Goal: Transaction & Acquisition: Subscribe to service/newsletter

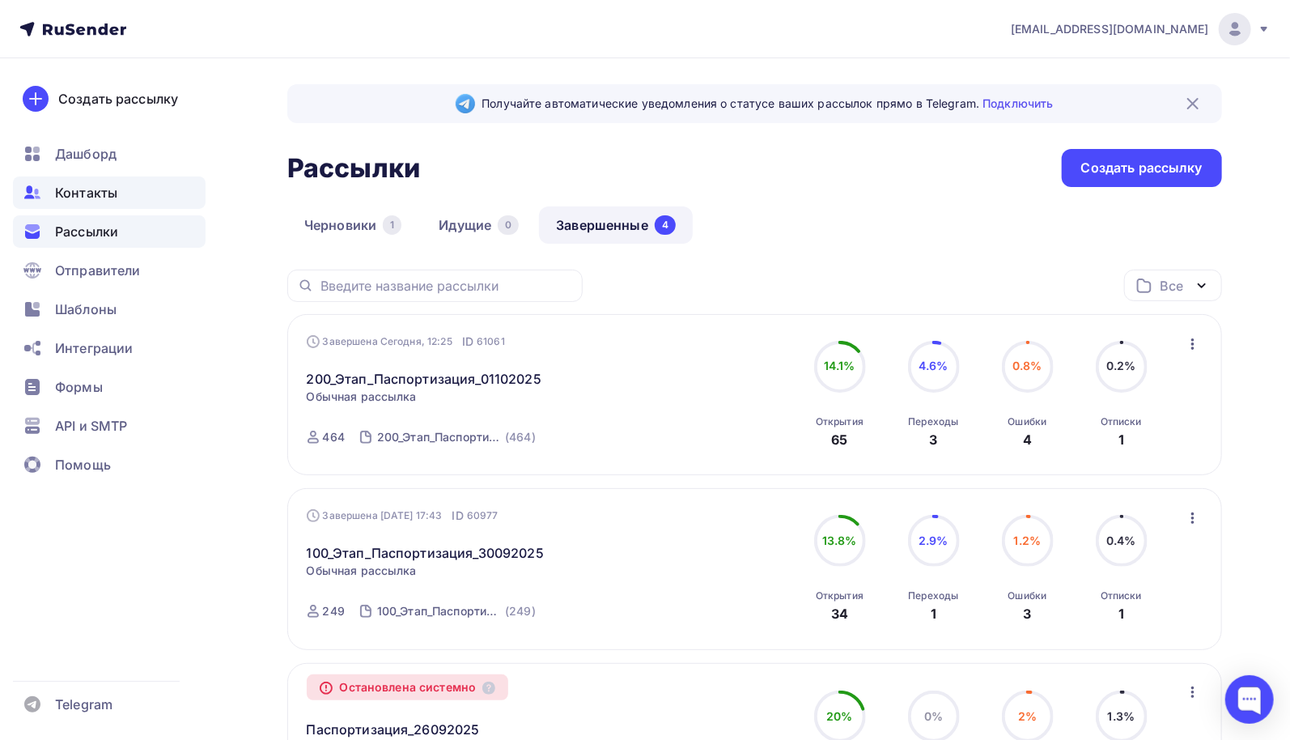
click at [94, 193] on span "Контакты" at bounding box center [86, 192] width 62 height 19
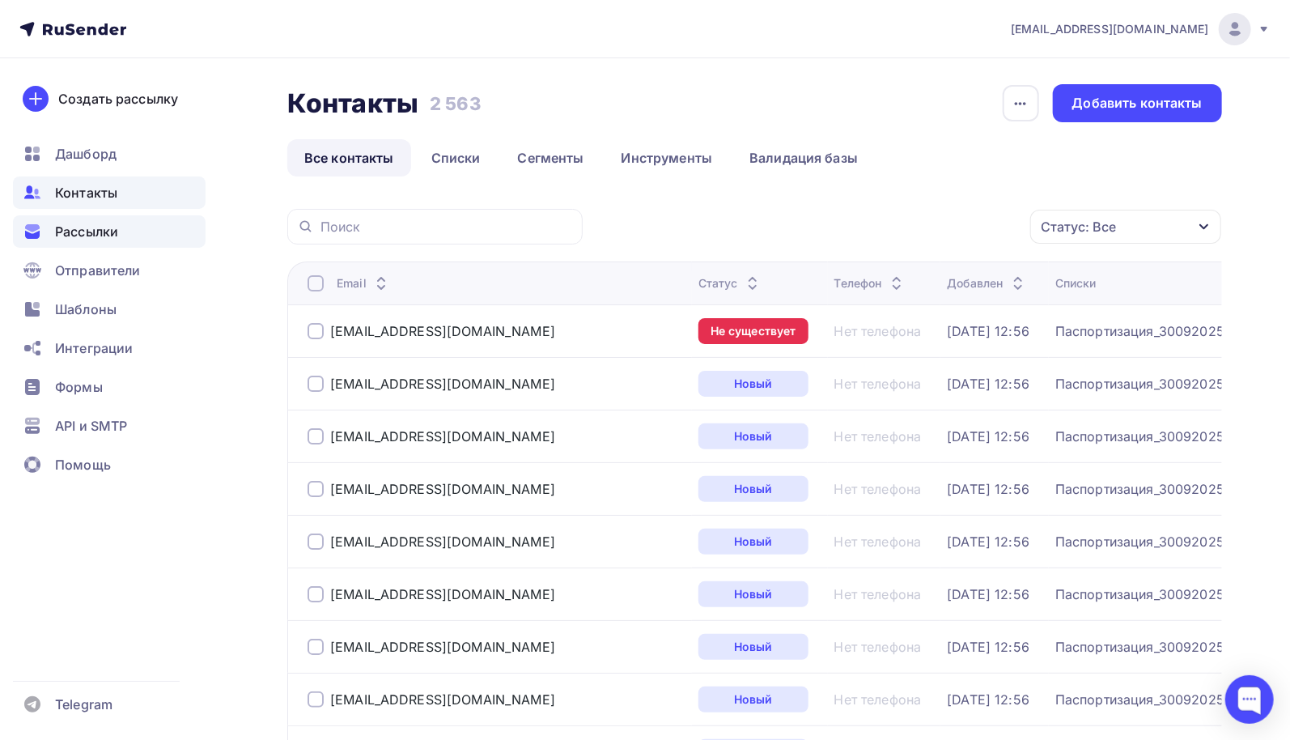
click at [104, 235] on span "Рассылки" at bounding box center [86, 231] width 63 height 19
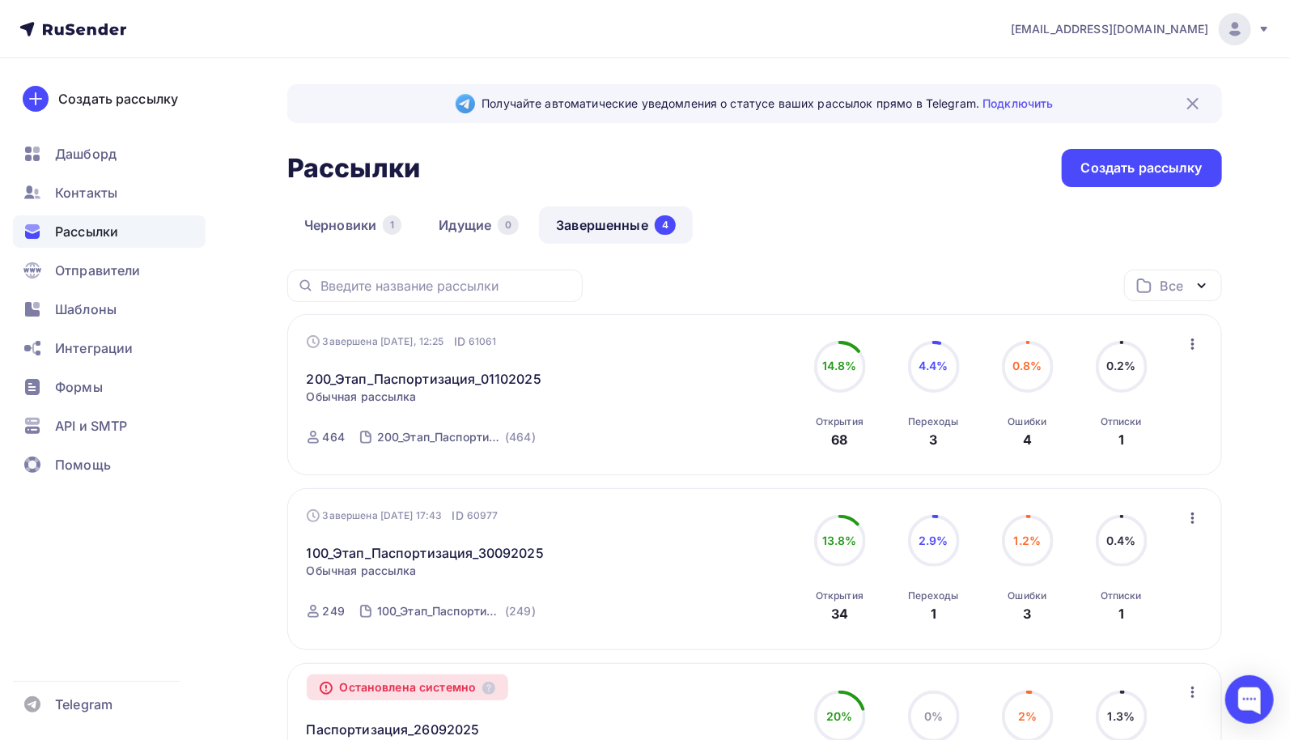
click at [110, 235] on span "Рассылки" at bounding box center [86, 231] width 63 height 19
click at [124, 268] on span "Отправители" at bounding box center [98, 270] width 86 height 19
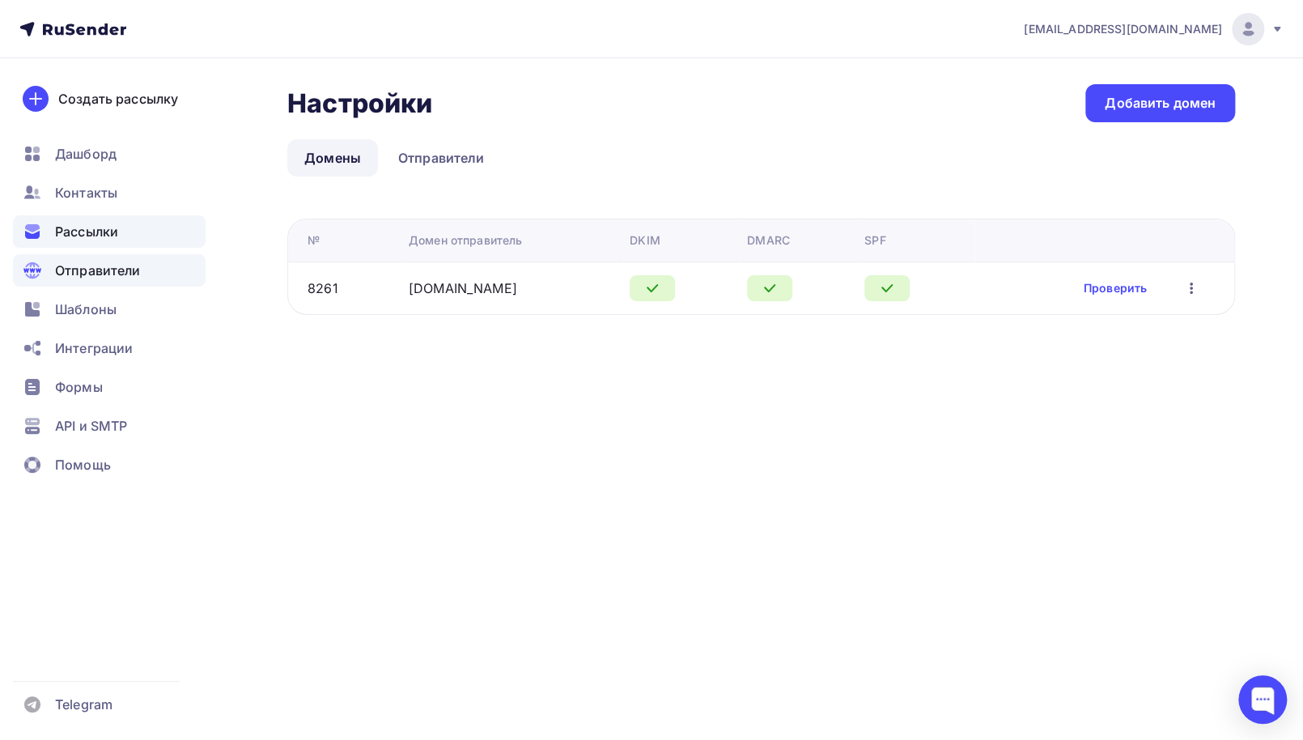
click at [104, 233] on span "Рассылки" at bounding box center [86, 231] width 63 height 19
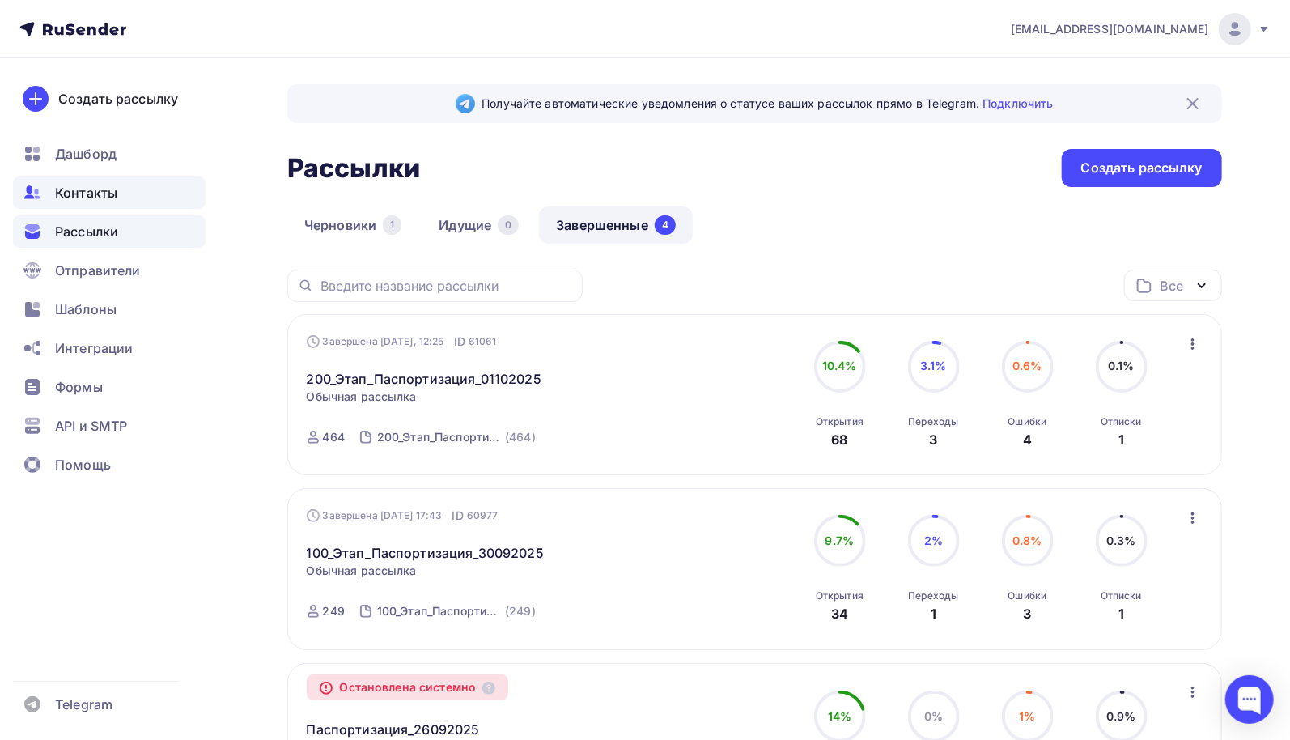
click at [105, 193] on span "Контакты" at bounding box center [86, 192] width 62 height 19
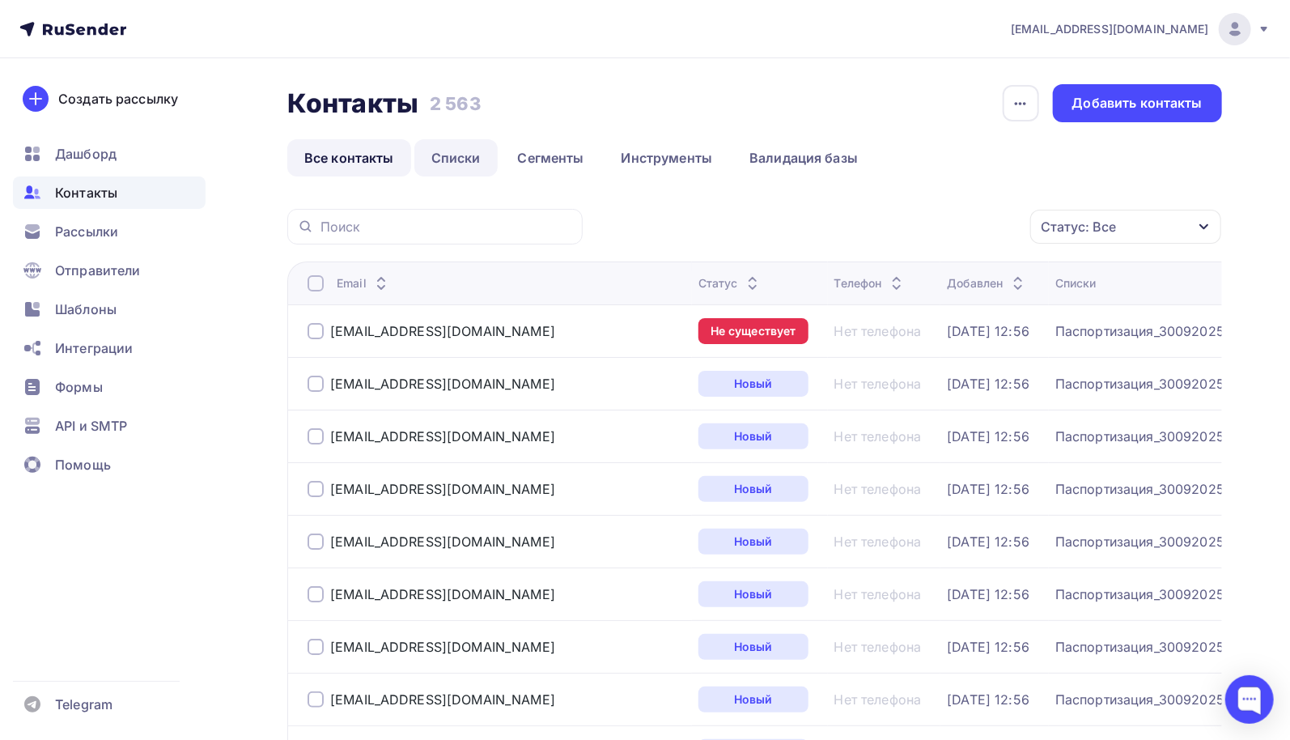
click at [460, 156] on link "Списки" at bounding box center [455, 157] width 83 height 37
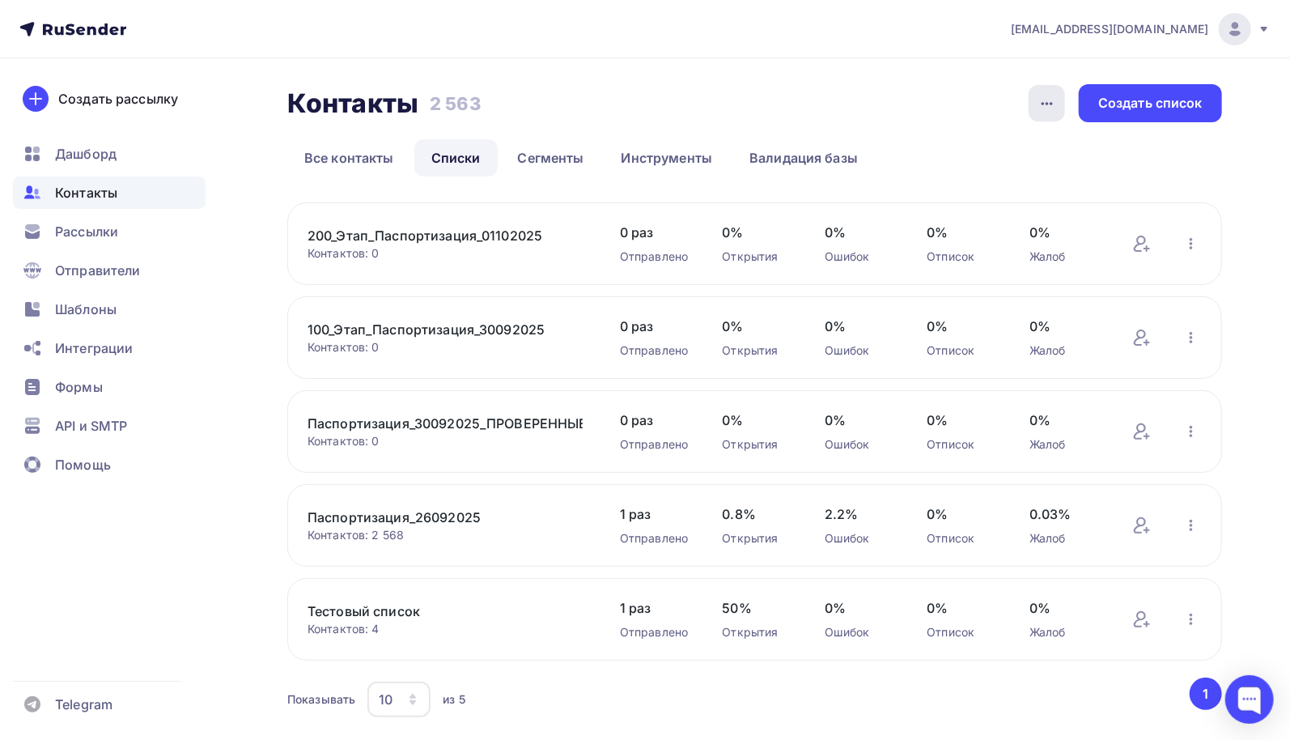
click at [1055, 106] on icon "button" at bounding box center [1046, 103] width 19 height 19
click at [1204, 158] on ul "Все контакты Списки Сегменты Инструменты Валидация базы" at bounding box center [754, 157] width 934 height 37
click at [1181, 103] on div "Создать список" at bounding box center [1150, 103] width 104 height 19
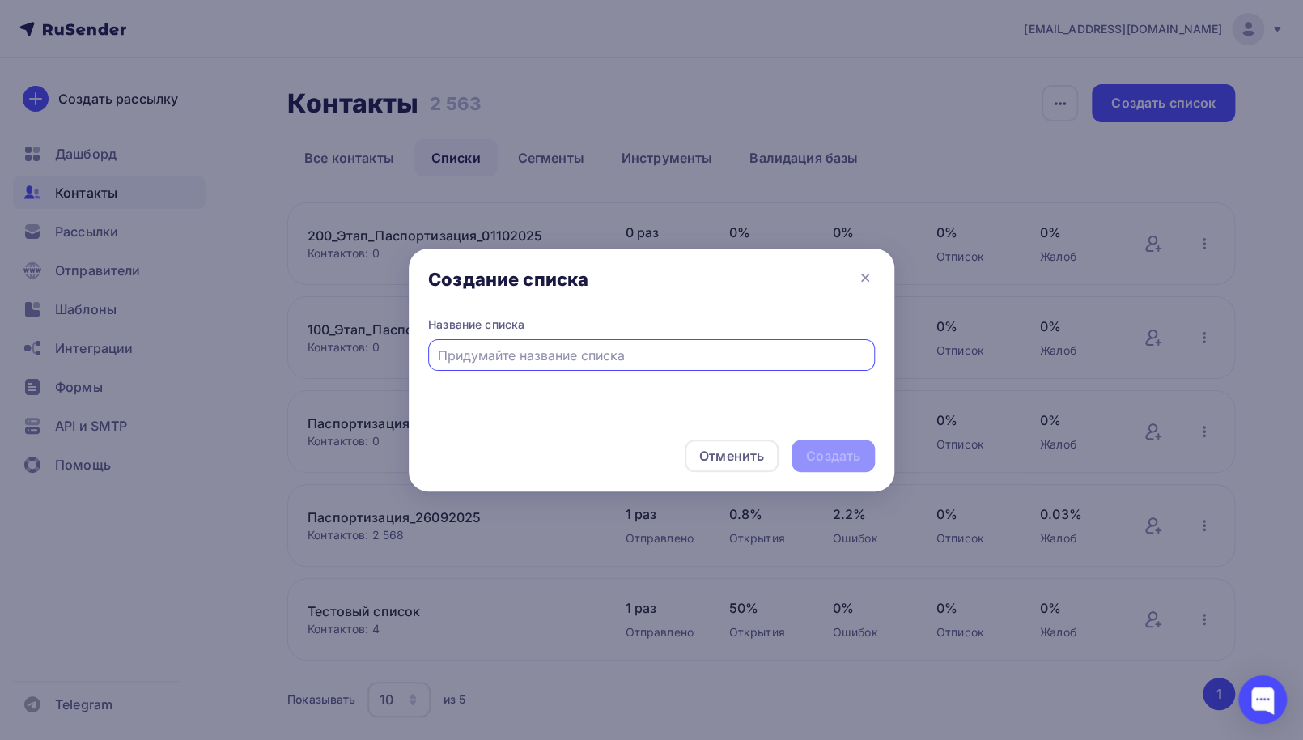
click at [651, 358] on input "text" at bounding box center [652, 354] width 428 height 19
type input "400_Этап_Паспортизация_02102025"
click at [825, 461] on div "Создать" at bounding box center [833, 456] width 54 height 19
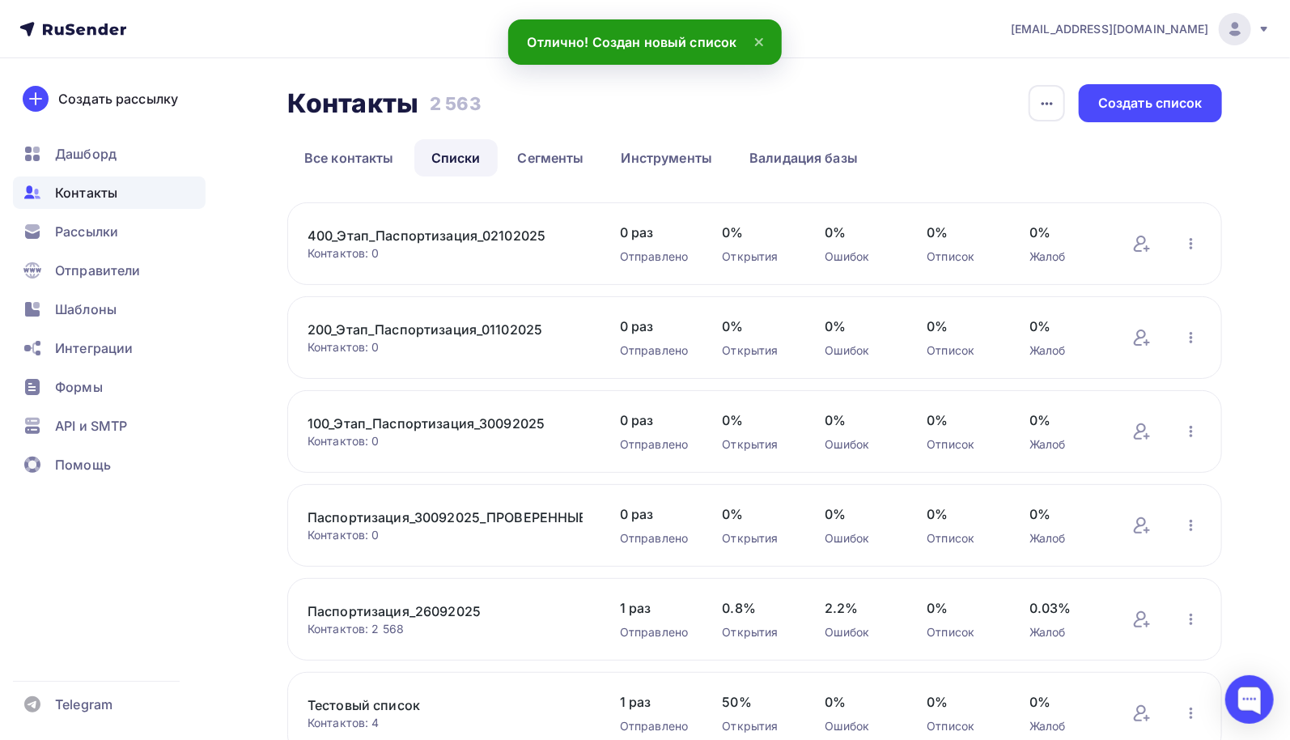
click at [513, 235] on link "400_Этап_Паспортизация_02102025" at bounding box center [444, 235] width 275 height 19
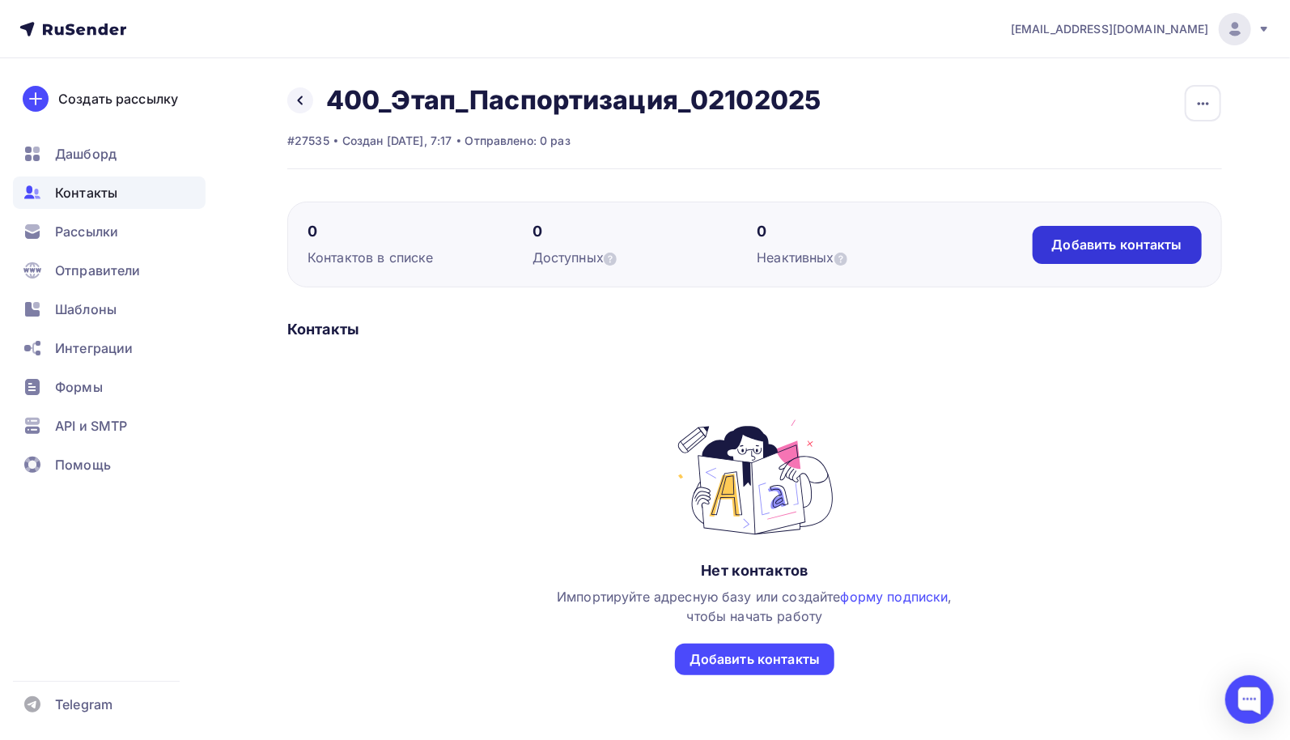
click at [1104, 248] on div "Добавить контакты" at bounding box center [1117, 244] width 130 height 19
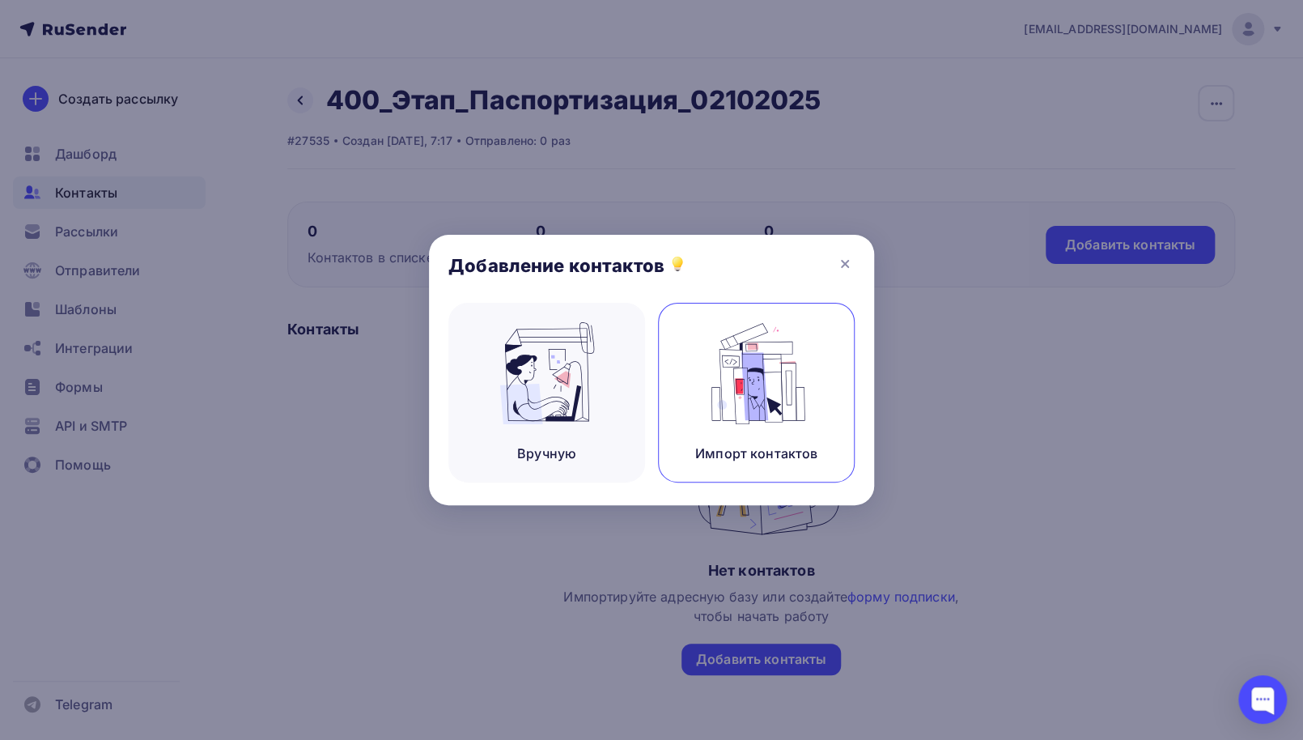
click at [750, 381] on img at bounding box center [756, 373] width 108 height 102
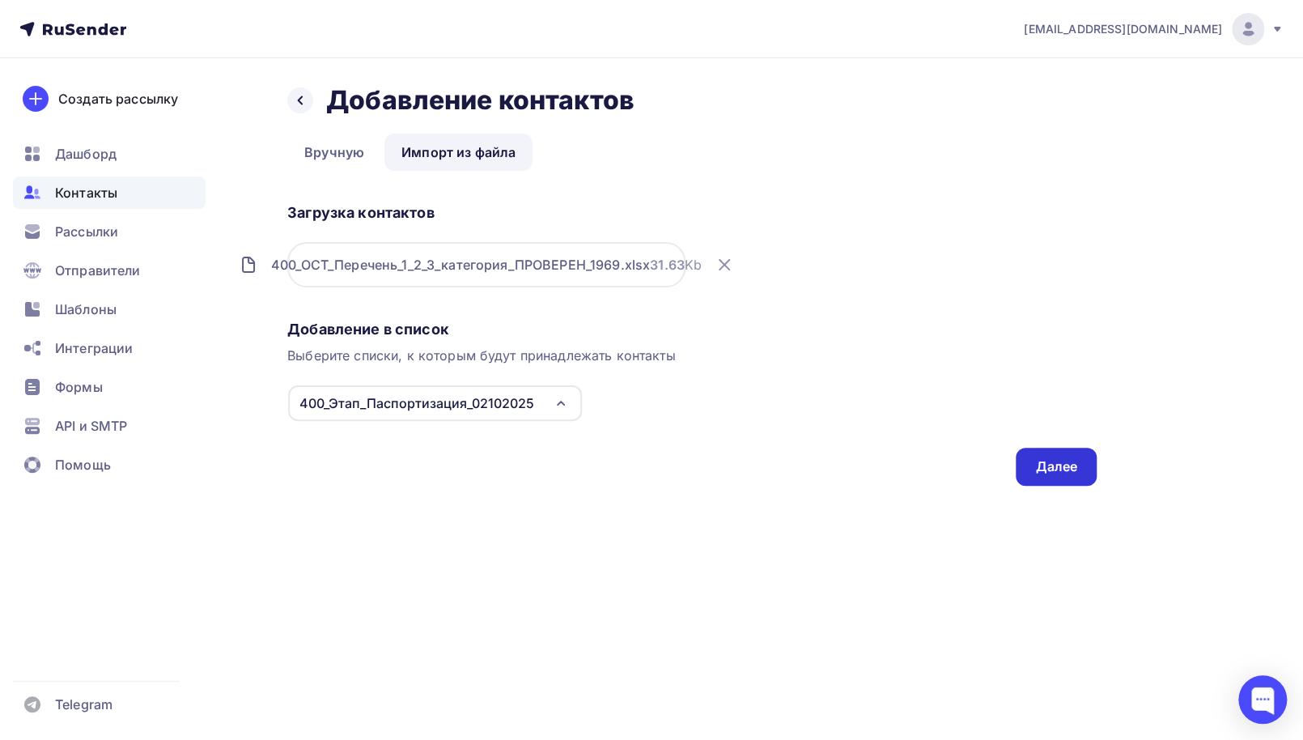
click at [1069, 469] on div "Далее" at bounding box center [1056, 466] width 42 height 19
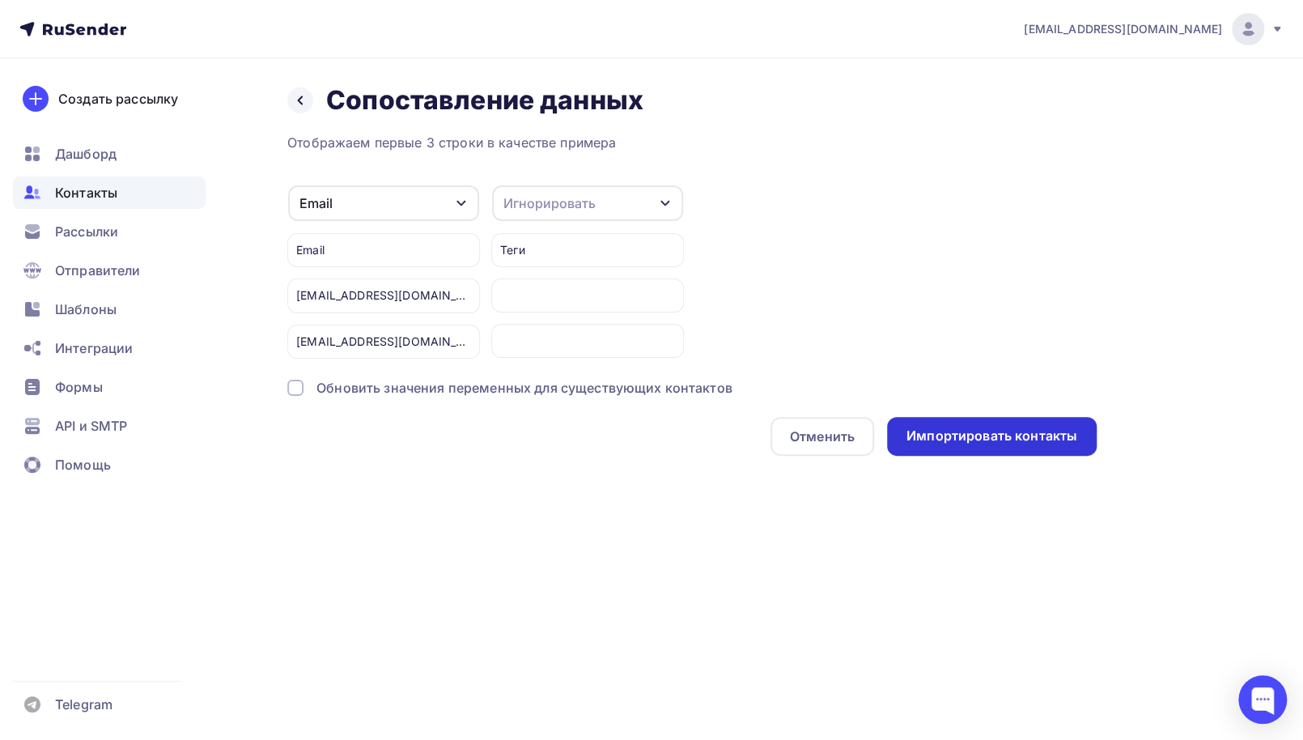
click at [1040, 436] on div "Импортировать контакты" at bounding box center [991, 435] width 171 height 19
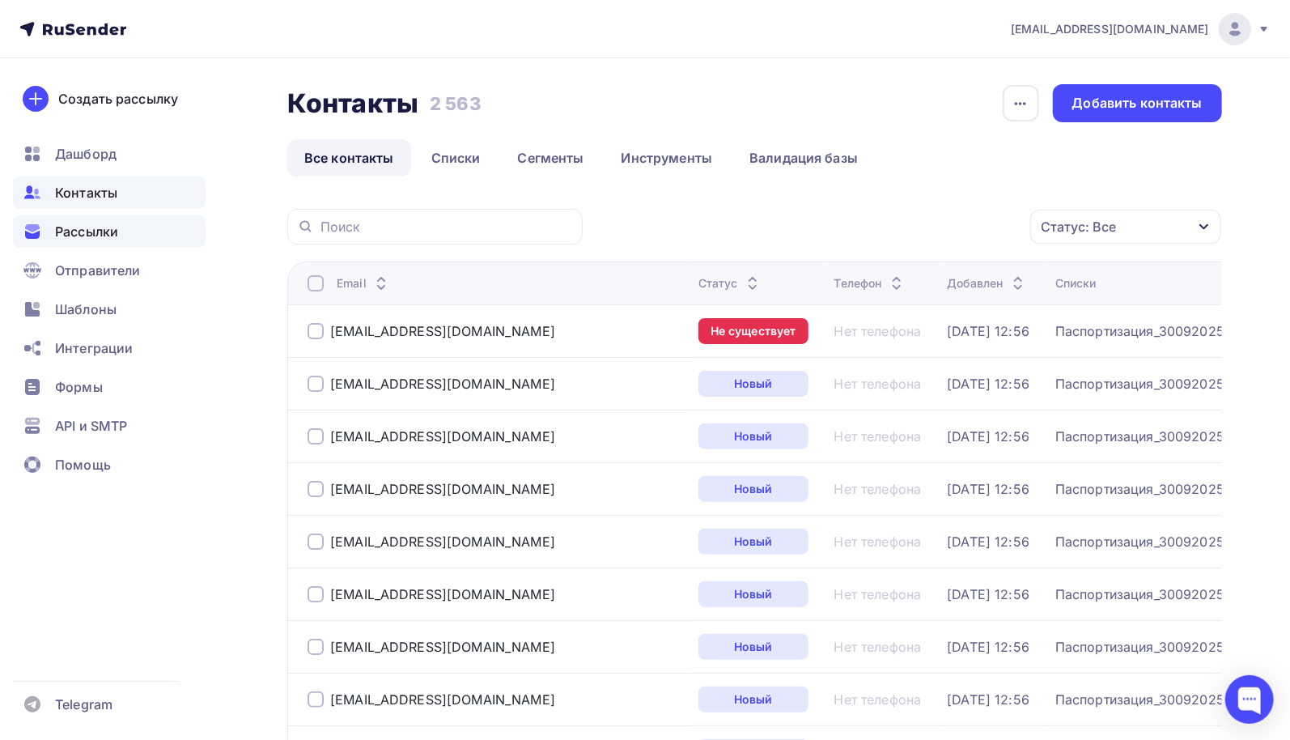
click at [113, 234] on span "Рассылки" at bounding box center [86, 231] width 63 height 19
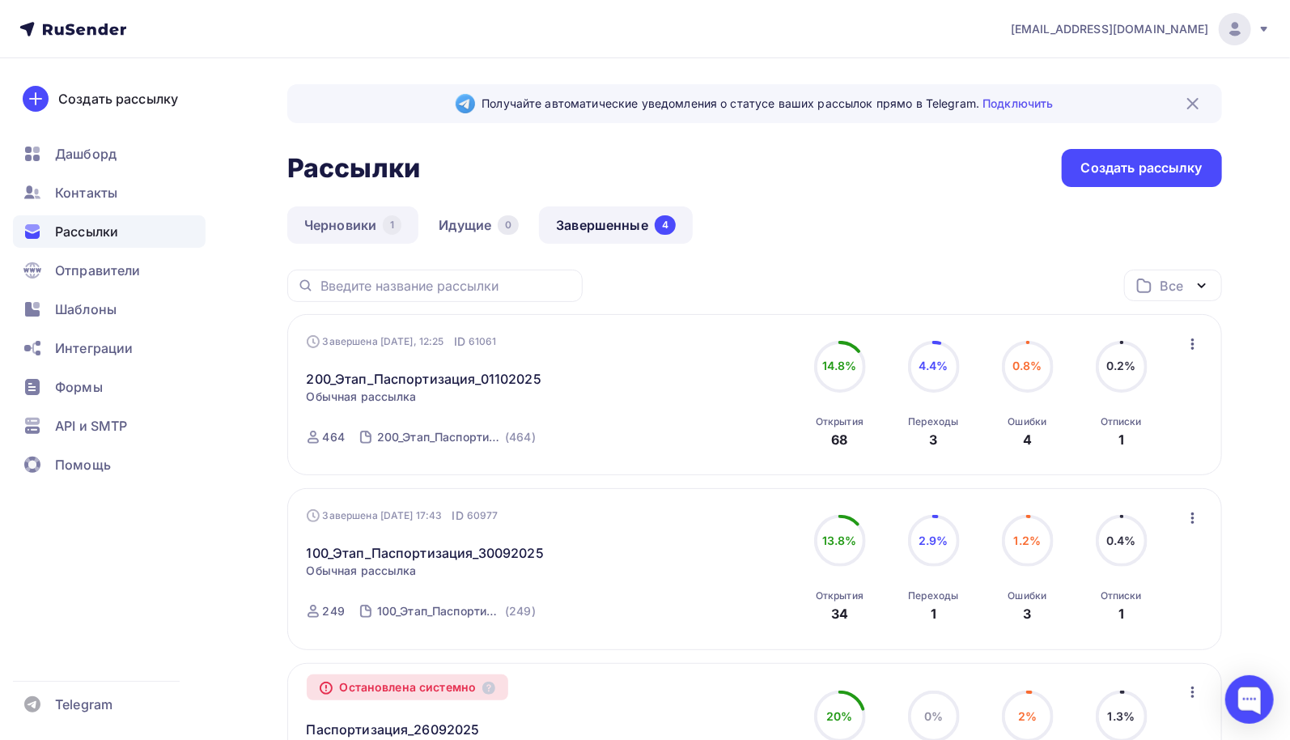
click at [351, 229] on link "Черновики 1" at bounding box center [352, 224] width 131 height 37
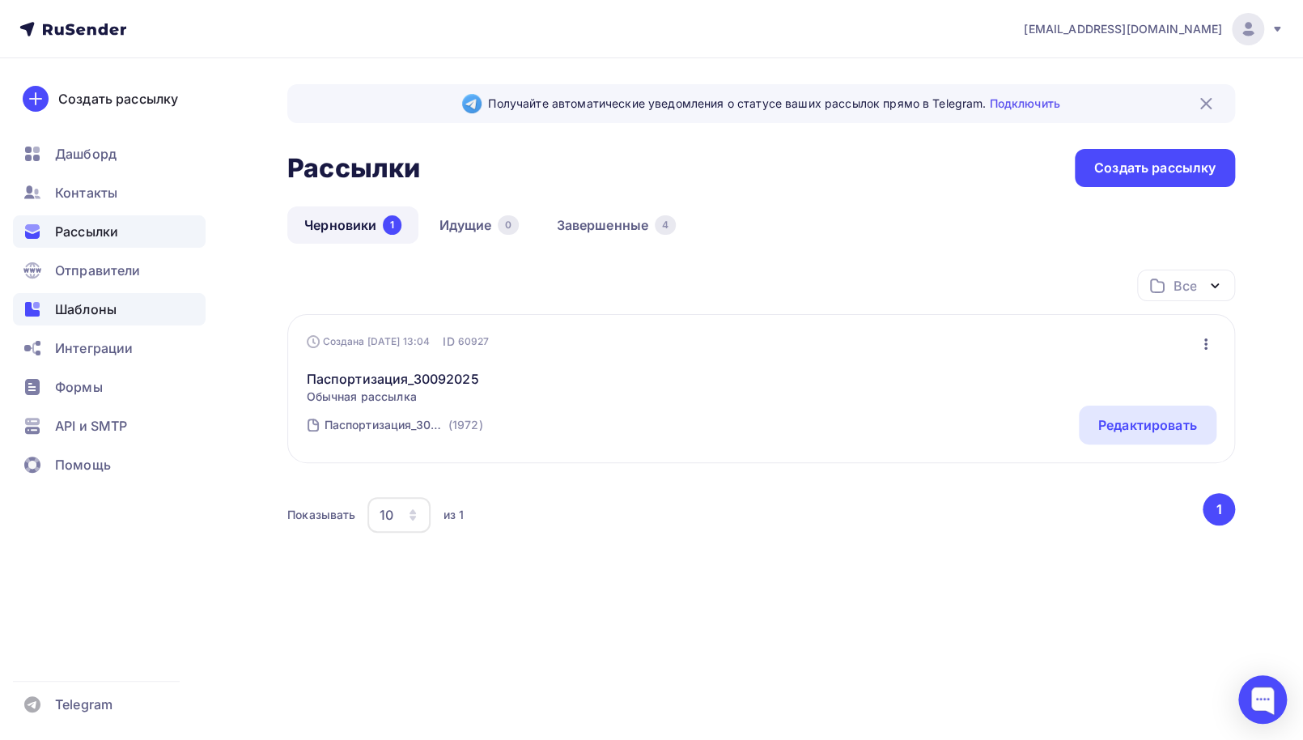
click at [95, 316] on span "Шаблоны" at bounding box center [85, 308] width 61 height 19
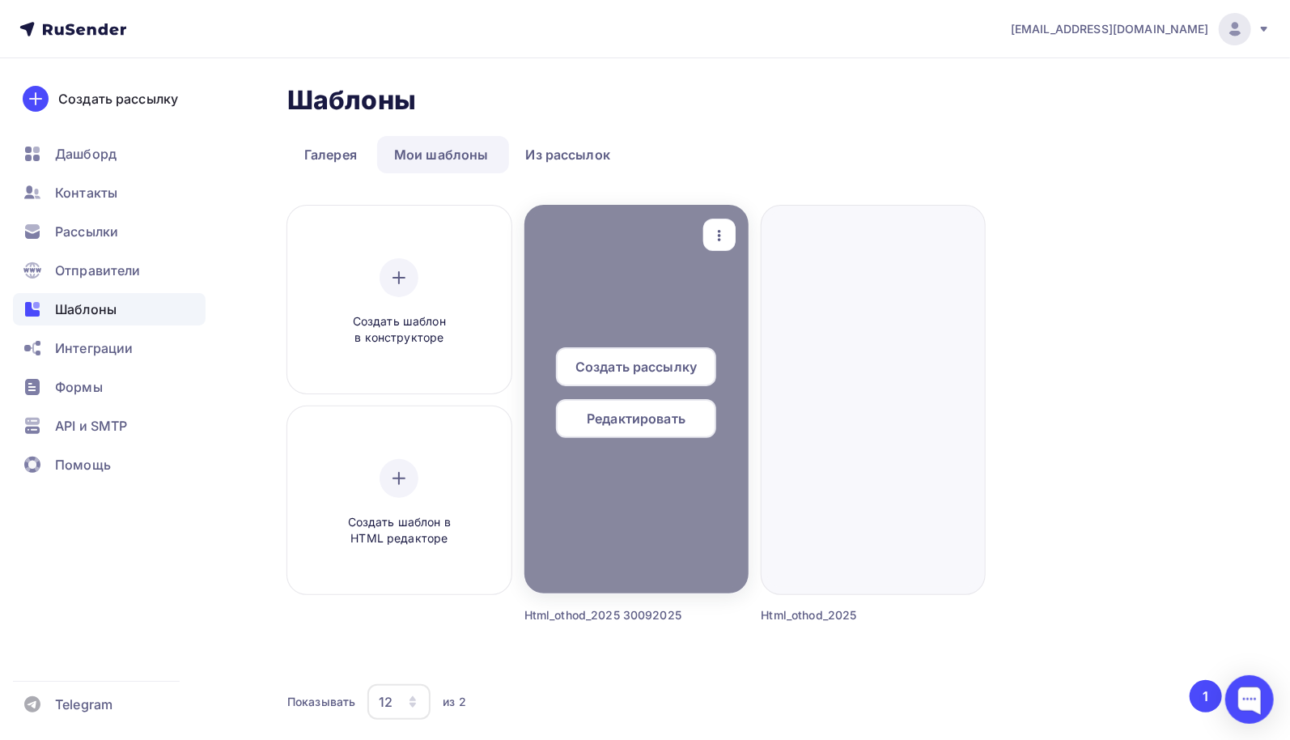
click at [659, 365] on span "Создать рассылку" at bounding box center [635, 366] width 121 height 19
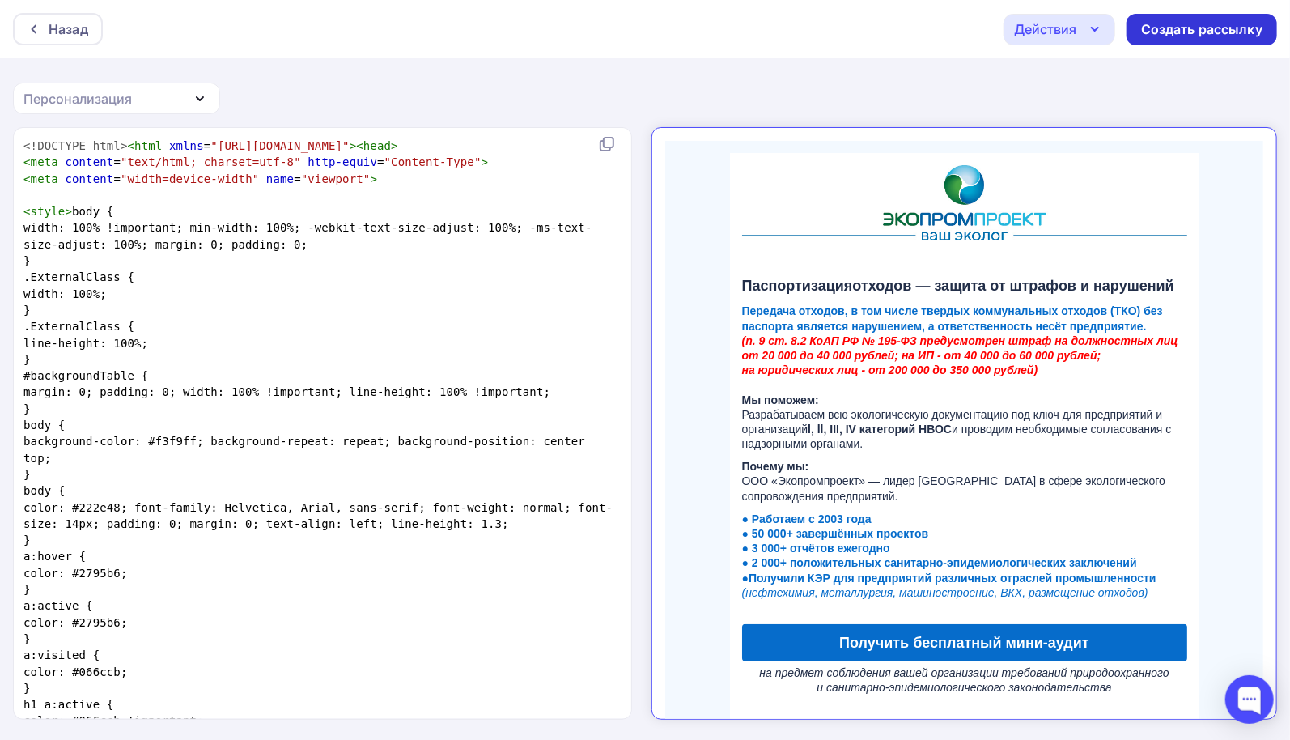
click at [1176, 32] on div "Создать рассылку" at bounding box center [1201, 29] width 121 height 19
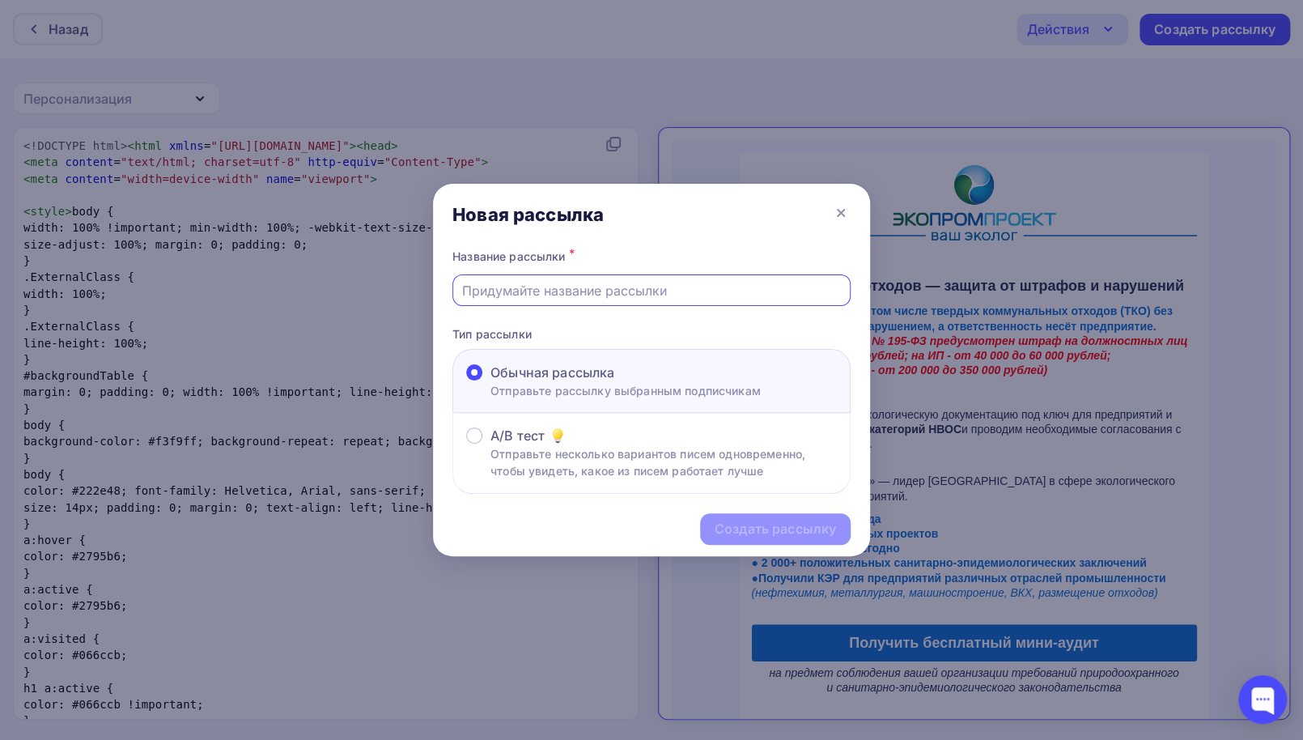
click at [691, 291] on input "text" at bounding box center [651, 290] width 379 height 19
drag, startPoint x: 470, startPoint y: 287, endPoint x: 453, endPoint y: 294, distance: 18.2
click at [453, 294] on div "200_Этап_Паспортизация_01102025" at bounding box center [651, 290] width 398 height 32
click at [637, 290] on input "400_Этап_Паспортизация_01102025" at bounding box center [651, 290] width 379 height 19
type input "400_Этап_Паспортизация_02102025"
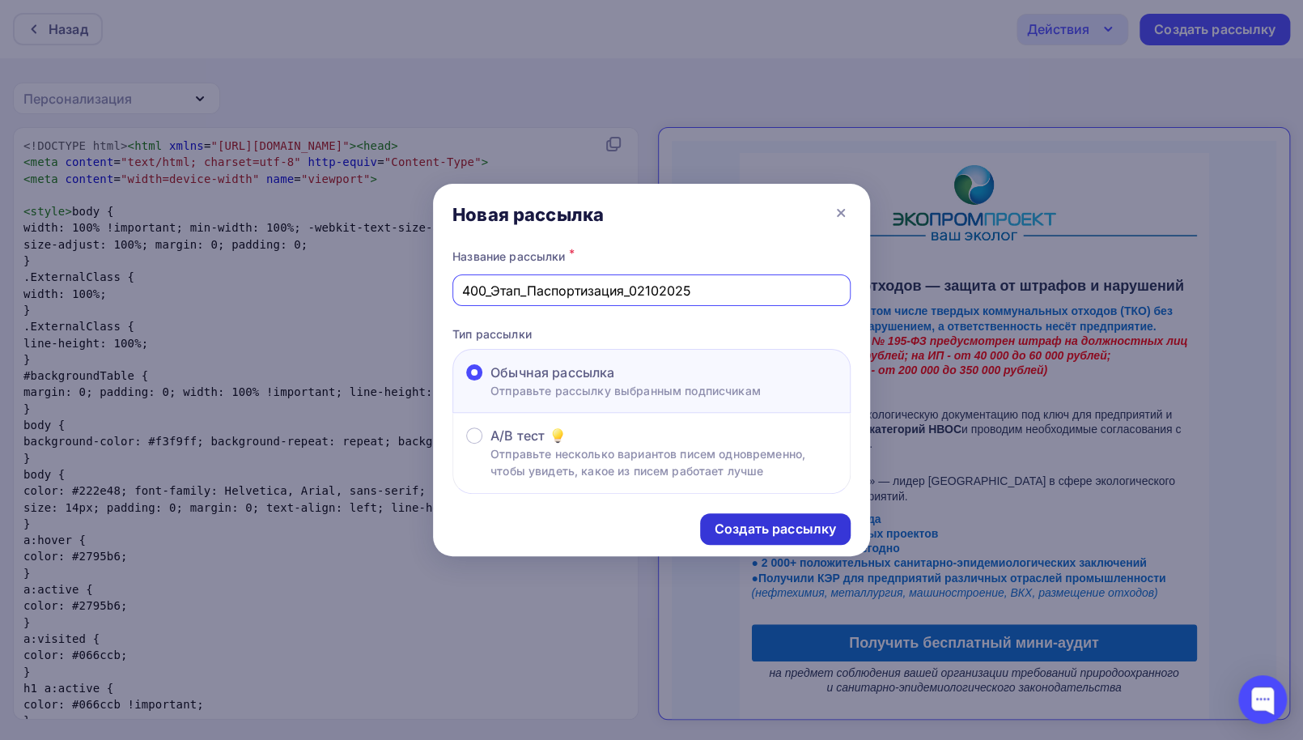
click at [783, 525] on div "Создать рассылку" at bounding box center [774, 528] width 121 height 19
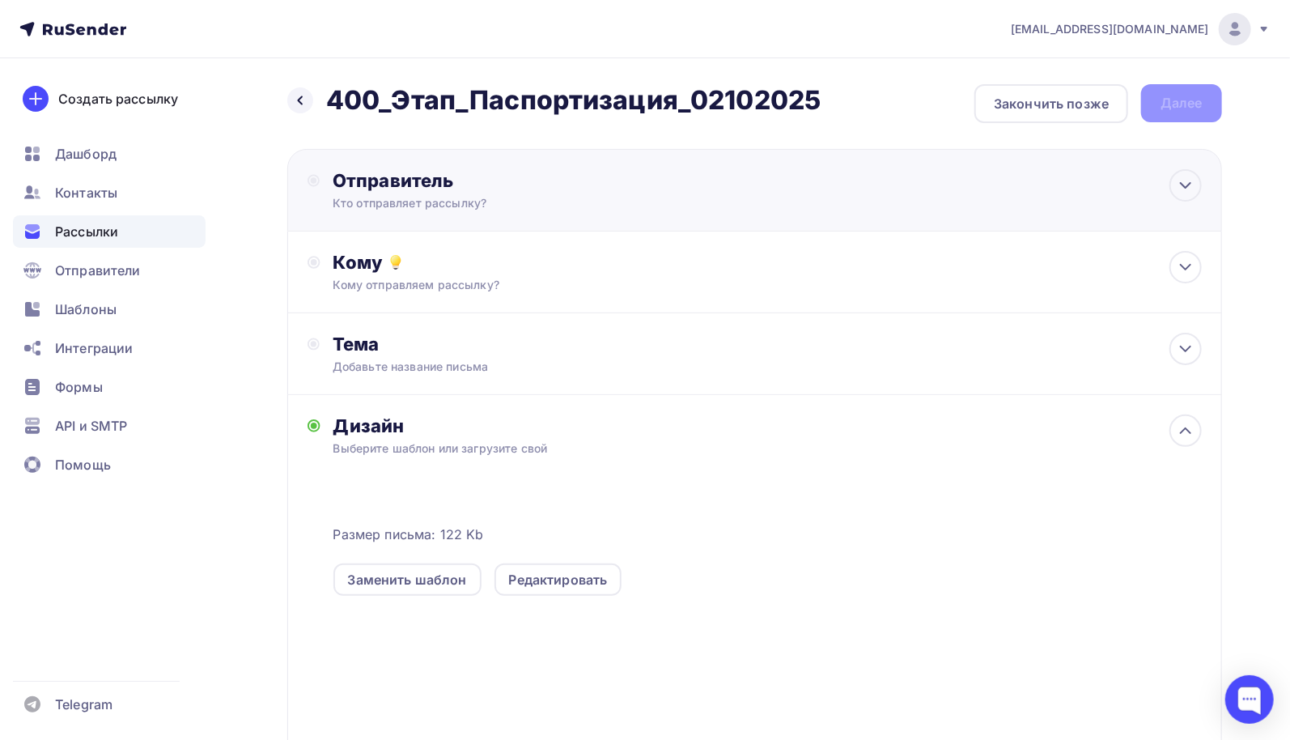
click at [375, 181] on div "Отправитель" at bounding box center [508, 180] width 350 height 23
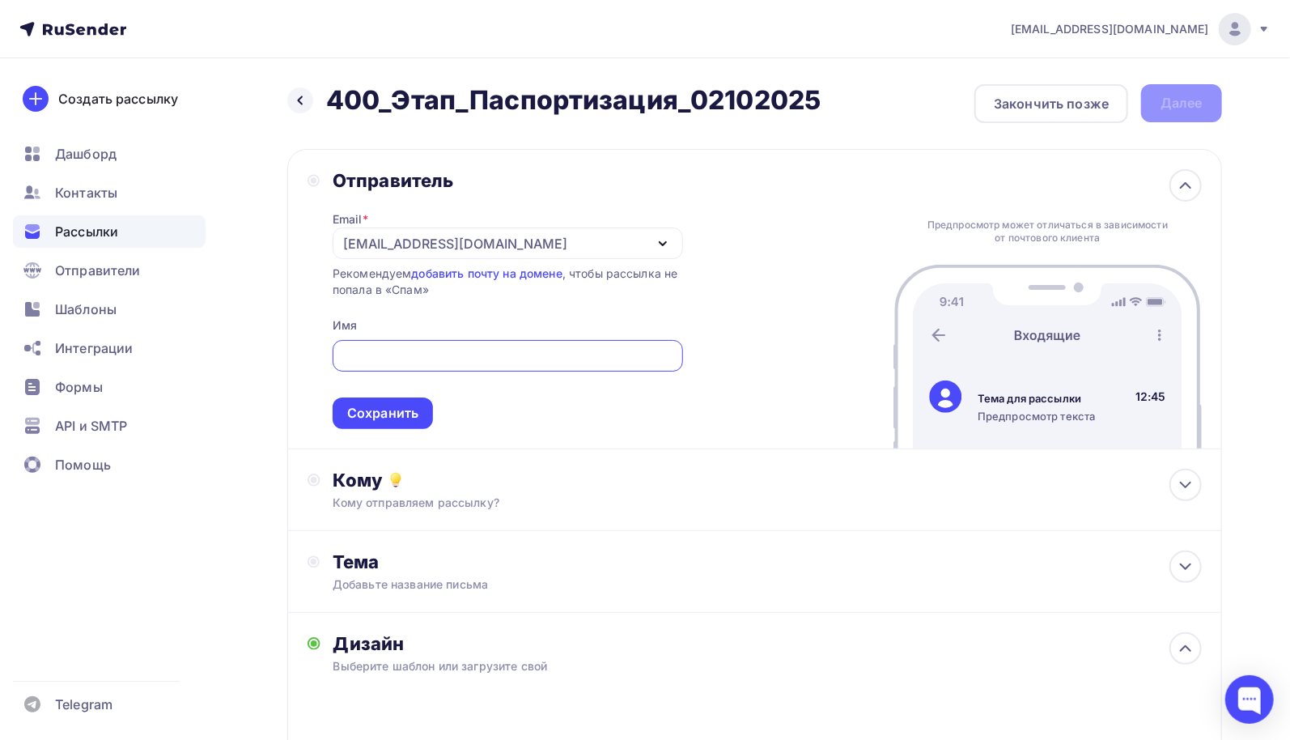
click at [663, 245] on icon "button" at bounding box center [662, 243] width 19 height 19
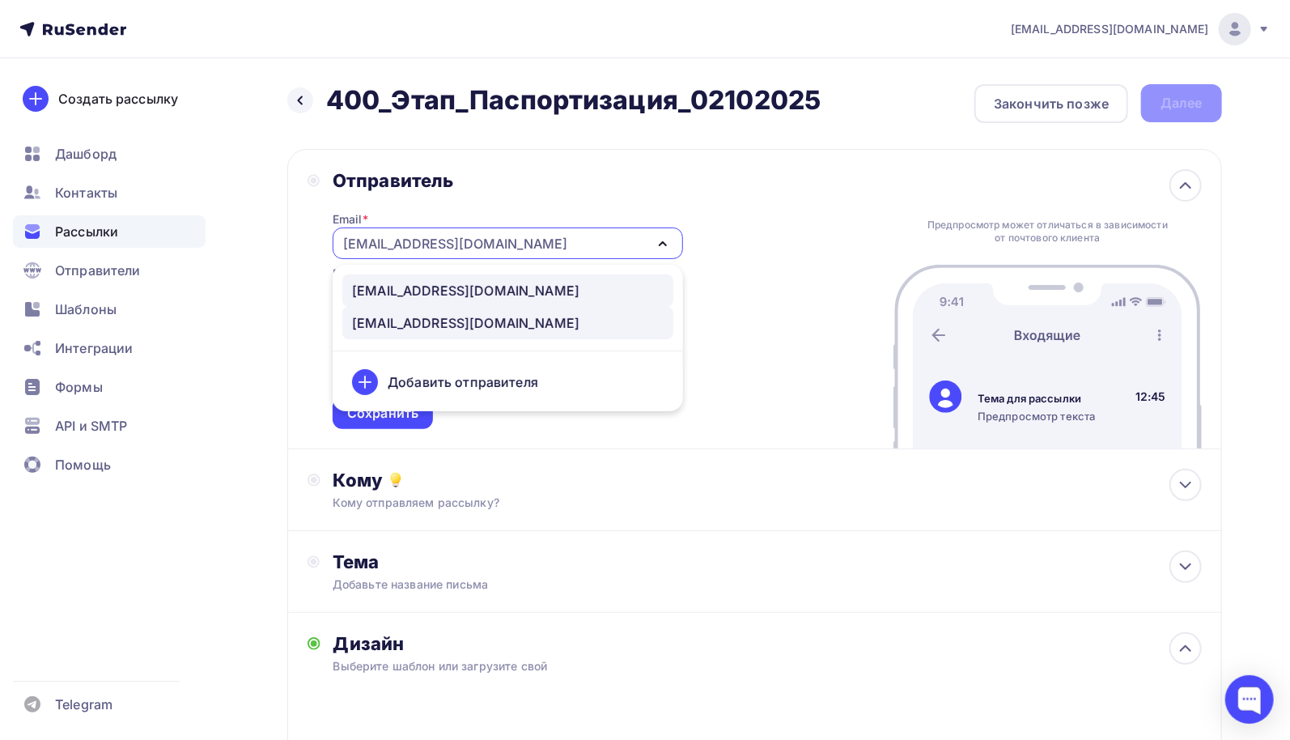
click at [485, 290] on div "mail@eco-digest.ru" at bounding box center [507, 290] width 311 height 19
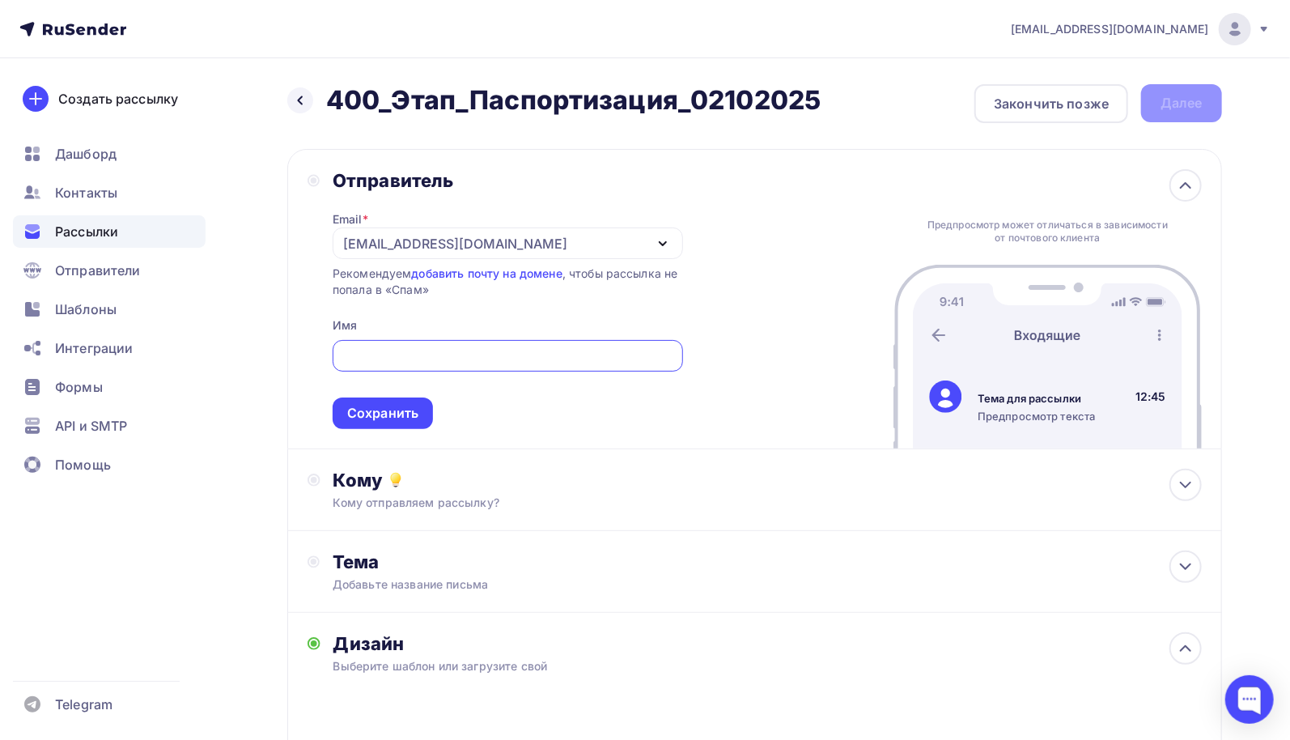
click at [489, 356] on input "text" at bounding box center [507, 355] width 332 height 19
click at [437, 358] on input "ООО" at bounding box center [507, 355] width 332 height 19
type input "ООО Экопромпроект"
click at [411, 416] on div "Сохранить" at bounding box center [382, 413] width 71 height 19
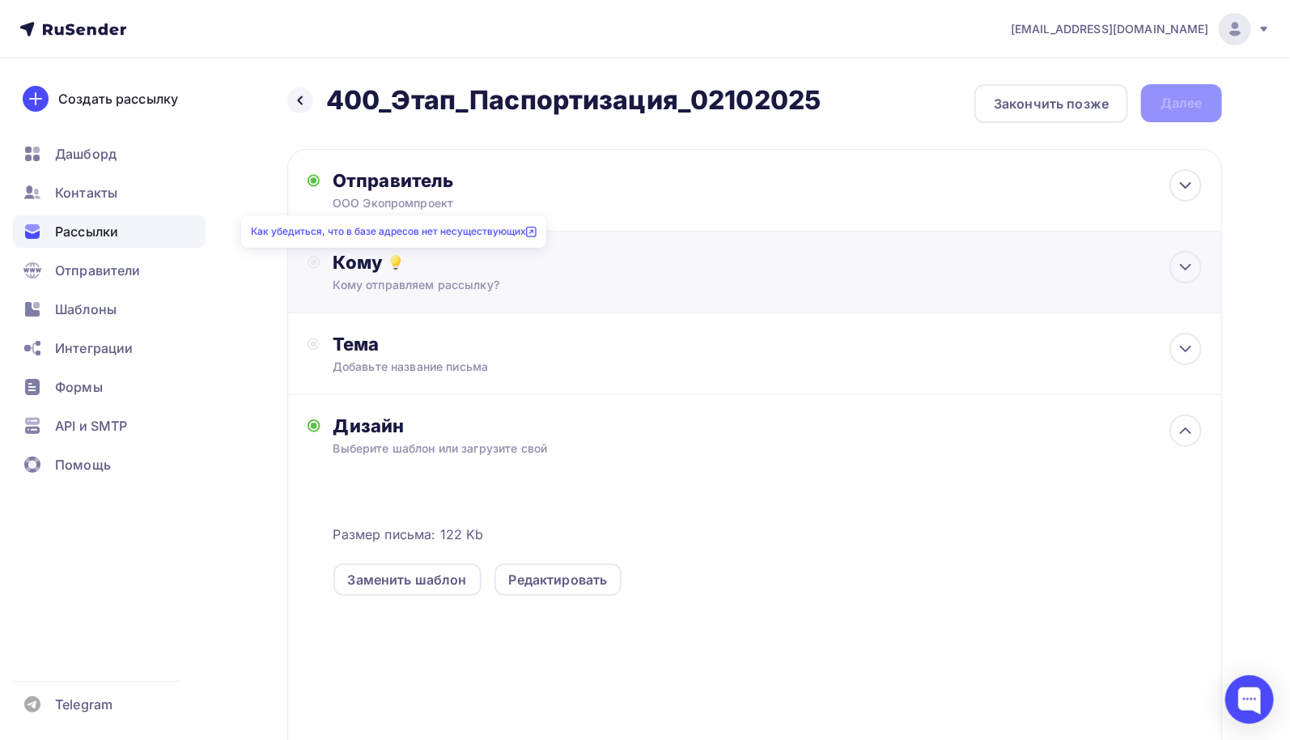
click at [386, 270] on icon at bounding box center [395, 261] width 19 height 19
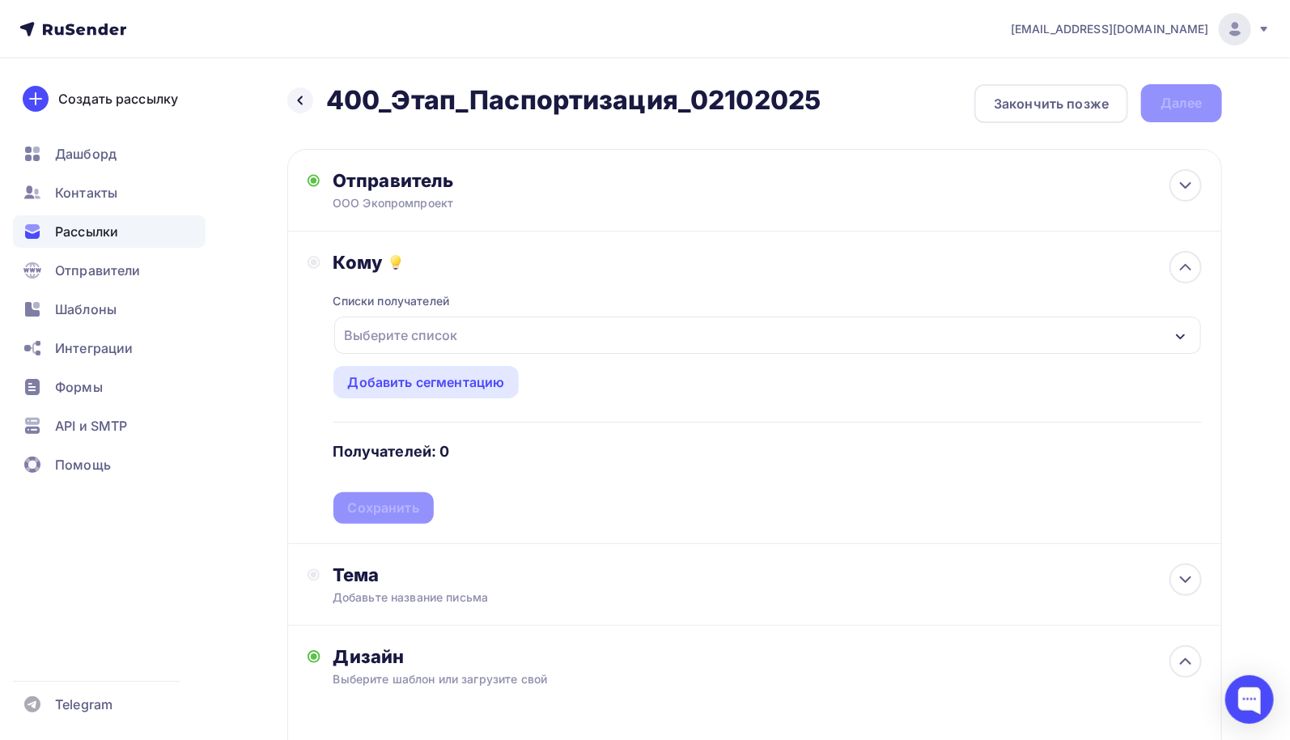
click at [455, 336] on div "Выберите список" at bounding box center [401, 334] width 126 height 29
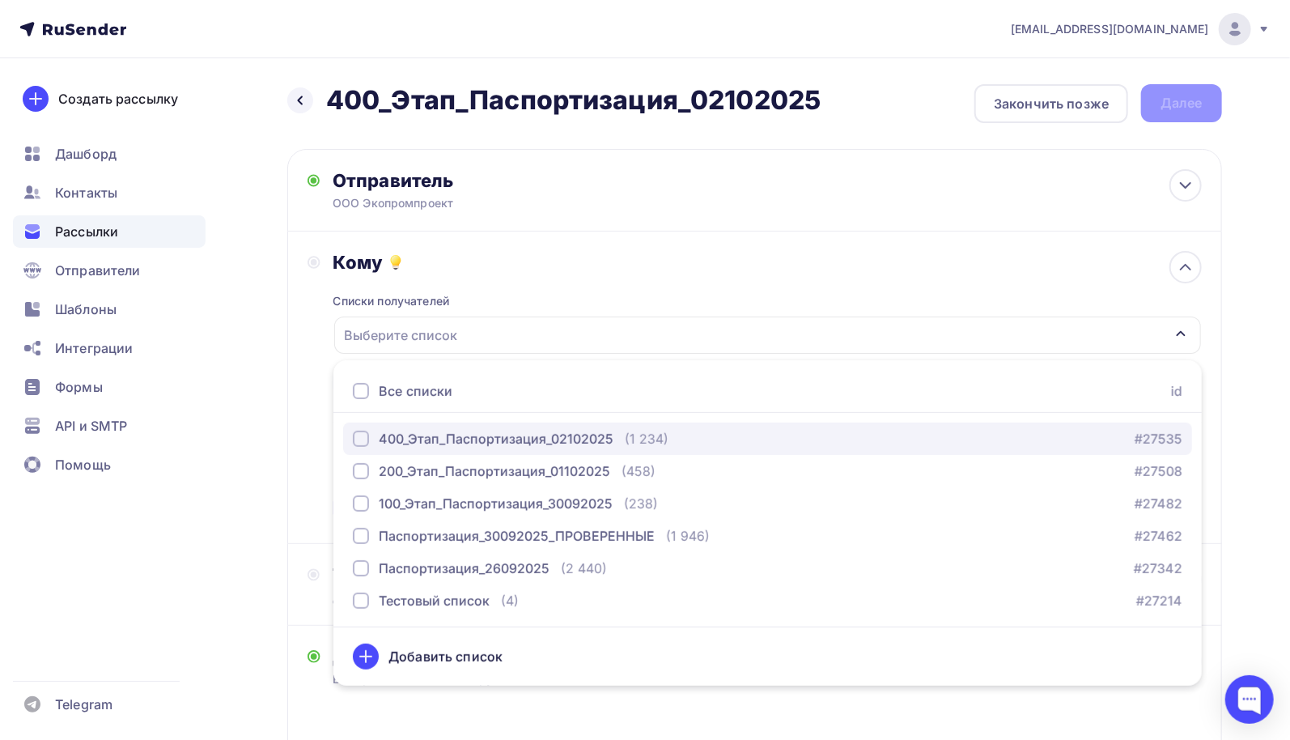
click at [566, 439] on div "400_Этап_Паспортизация_02102025" at bounding box center [496, 438] width 235 height 19
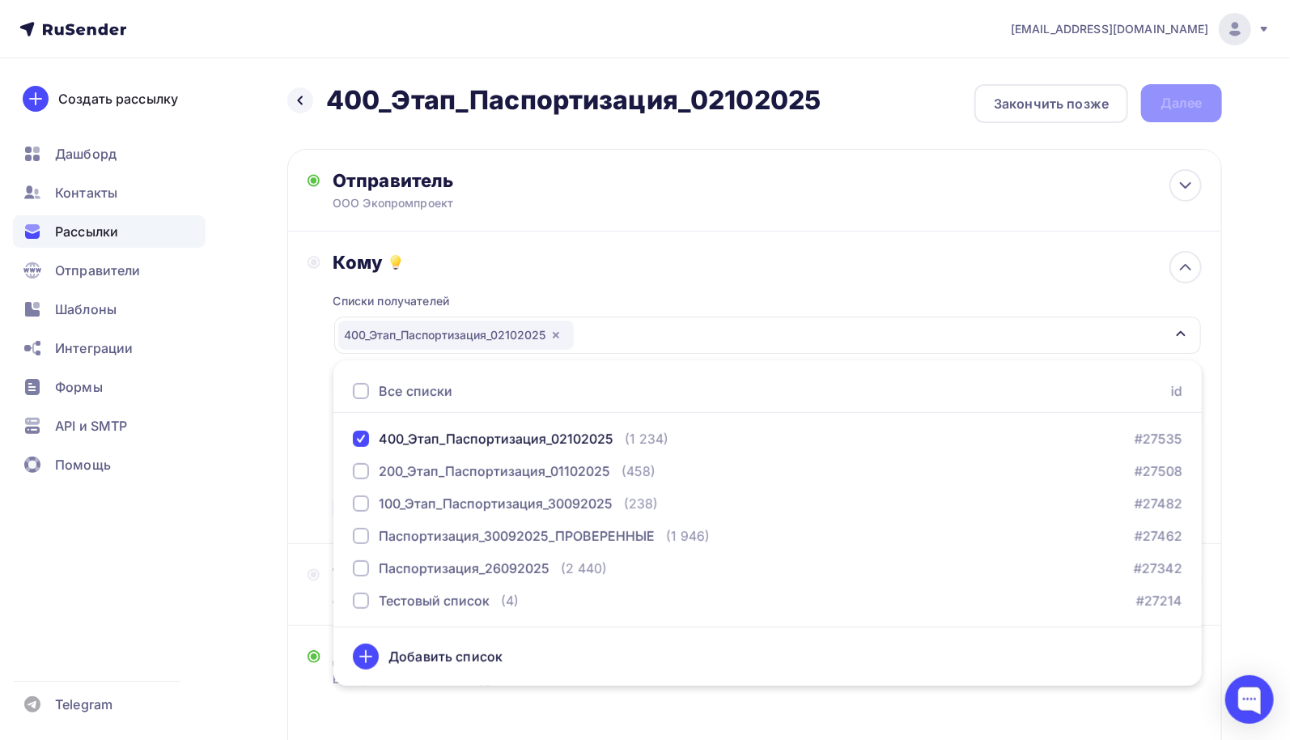
click at [305, 441] on div "Кому Списки получателей 400_Этап_Паспортизация_02102025 Все списки id 400_Этап_…" at bounding box center [754, 387] width 934 height 312
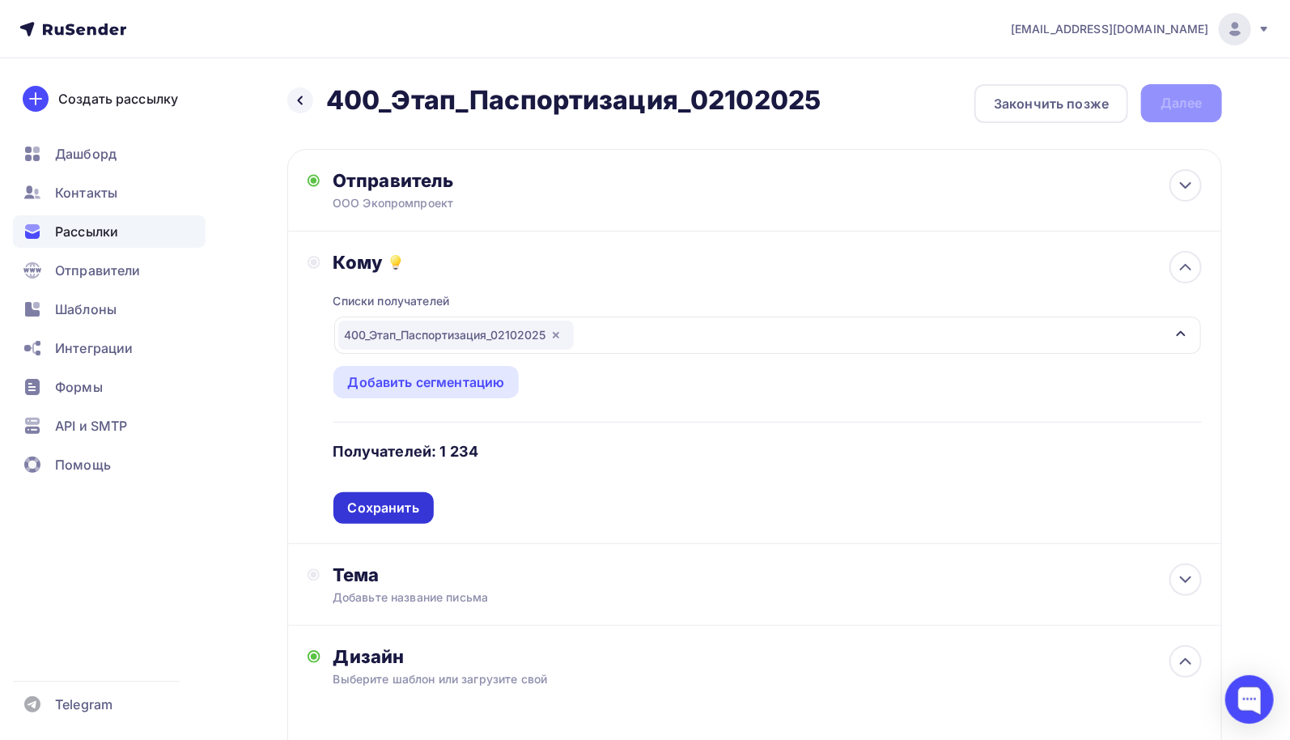
click at [384, 503] on div "Сохранить" at bounding box center [383, 507] width 71 height 19
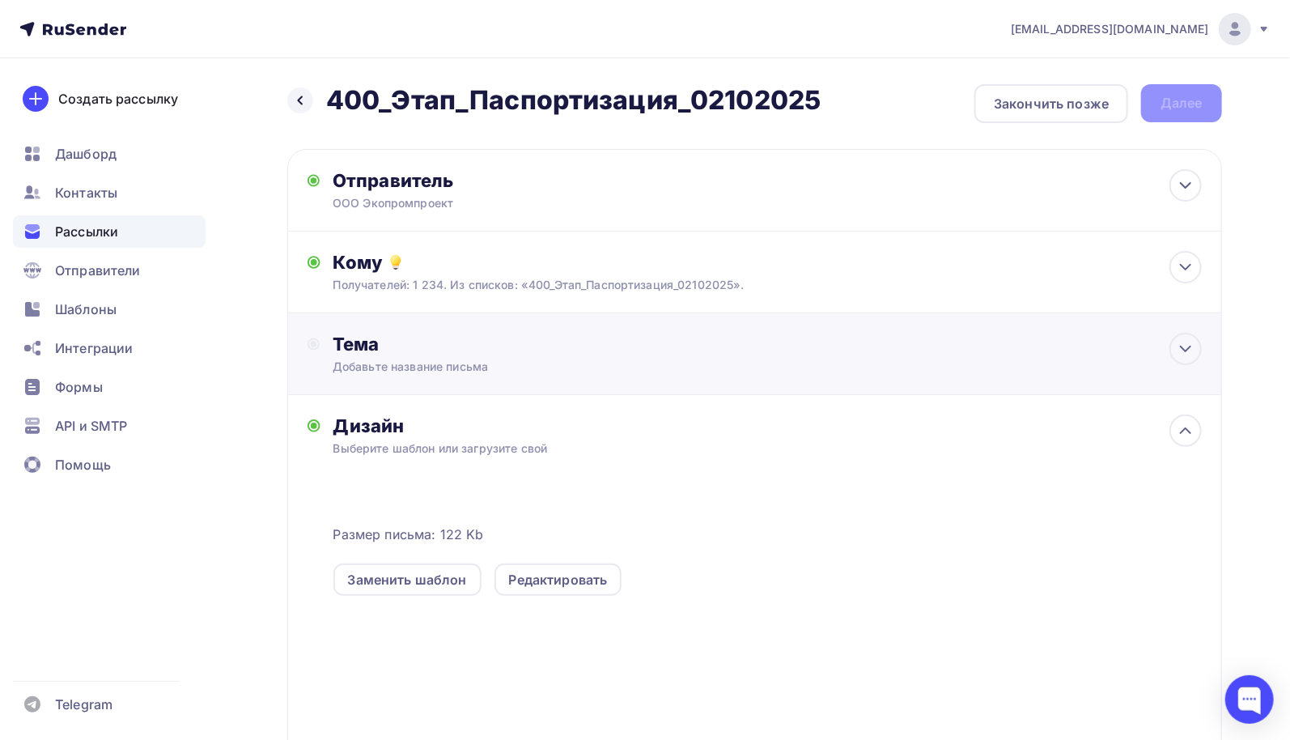
click at [385, 345] on div "Тема" at bounding box center [493, 344] width 320 height 23
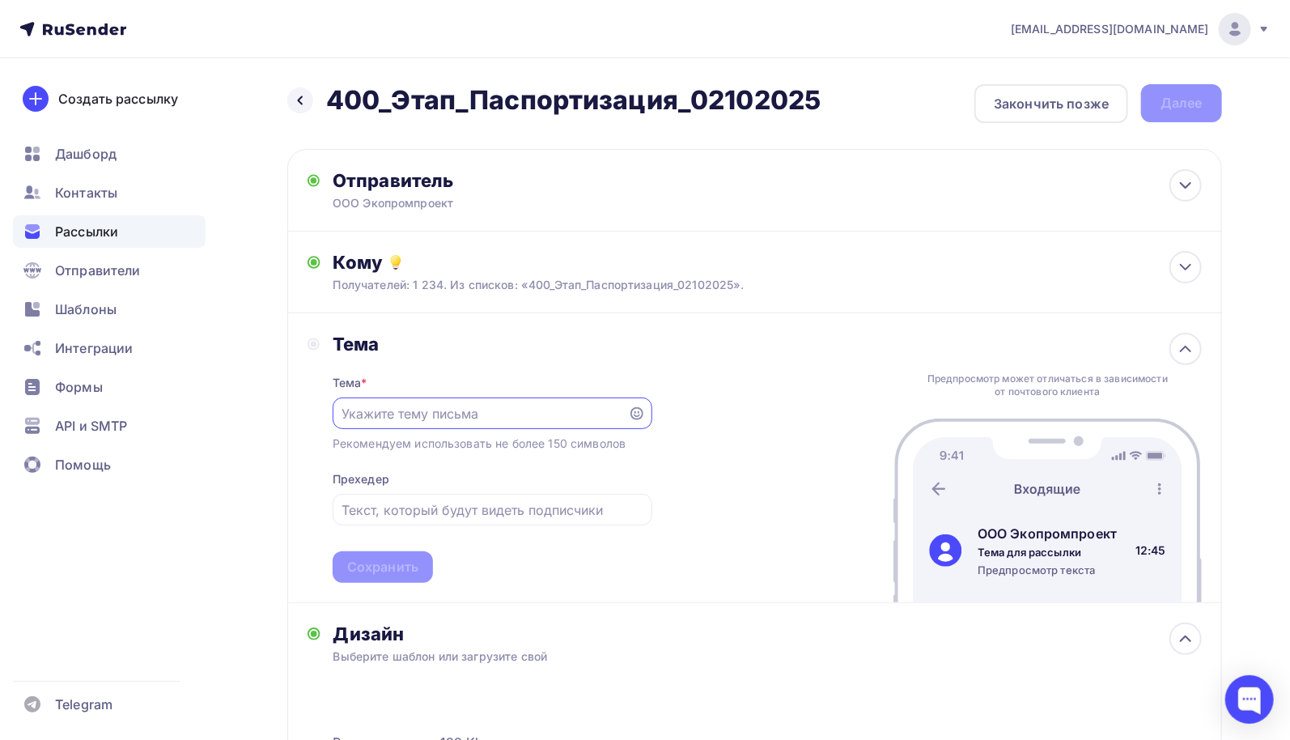
click at [466, 409] on input "text" at bounding box center [479, 413] width 277 height 19
type input "Паспортизация отходов"
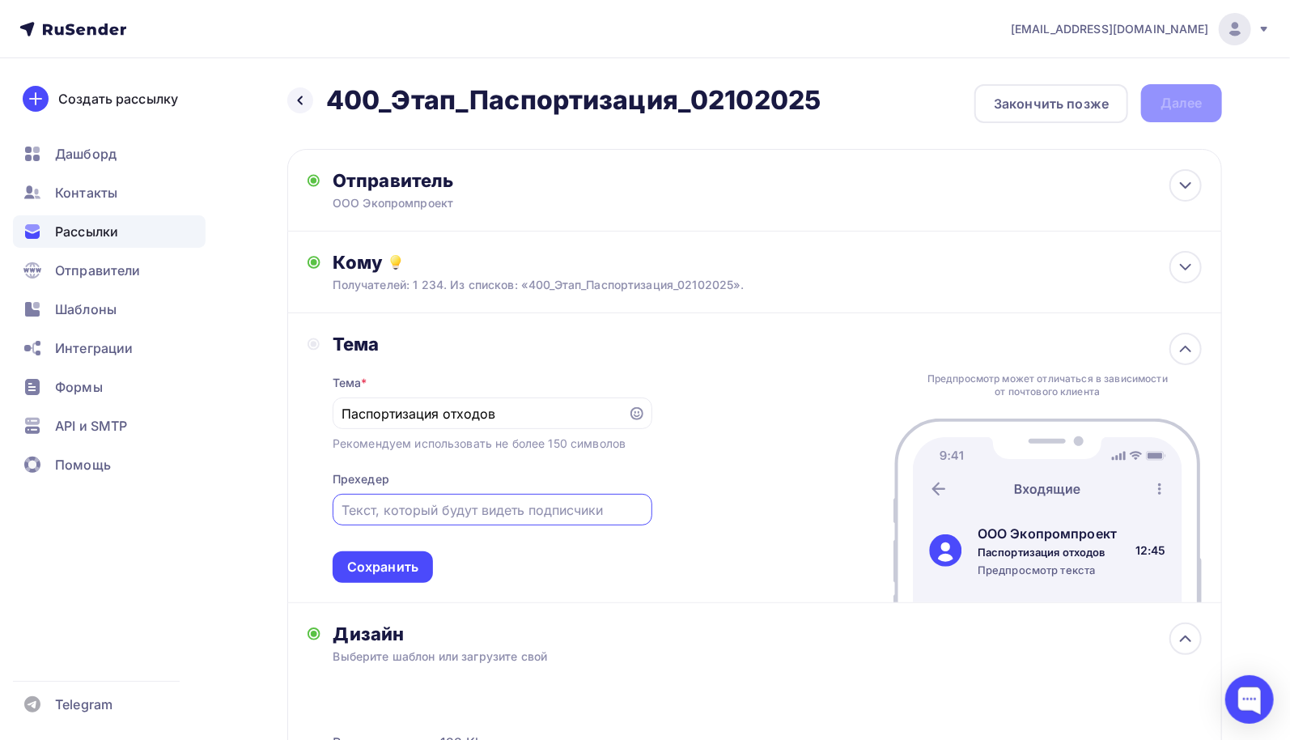
click at [463, 512] on input "text" at bounding box center [491, 509] width 301 height 19
drag, startPoint x: 511, startPoint y: 508, endPoint x: 292, endPoint y: 511, distance: 219.3
click at [292, 511] on div "Тема Тема * Паспортизация отходов Рекомендуем использовать не более 150 символо…" at bounding box center [754, 458] width 934 height 290
type input "Требование природоохранного законодательства"
click at [410, 568] on div "Сохранить" at bounding box center [382, 566] width 71 height 19
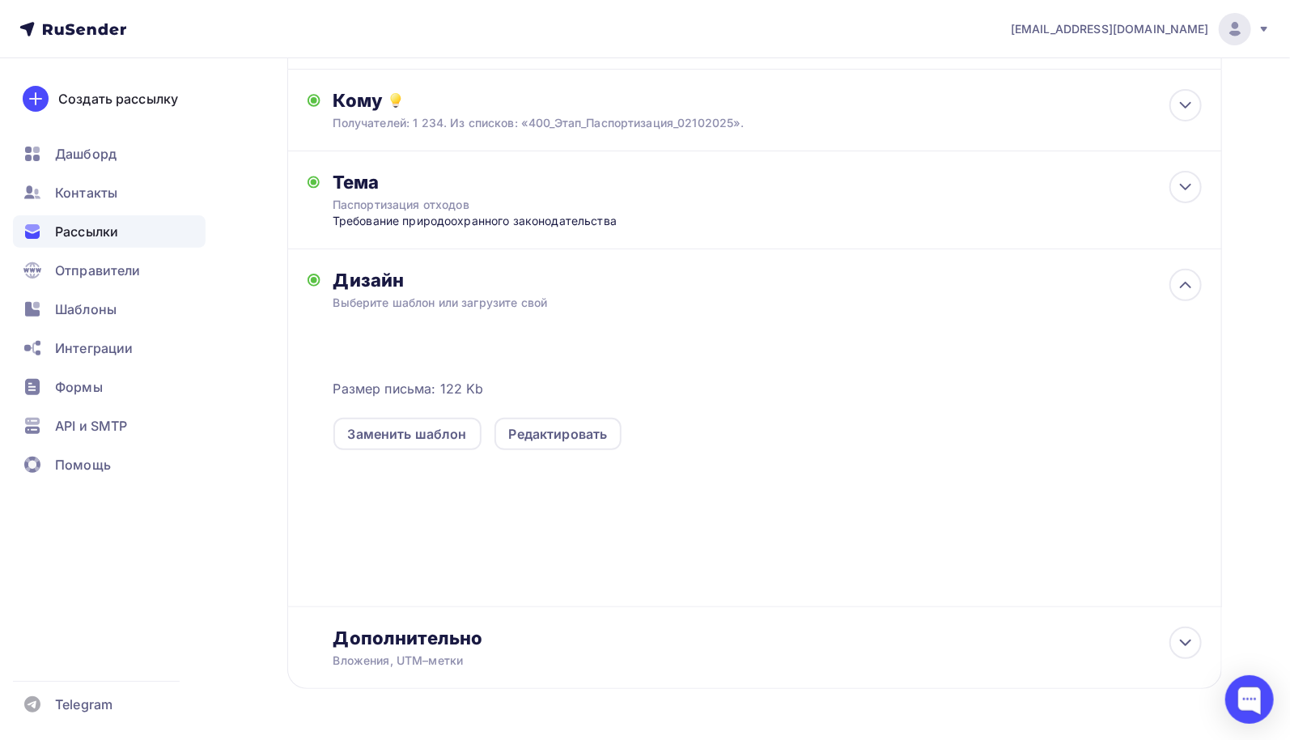
scroll to position [214, 0]
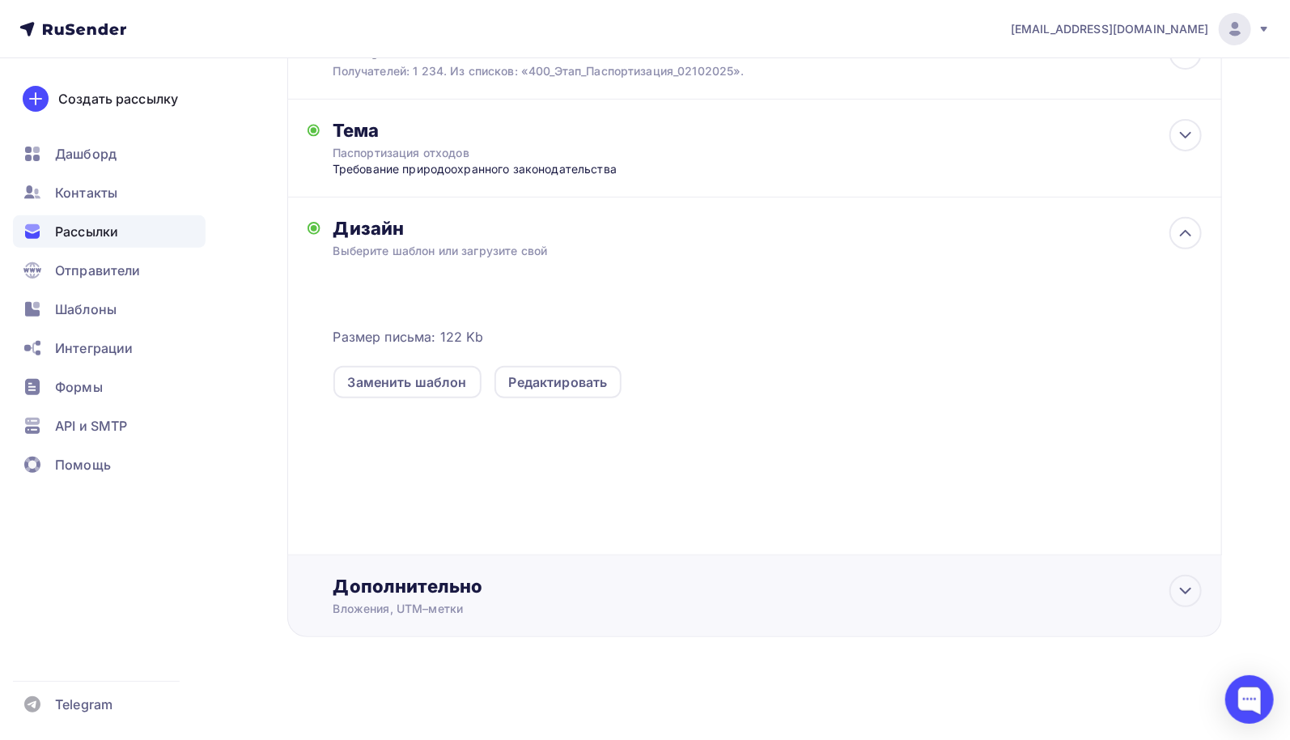
click at [425, 587] on div "Дополнительно" at bounding box center [767, 585] width 868 height 23
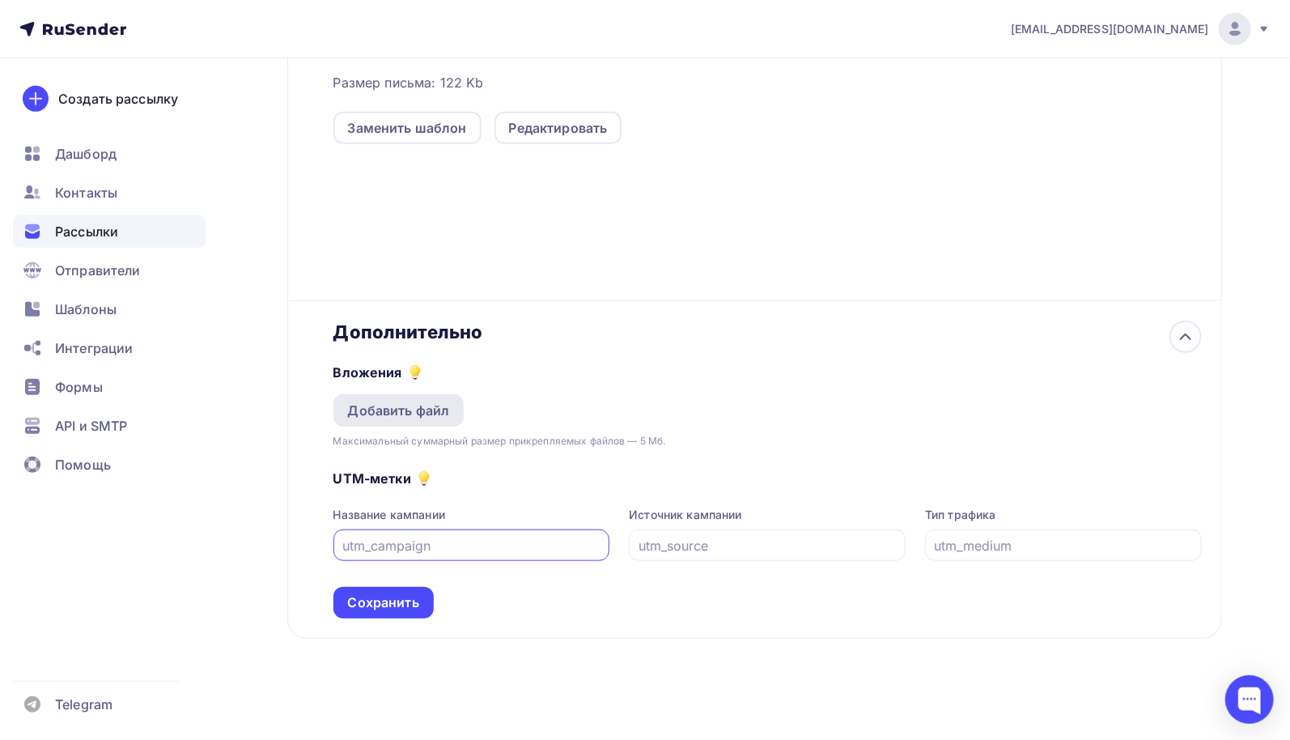
click at [392, 411] on div "Добавить файл" at bounding box center [399, 409] width 102 height 19
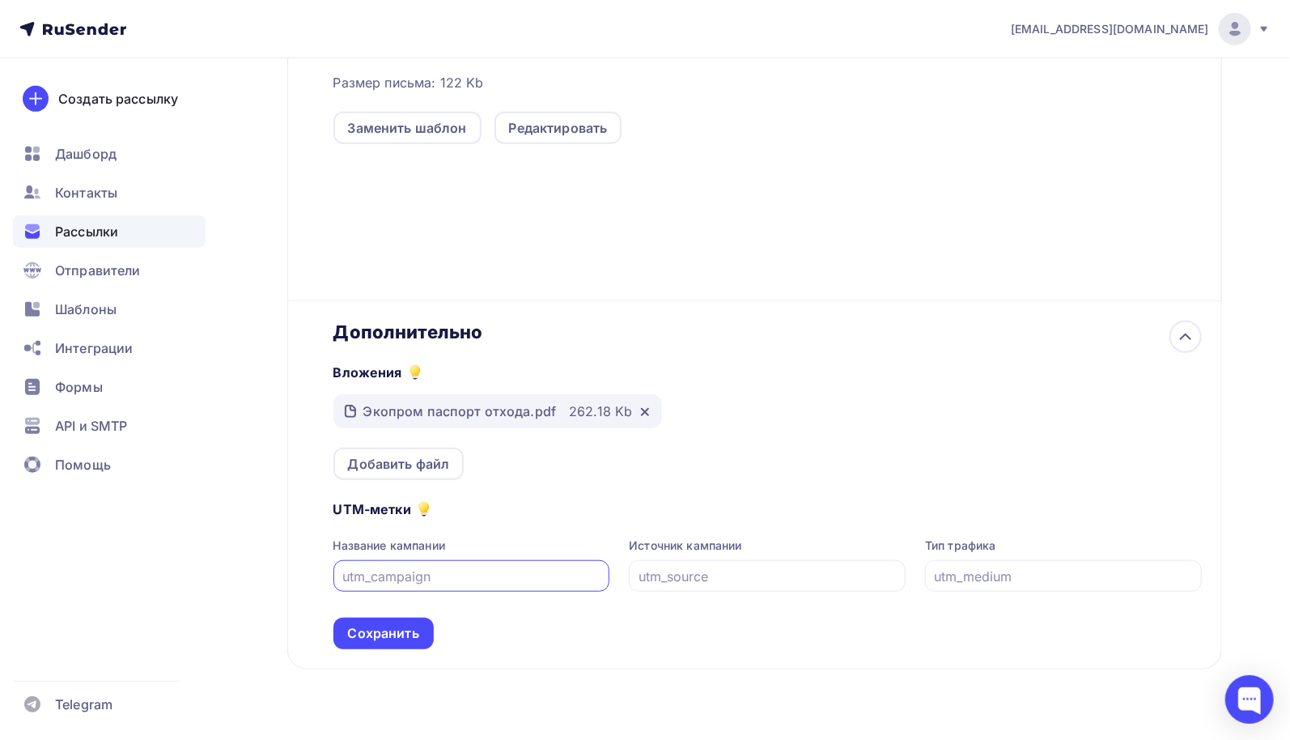
click at [460, 569] on input "text" at bounding box center [471, 575] width 258 height 19
click at [397, 569] on input "text" at bounding box center [471, 575] width 258 height 19
type input "ООО Экопромпроект"
click at [772, 578] on input "text" at bounding box center [767, 575] width 258 height 19
type input "у"
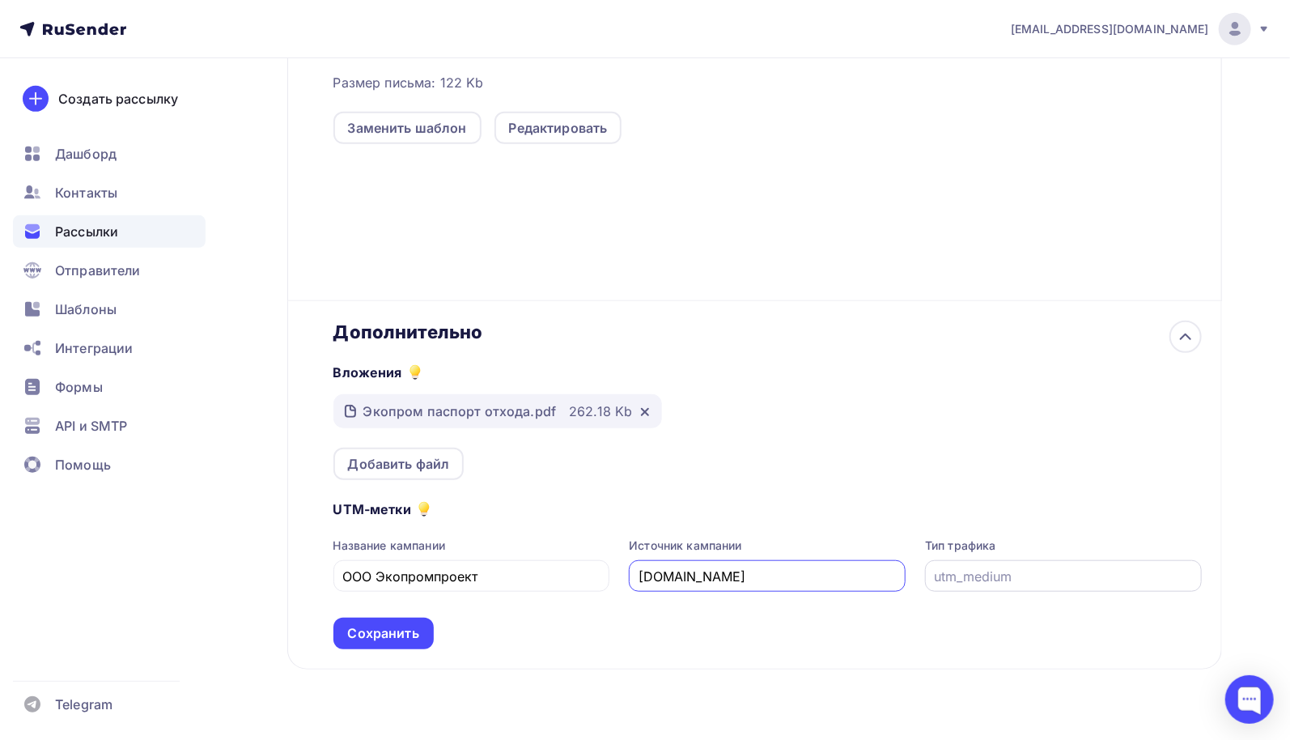
type input "eco-nn.ru"
click at [1097, 566] on input "text" at bounding box center [1063, 575] width 258 height 19
click at [453, 485] on icon at bounding box center [448, 490] width 11 height 11
click at [998, 574] on input "text" at bounding box center [1063, 575] width 258 height 19
paste input "сайт"
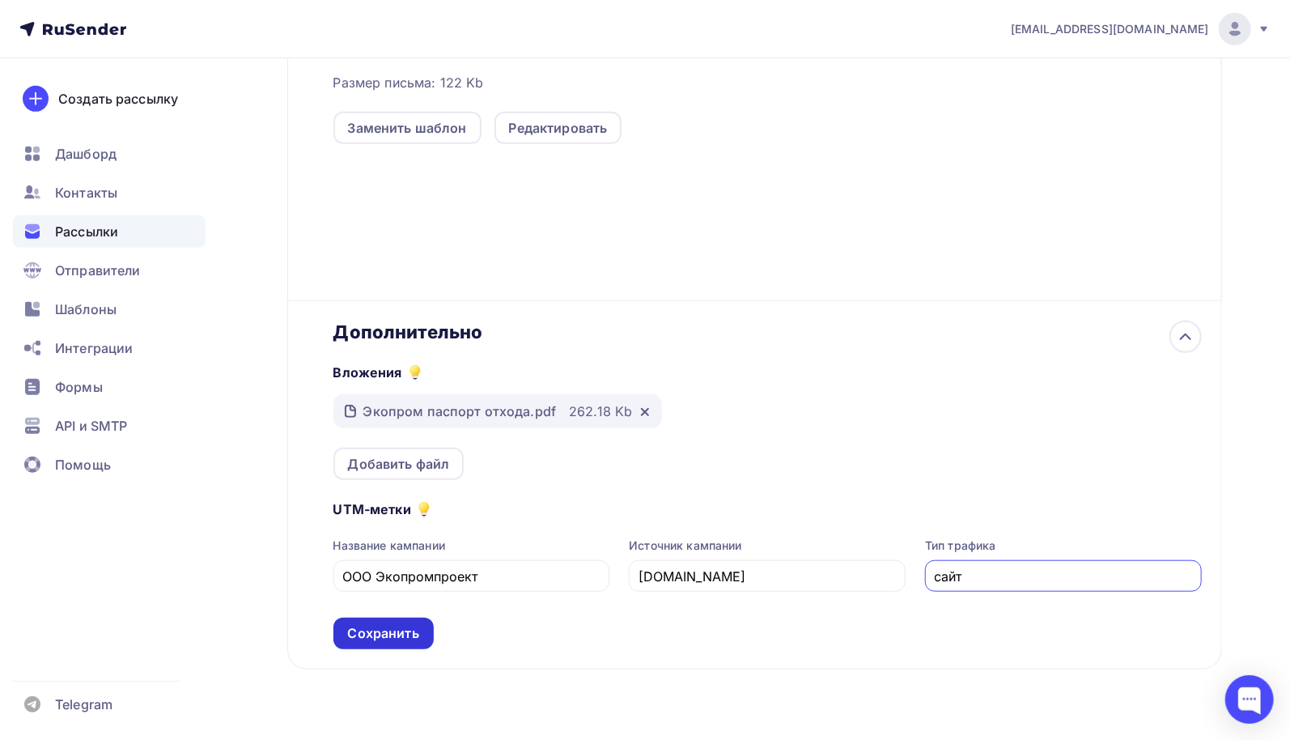
type input "сайт"
click at [379, 630] on div "Сохранить" at bounding box center [383, 633] width 71 height 19
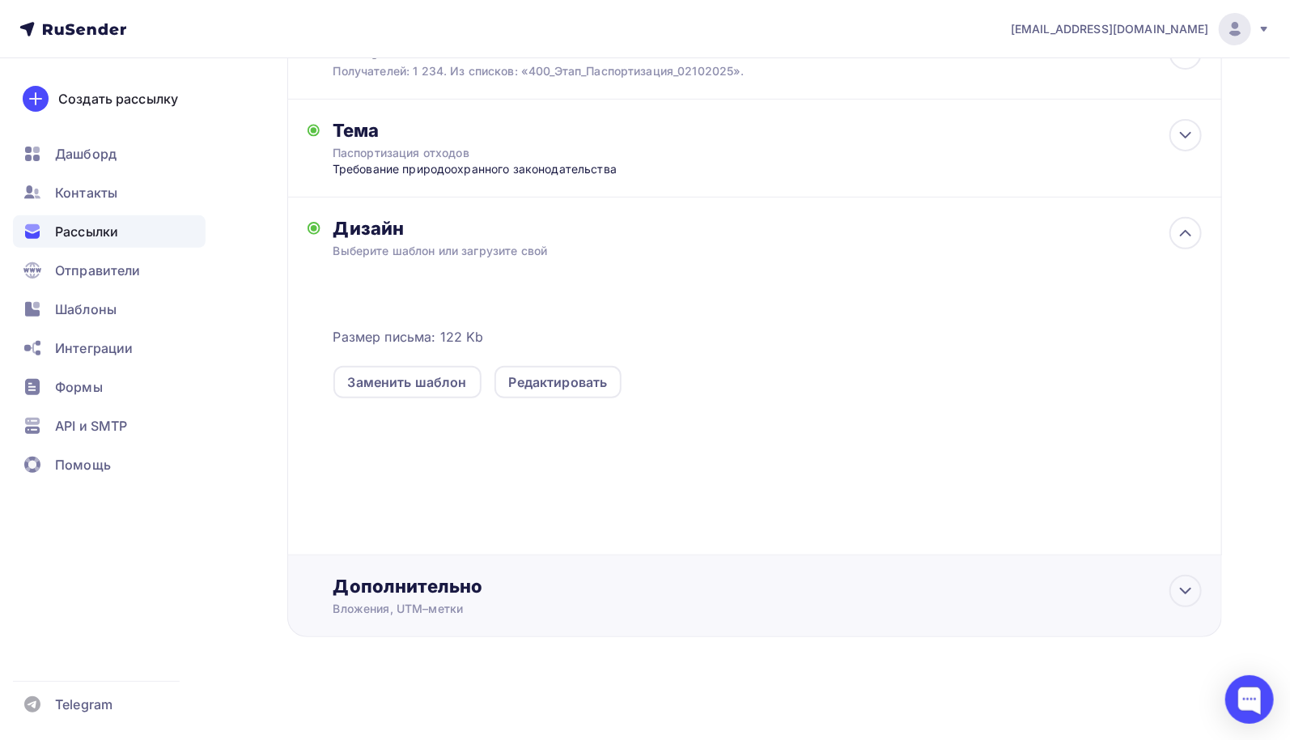
scroll to position [0, 0]
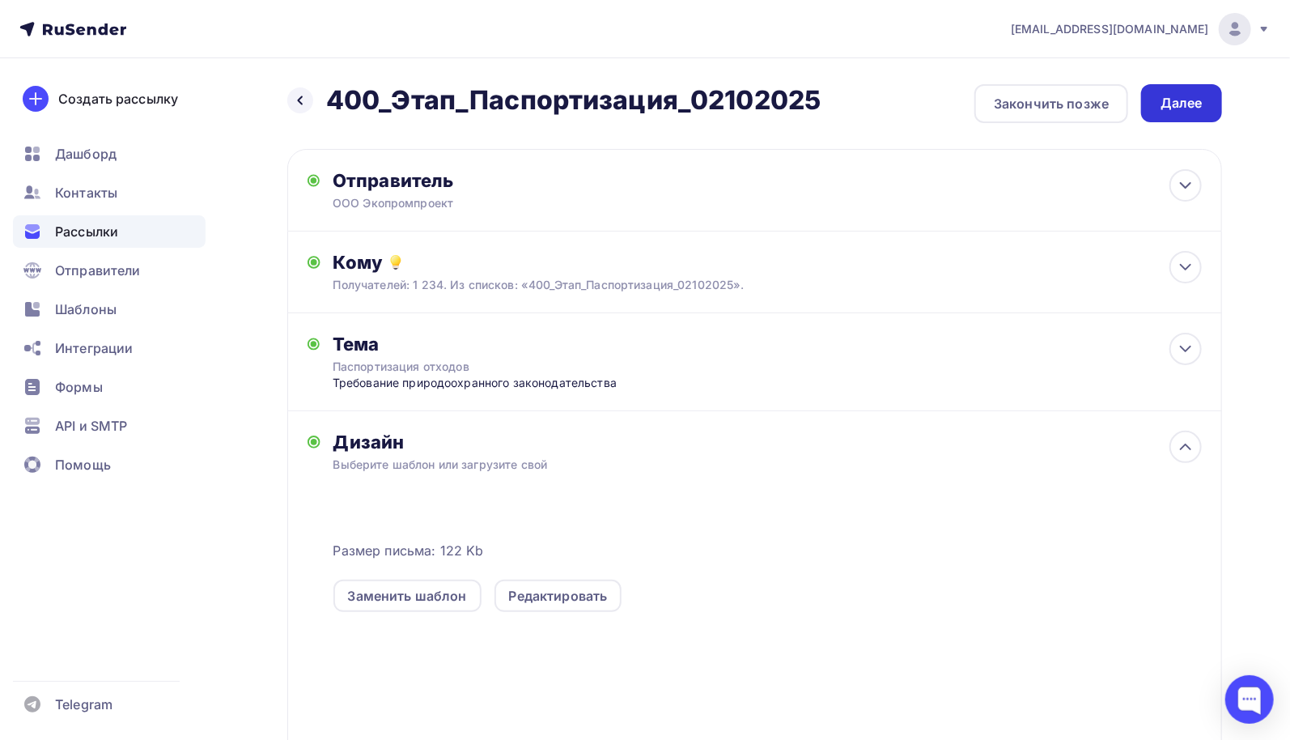
click at [1185, 100] on div "Далее" at bounding box center [1181, 103] width 42 height 19
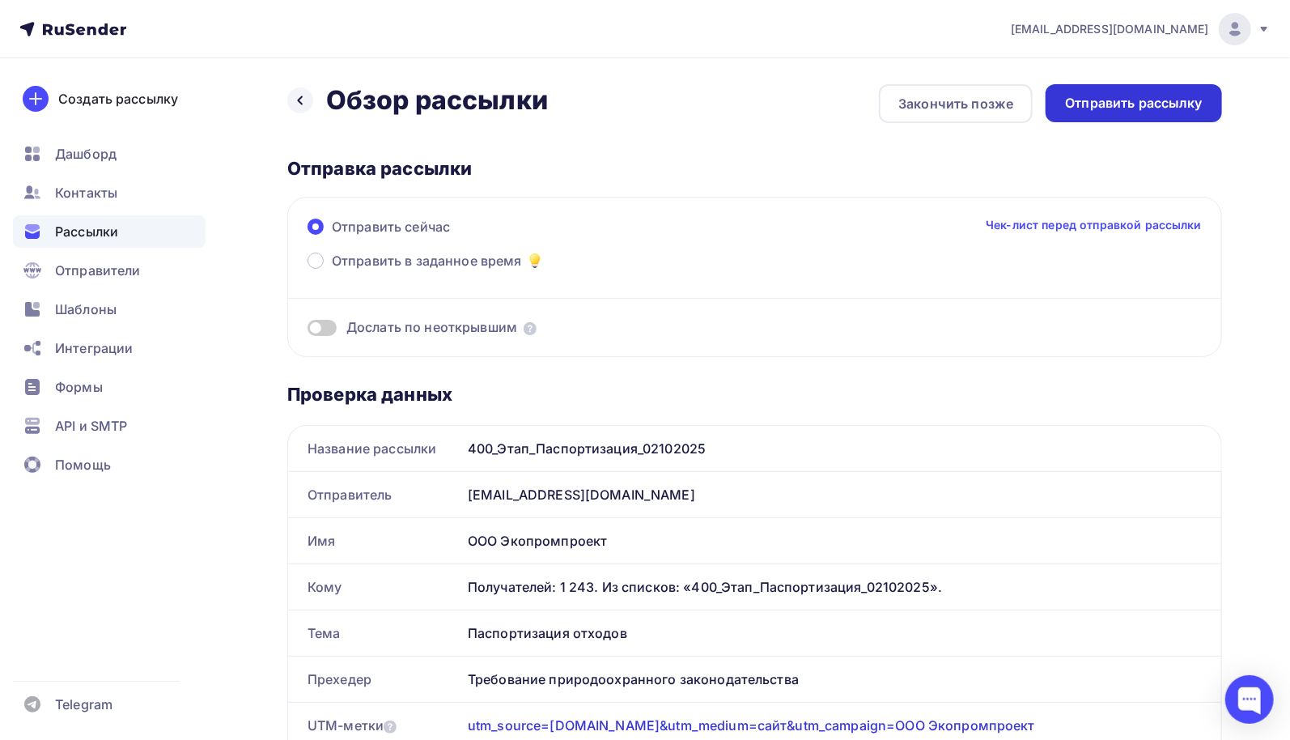
click at [1129, 97] on div "Отправить рассылку" at bounding box center [1134, 103] width 138 height 19
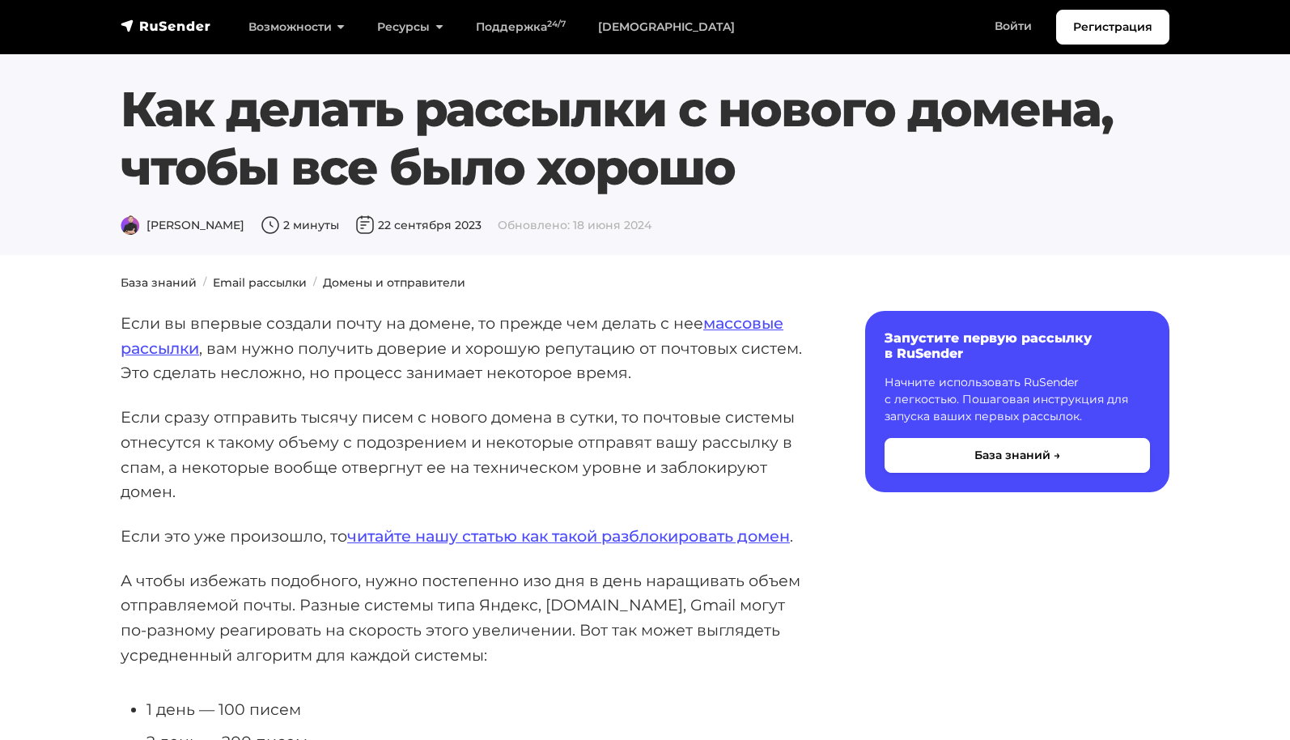
scroll to position [243, 0]
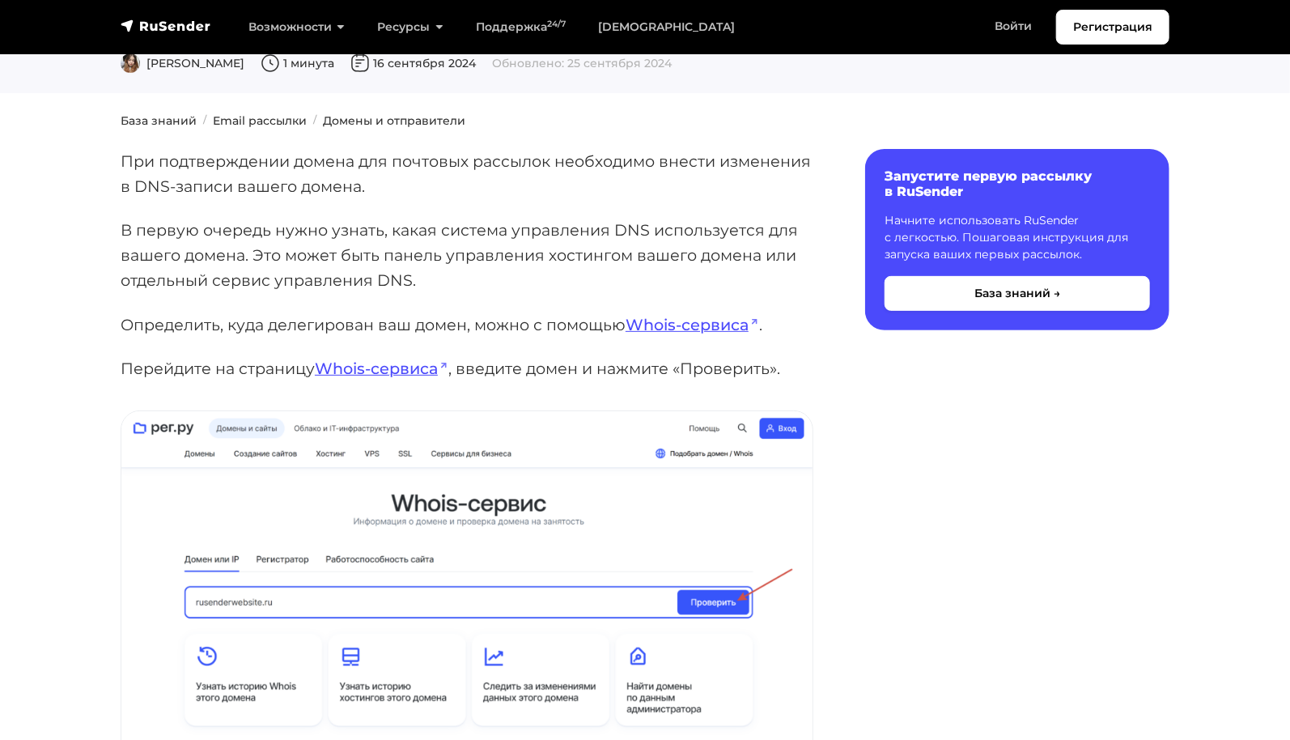
scroll to position [81, 0]
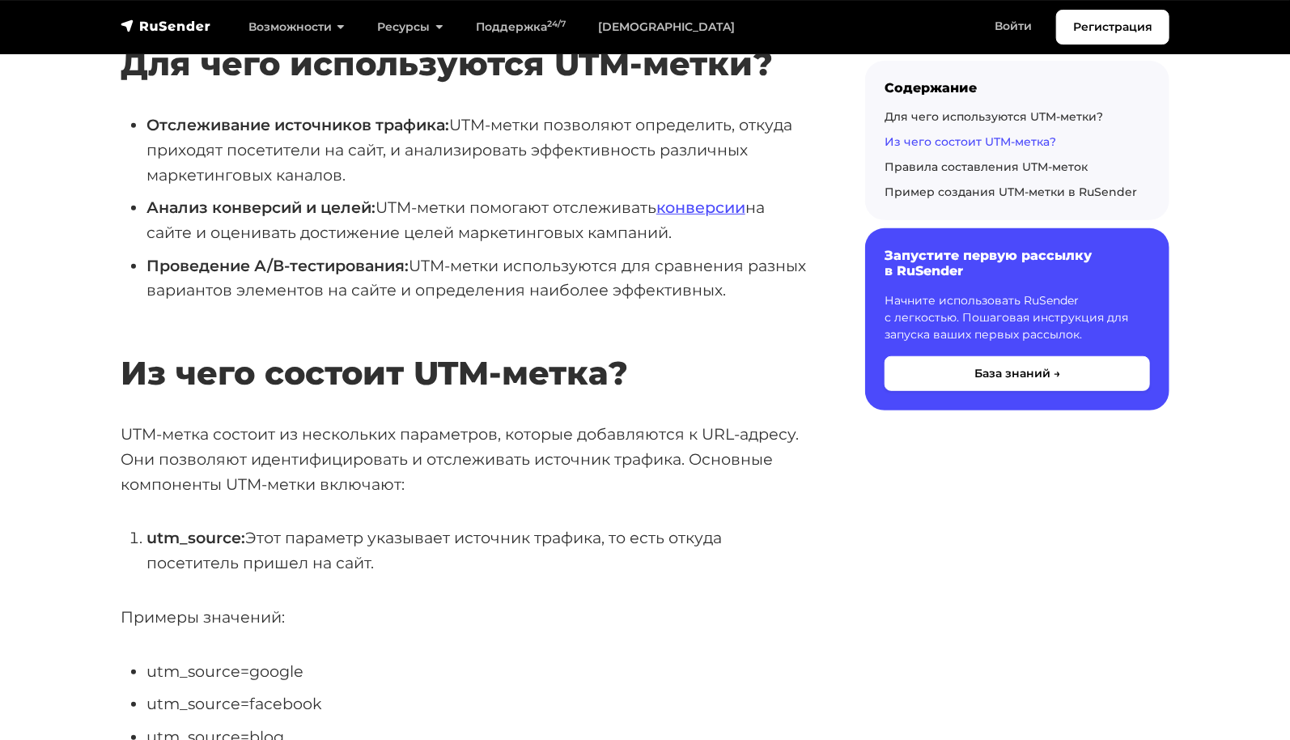
scroll to position [809, 0]
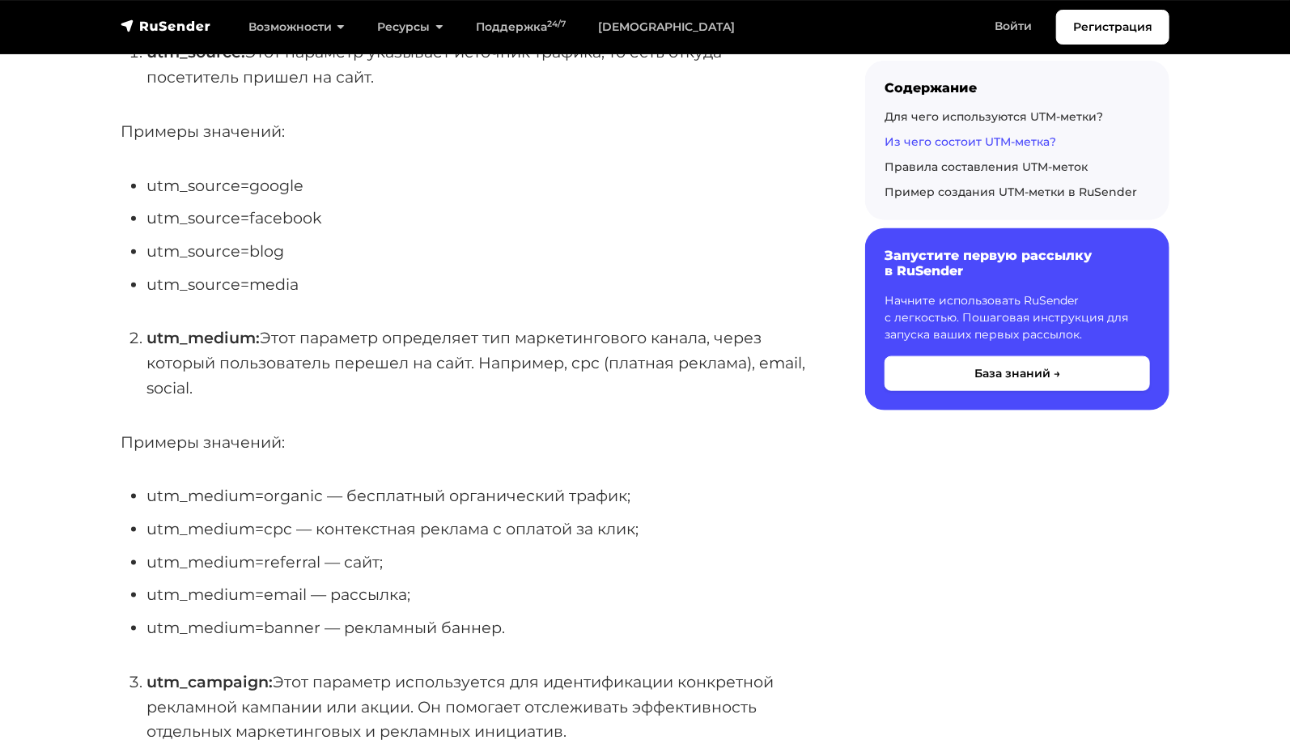
click at [346, 560] on li "utm_medium=referral ― сайт;" at bounding box center [479, 561] width 667 height 25
drag, startPoint x: 344, startPoint y: 562, endPoint x: 375, endPoint y: 560, distance: 31.6
click at [375, 560] on li "utm_medium=referral ― сайт;" at bounding box center [479, 561] width 667 height 25
copy li "сайт"
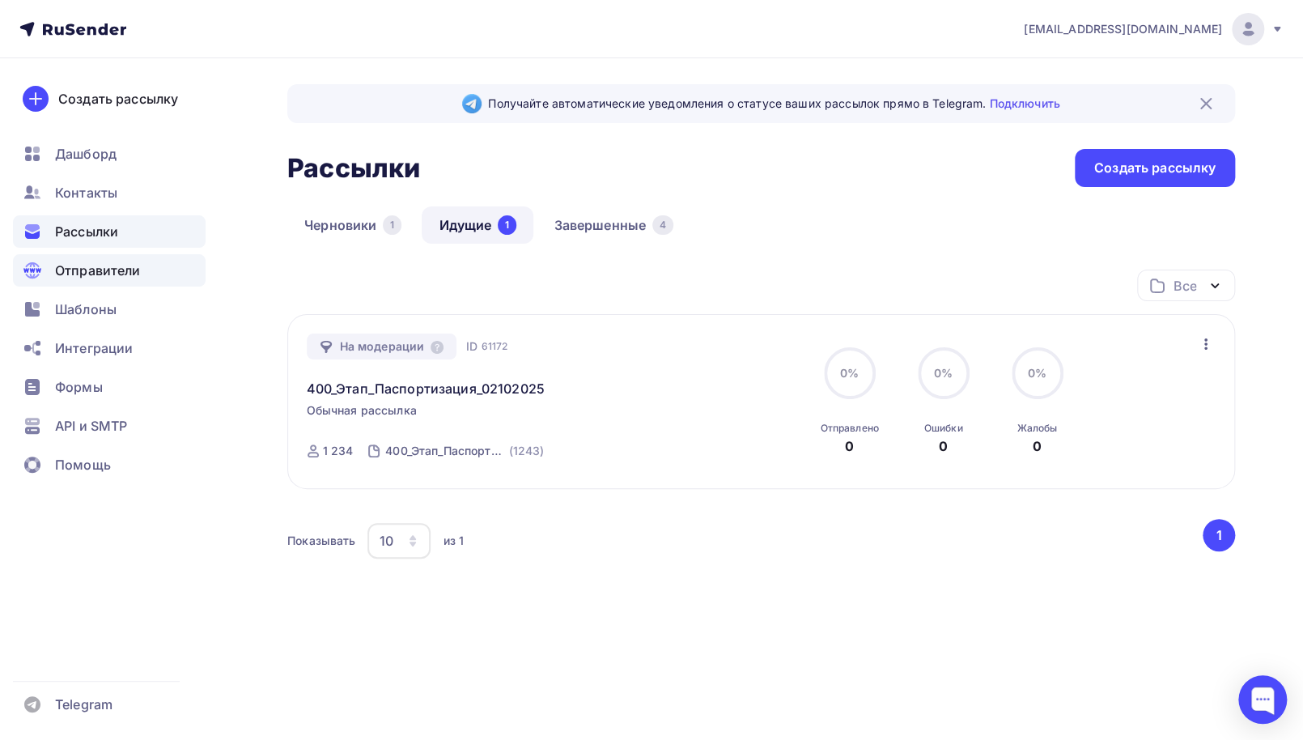
click at [145, 280] on div "Отправители" at bounding box center [109, 270] width 193 height 32
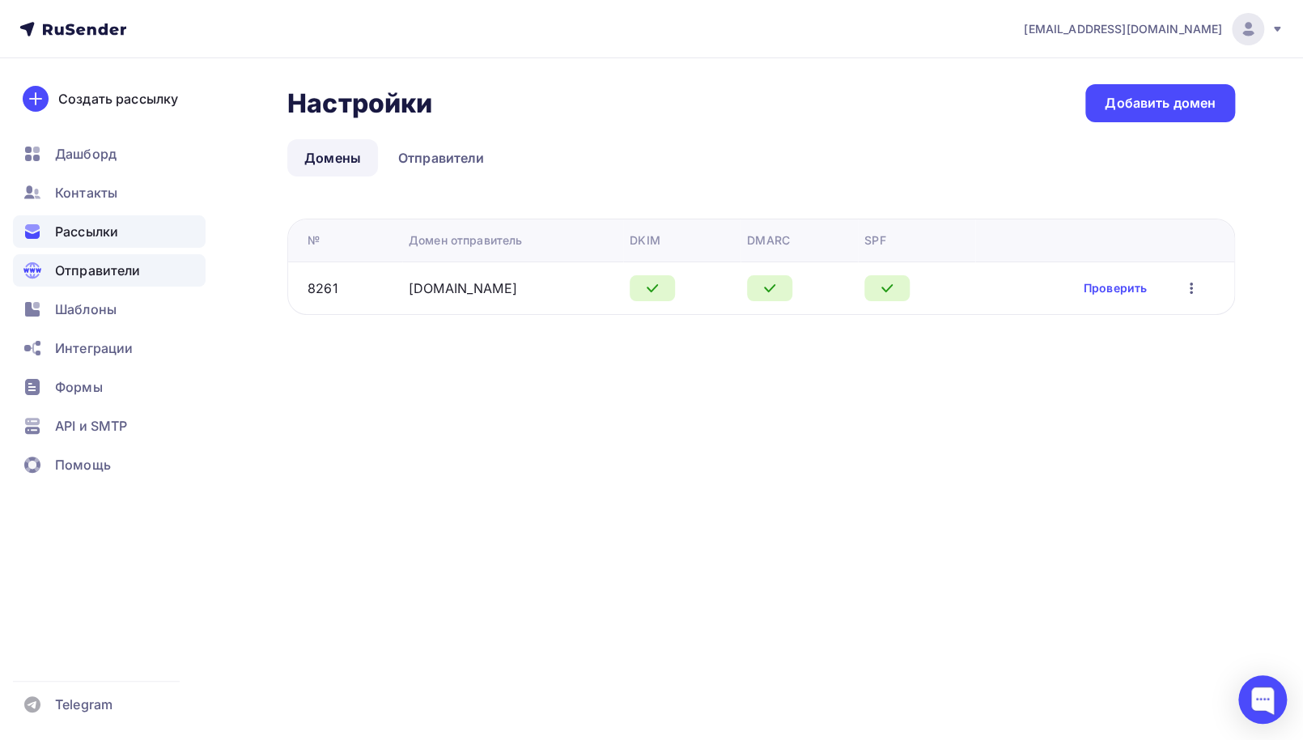
click at [95, 222] on span "Рассылки" at bounding box center [86, 231] width 63 height 19
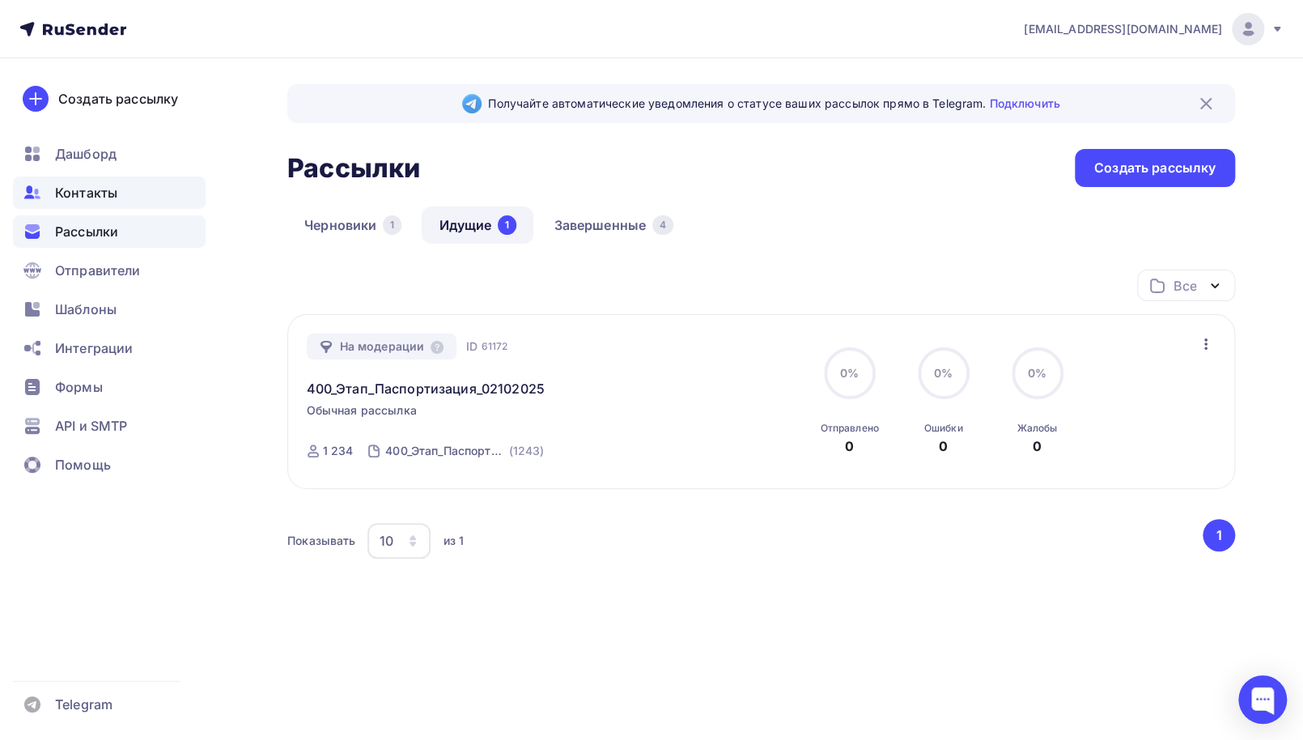
click at [98, 195] on span "Контакты" at bounding box center [86, 192] width 62 height 19
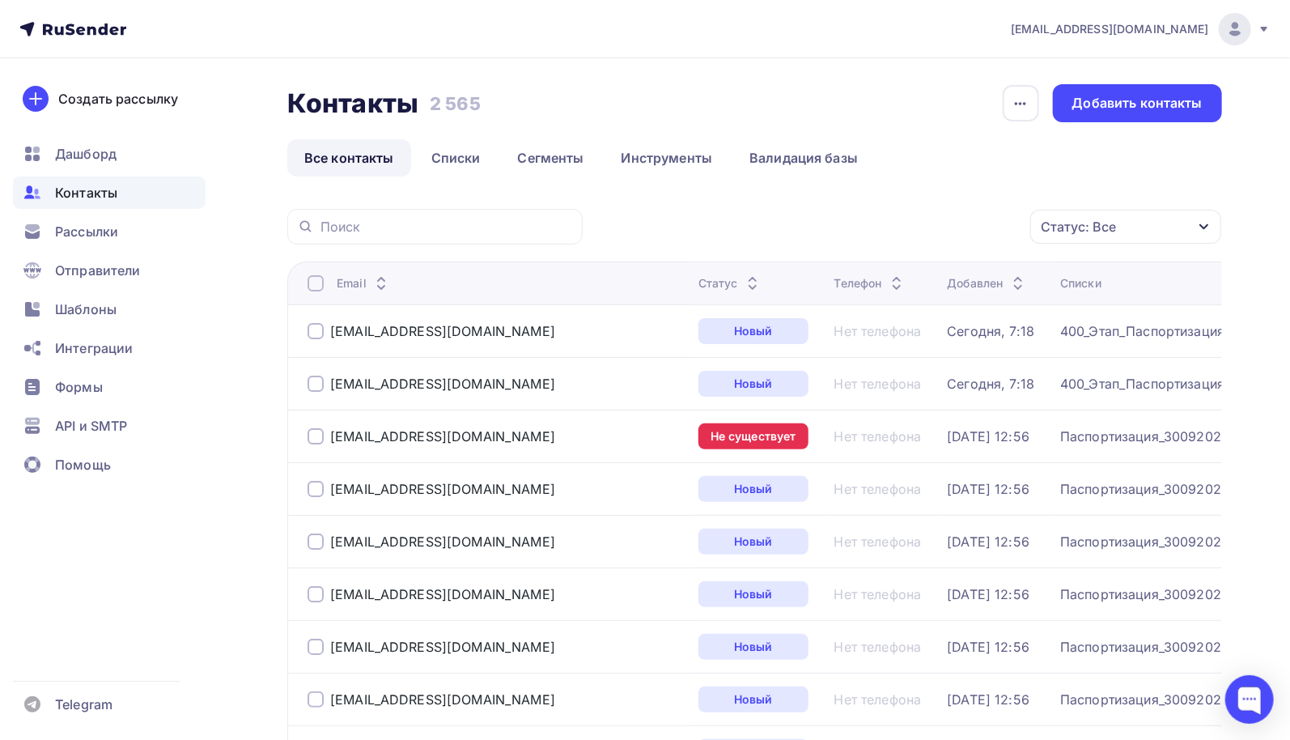
drag, startPoint x: 434, startPoint y: 100, endPoint x: 515, endPoint y: 105, distance: 81.9
click at [515, 105] on div "Контакты Контакты 2 565 2 565 История импорта Добавить контакты" at bounding box center [754, 103] width 934 height 38
click at [671, 104] on div "Контакты Контакты 2 565 2 565 История импорта Добавить контакты" at bounding box center [754, 103] width 934 height 38
drag, startPoint x: 437, startPoint y: 101, endPoint x: 583, endPoint y: 103, distance: 145.6
click at [531, 102] on div "Контакты Контакты 2 565 2 565 История импорта Добавить контакты" at bounding box center [754, 103] width 934 height 38
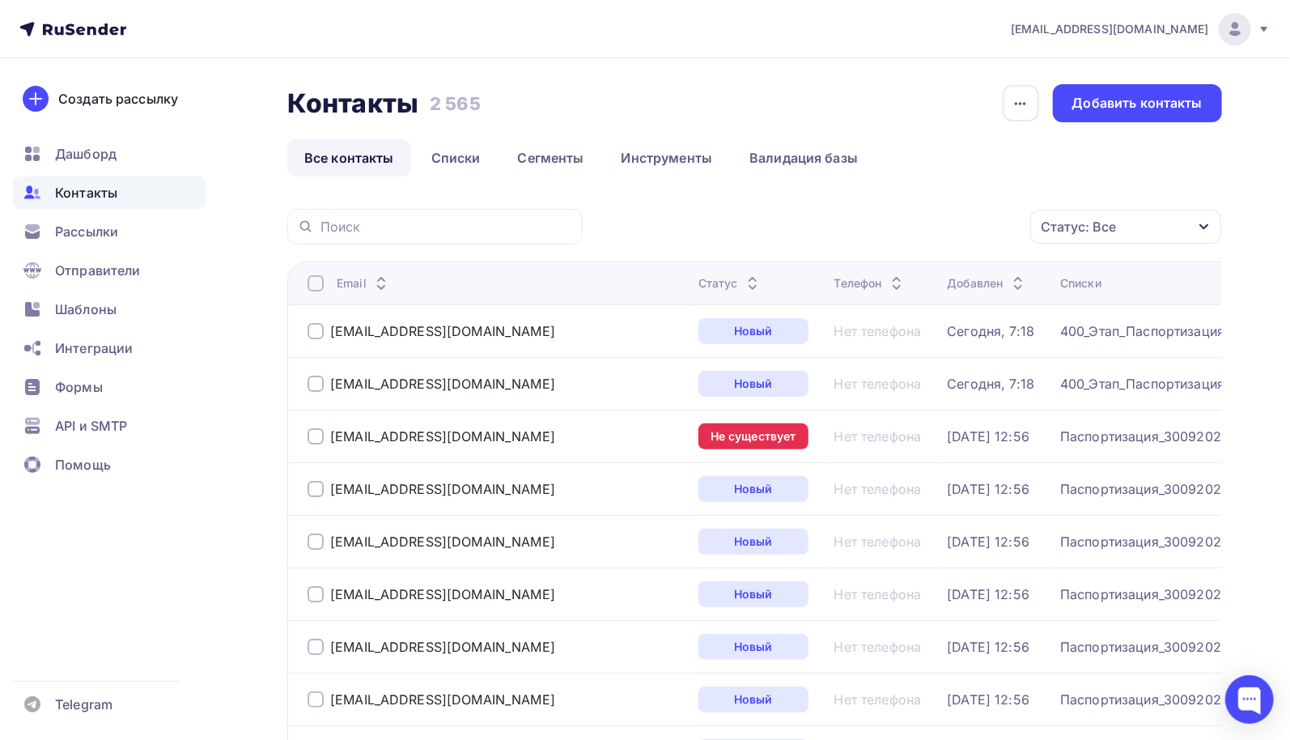
click at [686, 104] on div "Контакты Контакты 2 565 2 565 История импорта Добавить контакты" at bounding box center [754, 103] width 934 height 38
click at [381, 285] on icon at bounding box center [380, 287] width 19 height 19
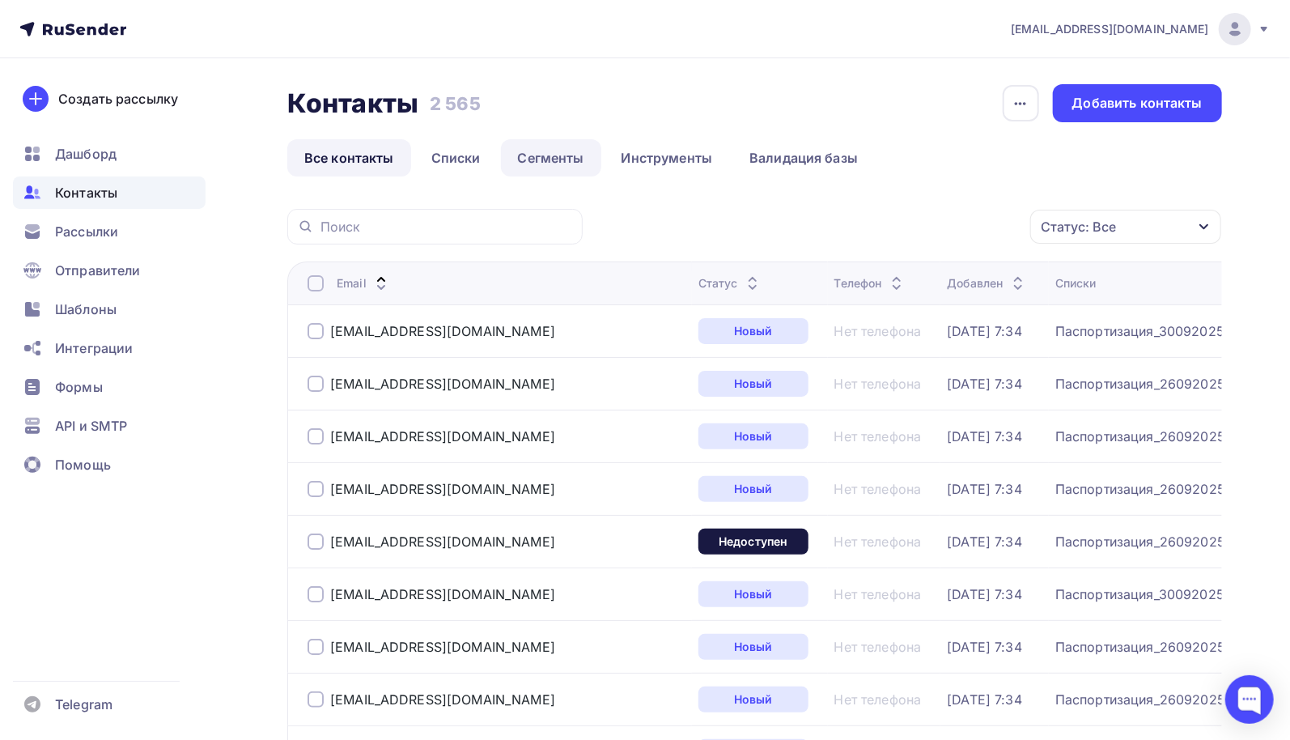
click at [524, 158] on link "Сегменты" at bounding box center [551, 157] width 100 height 37
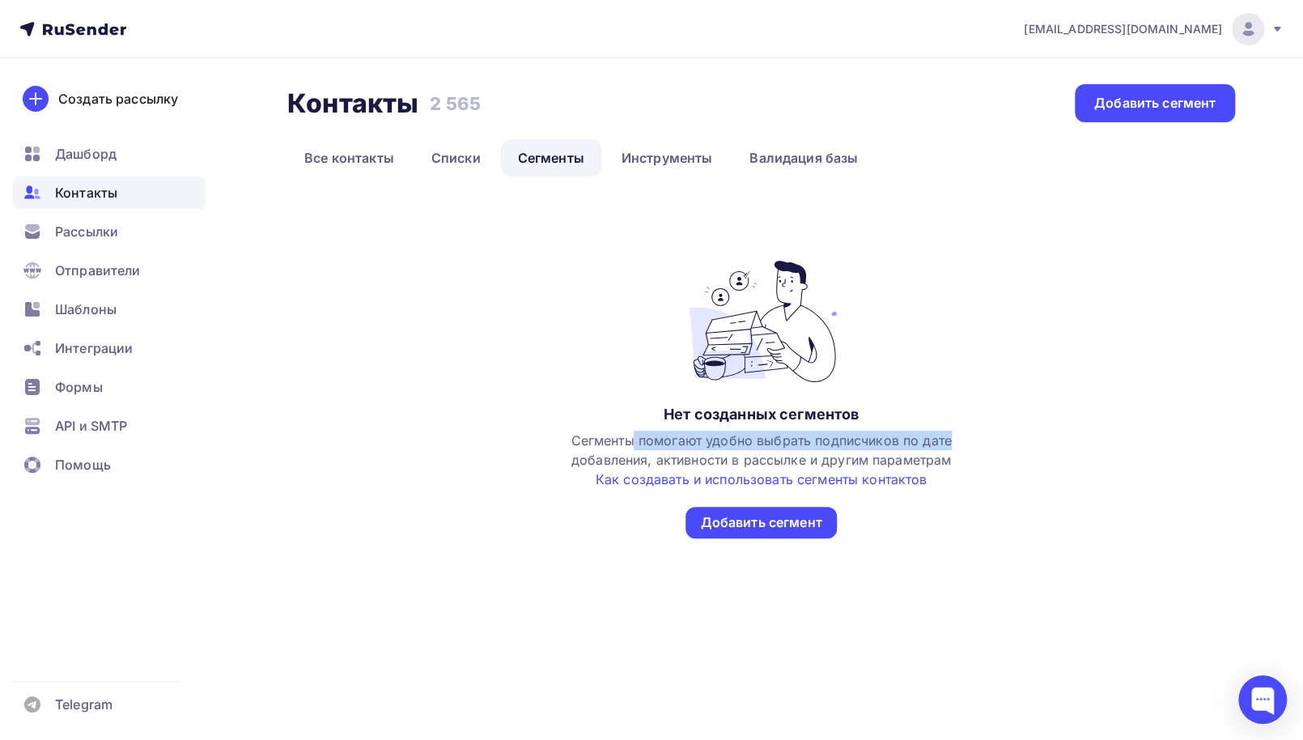
drag, startPoint x: 633, startPoint y: 436, endPoint x: 967, endPoint y: 447, distance: 334.3
click at [967, 447] on div "Нет созданных сегментов Сегменты помогают удобно выбрать подписчиков по дате до…" at bounding box center [760, 416] width 947 height 310
click at [790, 481] on link "Как создавать и использовать сегменты контактов" at bounding box center [761, 479] width 332 height 16
click at [572, 216] on div "Нет созданных сегментов Сегменты помогают удобно выбрать подписчиков по дате до…" at bounding box center [760, 386] width 947 height 368
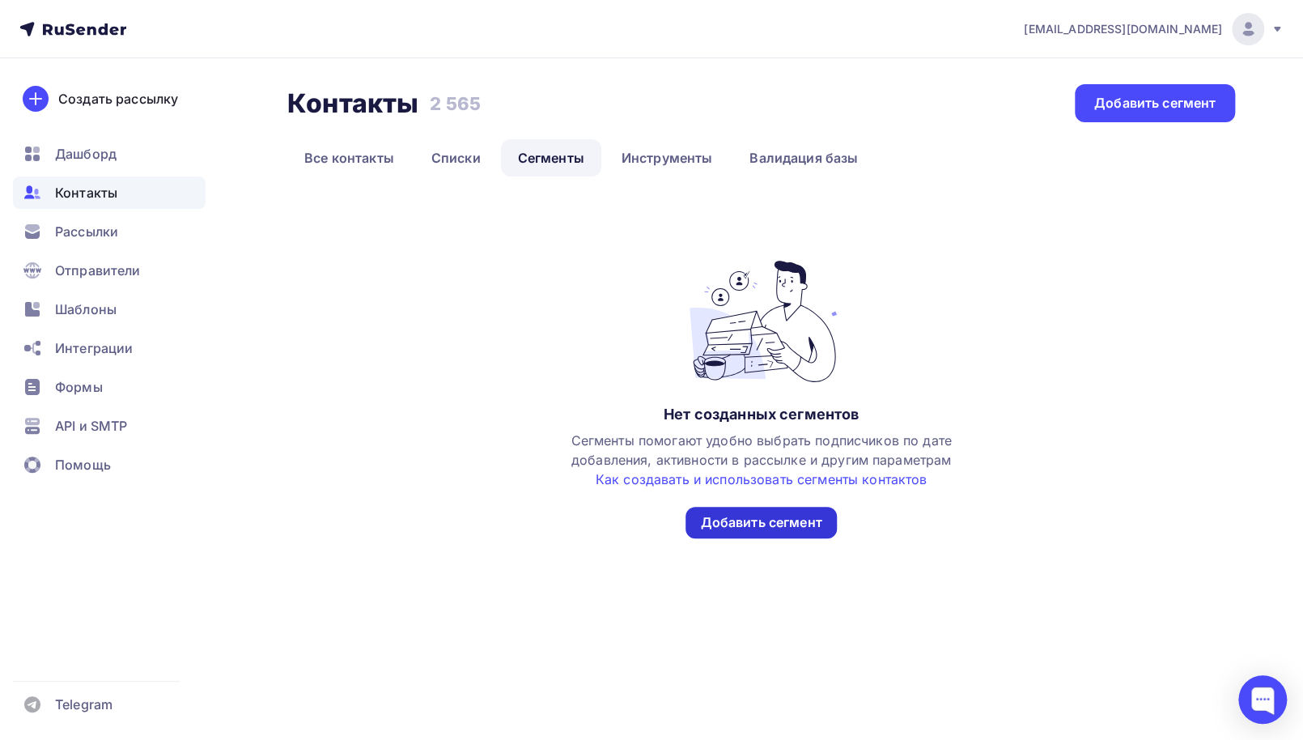
click at [753, 528] on div "Добавить сегмент" at bounding box center [760, 522] width 121 height 19
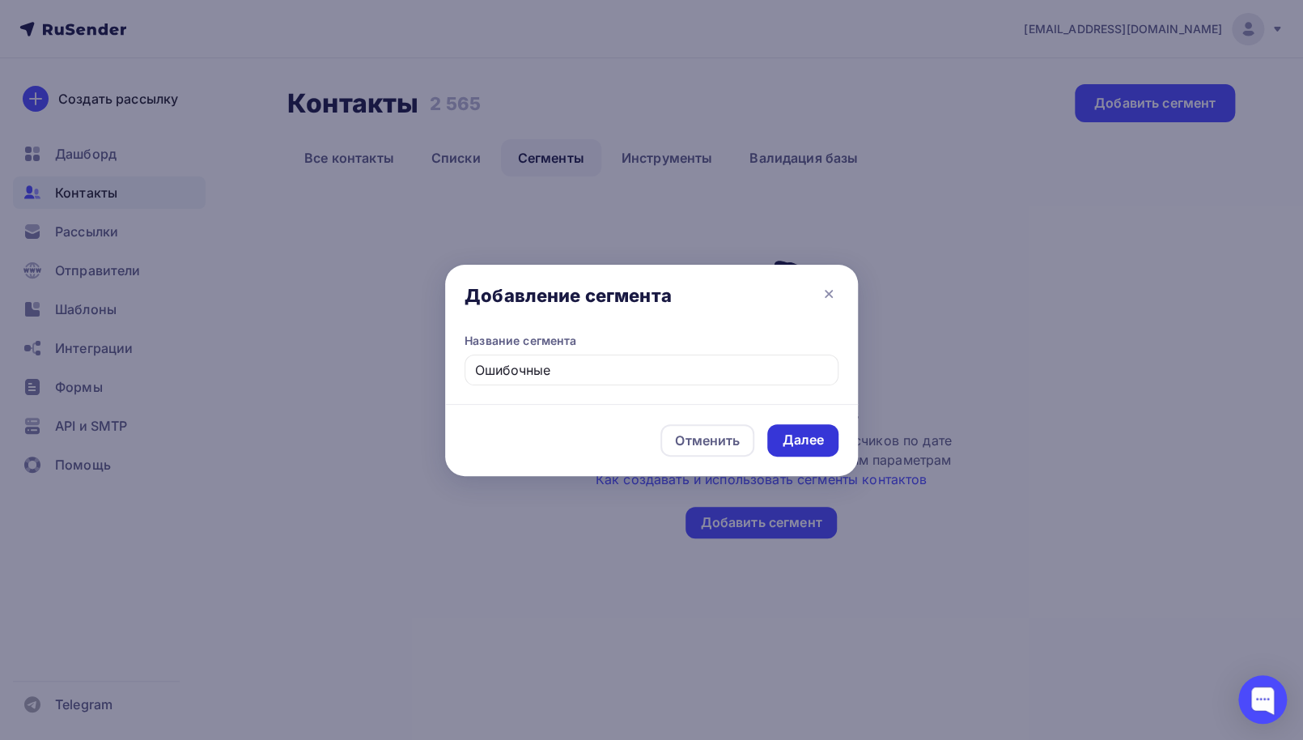
type input "Ошибочные"
click at [799, 440] on div "Далее" at bounding box center [803, 439] width 42 height 19
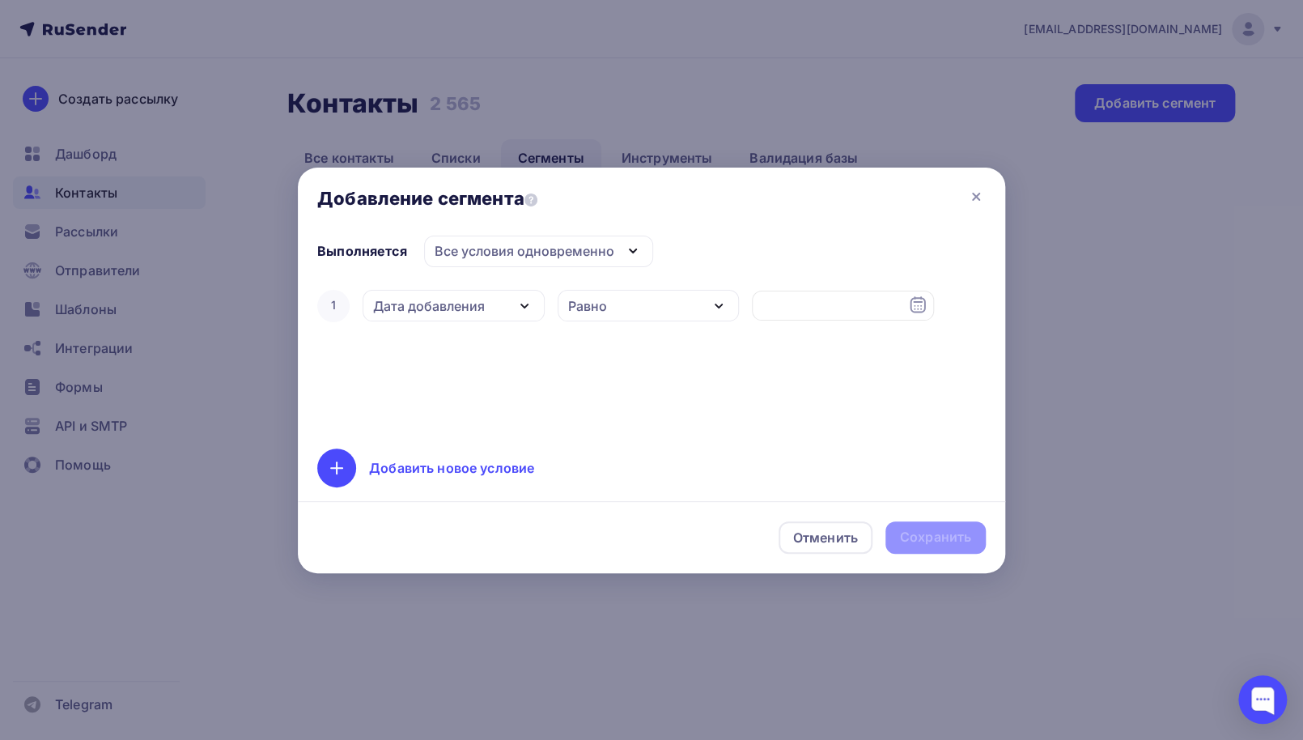
click at [628, 255] on icon "button" at bounding box center [632, 250] width 19 height 19
click at [337, 479] on div at bounding box center [336, 467] width 39 height 39
click at [962, 357] on icon at bounding box center [965, 357] width 19 height 19
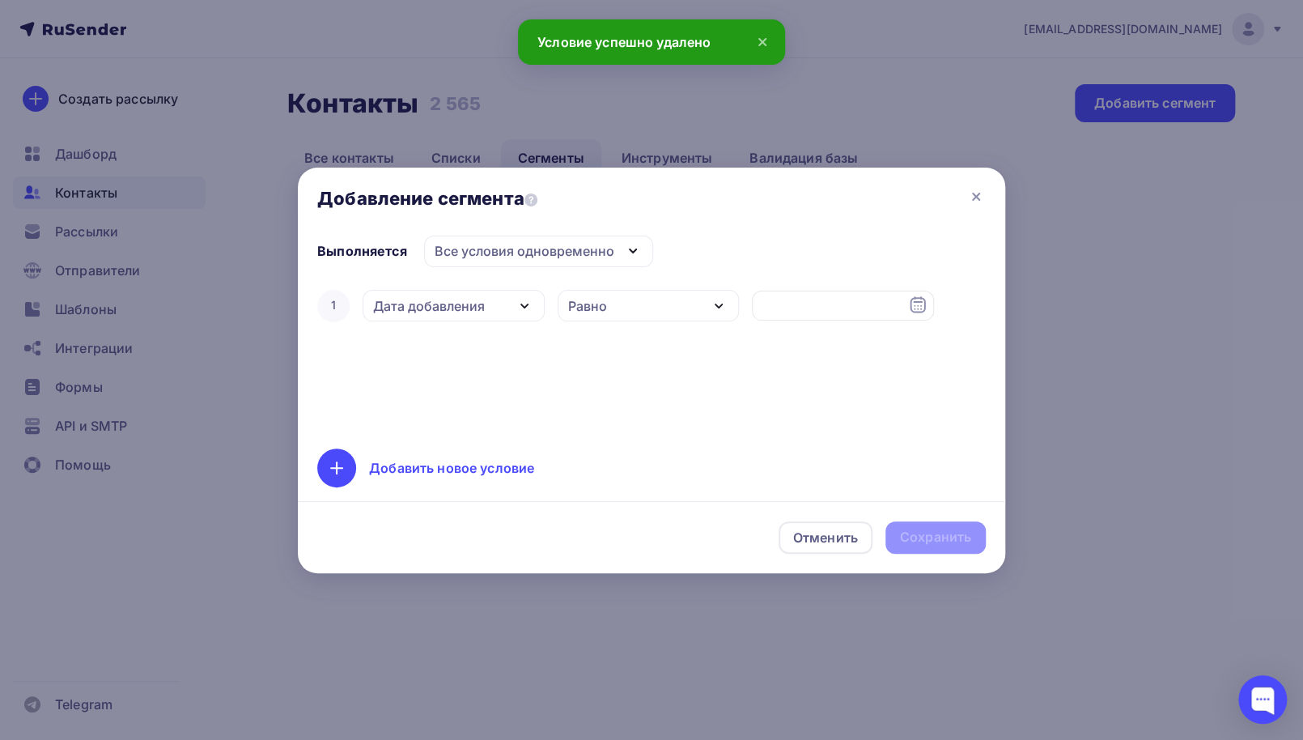
click at [519, 302] on icon "button" at bounding box center [524, 305] width 19 height 19
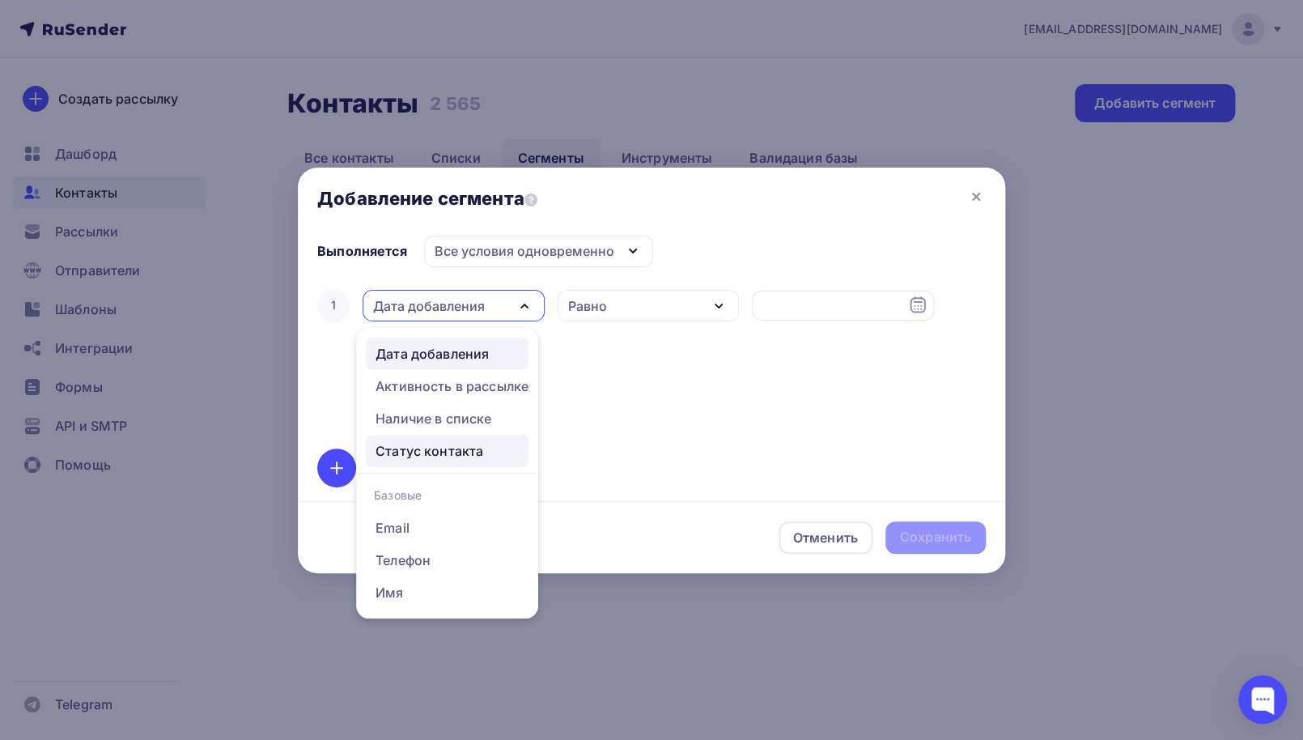
click at [472, 454] on div "Статус контакта" at bounding box center [429, 450] width 108 height 19
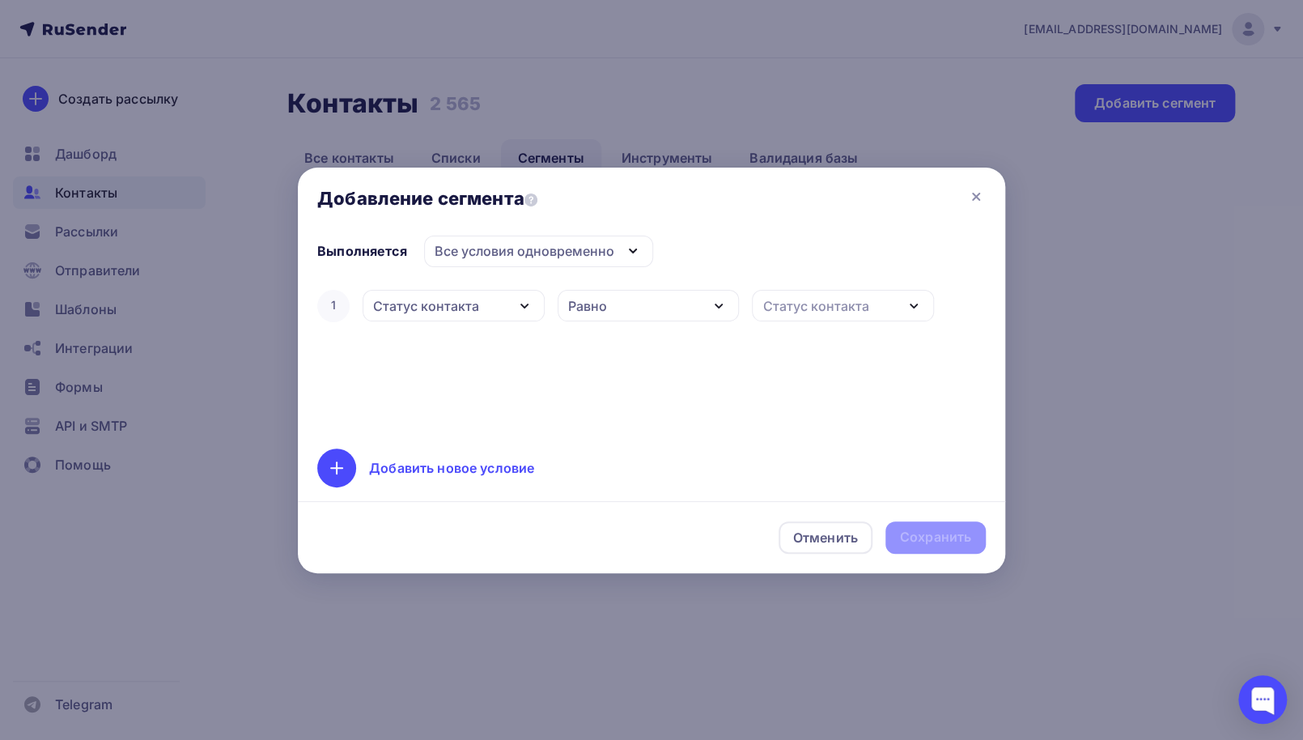
click at [917, 310] on icon "button" at bounding box center [913, 305] width 19 height 19
click at [918, 310] on icon "button" at bounding box center [913, 305] width 19 height 19
click at [526, 302] on icon "button" at bounding box center [524, 305] width 19 height 19
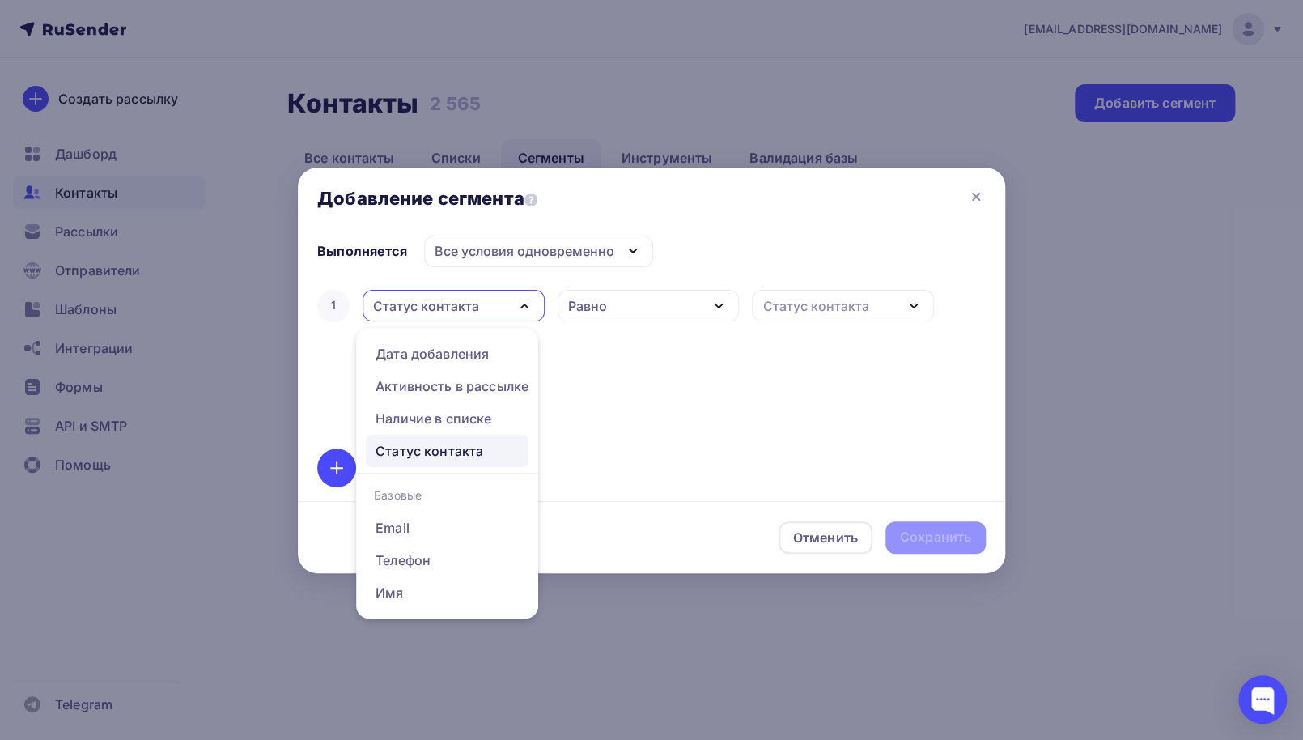
click at [694, 406] on div "1 Статус контакта Дата добавления Активность в рассылке Наличие в списке Статус…" at bounding box center [651, 357] width 668 height 142
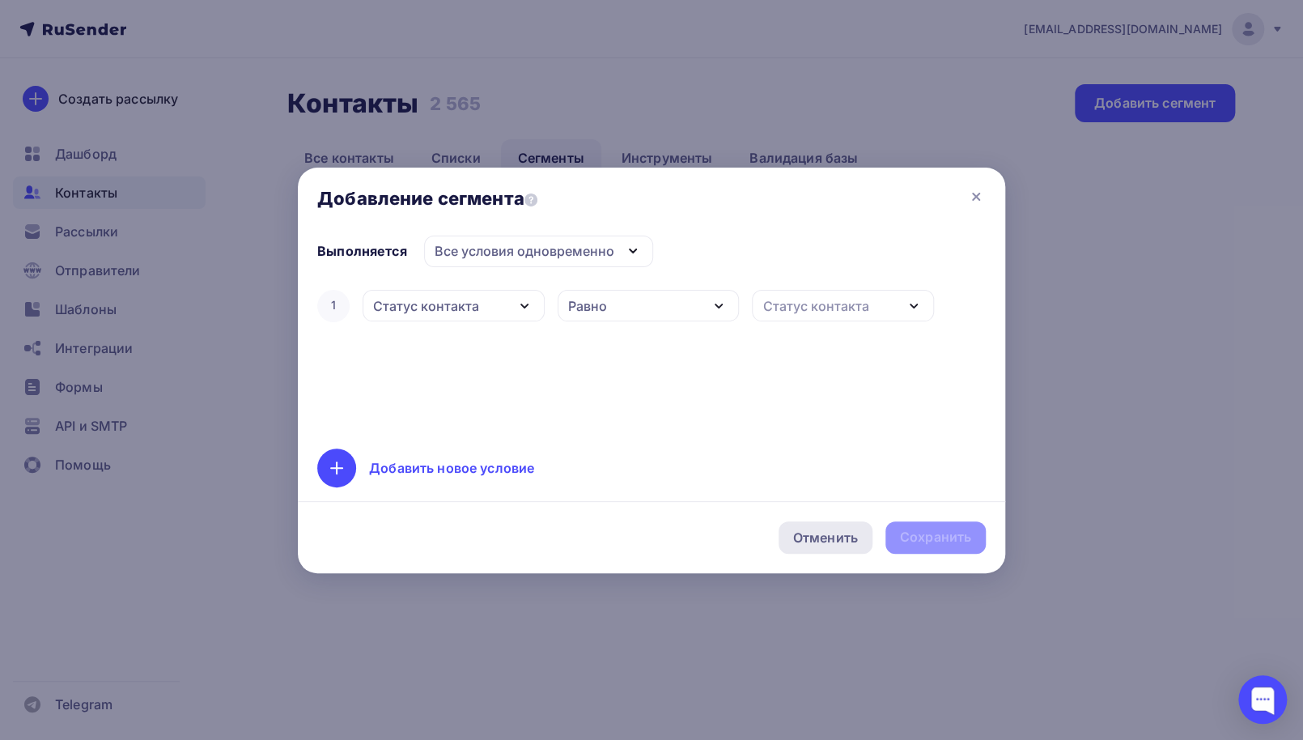
click at [841, 545] on div "Отменить" at bounding box center [825, 537] width 65 height 19
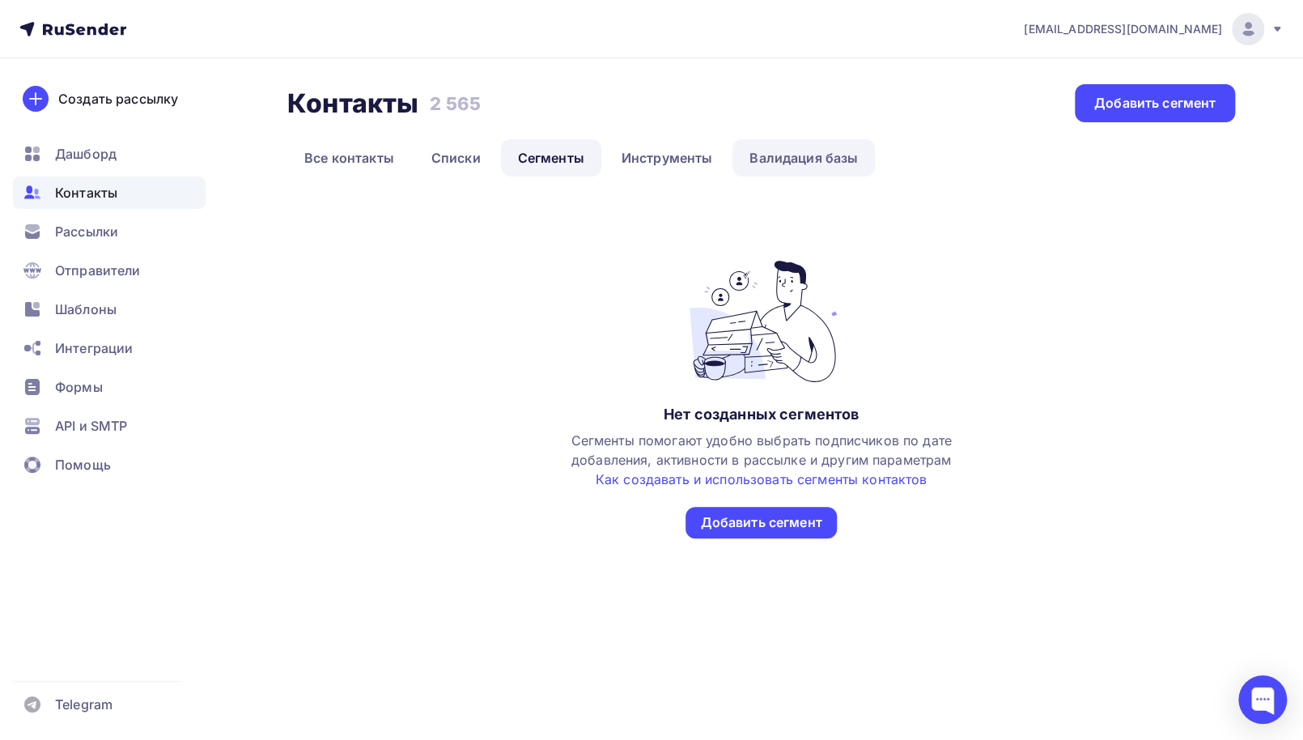
click at [832, 157] on link "Валидация базы" at bounding box center [803, 157] width 142 height 37
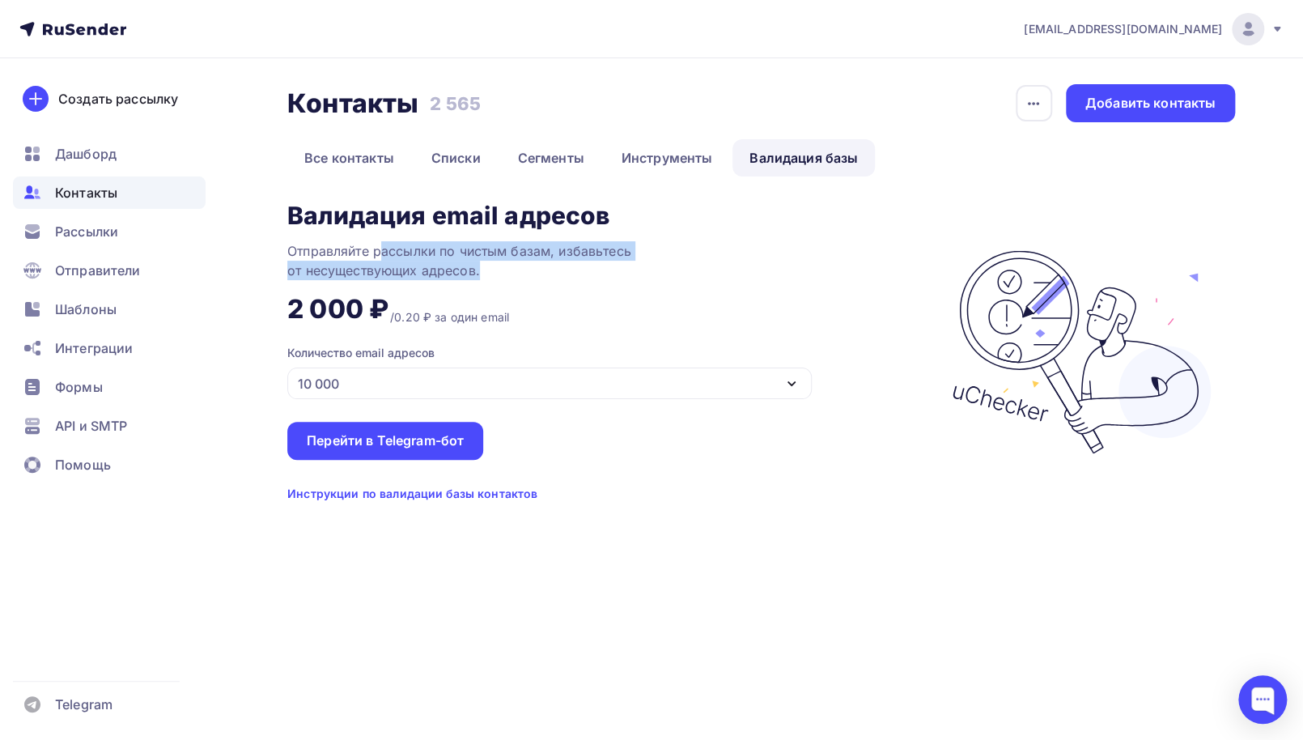
drag, startPoint x: 382, startPoint y: 252, endPoint x: 582, endPoint y: 270, distance: 200.7
click at [582, 270] on div "Отправляйте рассылки по чистым базам, избавьтесь от несуществующих адресов." at bounding box center [489, 260] width 405 height 39
click at [506, 248] on div "Отправляйте рассылки по чистым базам, избавьтесь от несуществующих адресов." at bounding box center [489, 260] width 405 height 39
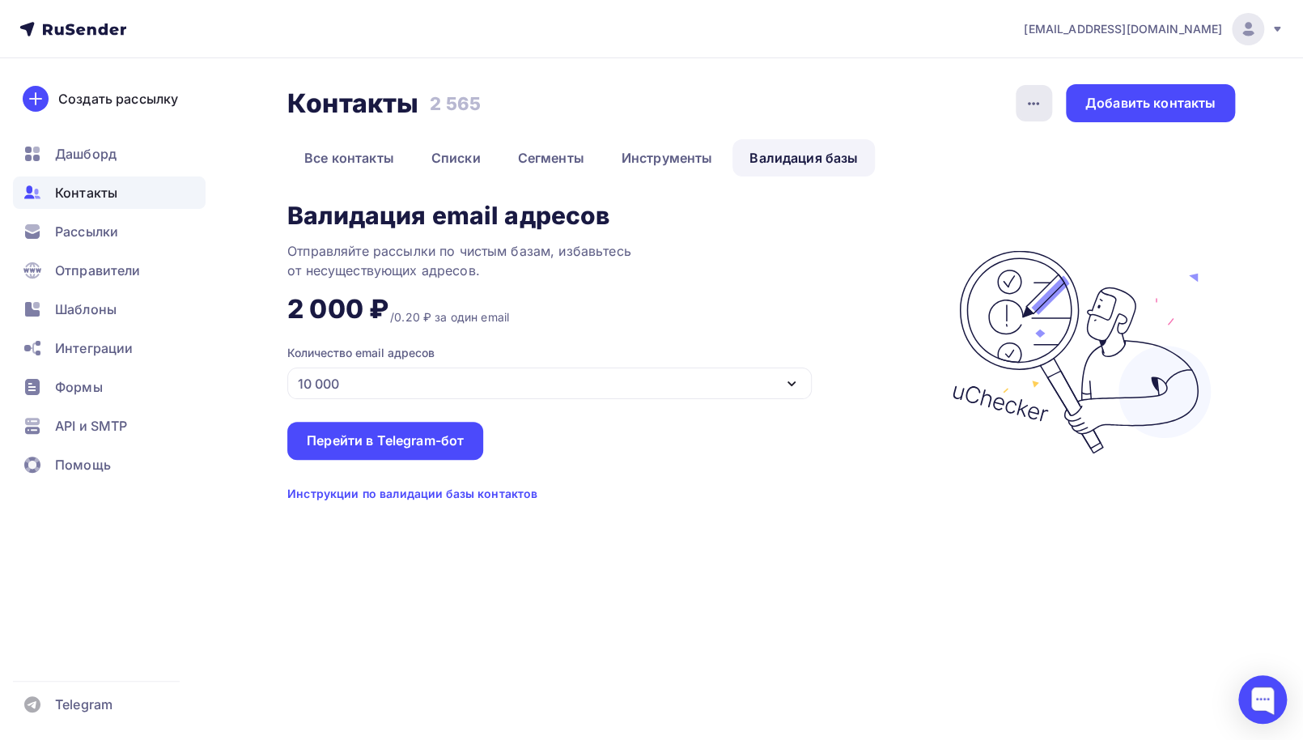
click at [1032, 112] on icon "button" at bounding box center [1032, 103] width 19 height 19
click at [896, 214] on div "Валидация email адресов Отправляйте рассылки по чистым базам, избавьтесь от нес…" at bounding box center [610, 351] width 647 height 299
click at [65, 235] on span "Рассылки" at bounding box center [86, 231] width 63 height 19
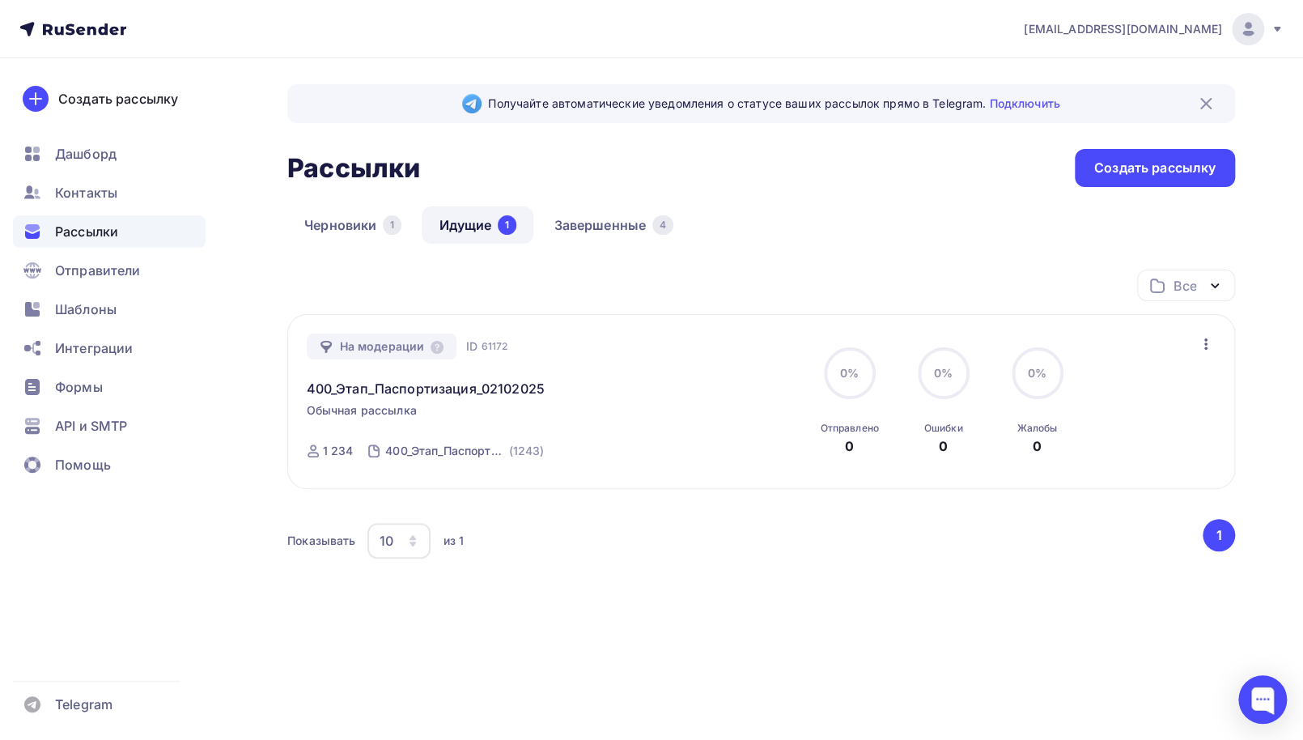
click at [461, 224] on link "Идущие 1" at bounding box center [478, 224] width 112 height 37
click at [69, 192] on span "Контакты" at bounding box center [86, 192] width 62 height 19
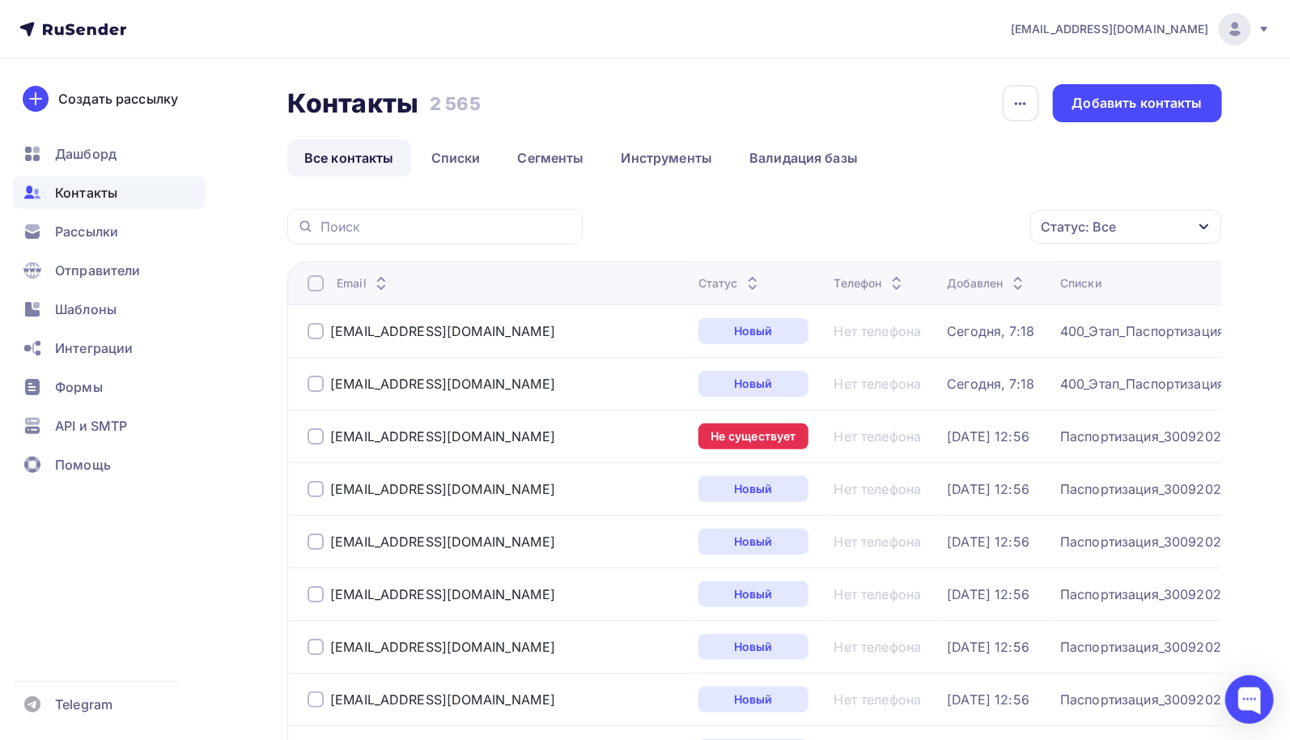
click at [313, 434] on div at bounding box center [315, 436] width 16 height 16
click at [992, 227] on icon "button" at bounding box center [995, 226] width 19 height 19
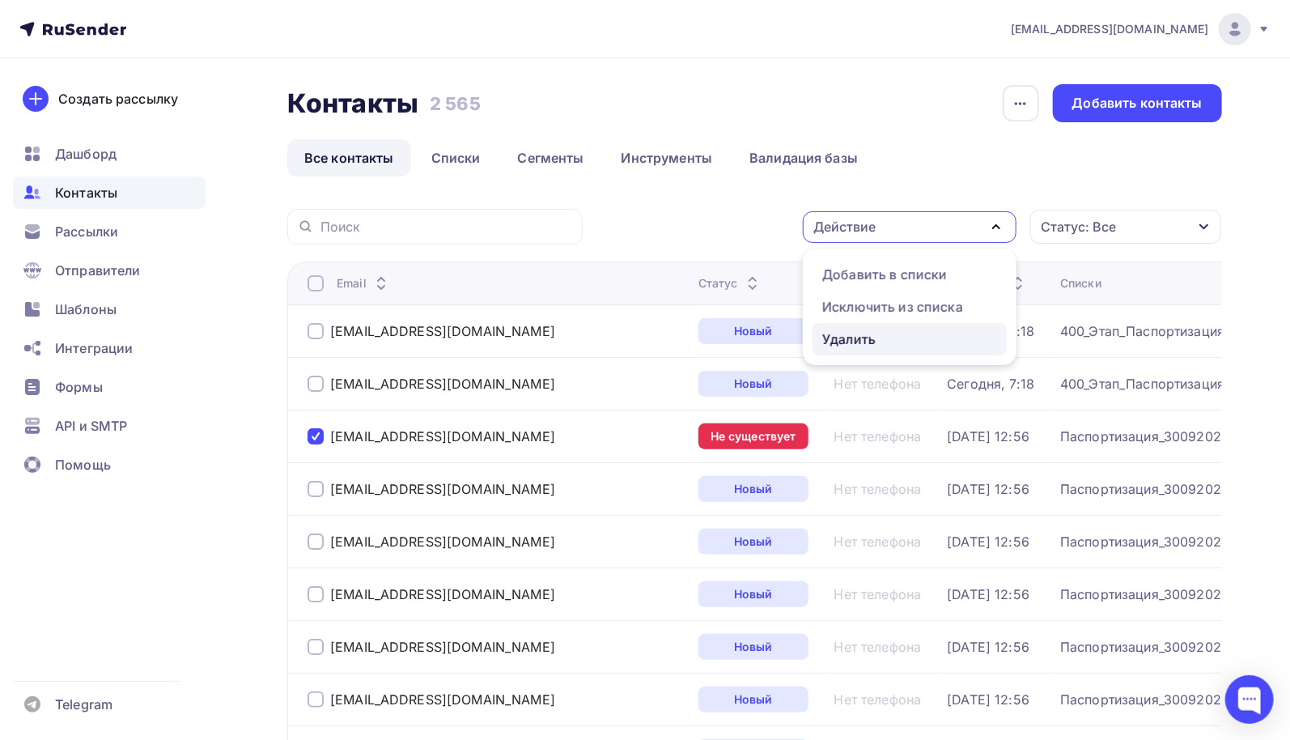
click at [863, 339] on div "Удалить" at bounding box center [848, 338] width 53 height 19
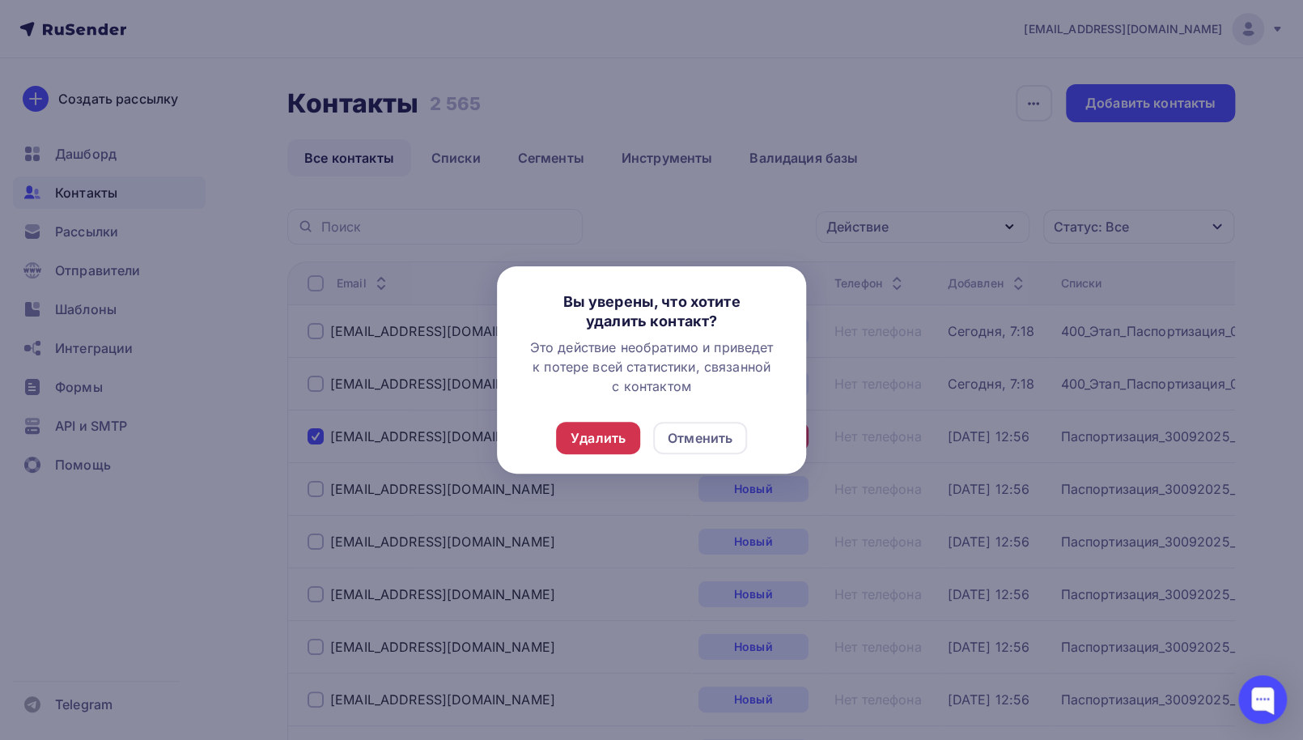
click at [606, 441] on div "Удалить" at bounding box center [597, 437] width 55 height 19
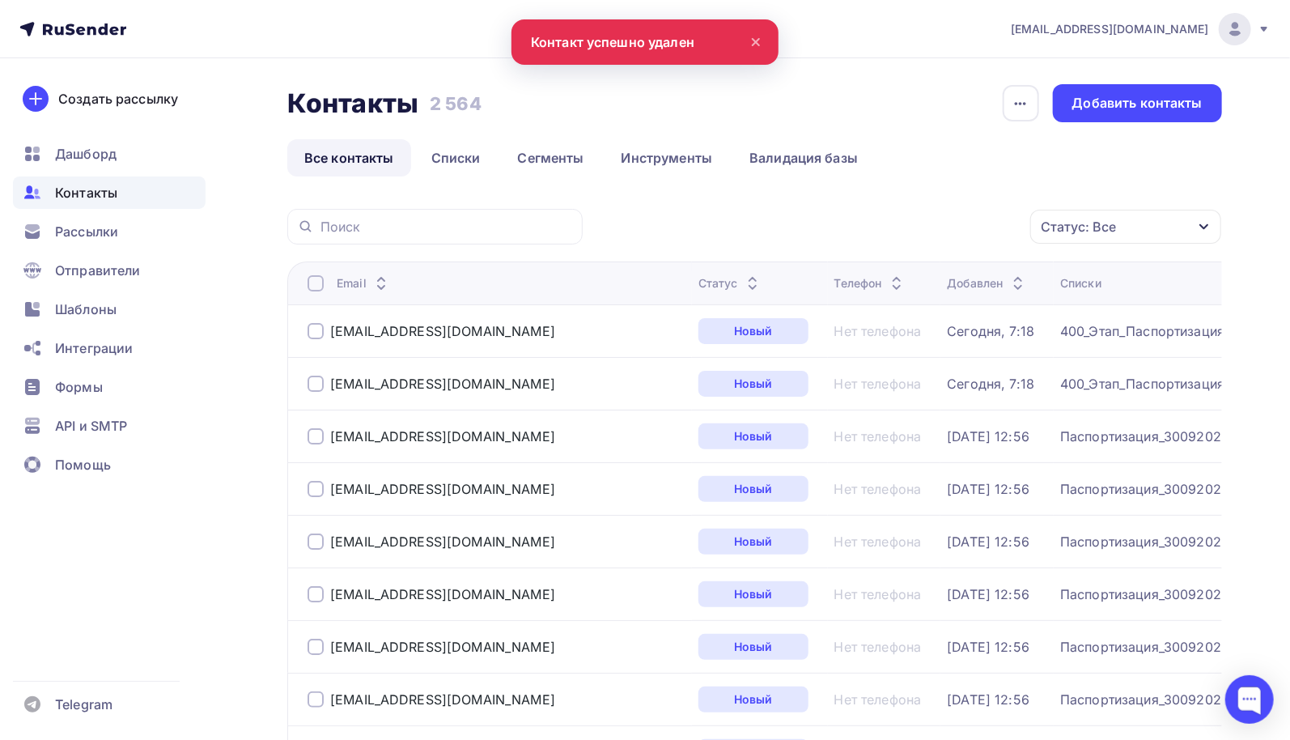
click at [338, 155] on link "Все контакты" at bounding box center [349, 157] width 124 height 37
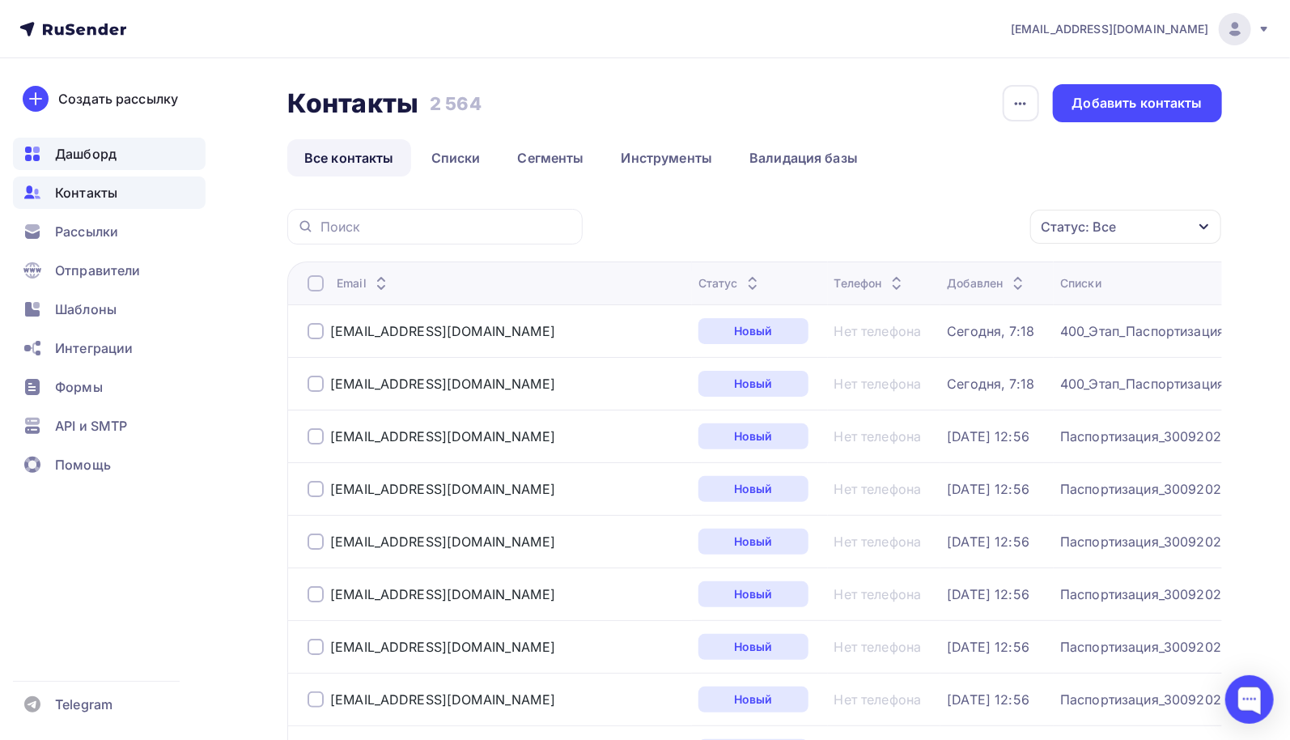
click at [78, 145] on span "Дашборд" at bounding box center [85, 153] width 61 height 19
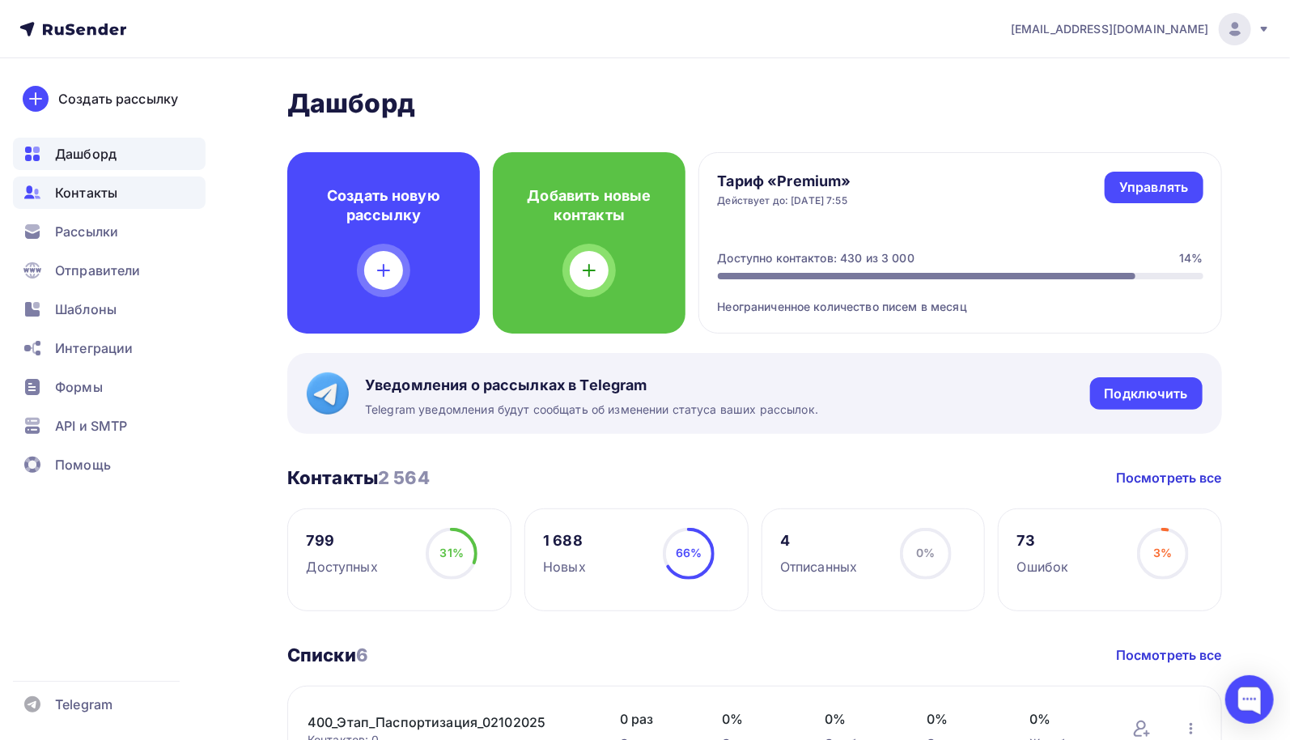
click at [72, 196] on span "Контакты" at bounding box center [86, 192] width 62 height 19
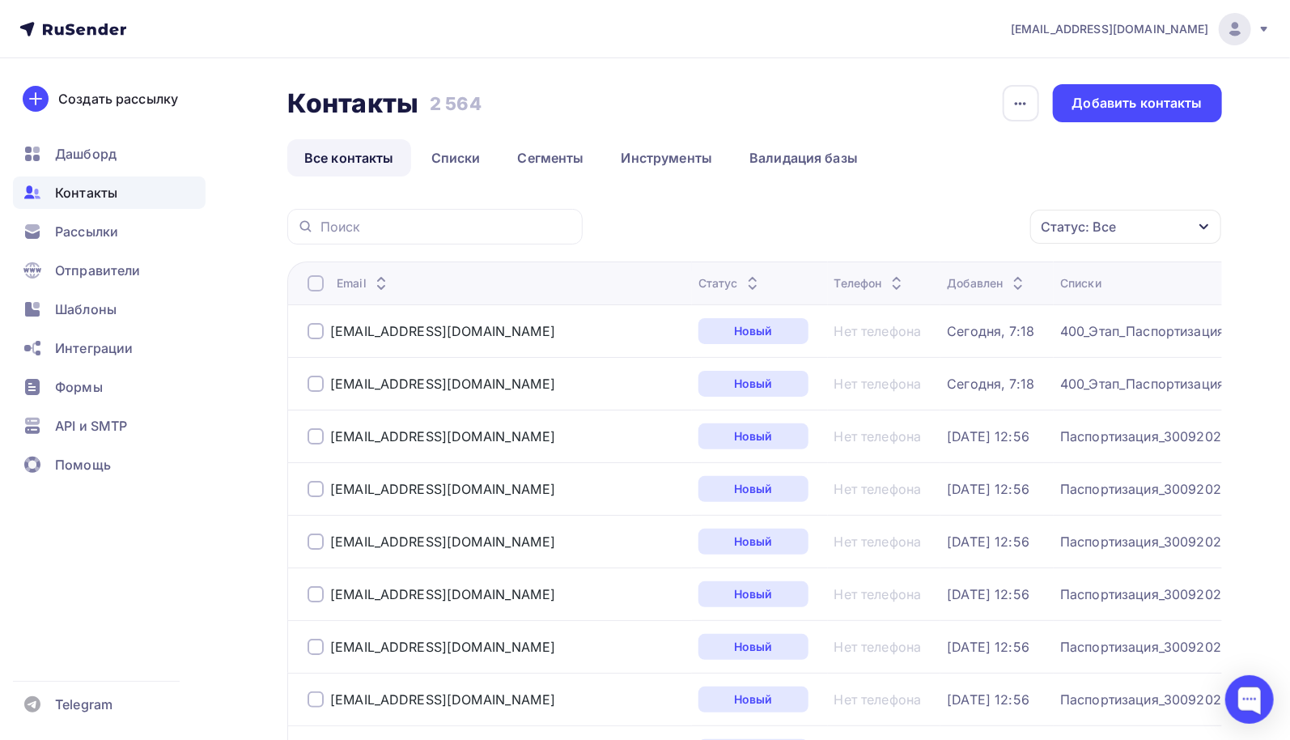
click at [314, 437] on div at bounding box center [315, 436] width 16 height 16
click at [1002, 227] on icon "button" at bounding box center [995, 226] width 19 height 19
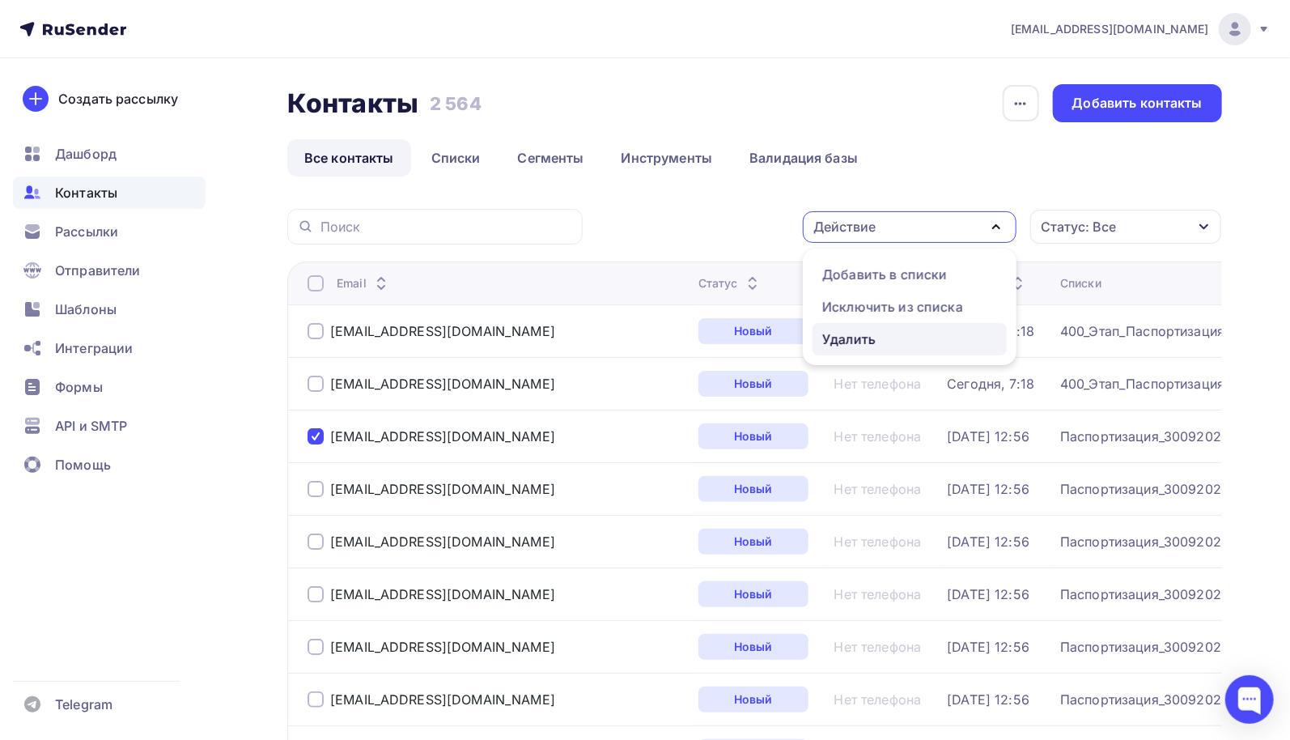
click at [861, 338] on div "Удалить" at bounding box center [848, 338] width 53 height 19
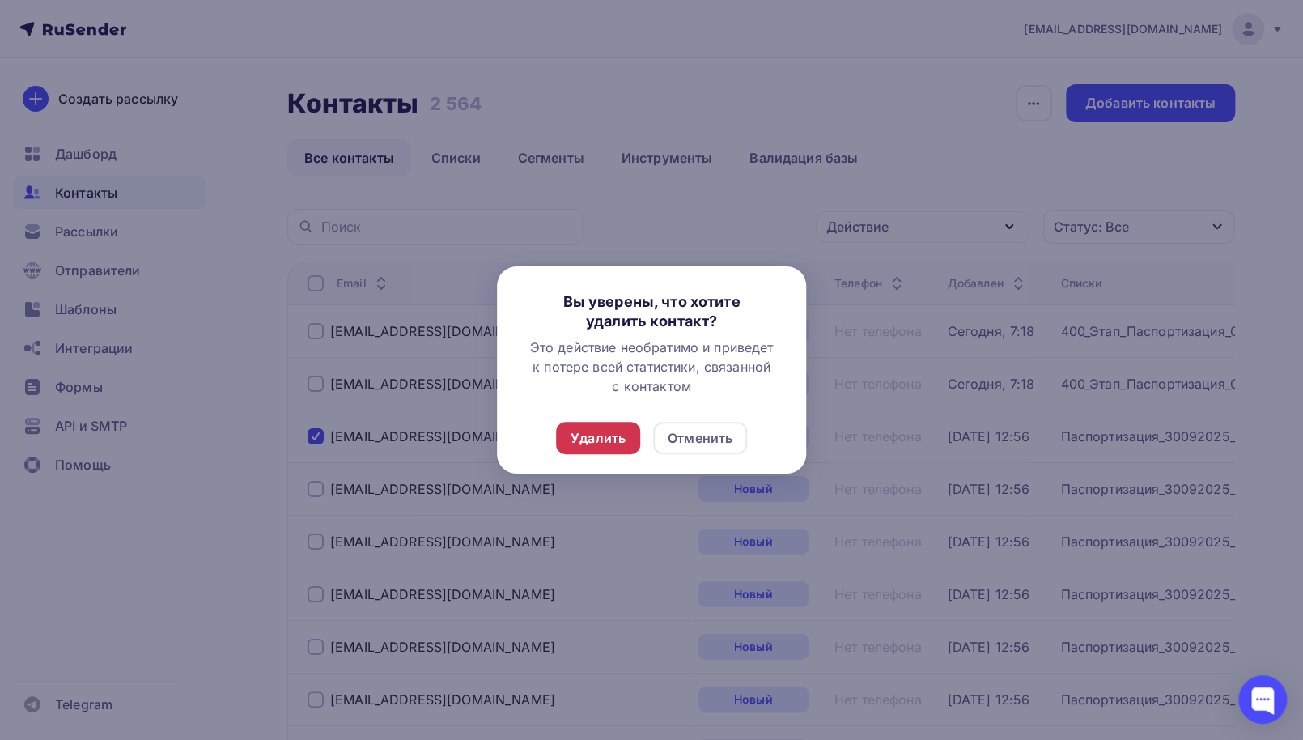
click at [602, 436] on div "Удалить" at bounding box center [597, 437] width 55 height 19
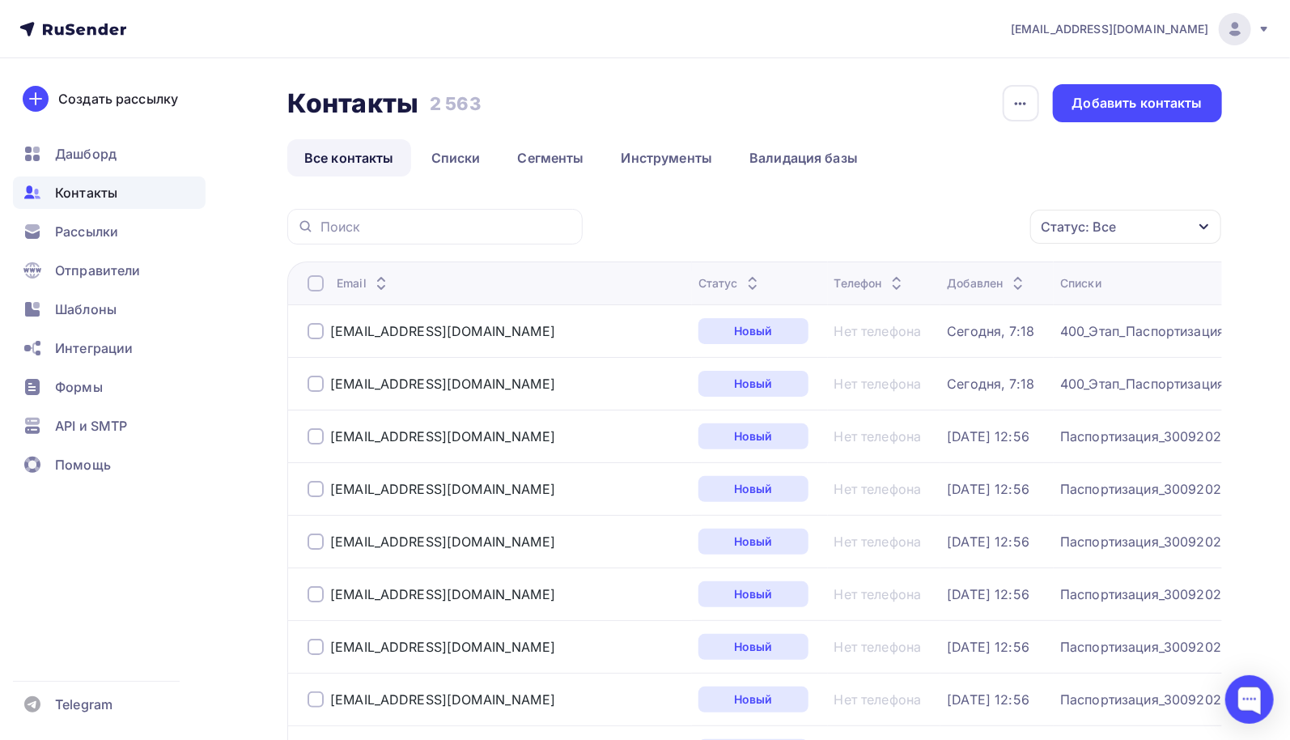
click at [929, 115] on div "Контакты Контакты 2 563 2 563 История импорта Добавить контакты" at bounding box center [754, 103] width 934 height 38
click at [896, 108] on div "Контакты Контакты 2 563 2 563 История импорта Добавить контакты" at bounding box center [754, 103] width 934 height 38
click at [660, 161] on link "Инструменты" at bounding box center [666, 157] width 125 height 37
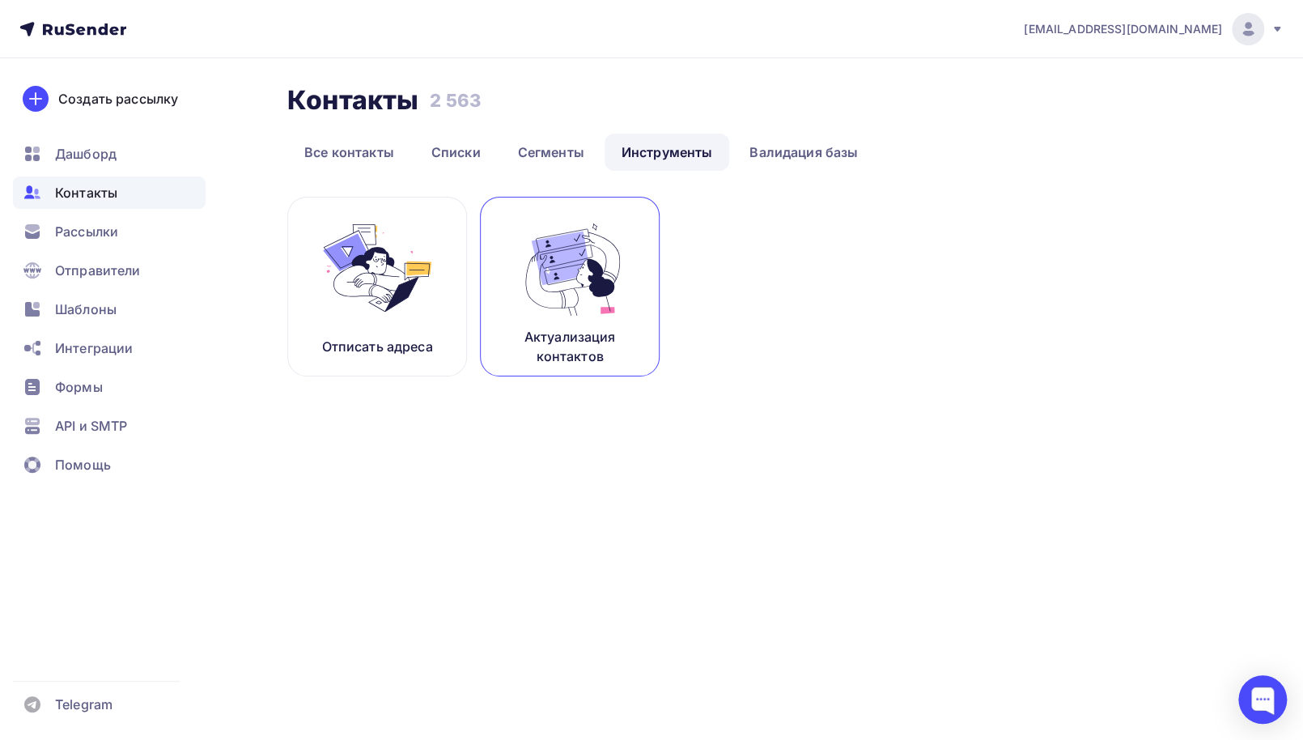
click at [578, 281] on img at bounding box center [569, 268] width 108 height 102
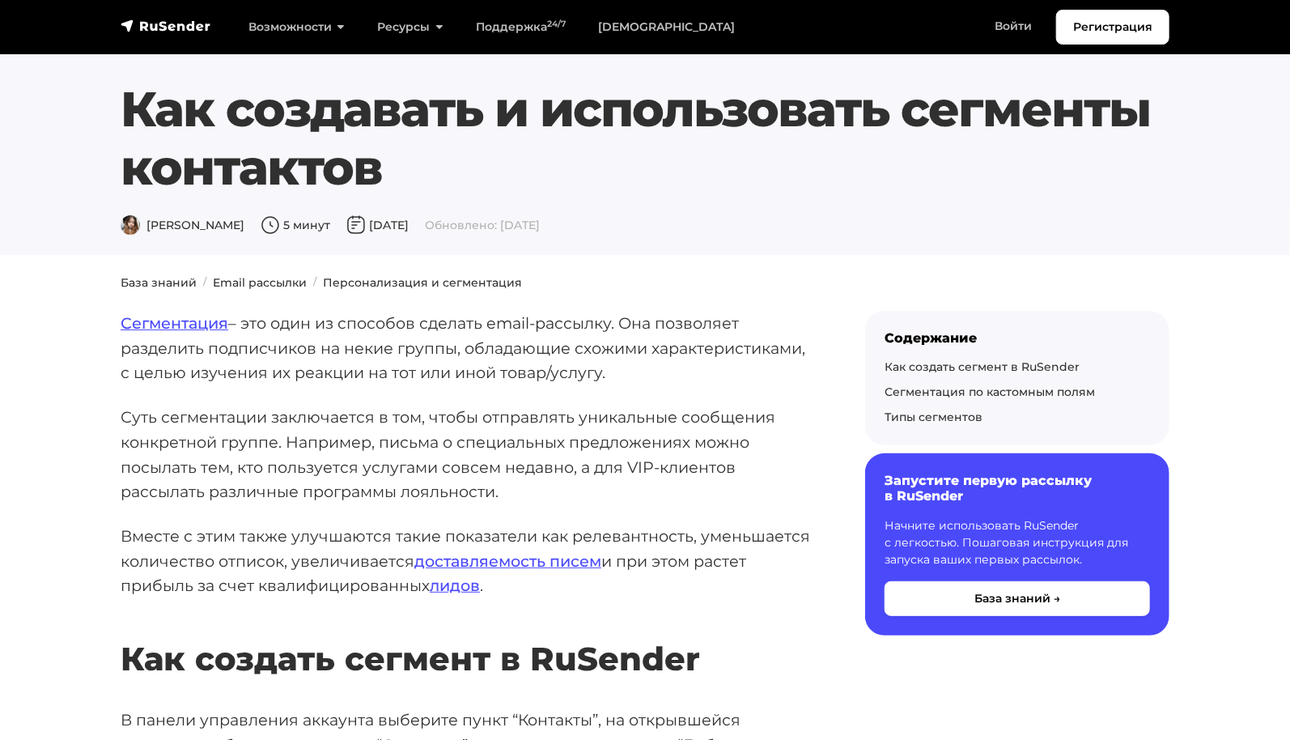
drag, startPoint x: 268, startPoint y: 326, endPoint x: 662, endPoint y: 375, distance: 397.0
click at [662, 375] on p "Сегментация – это один из способов сделать email-рассылку. Она позволяет раздел…" at bounding box center [467, 348] width 693 height 74
click at [692, 315] on p "Сегментация – это один из способов сделать email-рассылку. Она позволяет раздел…" at bounding box center [467, 348] width 693 height 74
drag, startPoint x: 277, startPoint y: 358, endPoint x: 724, endPoint y: 371, distance: 447.6
click at [724, 371] on p "Сегментация – это один из способов сделать email-рассылку. Она позволяет раздел…" at bounding box center [467, 348] width 693 height 74
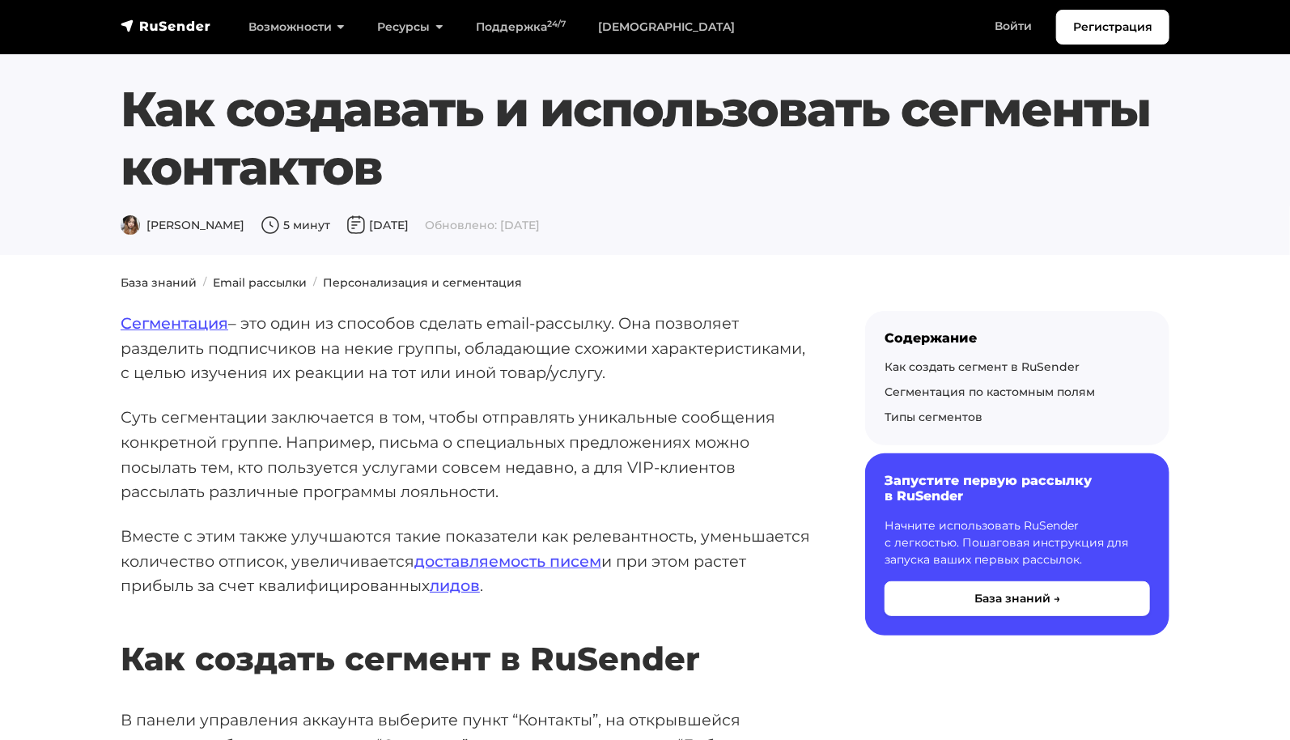
click at [670, 352] on p "Сегментация – это один из способов сделать email-рассылку. Она позволяет раздел…" at bounding box center [467, 348] width 693 height 74
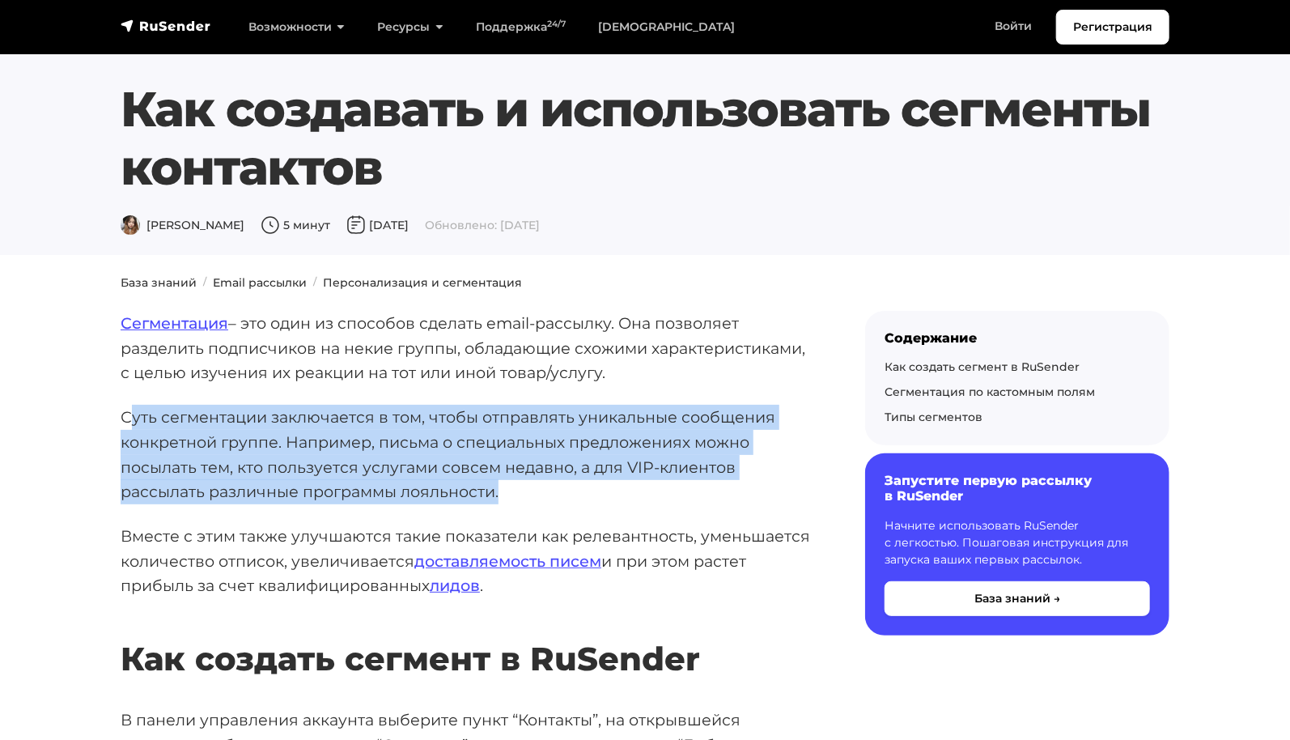
drag, startPoint x: 129, startPoint y: 418, endPoint x: 718, endPoint y: 488, distance: 592.3
click at [718, 488] on p "Суть сегментации заключается в том, чтобы отправлять уникальные сообщения конкр…" at bounding box center [467, 455] width 693 height 100
click at [410, 443] on p "Суть сегментации заключается в том, чтобы отправлять уникальные сообщения конкр…" at bounding box center [467, 455] width 693 height 100
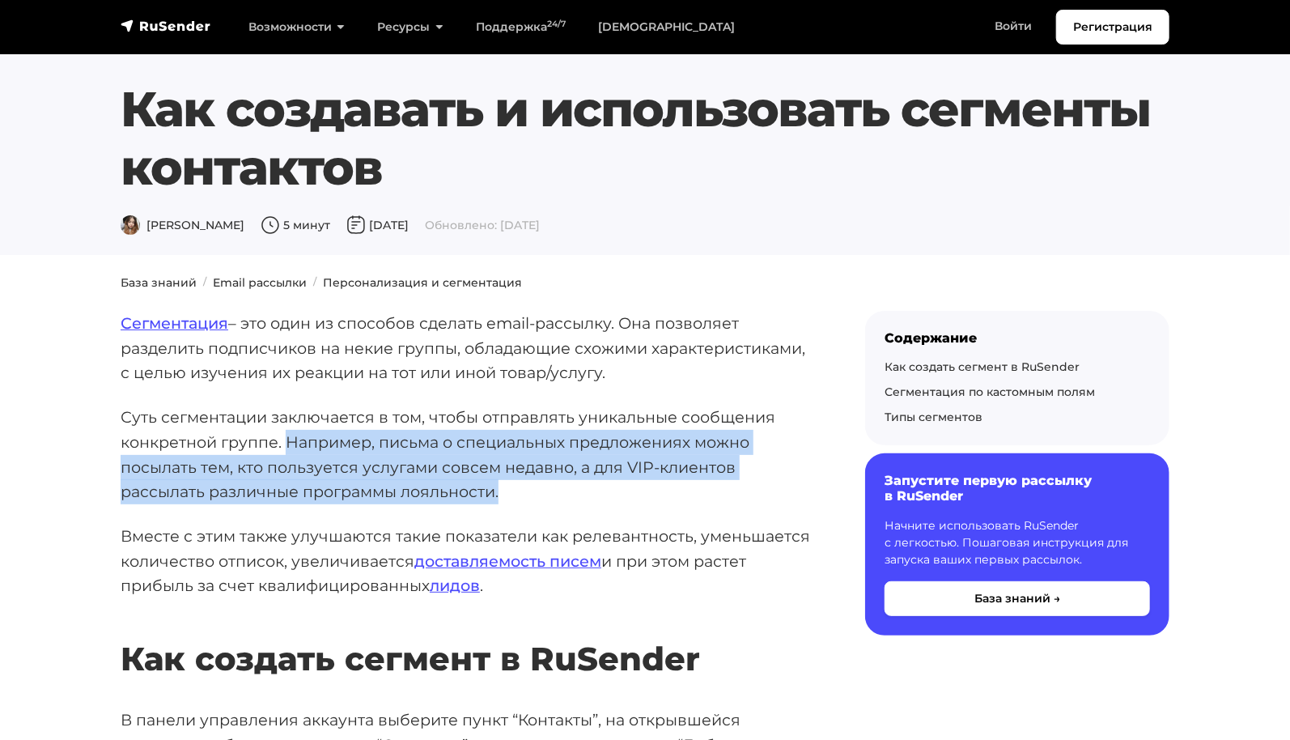
drag, startPoint x: 289, startPoint y: 440, endPoint x: 614, endPoint y: 488, distance: 328.7
click at [612, 488] on p "Суть сегментации заключается в том, чтобы отправлять уникальные сообщения конкр…" at bounding box center [467, 455] width 693 height 100
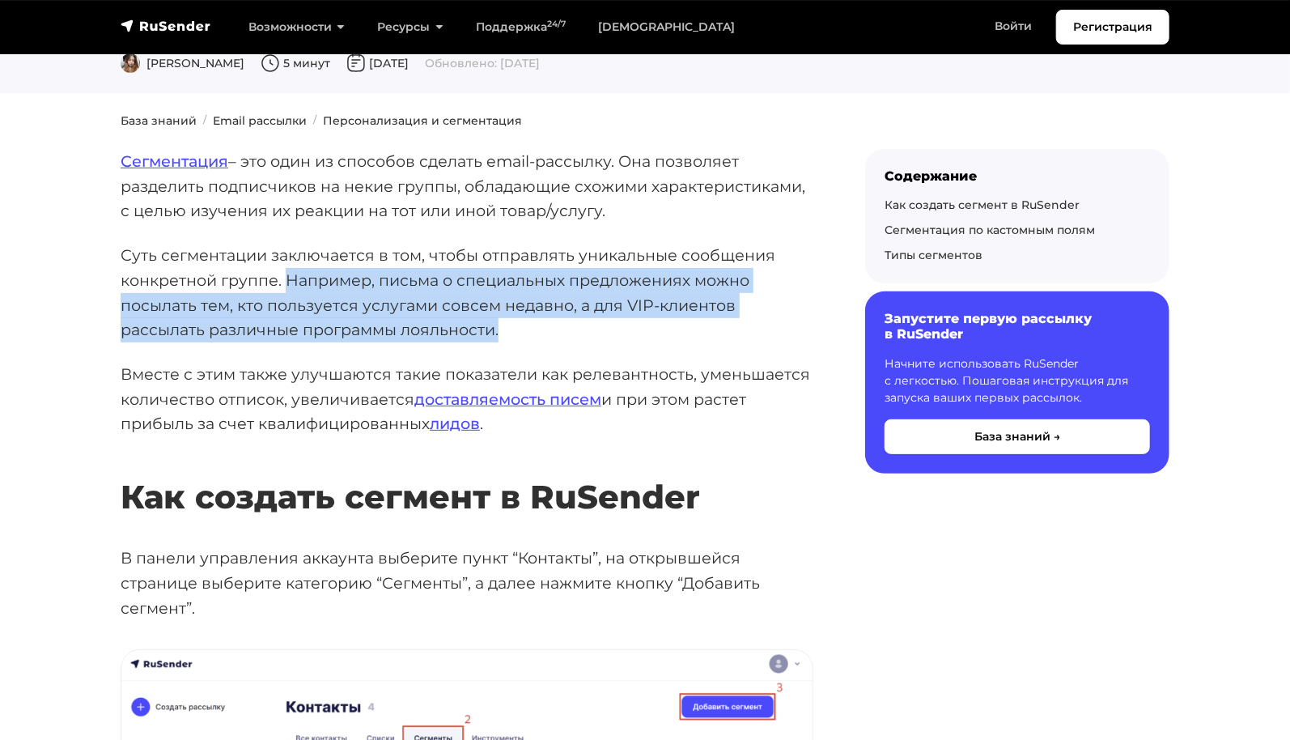
scroll to position [243, 0]
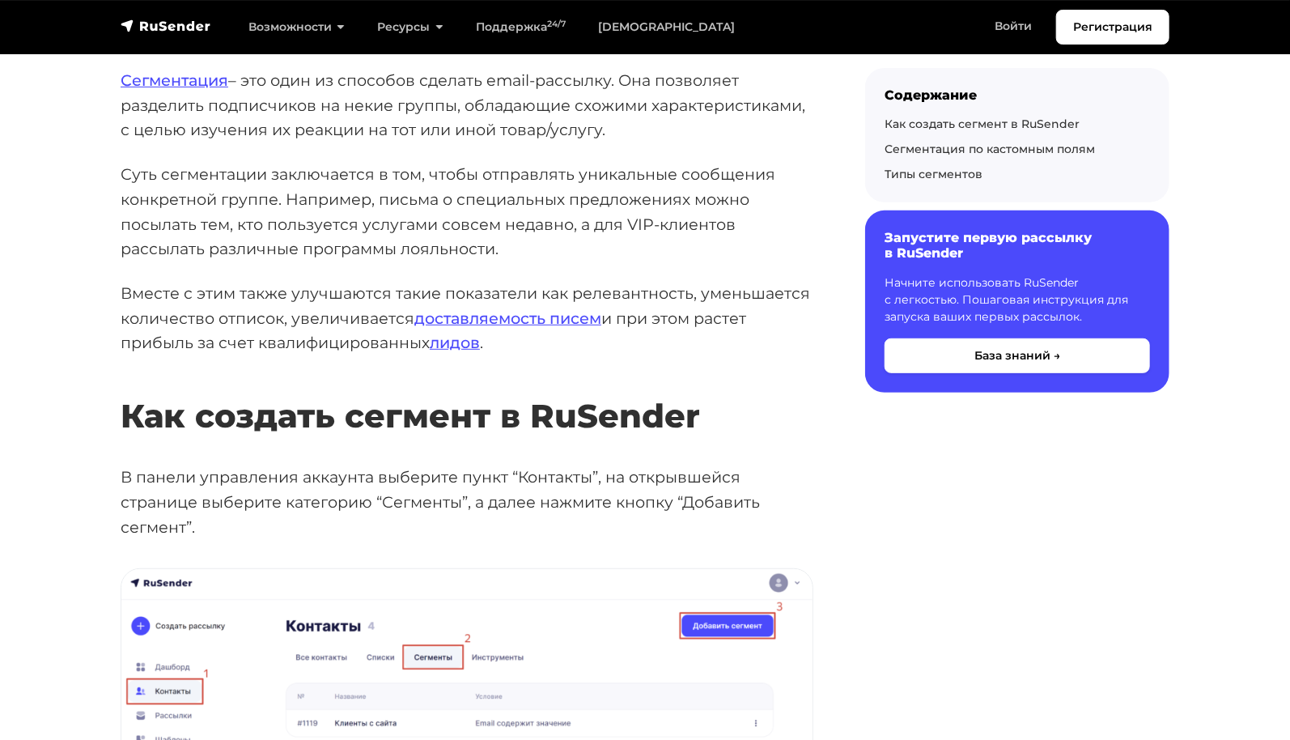
click at [291, 299] on p "Вместе с этим также улучшаются такие показатели как релевантность, уменьшается …" at bounding box center [467, 318] width 693 height 74
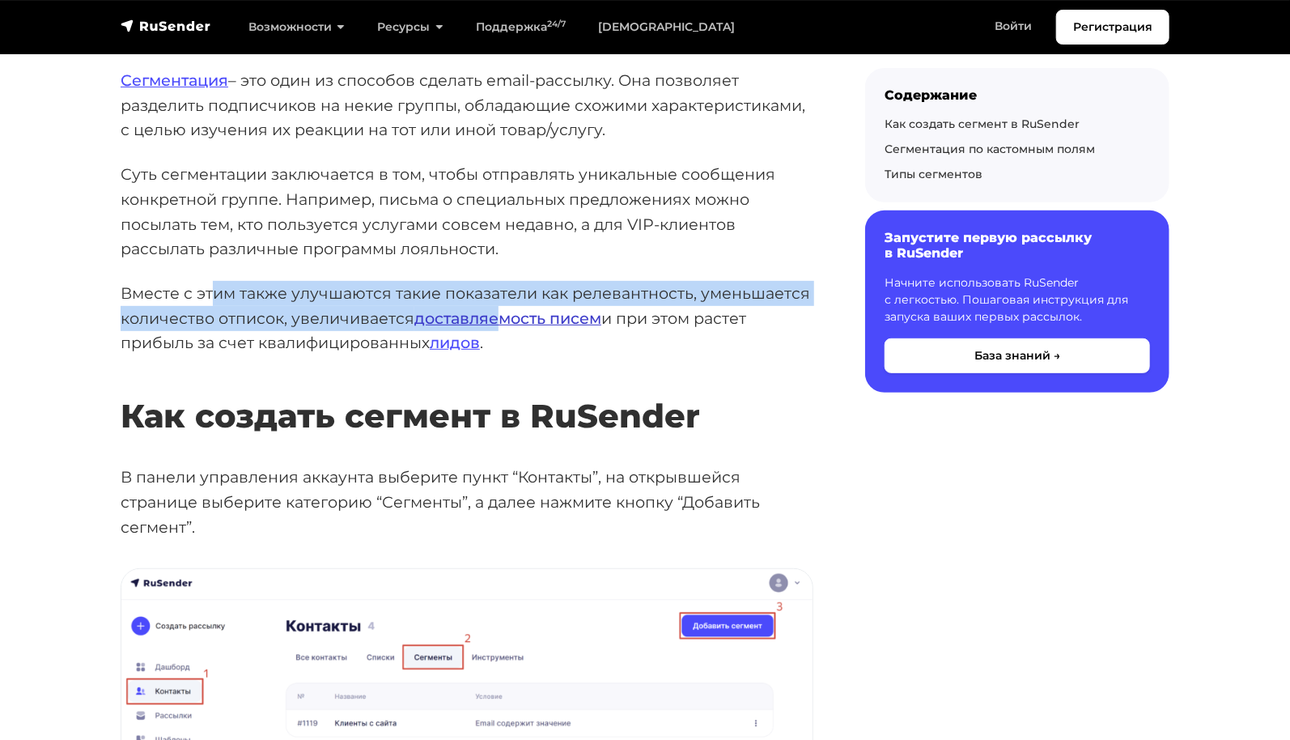
drag, startPoint x: 211, startPoint y: 287, endPoint x: 543, endPoint y: 313, distance: 332.7
click at [502, 316] on p "Вместе с этим также улучшаются такие показатели как релевантность, уменьшается …" at bounding box center [467, 318] width 693 height 74
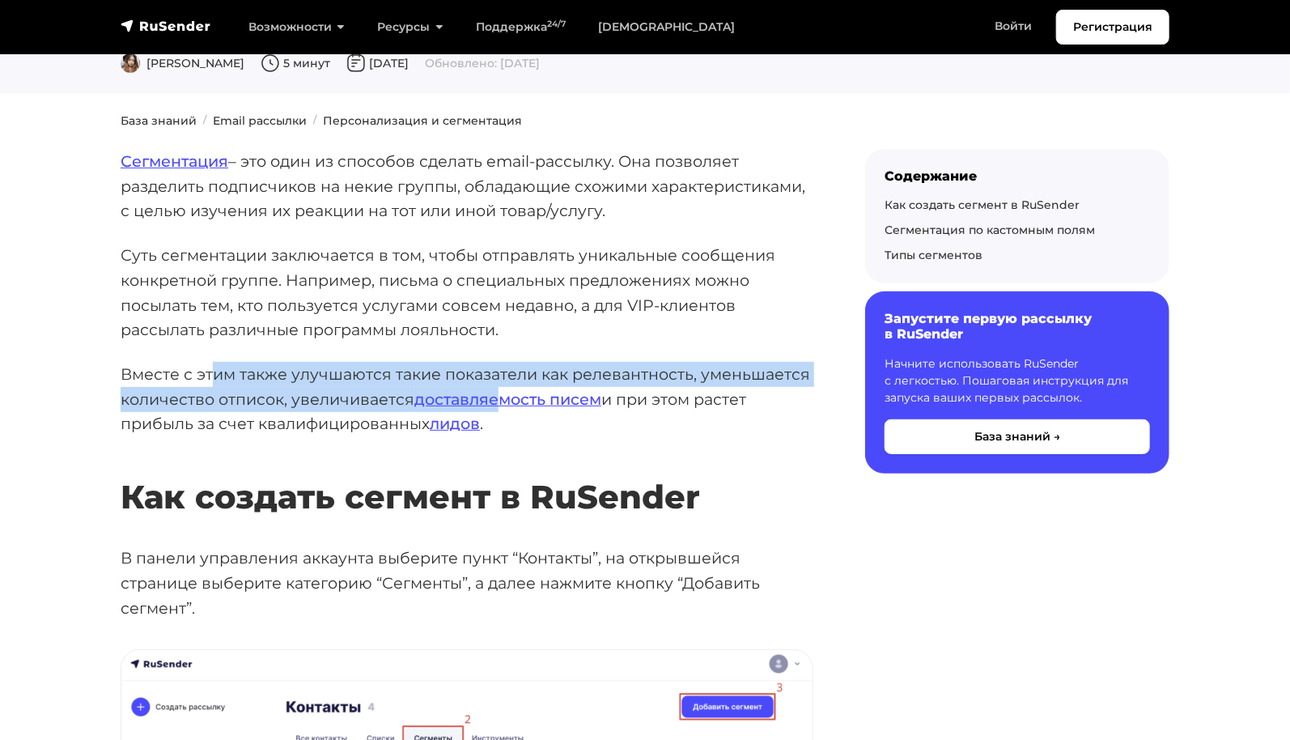
scroll to position [0, 0]
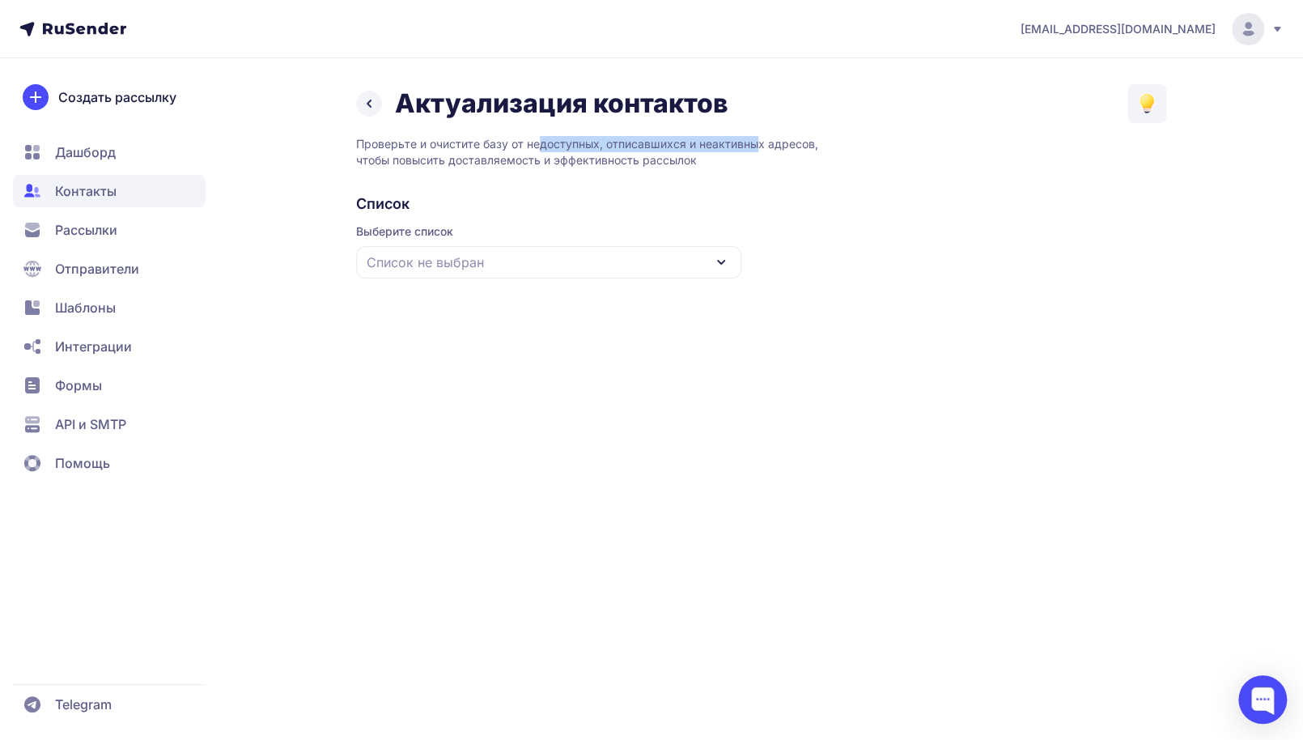
drag, startPoint x: 599, startPoint y: 147, endPoint x: 752, endPoint y: 148, distance: 152.9
click at [752, 148] on p "Проверьте и очистите базу от недоступных, отписавшихся и неактивных адресов, чт…" at bounding box center [761, 152] width 810 height 32
click at [715, 261] on icon at bounding box center [720, 261] width 19 height 19
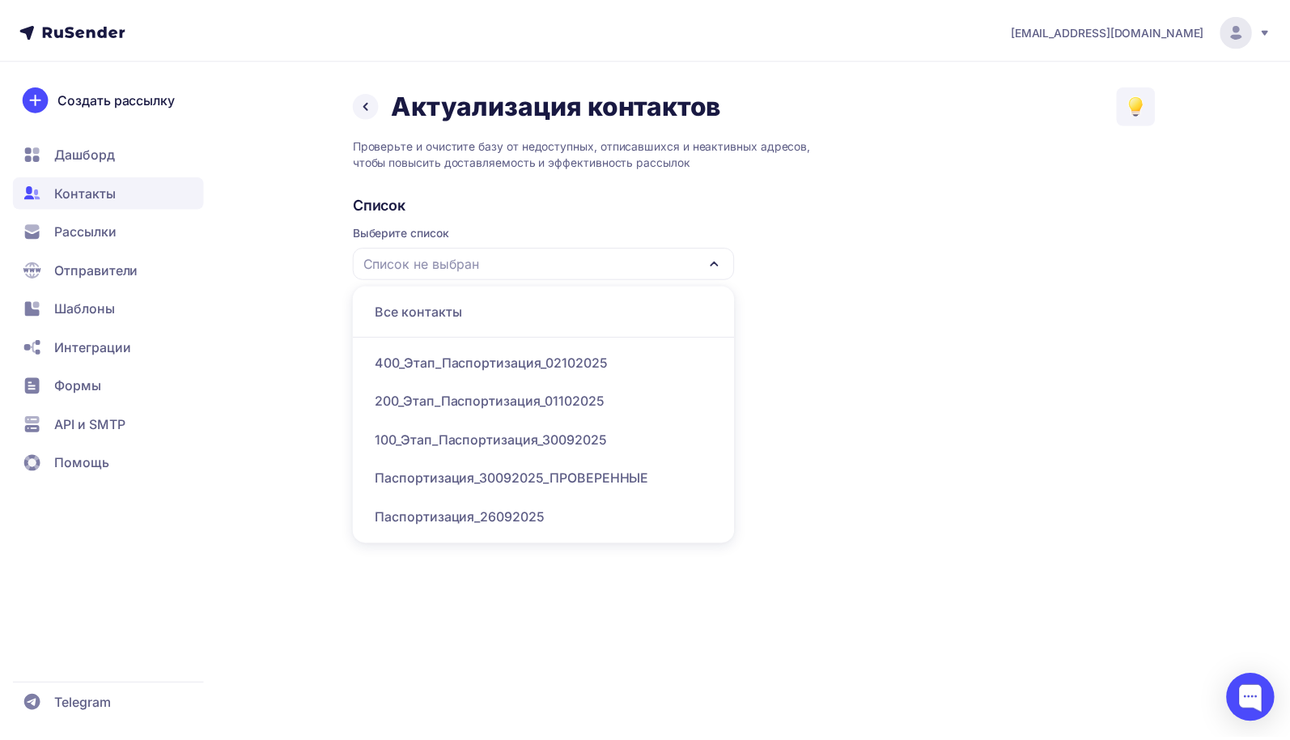
scroll to position [38, 0]
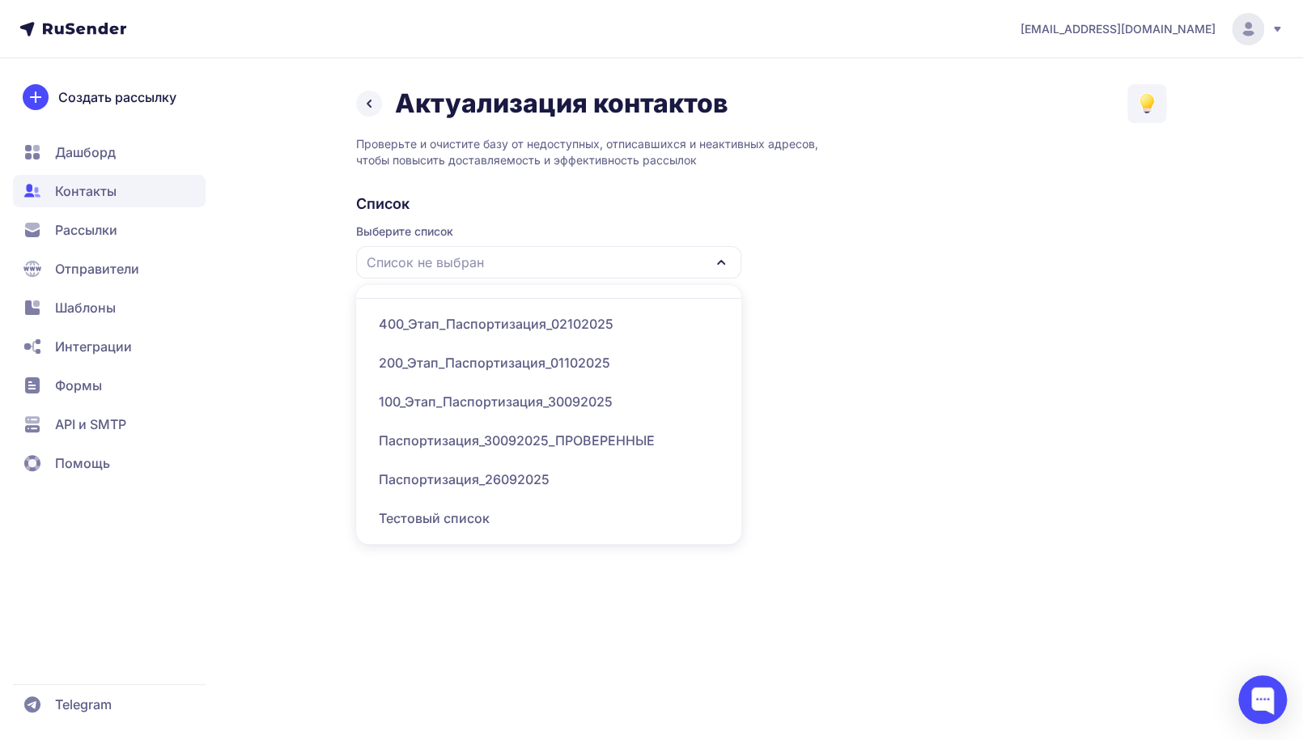
click at [505, 513] on div "Тестовый список" at bounding box center [549, 517] width 366 height 39
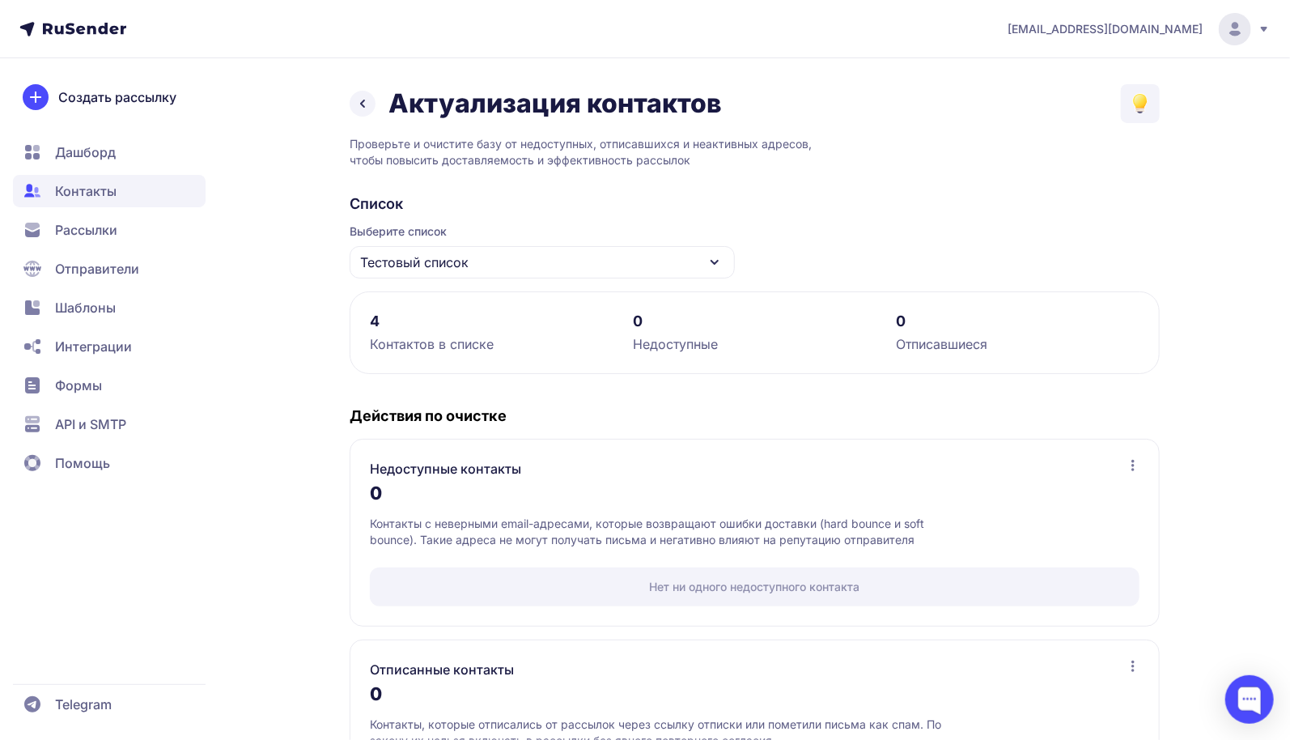
click at [717, 258] on icon at bounding box center [714, 261] width 19 height 19
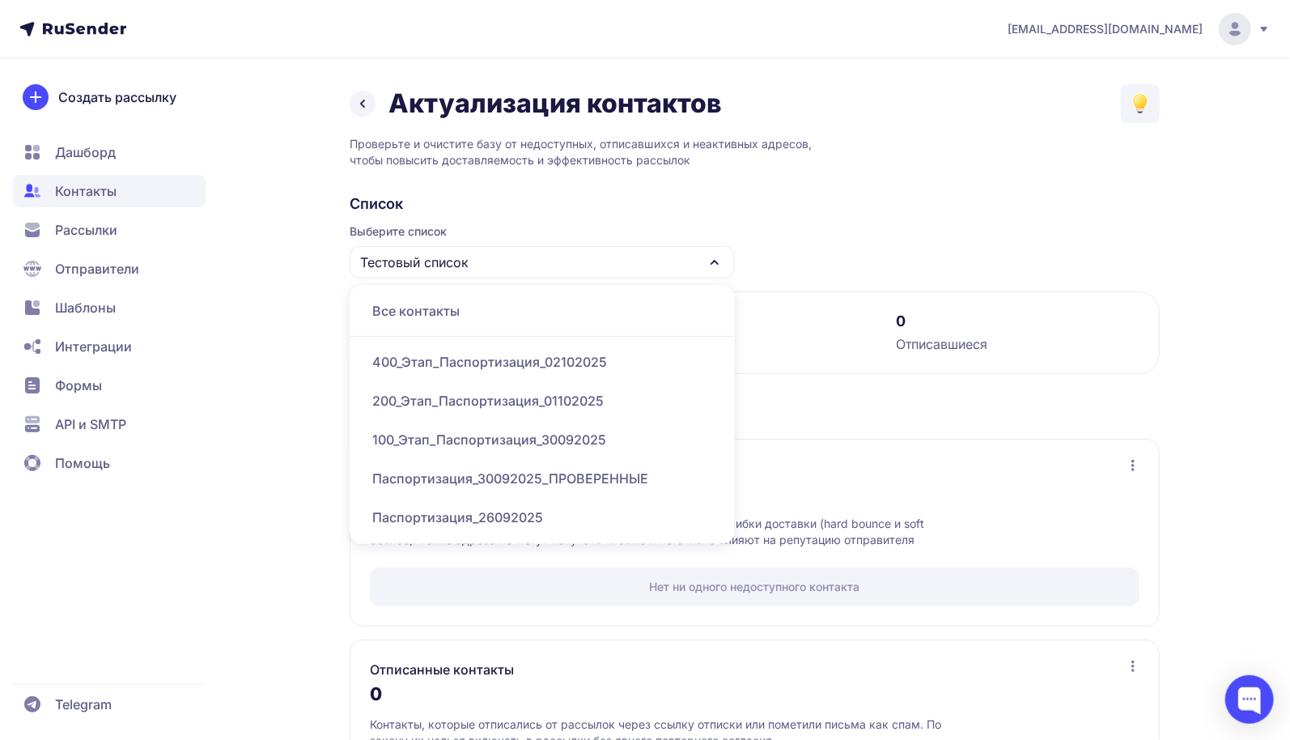
click at [539, 519] on div "Паспортизация_26092025" at bounding box center [542, 517] width 366 height 39
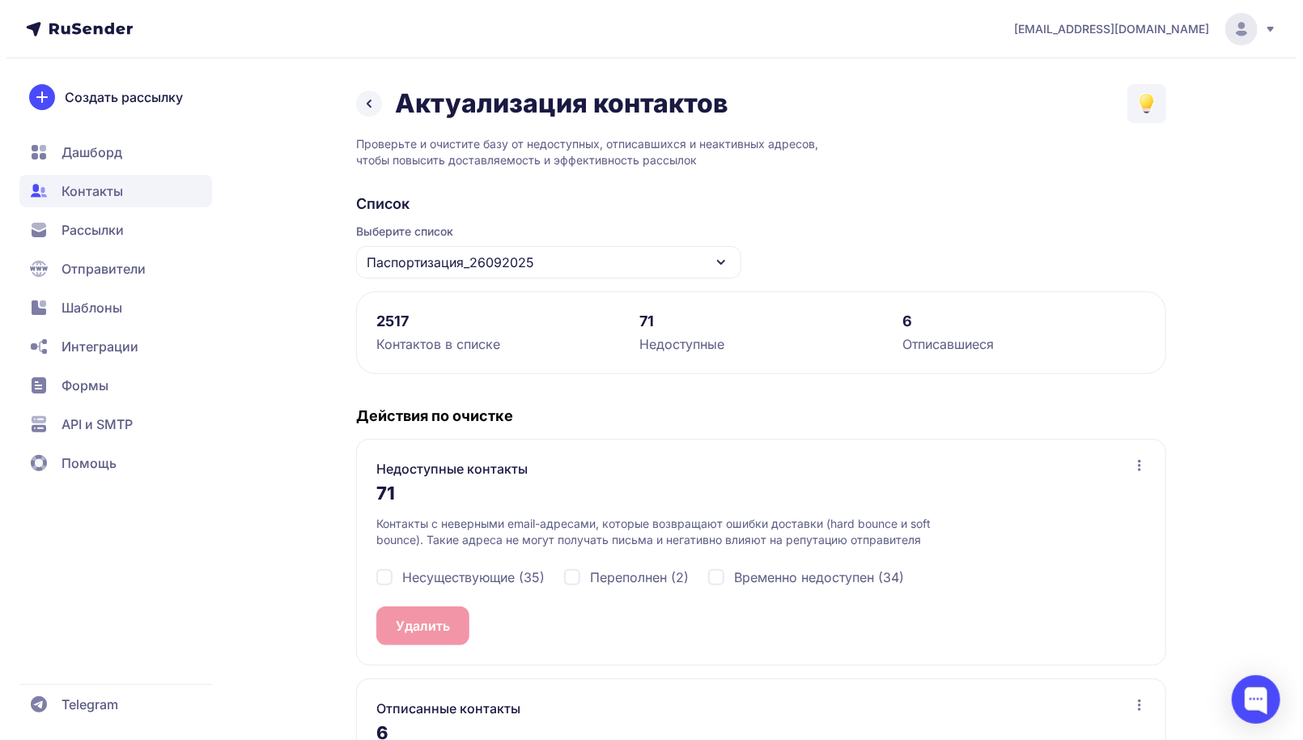
scroll to position [183, 0]
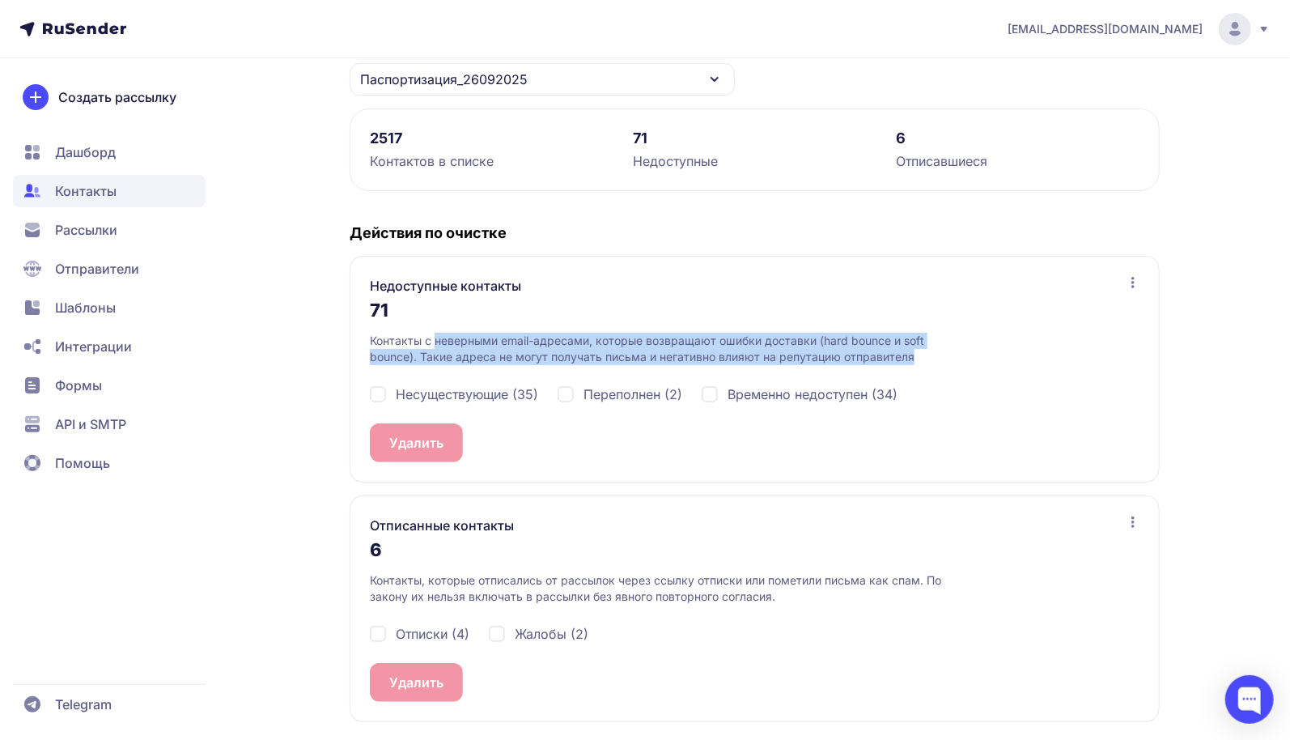
drag, startPoint x: 435, startPoint y: 339, endPoint x: 922, endPoint y: 351, distance: 487.2
click at [922, 351] on p "Контакты с неверными email-адресами, которые возвращают ошибки доставки (hard b…" at bounding box center [671, 349] width 603 height 32
click at [869, 339] on p "Контакты с неверными email-адресами, которые возвращают ошибки доставки (hard b…" at bounding box center [671, 349] width 603 height 32
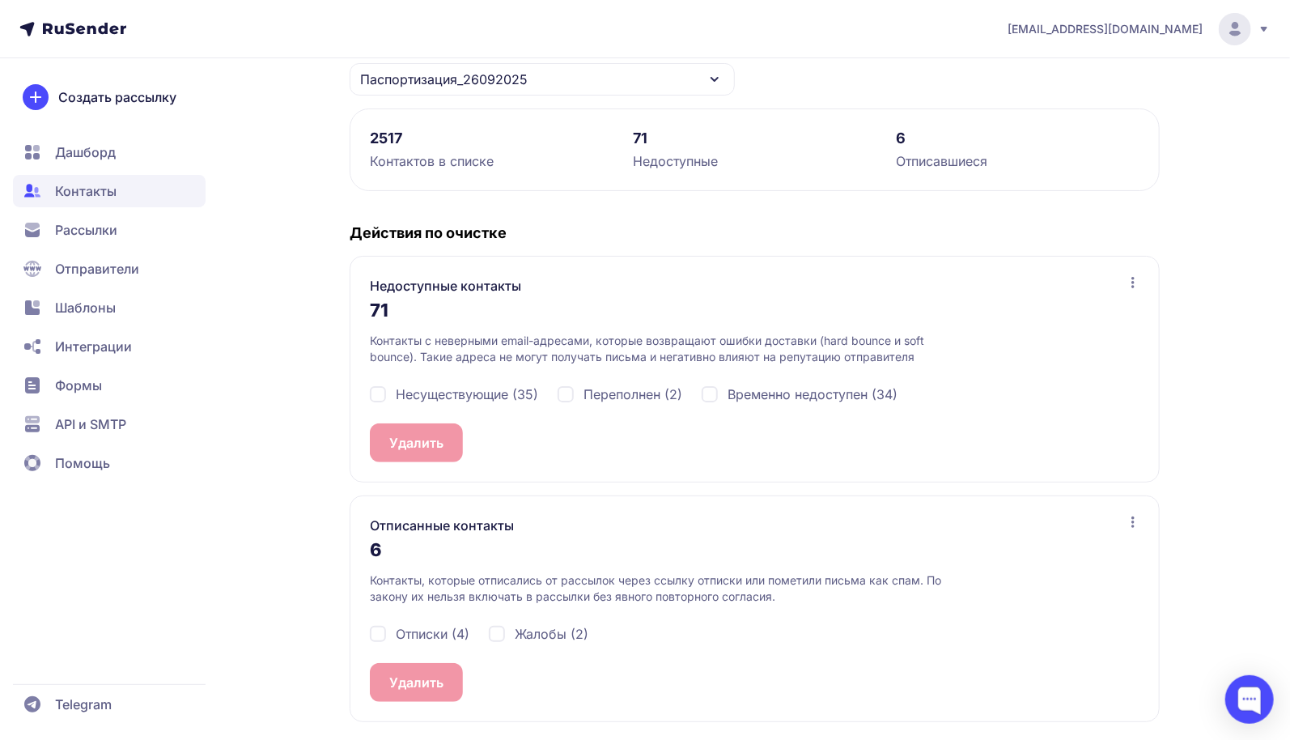
click at [382, 395] on div "Несуществующие (35)" at bounding box center [454, 393] width 168 height 19
checkbox input "true"
click at [460, 441] on span "35" at bounding box center [451, 442] width 16 height 19
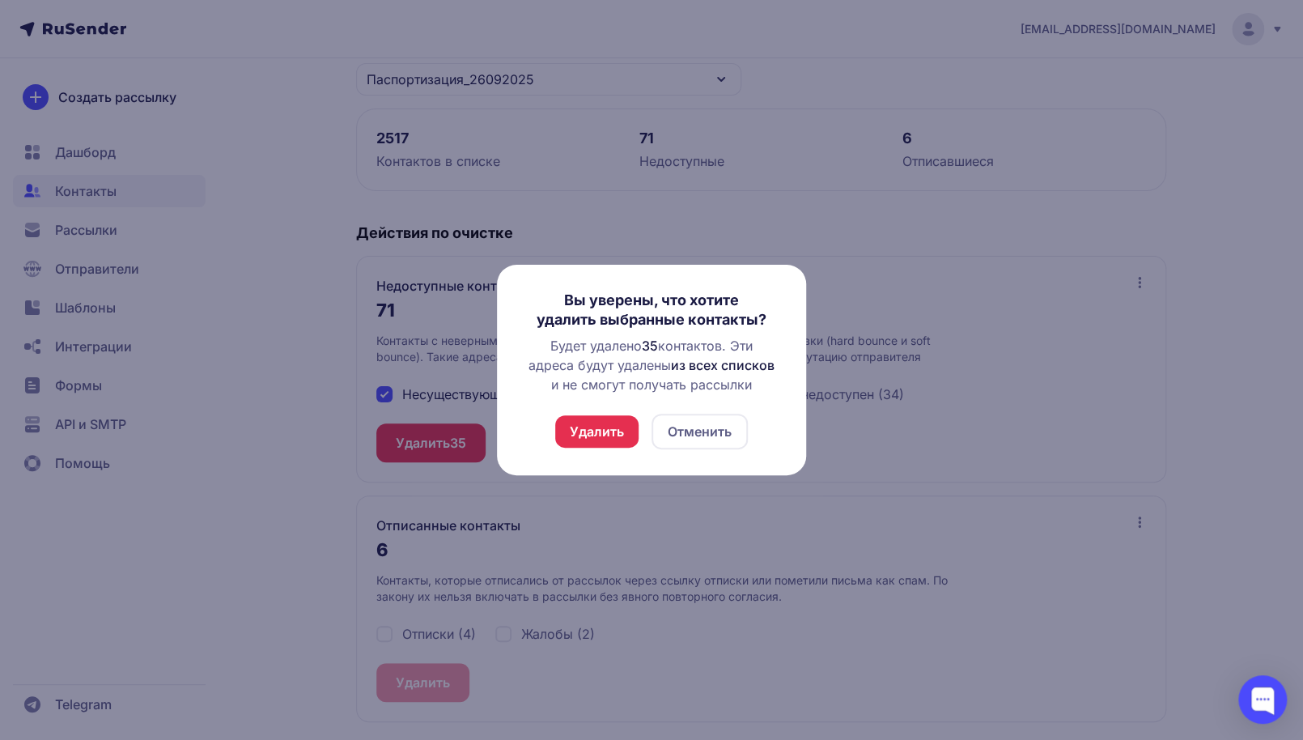
click at [595, 437] on button "Удалить" at bounding box center [596, 431] width 83 height 32
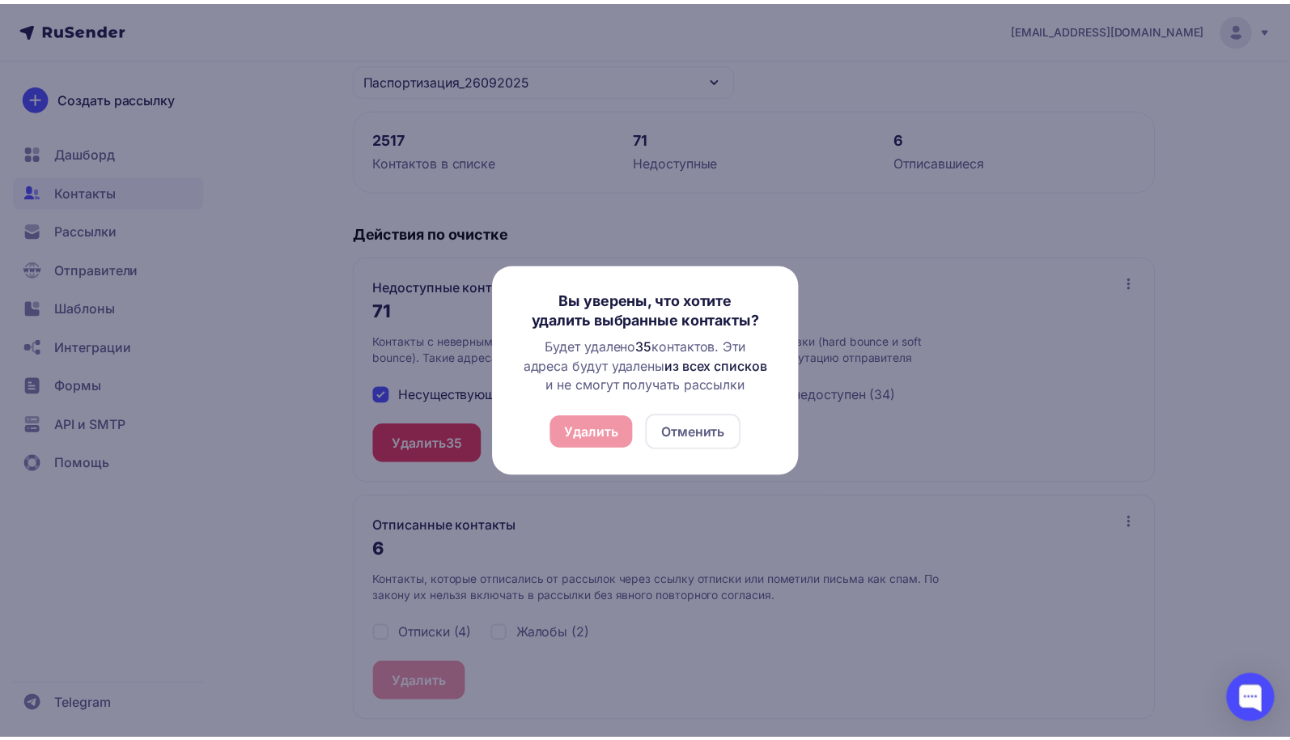
scroll to position [0, 0]
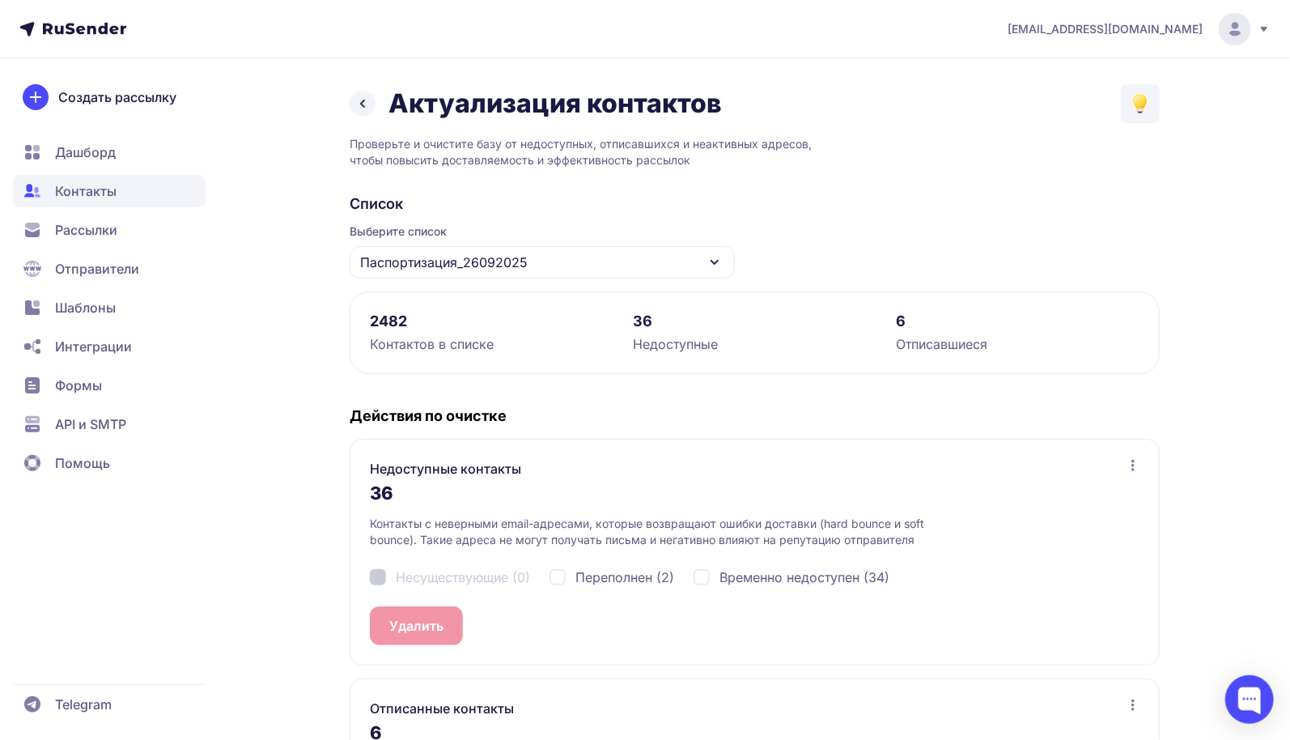
click at [102, 182] on span "Контакты" at bounding box center [85, 190] width 61 height 19
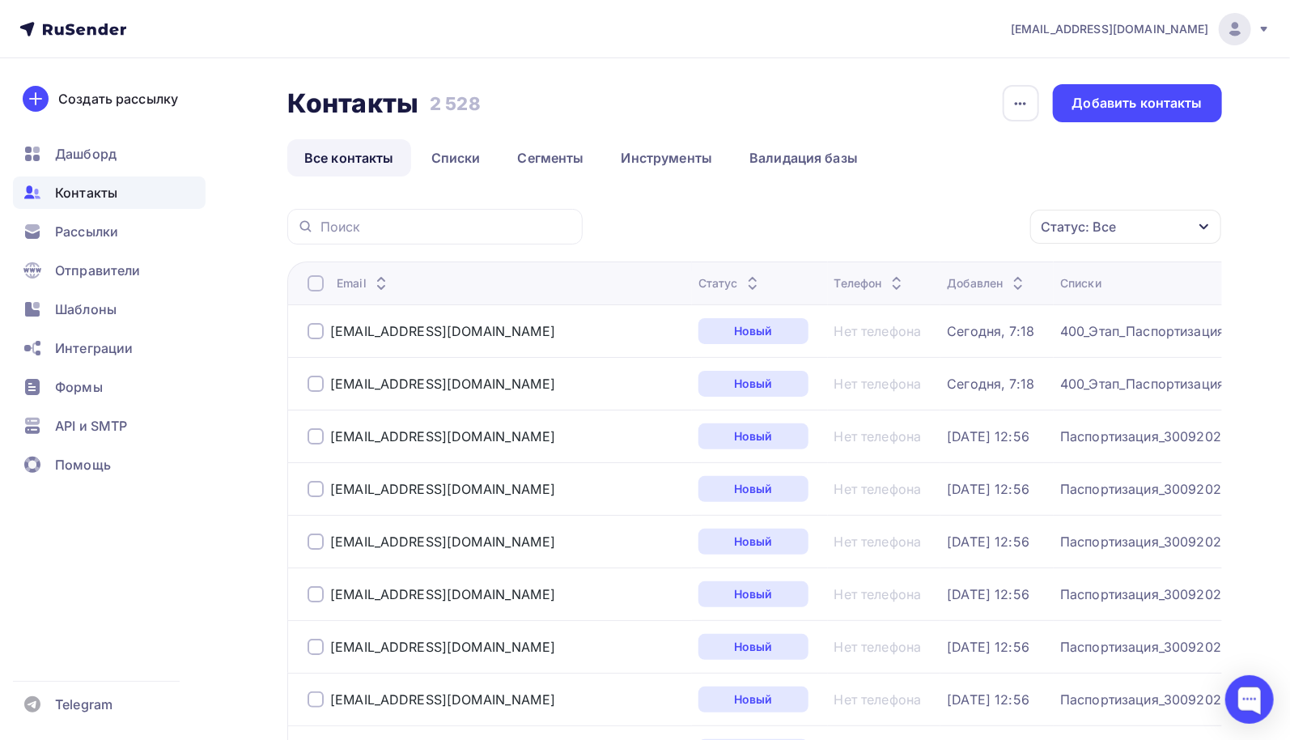
click at [87, 234] on span "Рассылки" at bounding box center [86, 231] width 63 height 19
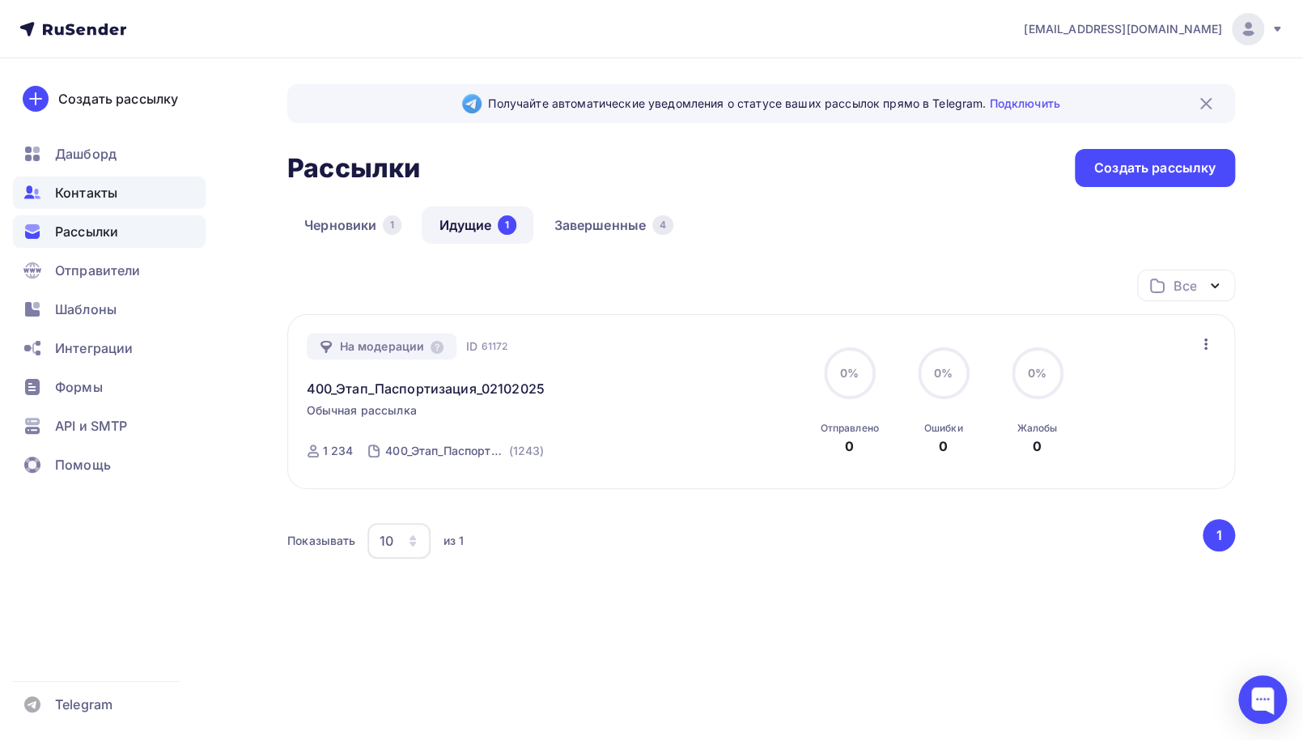
click at [81, 201] on span "Контакты" at bounding box center [86, 192] width 62 height 19
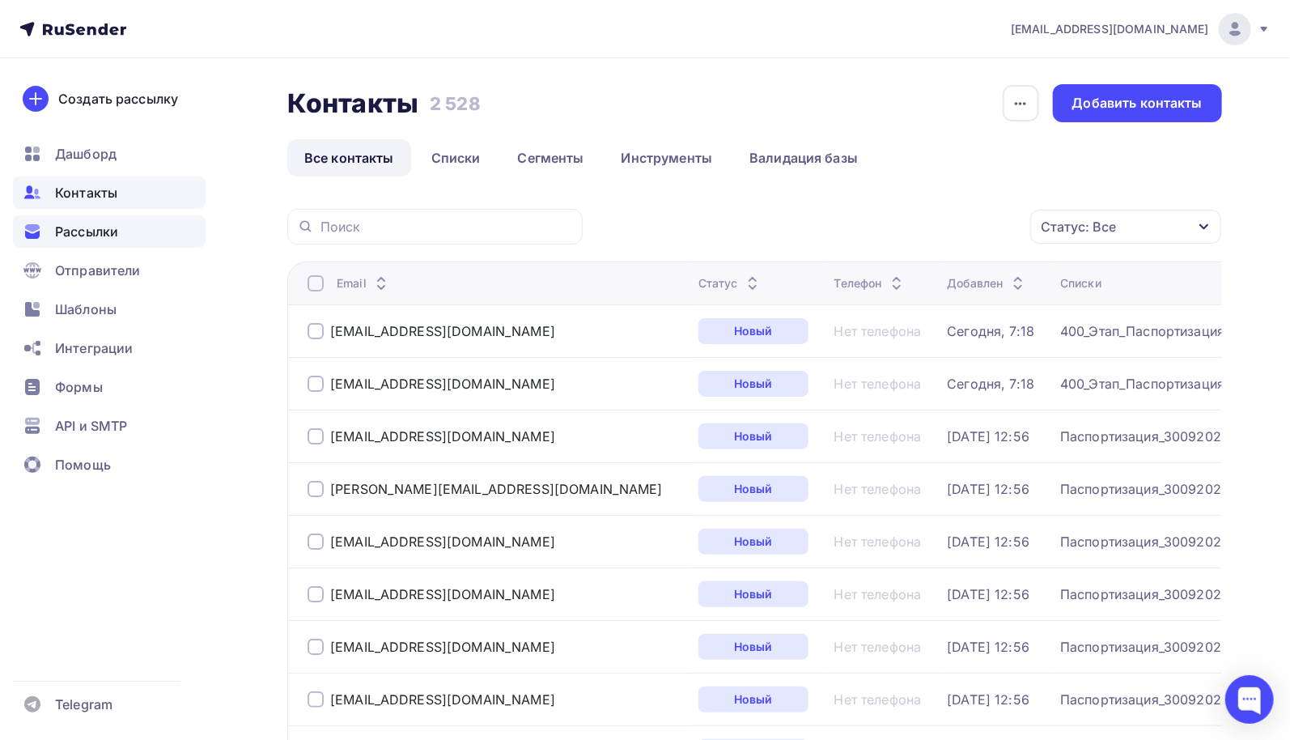
click at [93, 231] on span "Рассылки" at bounding box center [86, 231] width 63 height 19
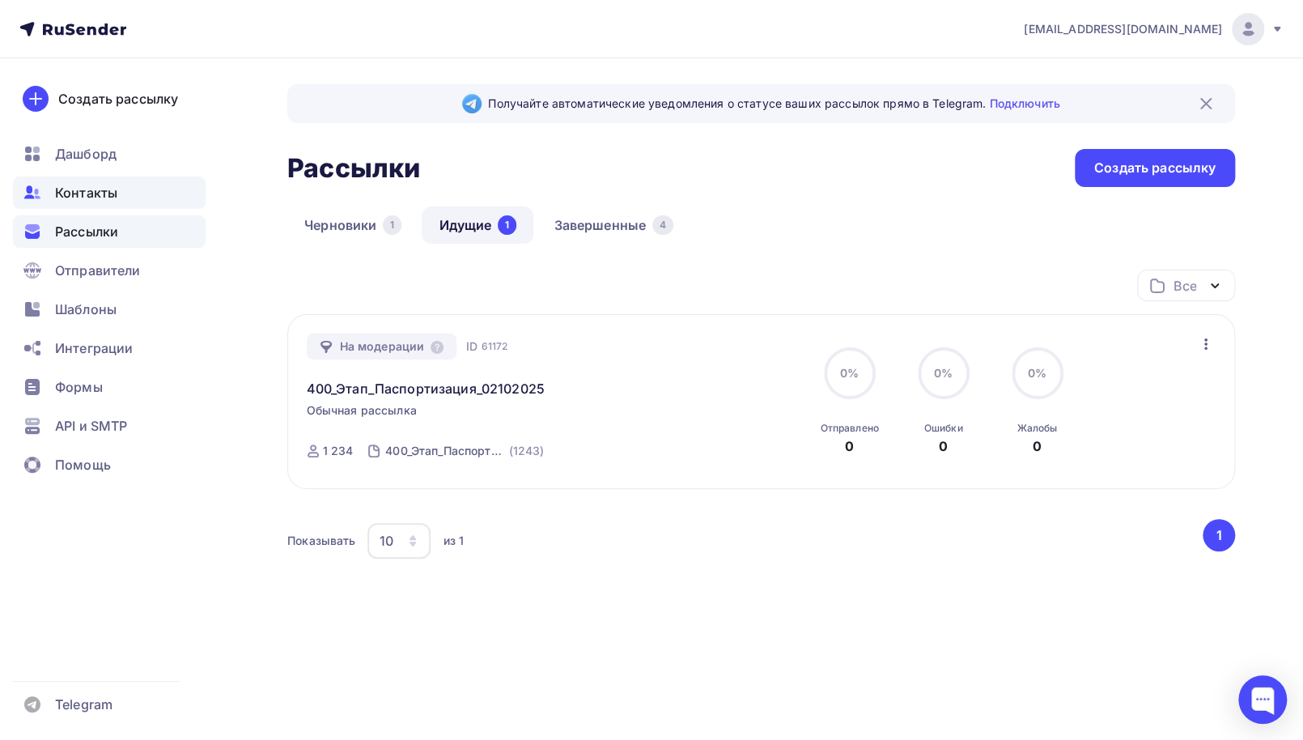
click at [94, 197] on span "Контакты" at bounding box center [86, 192] width 62 height 19
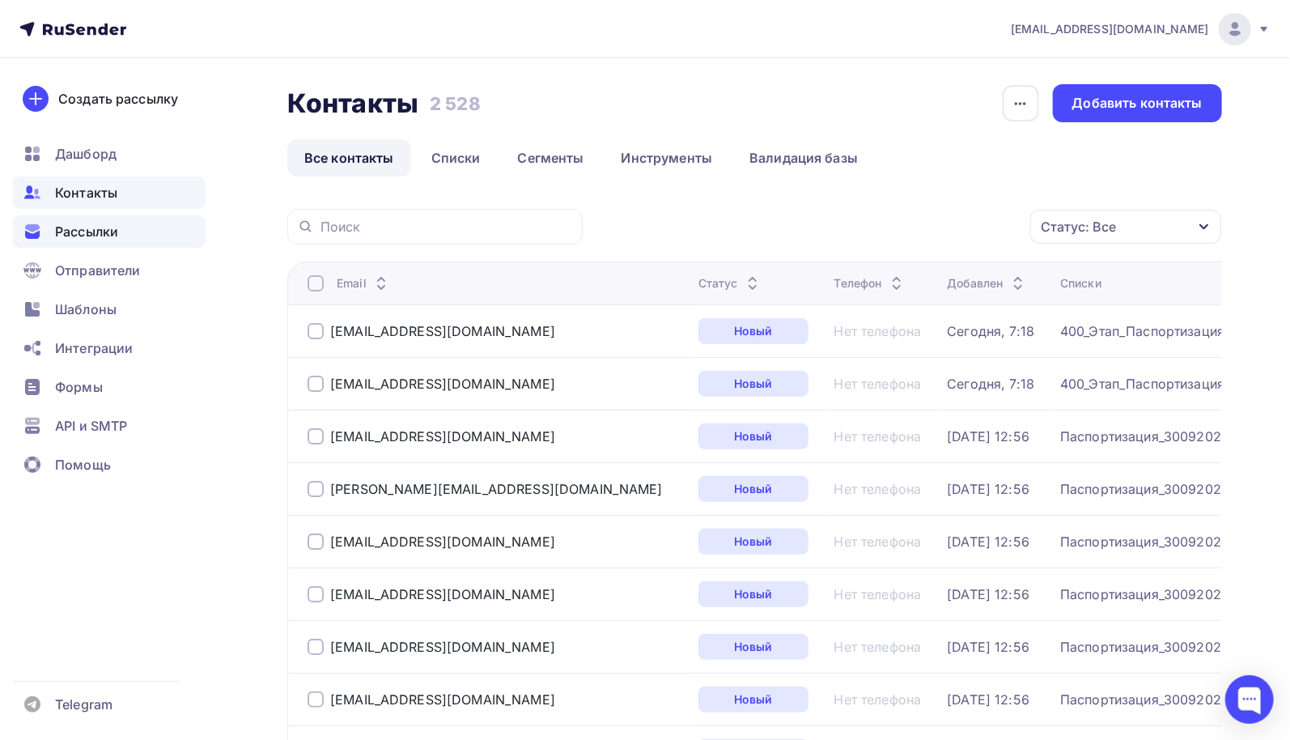
click at [95, 235] on span "Рассылки" at bounding box center [86, 231] width 63 height 19
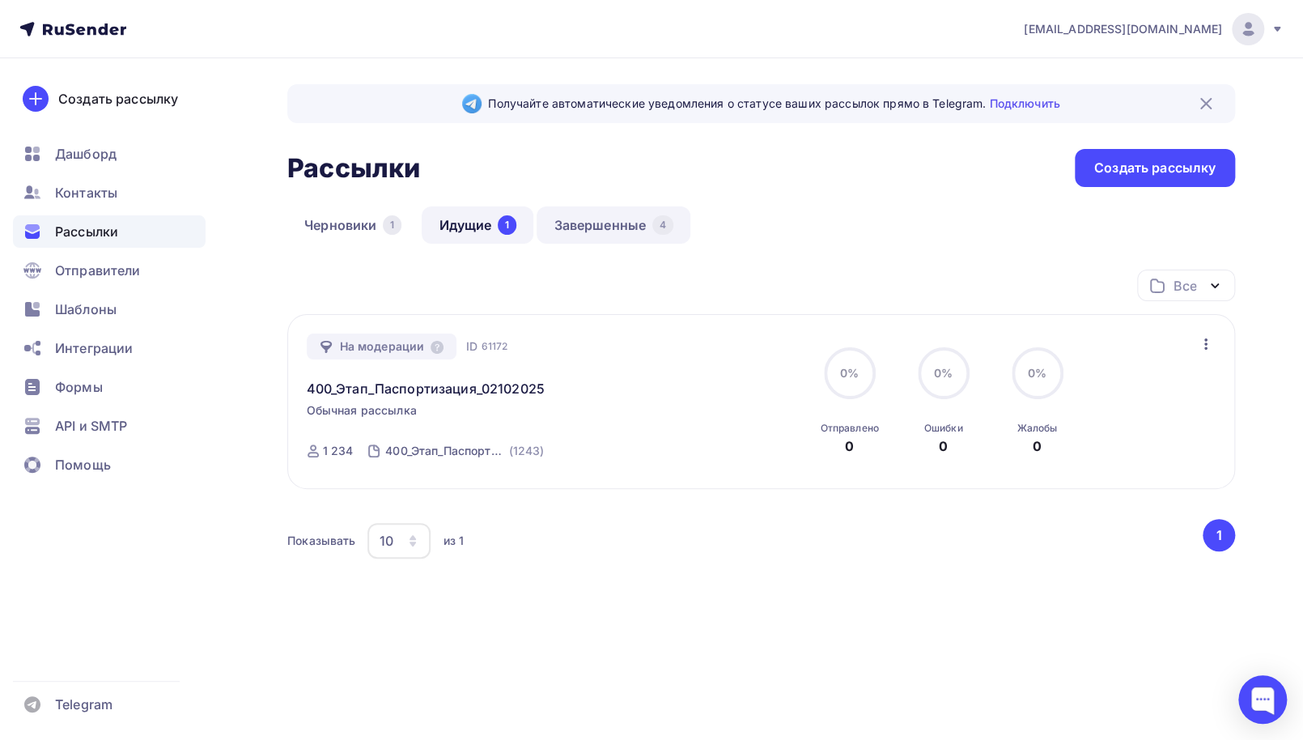
click at [574, 226] on link "Завершенные 4" at bounding box center [613, 224] width 154 height 37
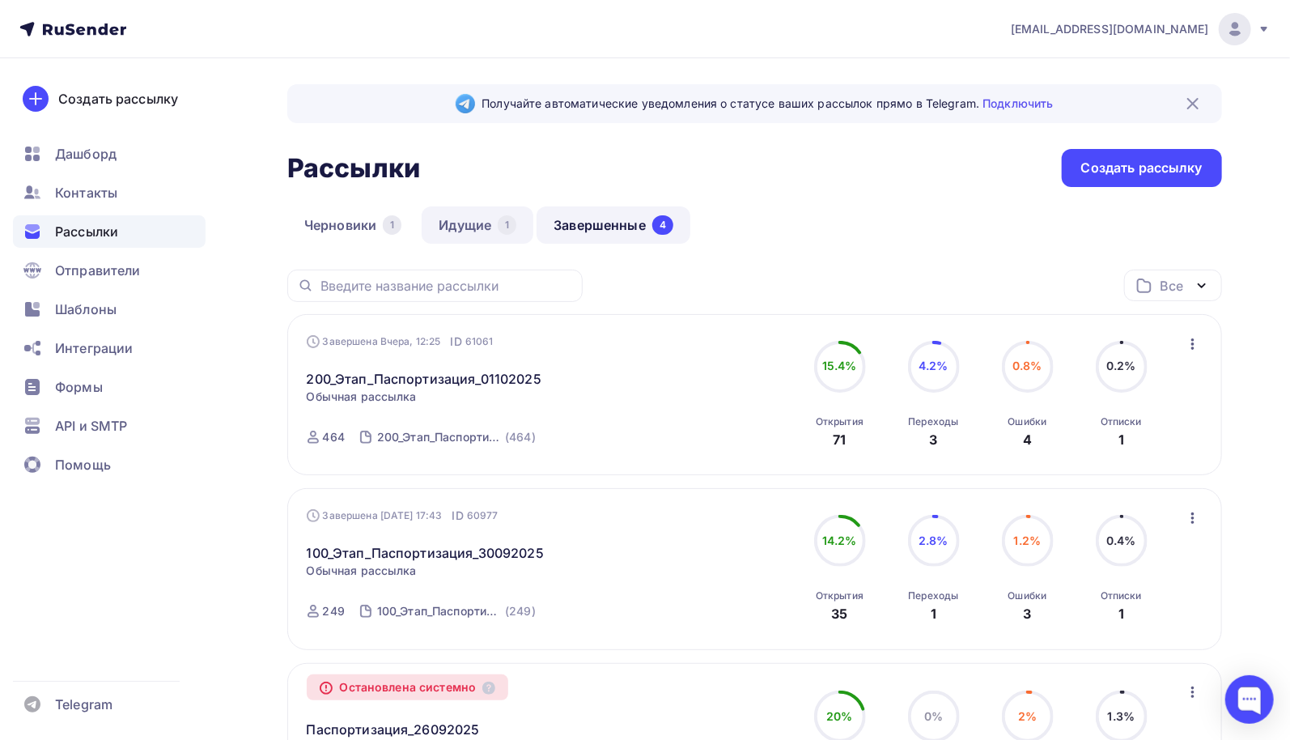
click at [476, 227] on link "Идущие 1" at bounding box center [478, 224] width 112 height 37
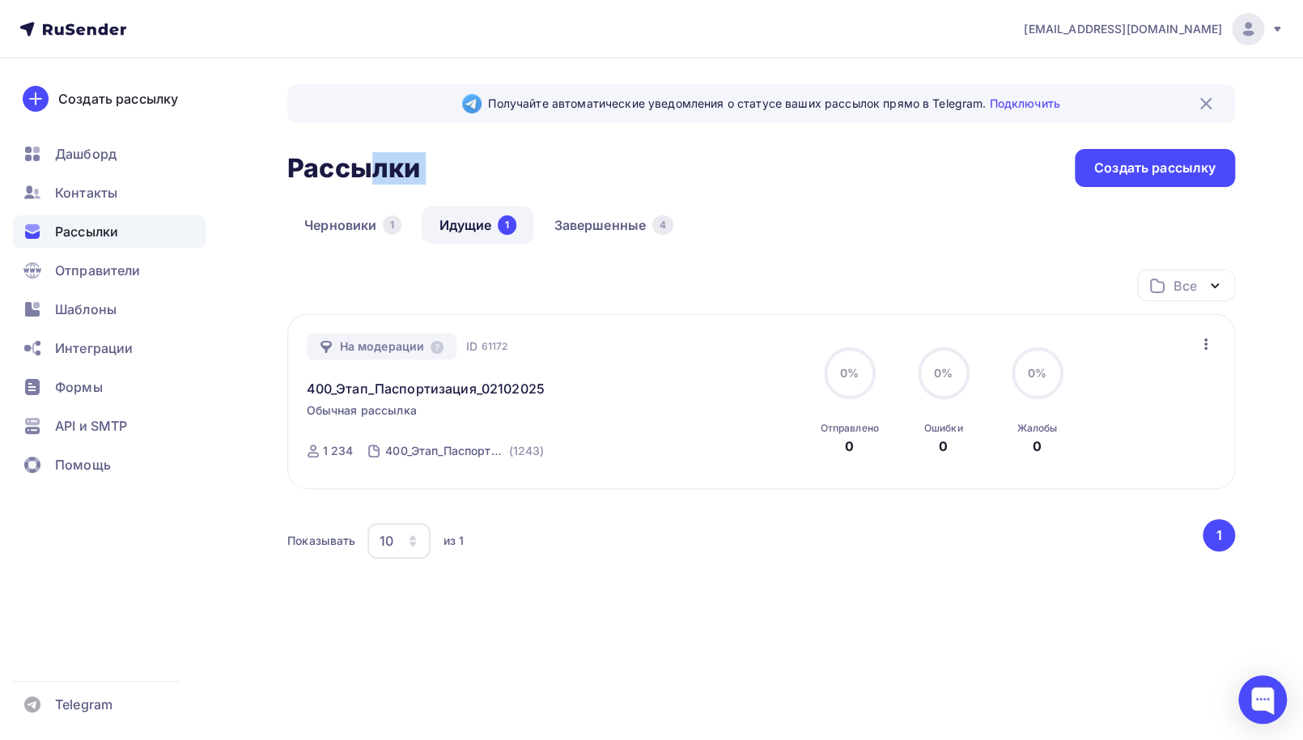
drag, startPoint x: 287, startPoint y: 164, endPoint x: 749, endPoint y: 180, distance: 462.3
click at [749, 180] on div "Рассылки Рассылки Создать рассылку" at bounding box center [760, 168] width 947 height 38
click at [756, 179] on div "Рассылки Рассылки Создать рассылку" at bounding box center [760, 168] width 947 height 38
click at [1275, 27] on icon at bounding box center [1277, 29] width 6 height 5
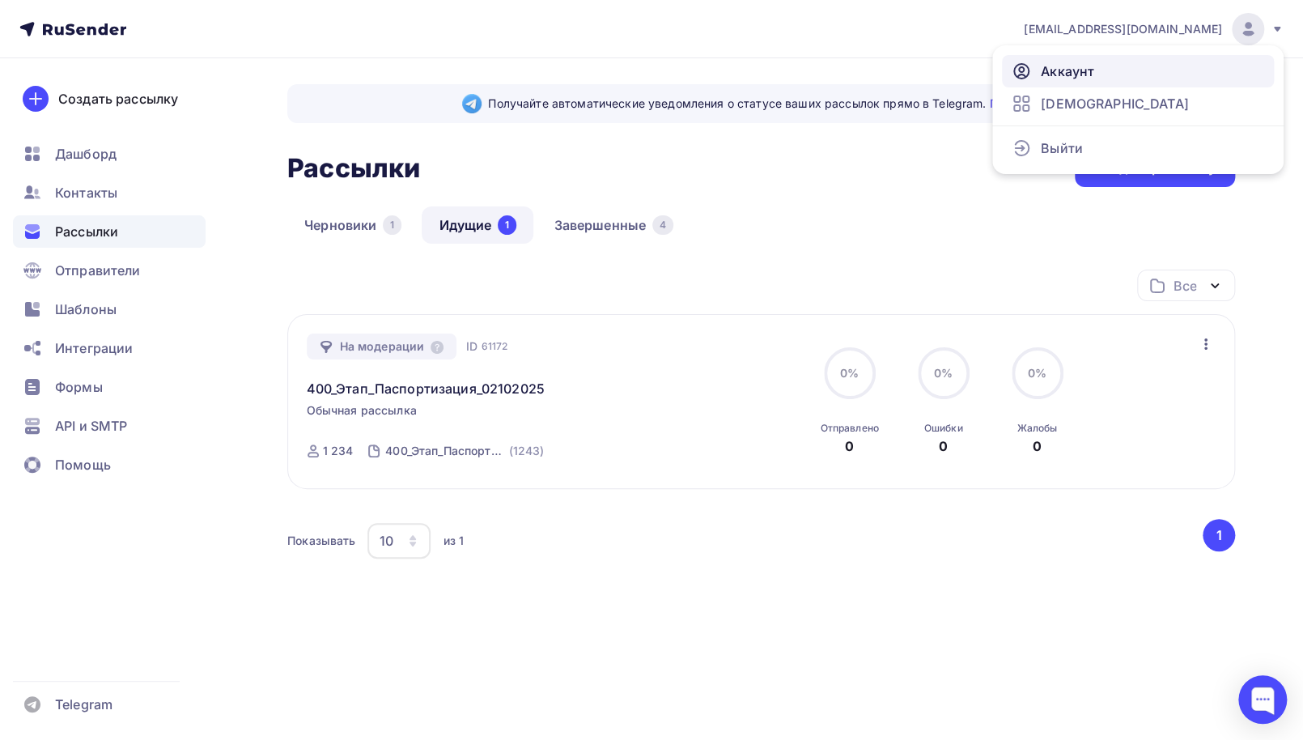
click at [1095, 78] on link "Аккаунт" at bounding box center [1138, 71] width 272 height 32
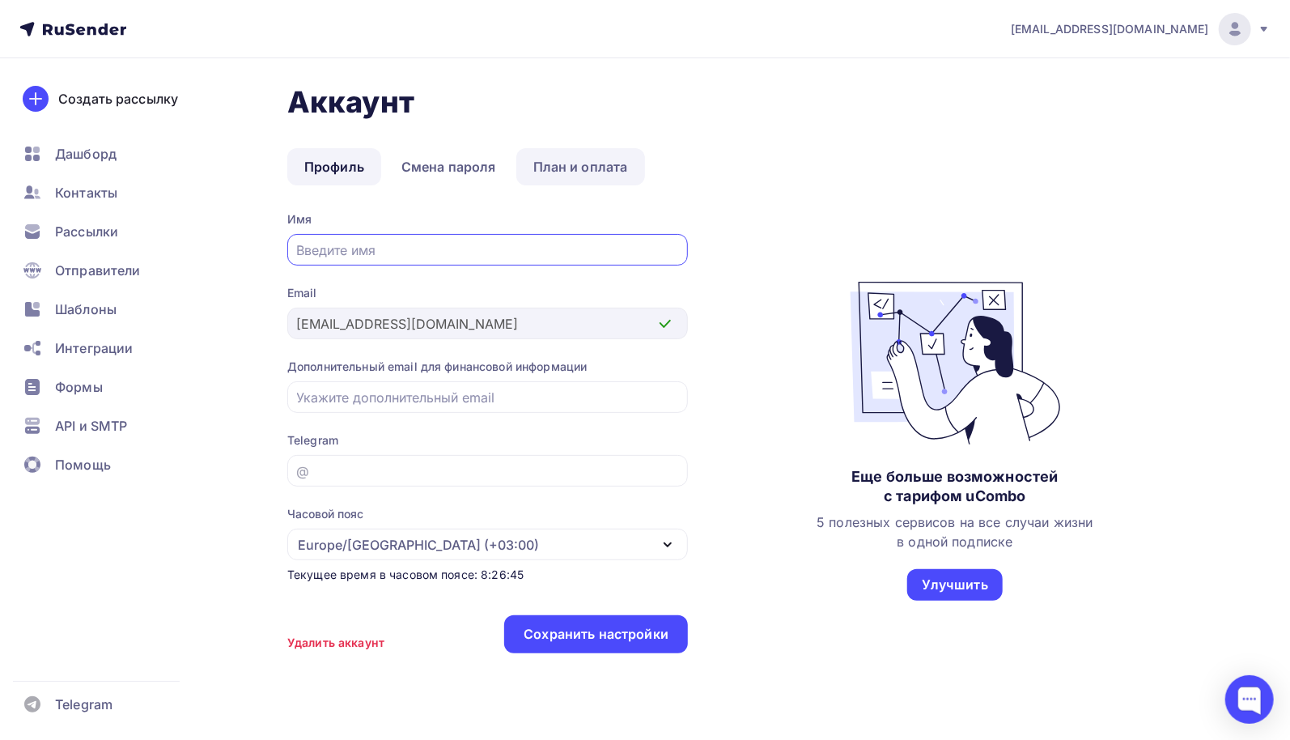
click at [612, 169] on link "План и оплата" at bounding box center [580, 166] width 129 height 37
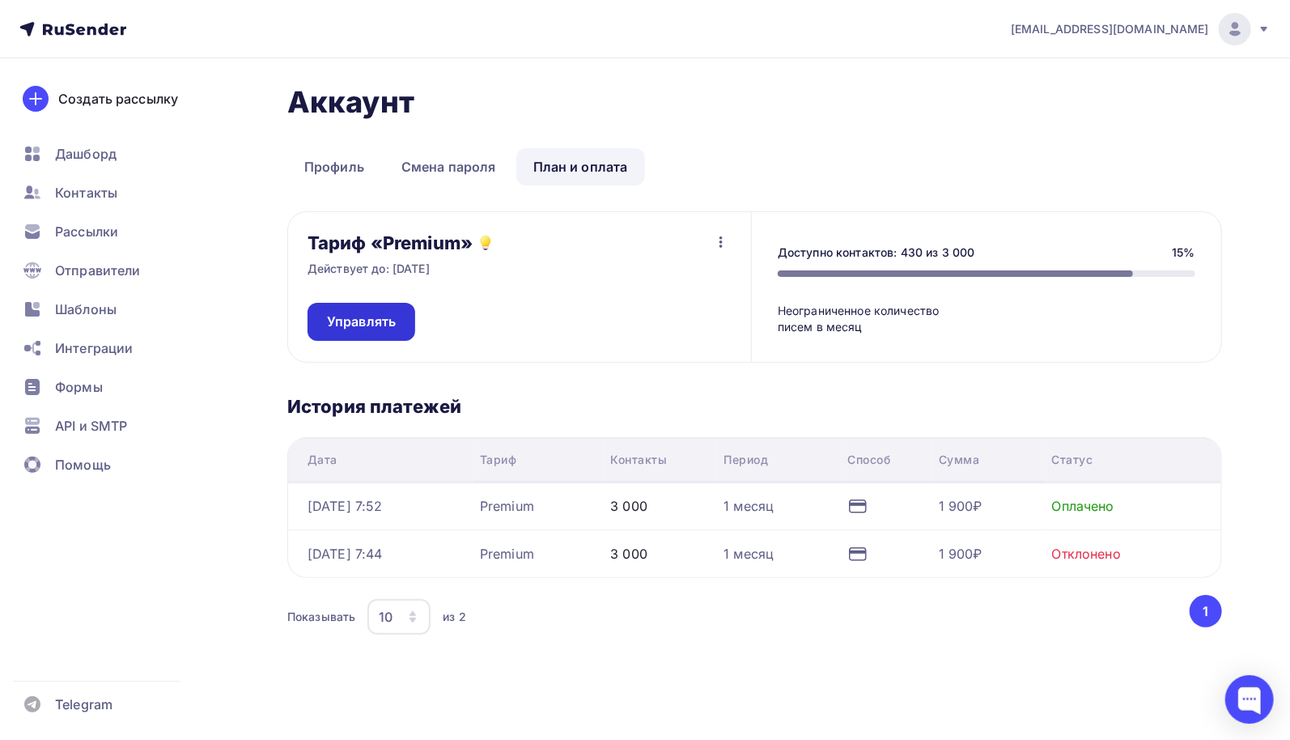
click at [401, 330] on link "Управлять" at bounding box center [361, 322] width 108 height 38
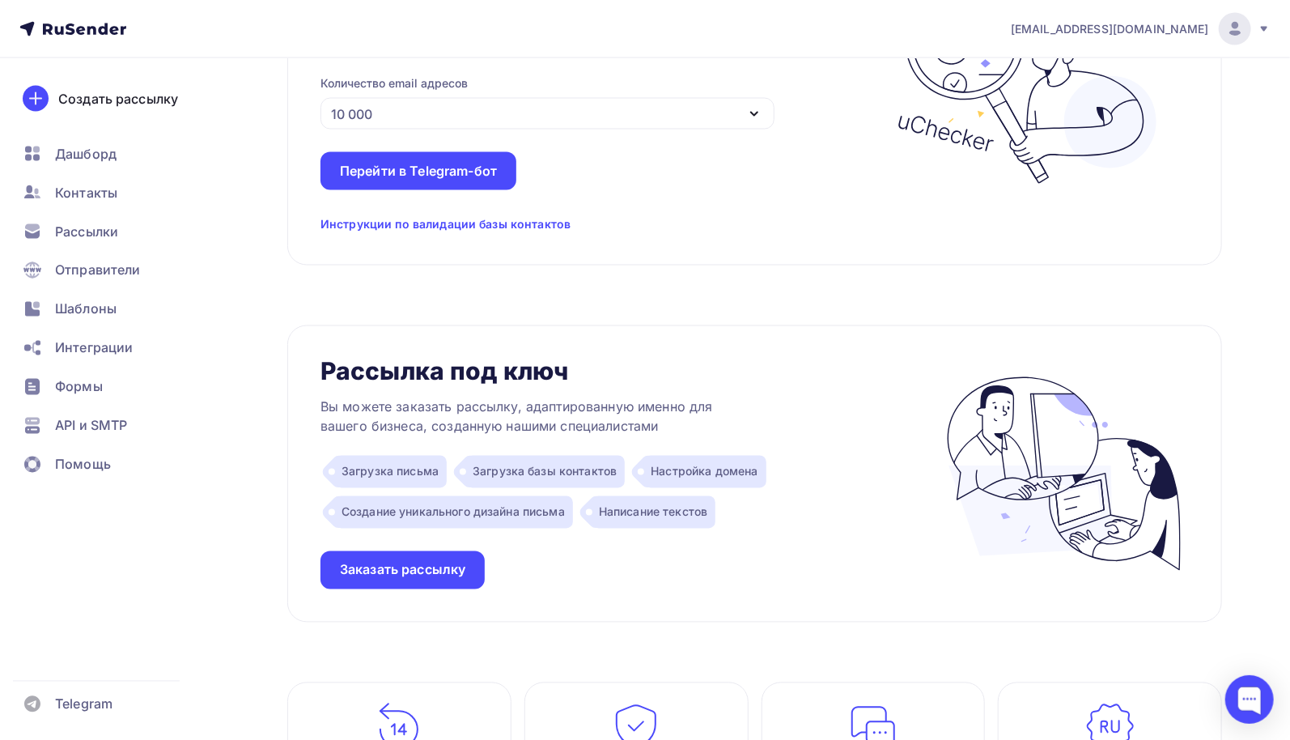
scroll to position [1764, 0]
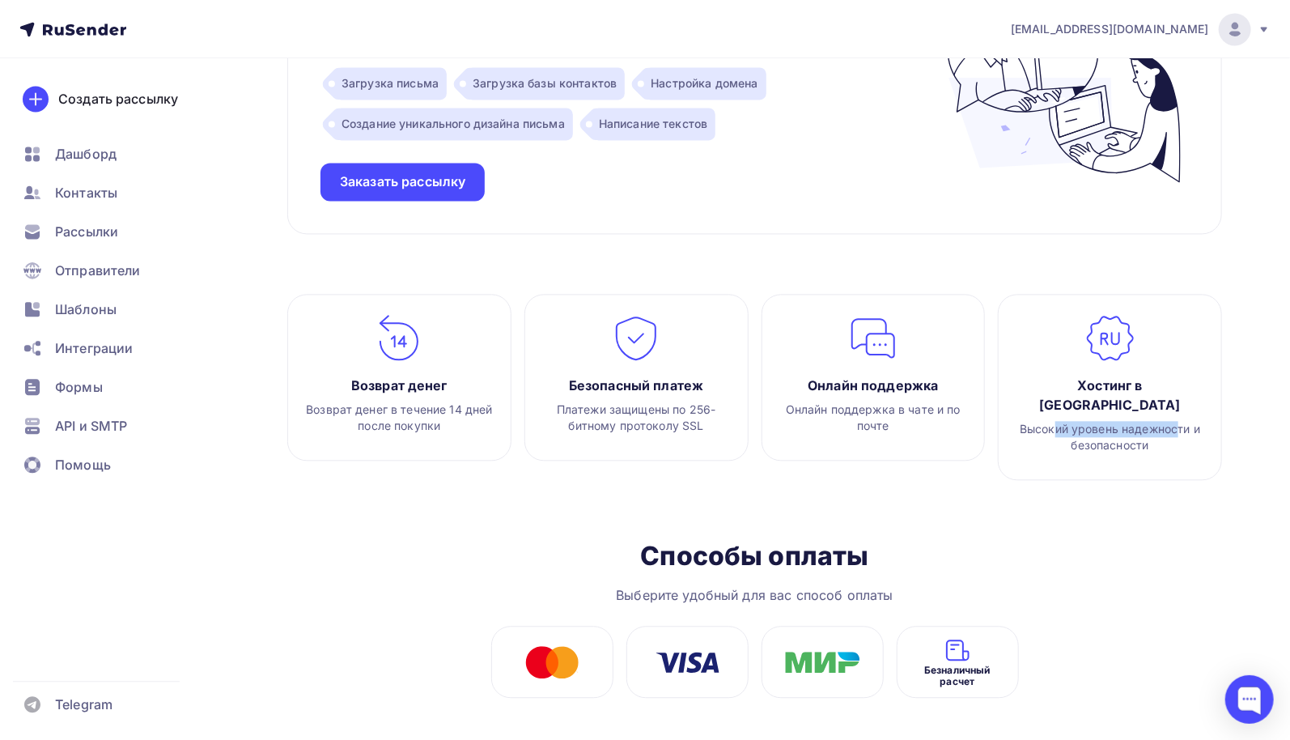
drag, startPoint x: 1055, startPoint y: 409, endPoint x: 1180, endPoint y: 413, distance: 124.7
click at [1180, 421] on div "Высокий уровень надежности и безопасности" at bounding box center [1110, 437] width 200 height 32
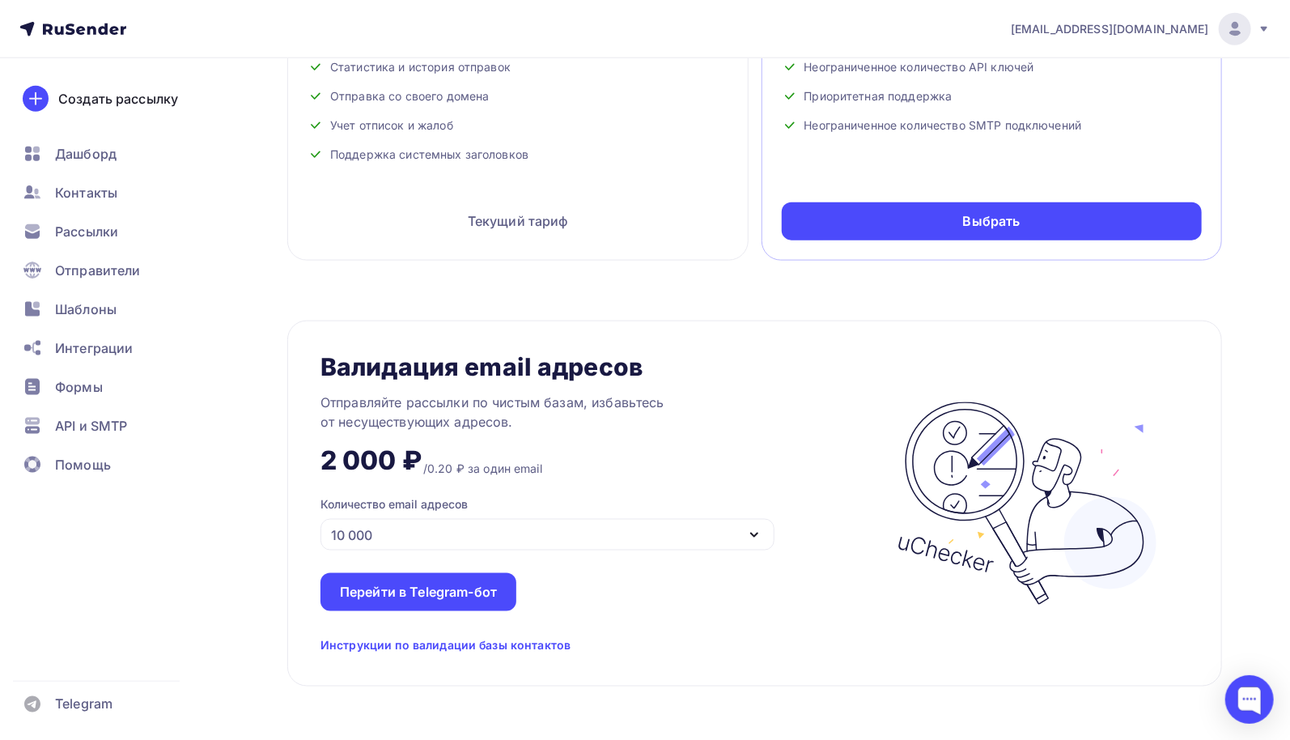
scroll to position [793, 0]
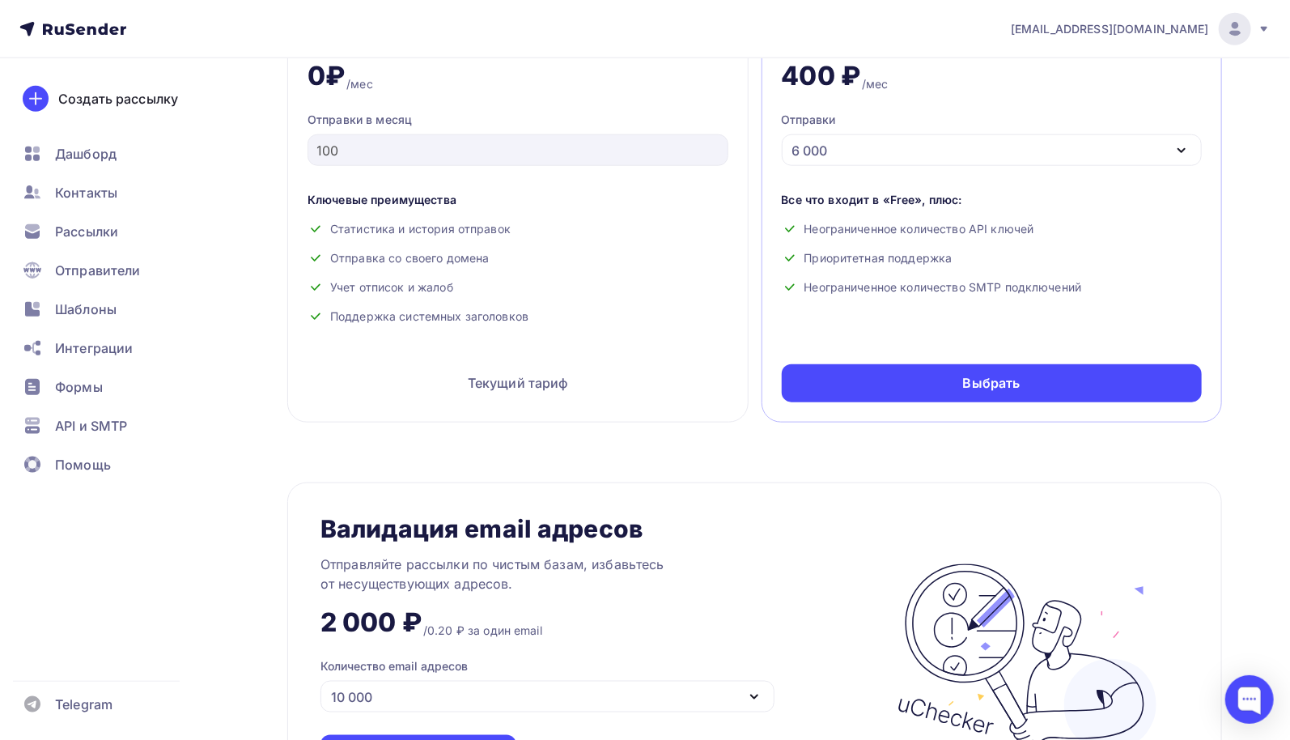
drag, startPoint x: 385, startPoint y: 284, endPoint x: 553, endPoint y: 323, distance: 172.7
click at [553, 323] on div "Ключевые преимущества Статистика и история отправок Отправка со своего домена У…" at bounding box center [517, 265] width 421 height 146
drag, startPoint x: 417, startPoint y: 227, endPoint x: 398, endPoint y: 227, distance: 18.6
click at [417, 227] on div "Статистика и история отправок" at bounding box center [517, 229] width 421 height 16
drag, startPoint x: 382, startPoint y: 227, endPoint x: 589, endPoint y: 275, distance: 212.7
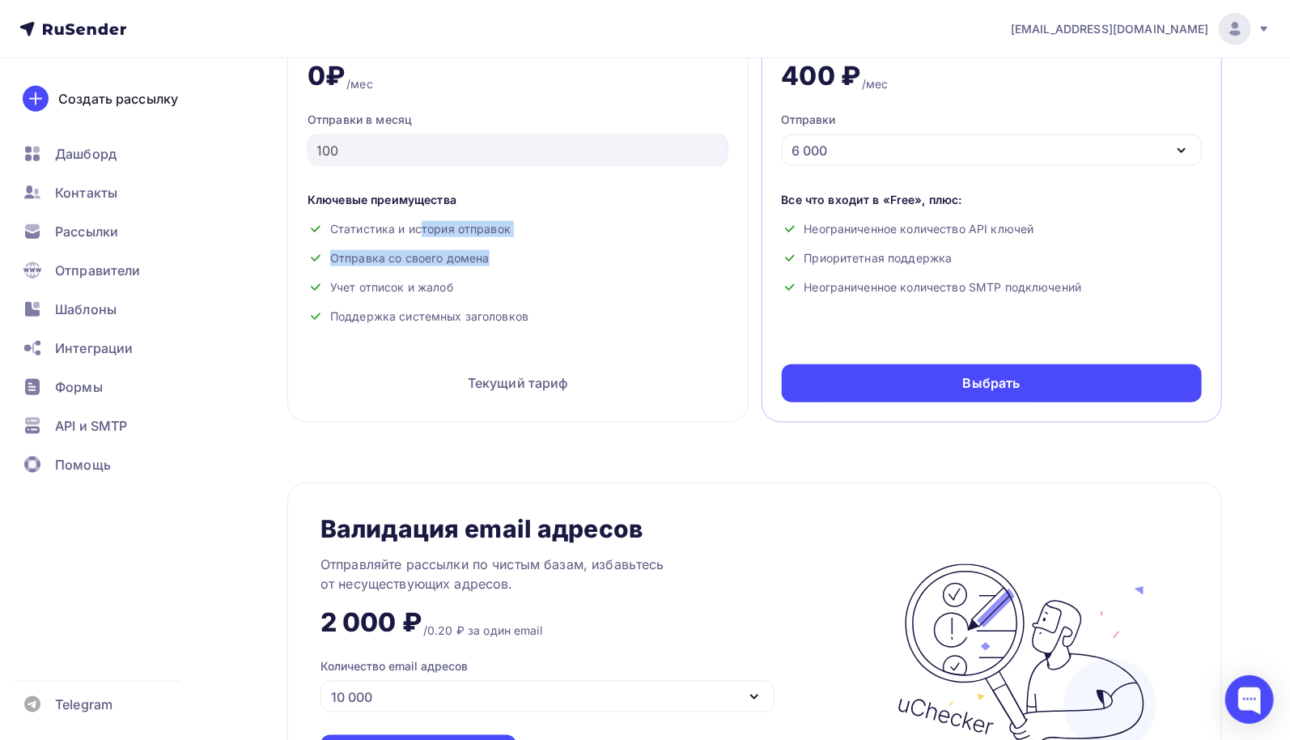
click at [589, 275] on div "Ключевые преимущества Статистика и история отправок Отправка со своего домена У…" at bounding box center [517, 265] width 421 height 146
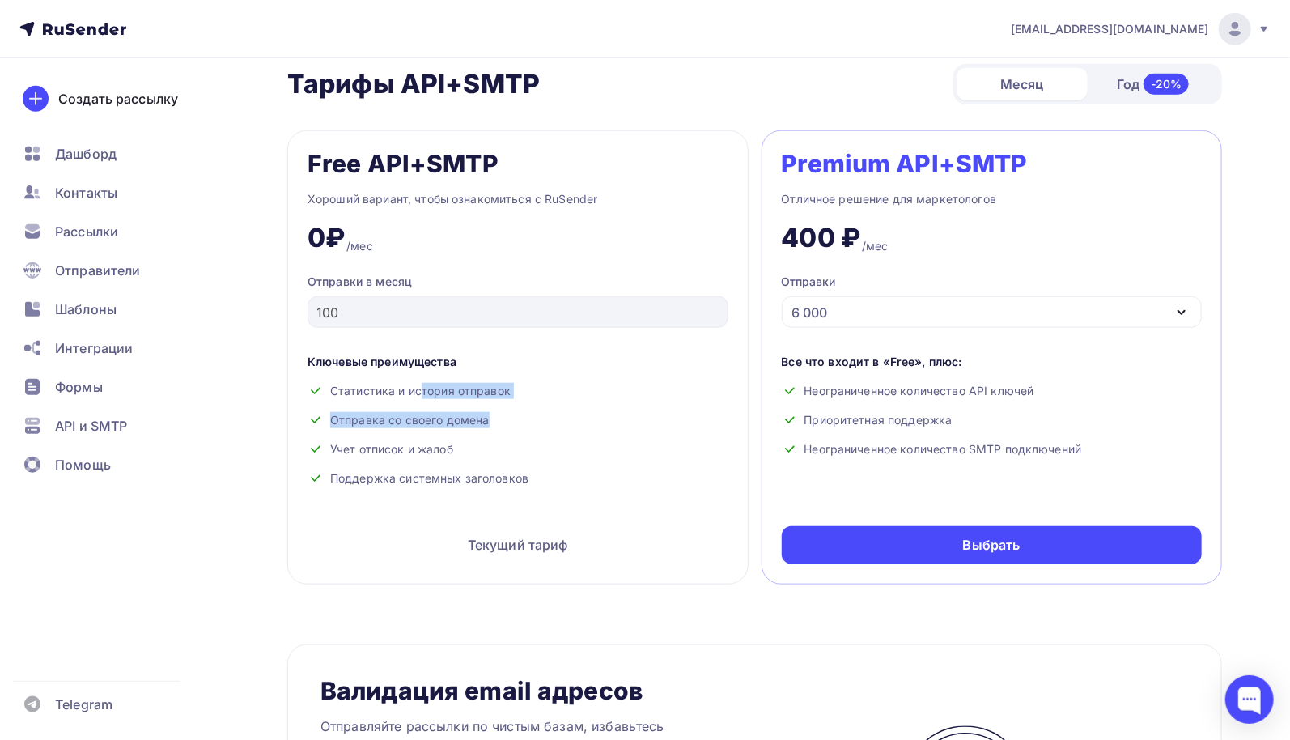
drag, startPoint x: 892, startPoint y: 420, endPoint x: 1065, endPoint y: 444, distance: 174.0
click at [1065, 444] on div "Все что входит в «Free», плюс: Неограниченное количество API ключей Приоритетна…" at bounding box center [992, 412] width 421 height 117
click at [879, 201] on div "Отличное решение для маркетологов" at bounding box center [992, 198] width 421 height 19
drag, startPoint x: 889, startPoint y: 197, endPoint x: 987, endPoint y: 200, distance: 98.0
click at [987, 200] on div "Отличное решение для маркетологов" at bounding box center [992, 198] width 421 height 19
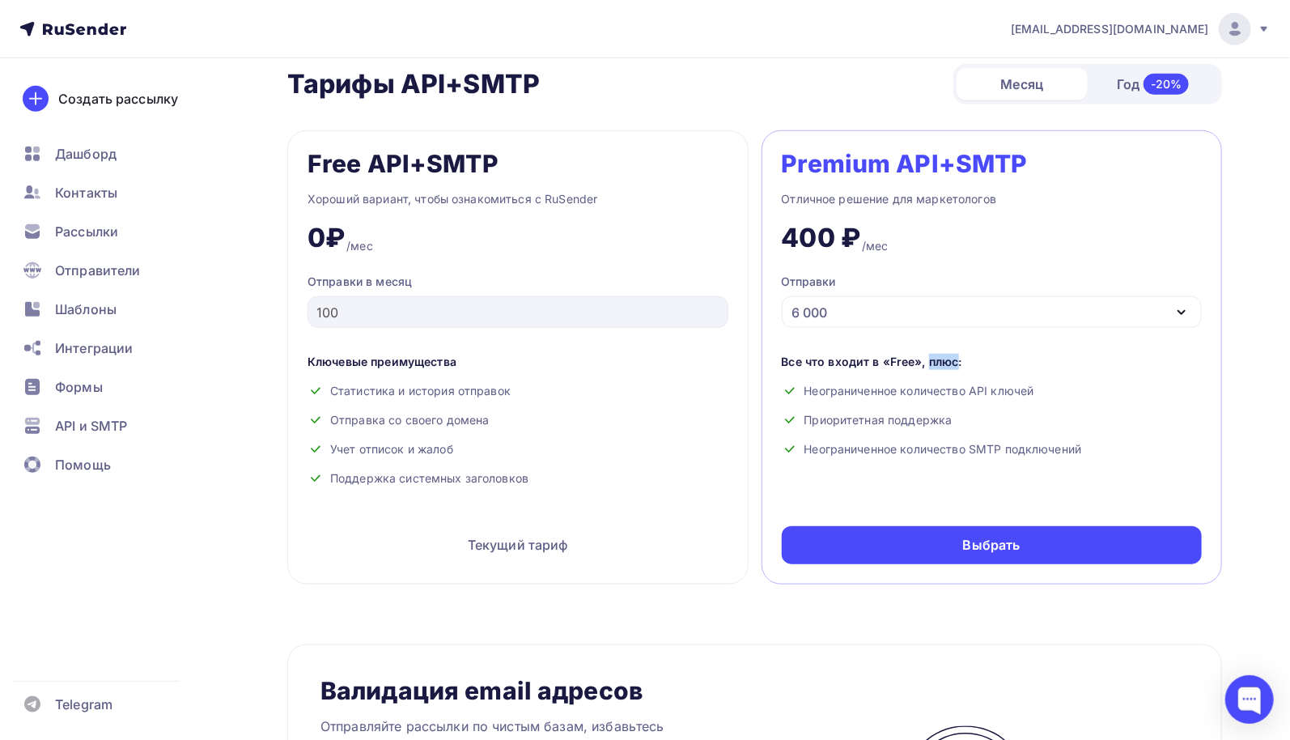
drag, startPoint x: 884, startPoint y: 364, endPoint x: 912, endPoint y: 360, distance: 27.8
click at [912, 360] on div "Все что входит в «Free», плюс:" at bounding box center [992, 362] width 421 height 16
drag, startPoint x: 430, startPoint y: 193, endPoint x: 587, endPoint y: 200, distance: 156.3
click at [587, 200] on div "Хороший вариант, чтобы ознакомиться с RuSender" at bounding box center [517, 198] width 421 height 19
click at [555, 197] on div "Хороший вариант, чтобы ознакомиться с RuSender" at bounding box center [517, 198] width 421 height 19
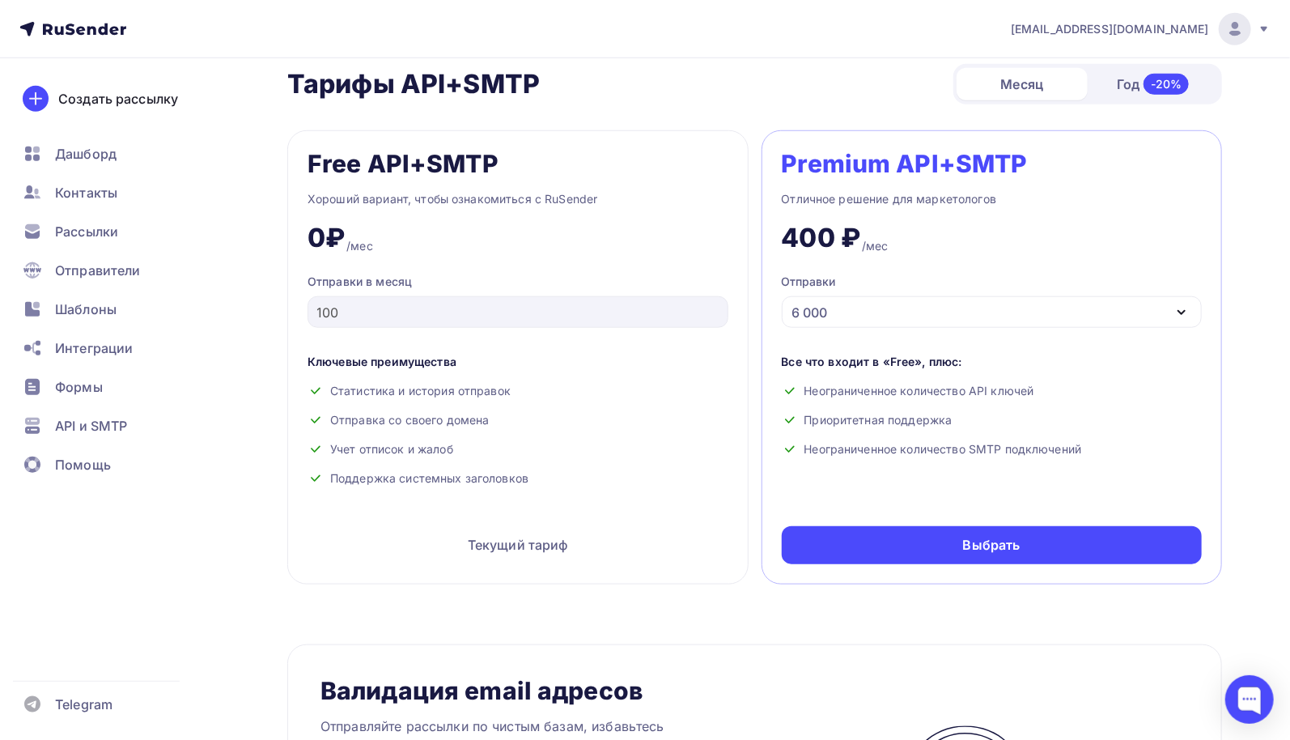
drag, startPoint x: 360, startPoint y: 278, endPoint x: 426, endPoint y: 278, distance: 65.5
click at [426, 278] on div "Отправки в месяц" at bounding box center [517, 281] width 421 height 16
click at [508, 191] on div "Хороший вариант, чтобы ознакомиться с RuSender" at bounding box center [517, 198] width 421 height 19
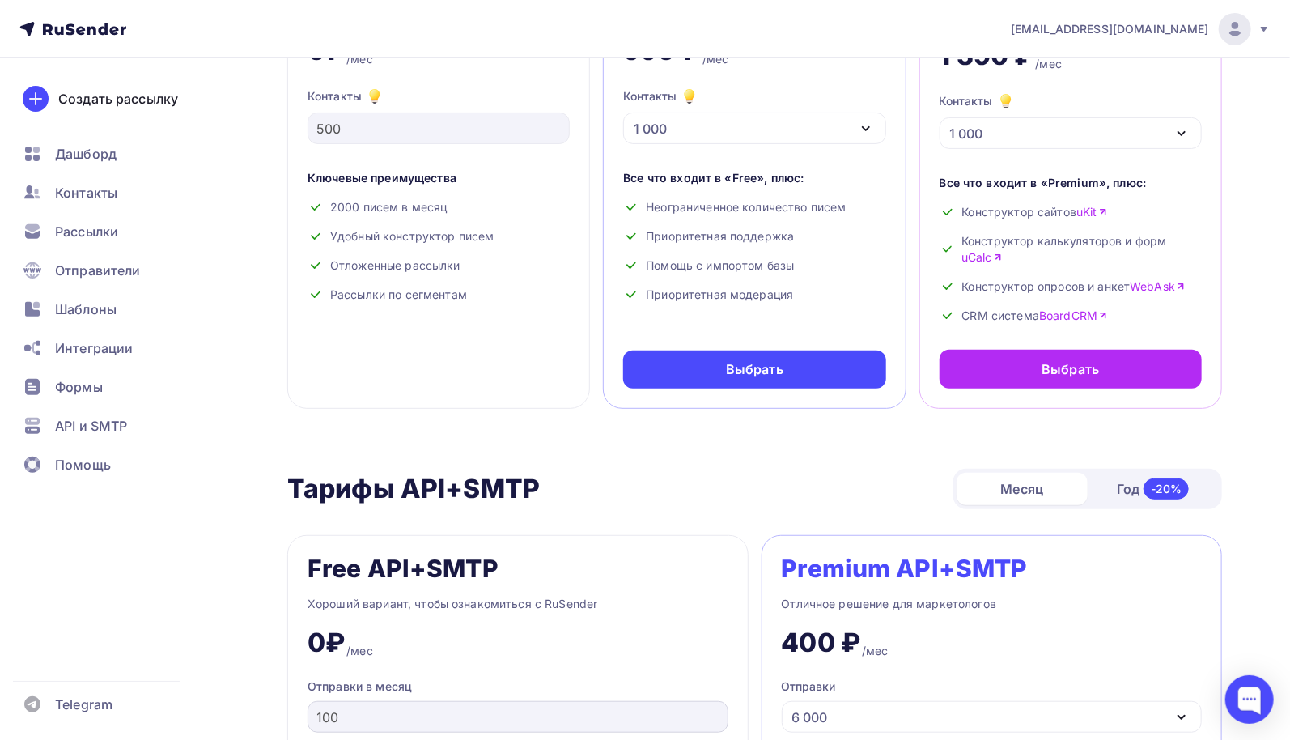
scroll to position [65, 0]
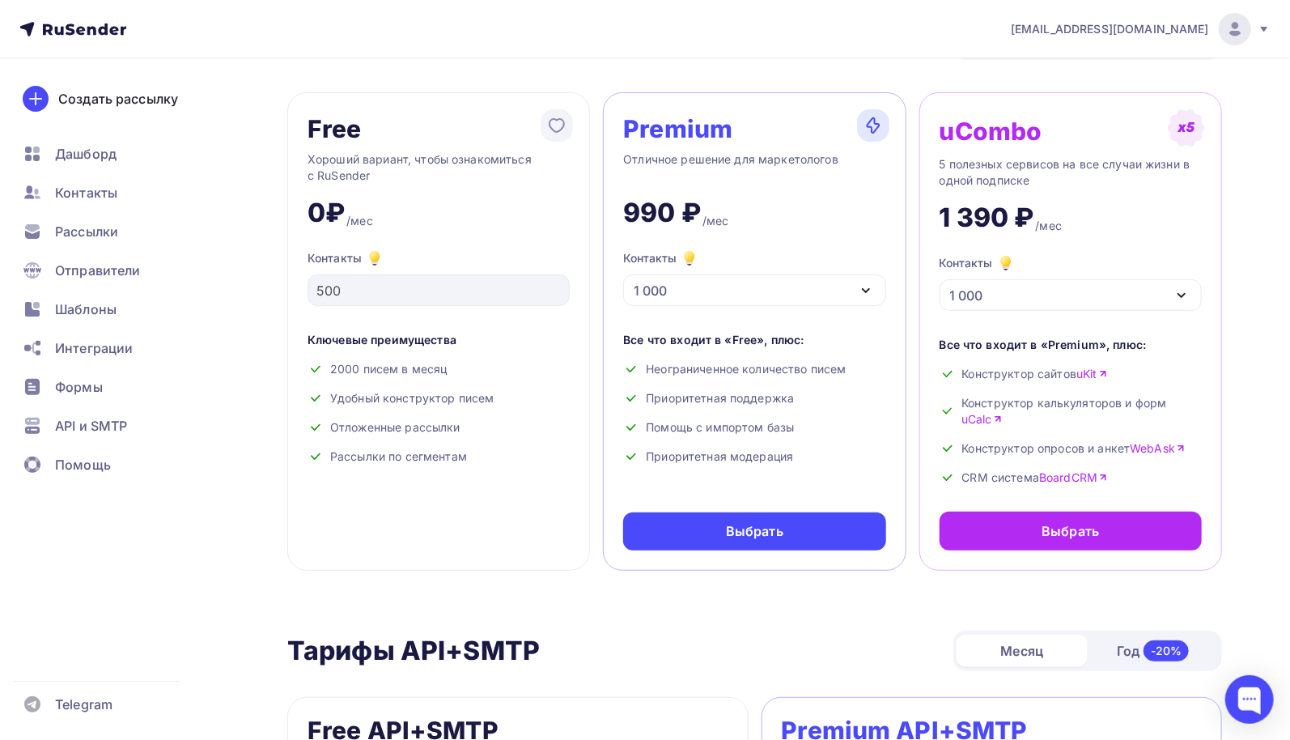
drag, startPoint x: 1017, startPoint y: 402, endPoint x: 1168, endPoint y: 405, distance: 151.3
click at [1168, 405] on span "Конструктор калькуляторов и форм uCalc" at bounding box center [1081, 411] width 240 height 32
click at [1104, 399] on span "Конструктор калькуляторов и форм uCalc" at bounding box center [1081, 411] width 240 height 32
drag, startPoint x: 990, startPoint y: 402, endPoint x: 1146, endPoint y: 401, distance: 155.3
click at [1146, 401] on span "Конструктор калькуляторов и форм uCalc" at bounding box center [1081, 411] width 240 height 32
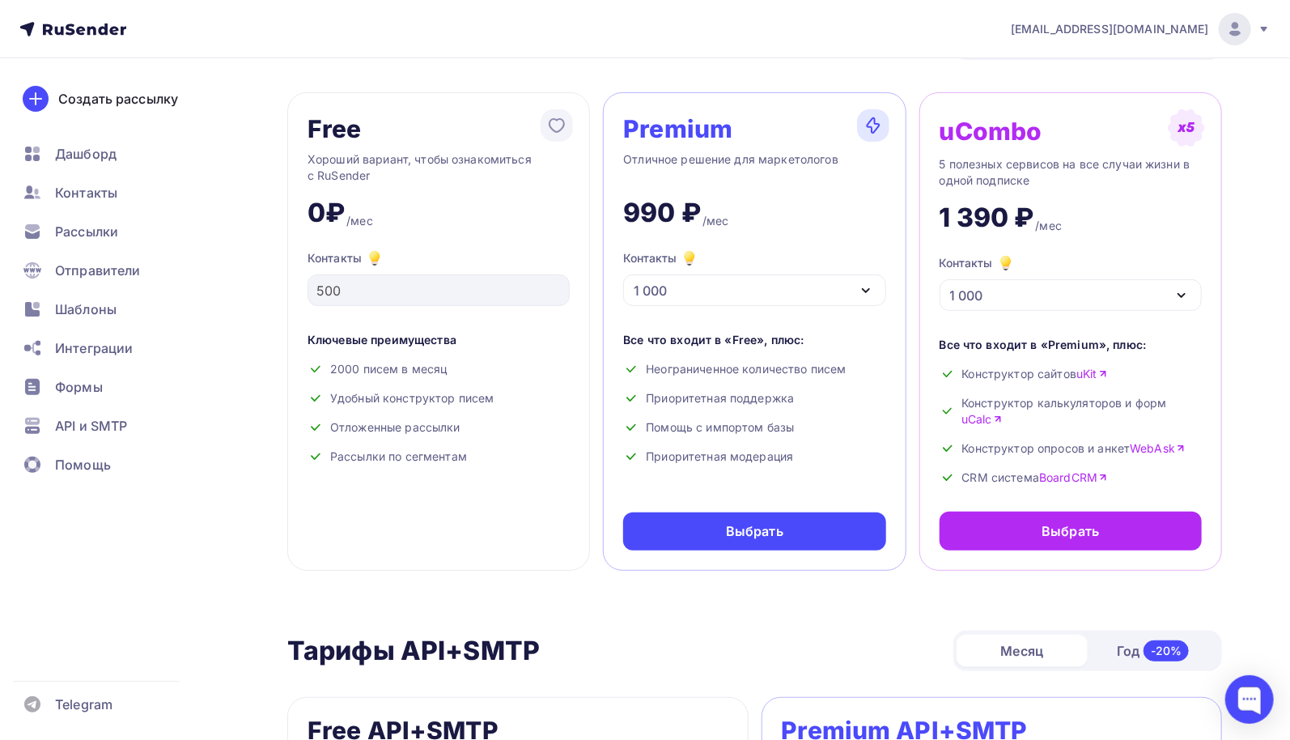
drag, startPoint x: 1032, startPoint y: 453, endPoint x: 1100, endPoint y: 452, distance: 68.0
click at [1100, 452] on span "Конструктор опросов и анкет WebAsk" at bounding box center [1074, 448] width 224 height 16
click at [990, 475] on span "CRM система BoardCRM" at bounding box center [1035, 477] width 146 height 16
drag, startPoint x: 359, startPoint y: 372, endPoint x: 473, endPoint y: 384, distance: 114.7
click at [473, 384] on div "Ключевые преимущества 2000 писем в месяц Удобный конструктор писем Отложенные р…" at bounding box center [438, 405] width 262 height 146
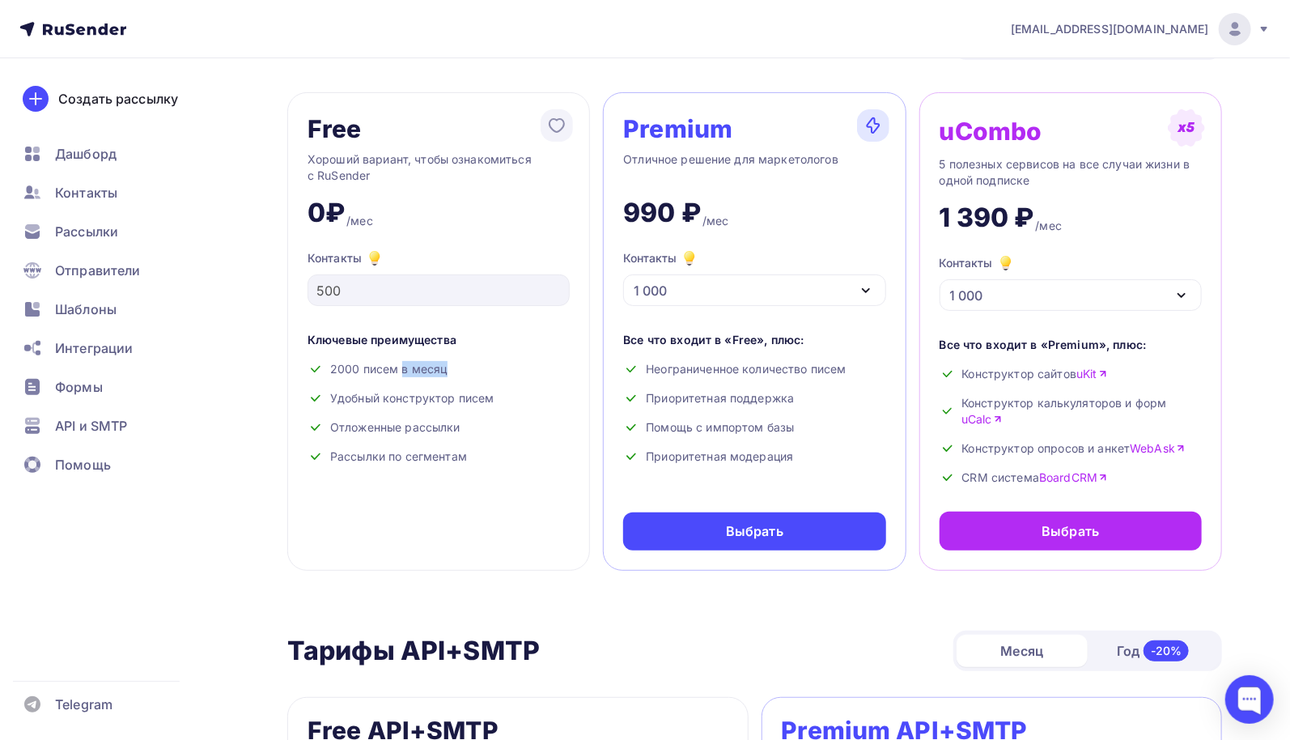
click at [380, 372] on div "2000 писем в месяц" at bounding box center [438, 369] width 262 height 16
drag, startPoint x: 400, startPoint y: 158, endPoint x: 483, endPoint y: 156, distance: 82.5
click at [483, 156] on div "Хороший вариант, чтобы ознакомиться с RuSender" at bounding box center [438, 167] width 262 height 32
click at [871, 288] on icon "button" at bounding box center [865, 290] width 19 height 19
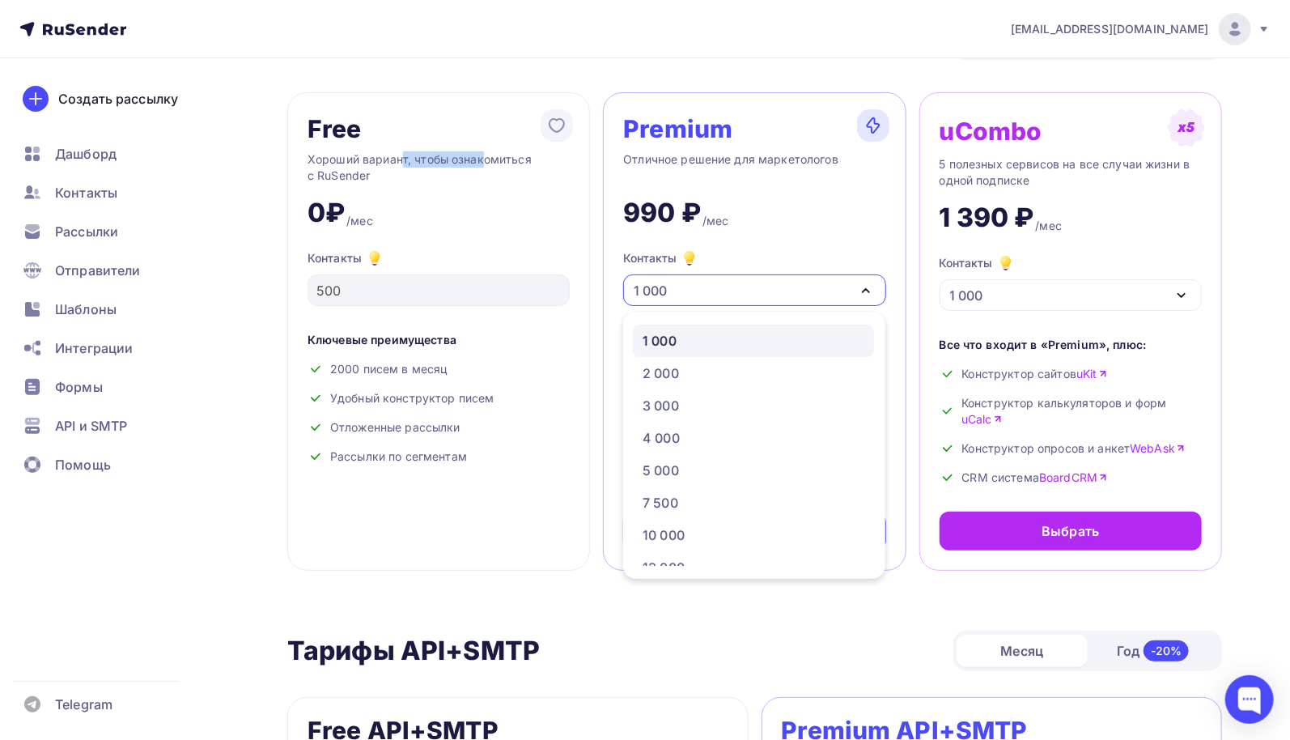
click at [873, 294] on icon "button" at bounding box center [865, 290] width 19 height 19
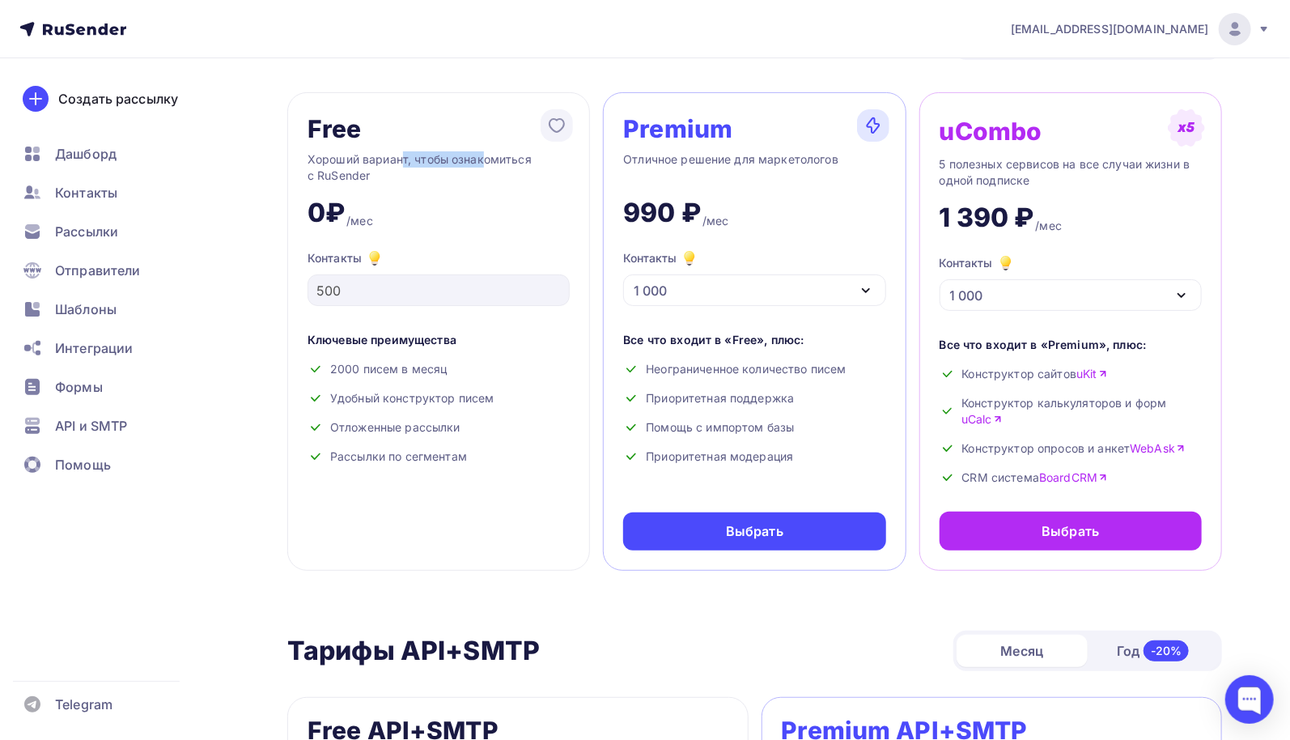
click at [869, 292] on icon "button" at bounding box center [865, 290] width 19 height 19
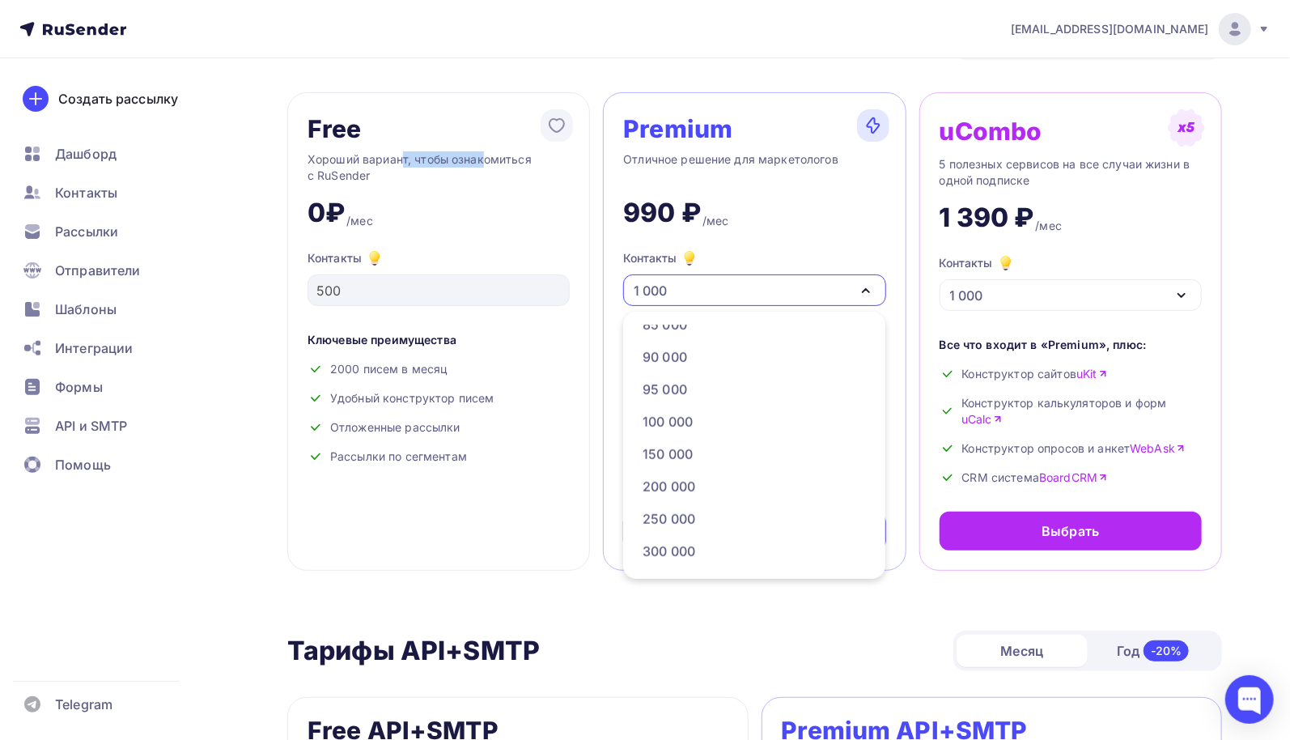
scroll to position [858, 0]
click at [743, 545] on div "500 000" at bounding box center [753, 549] width 222 height 19
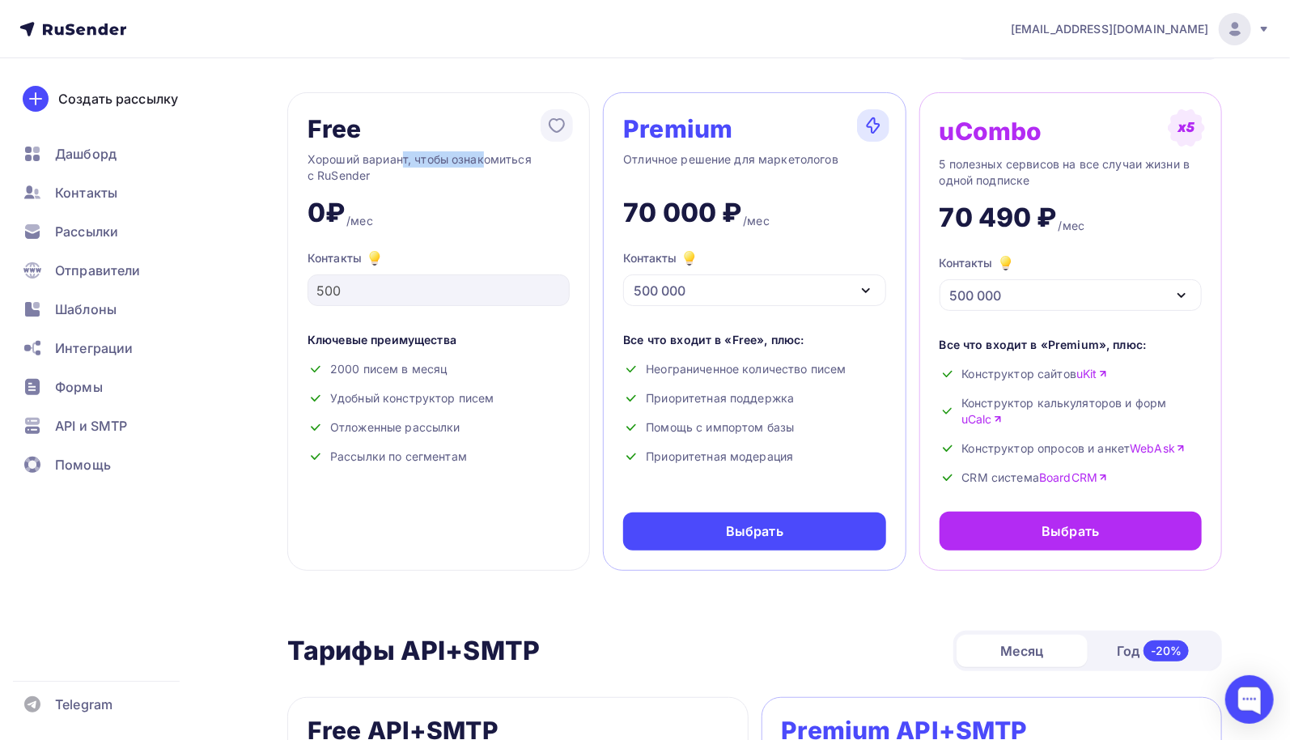
click at [871, 290] on icon "button" at bounding box center [865, 290] width 19 height 19
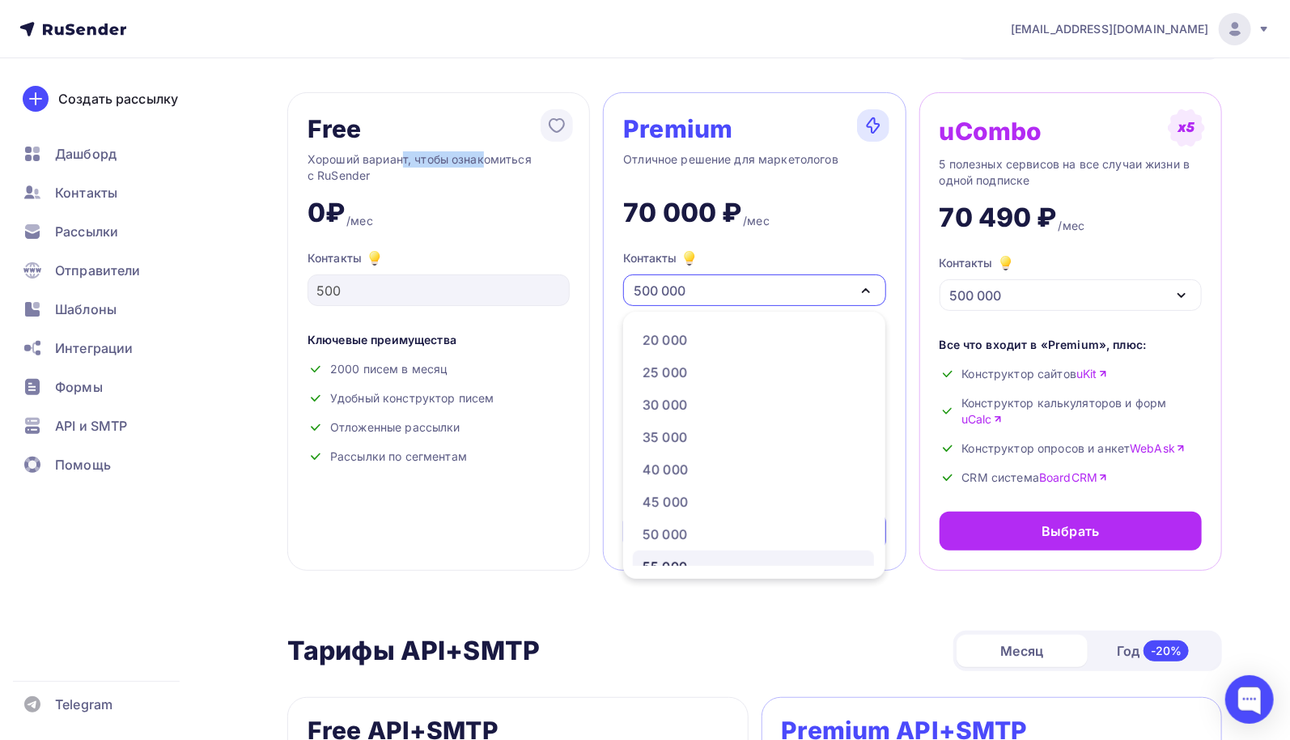
scroll to position [0, 0]
click at [703, 341] on div "1 000" at bounding box center [753, 340] width 222 height 19
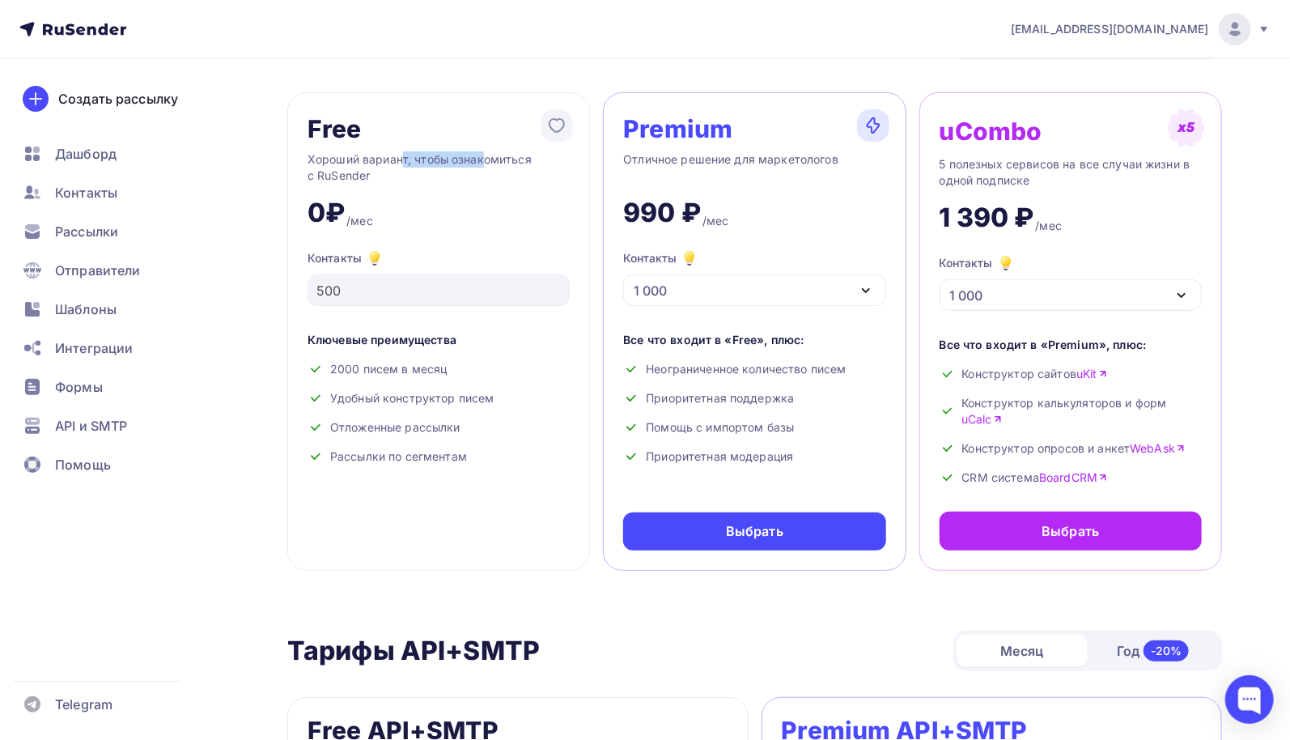
click at [875, 287] on div "1 000" at bounding box center [754, 290] width 262 height 32
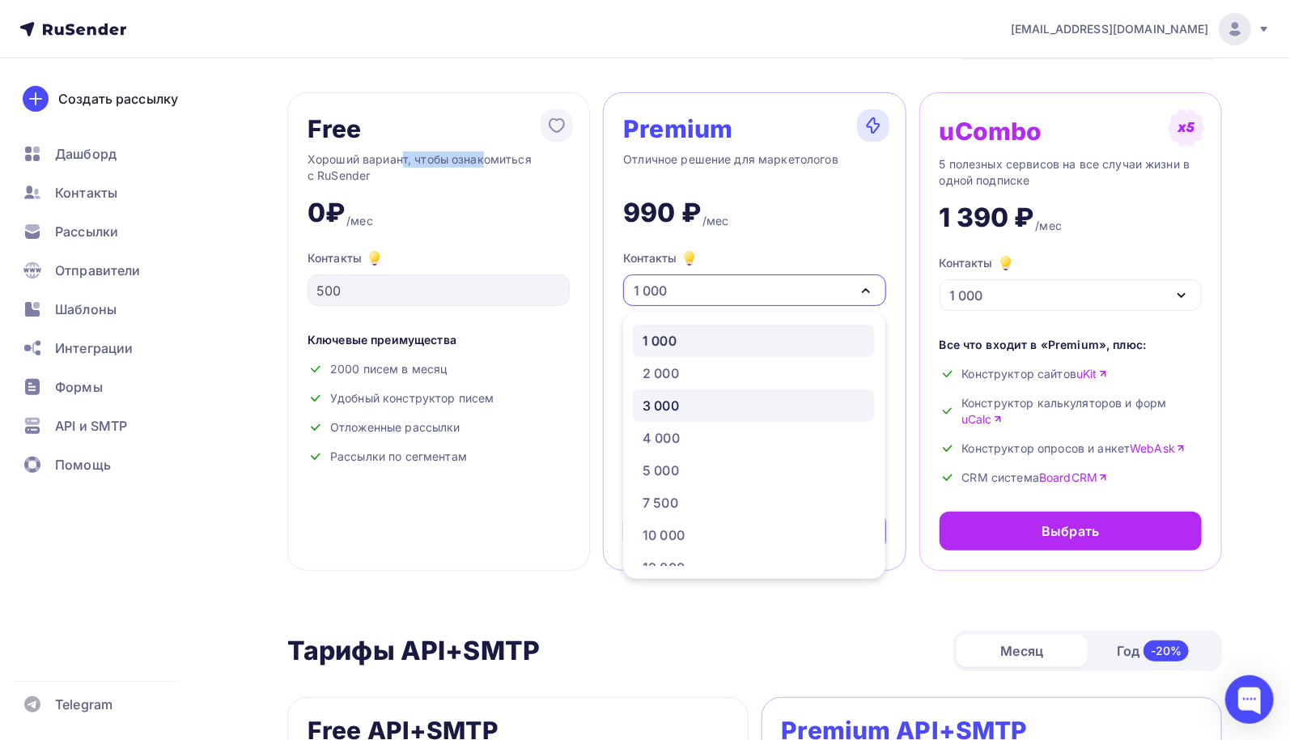
click at [679, 400] on div "3 000" at bounding box center [660, 405] width 36 height 19
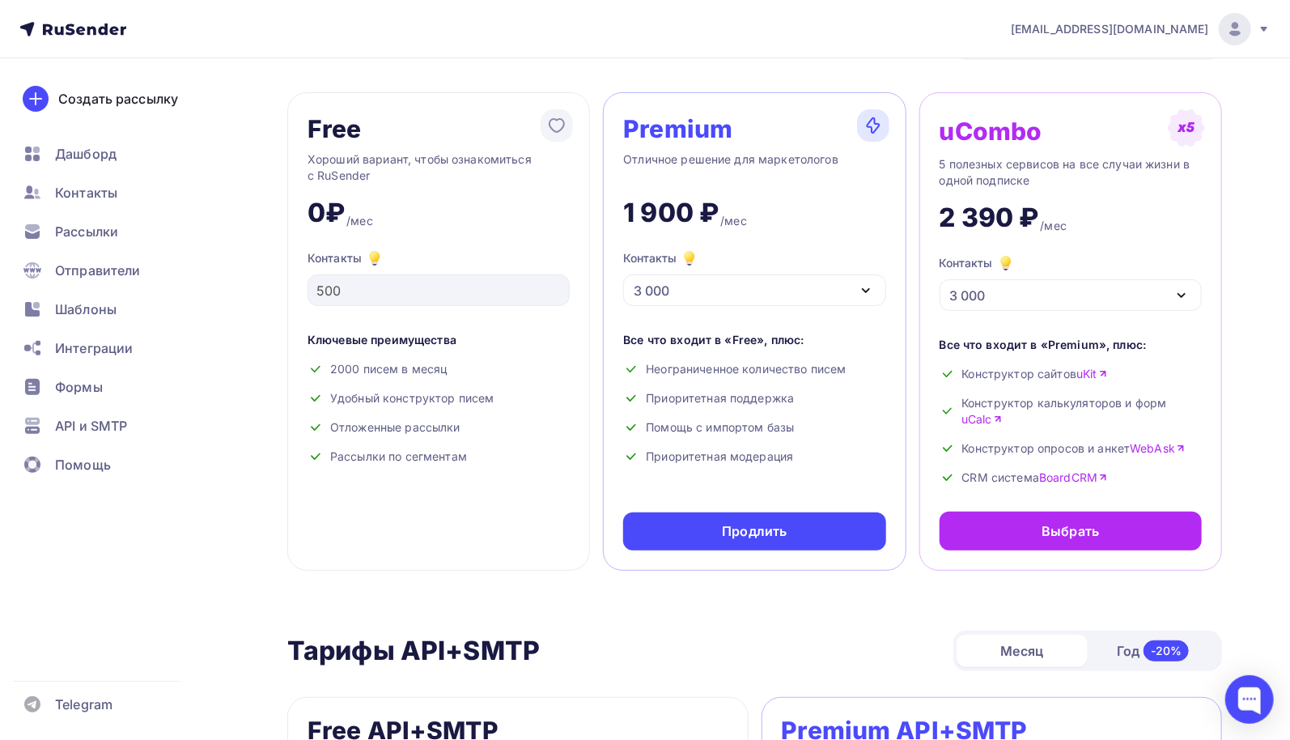
click at [786, 161] on div "Отличное решение для маркетологов" at bounding box center [754, 167] width 262 height 32
drag, startPoint x: 728, startPoint y: 337, endPoint x: 799, endPoint y: 337, distance: 71.2
click at [796, 337] on div "Все что входит в «Free», плюс:" at bounding box center [754, 340] width 262 height 16
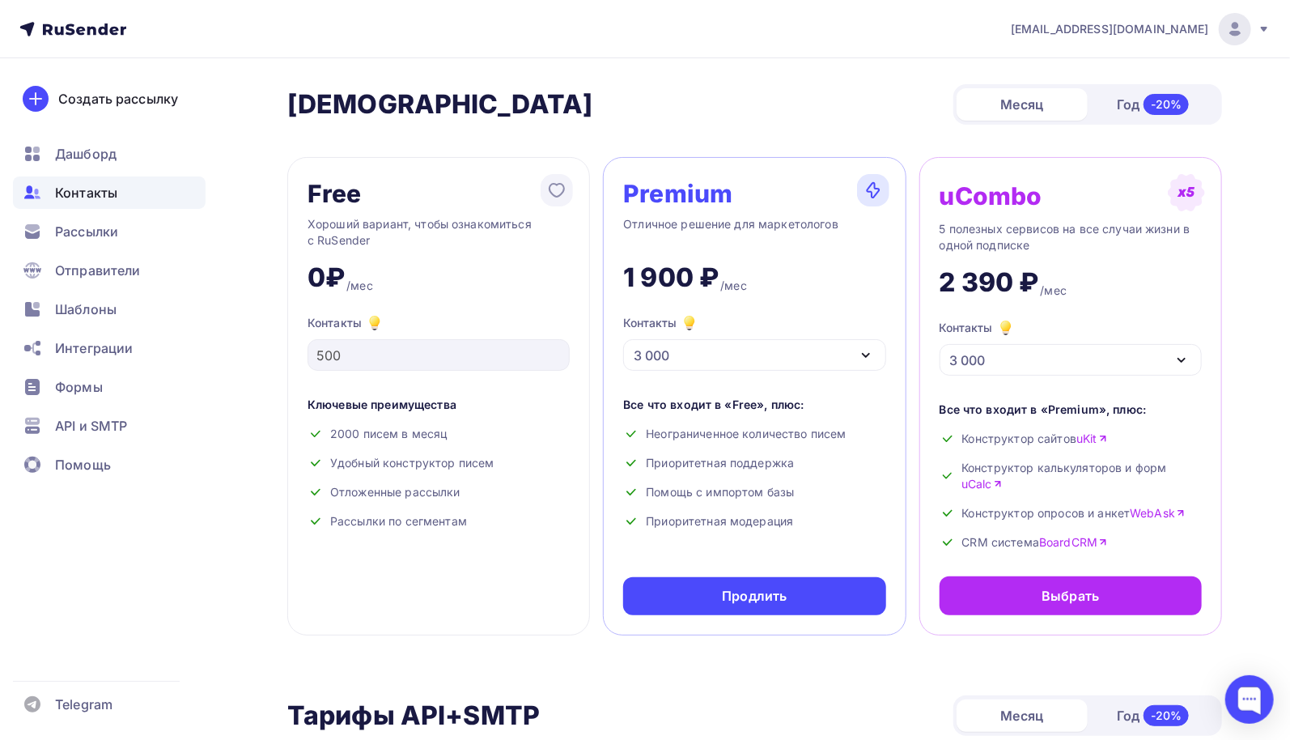
click at [94, 193] on span "Контакты" at bounding box center [86, 192] width 62 height 19
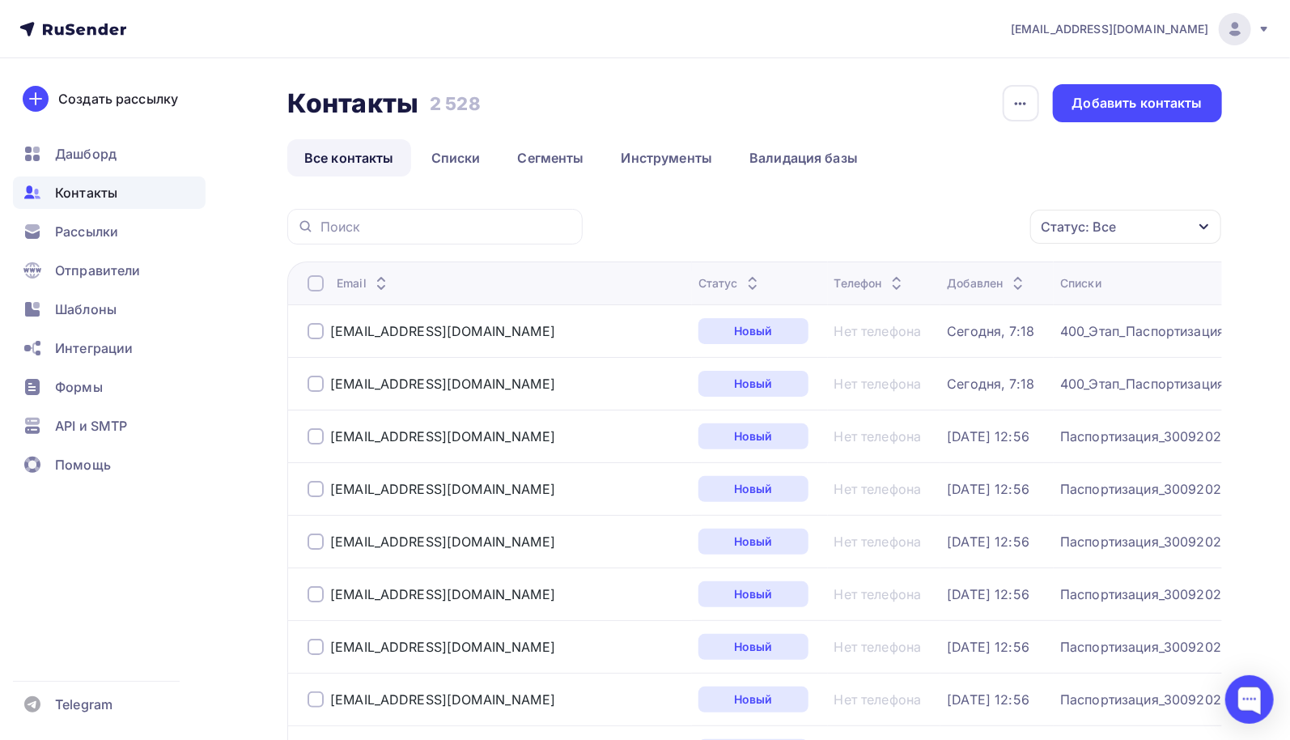
click at [384, 287] on icon at bounding box center [380, 287] width 19 height 19
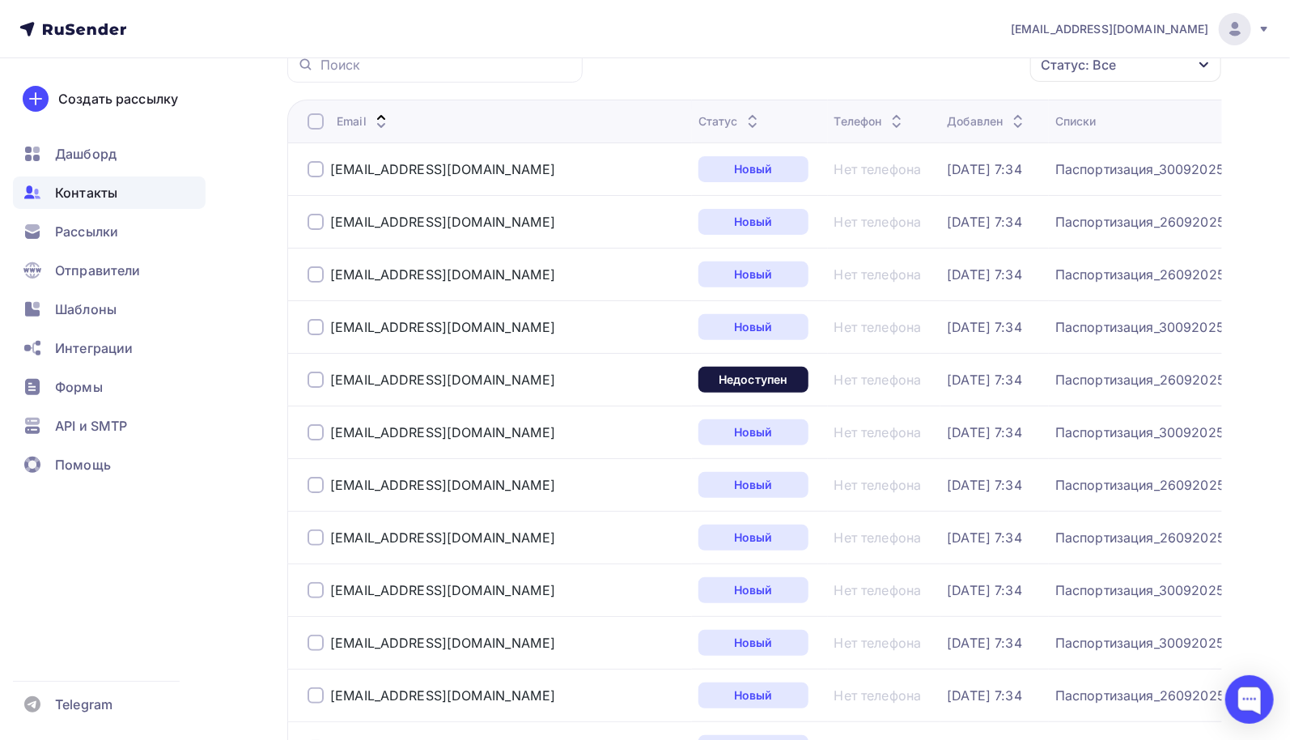
click at [311, 480] on div at bounding box center [315, 485] width 16 height 16
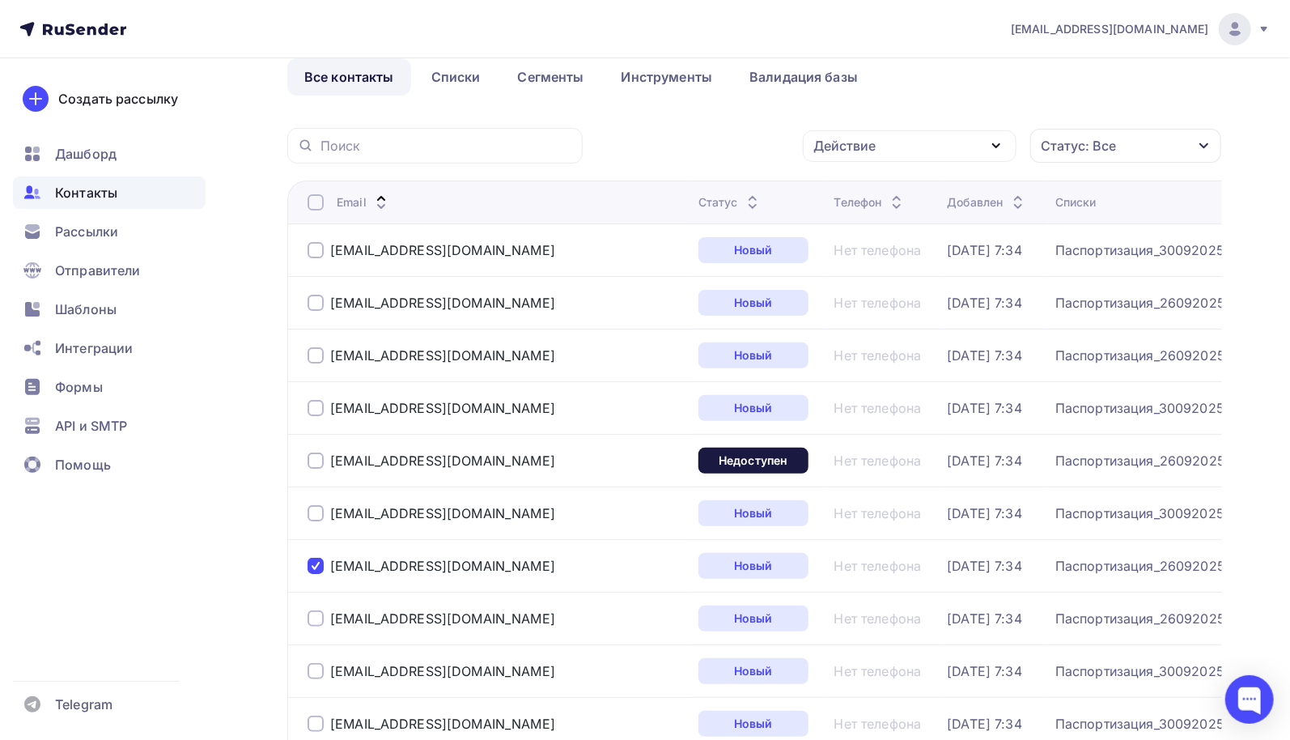
click at [999, 145] on icon "button" at bounding box center [995, 145] width 19 height 19
click at [859, 258] on div "Удалить" at bounding box center [848, 257] width 53 height 19
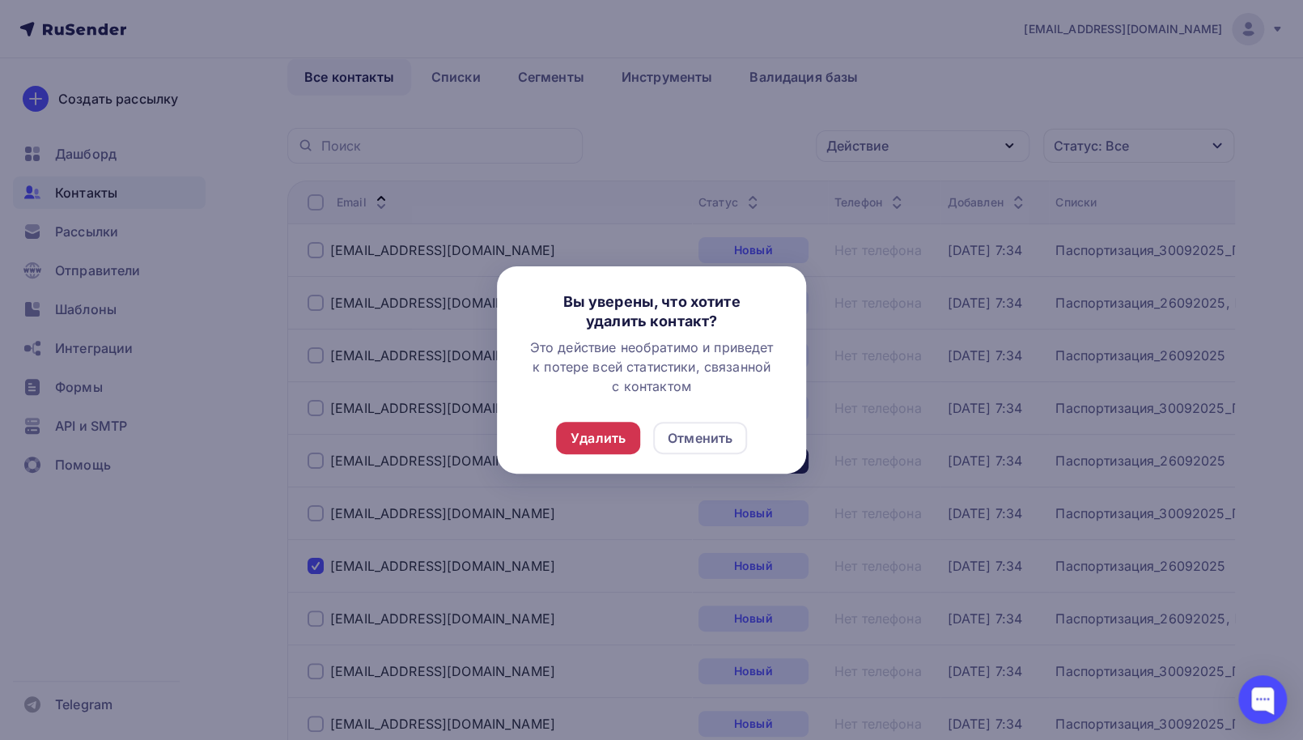
click at [608, 436] on div "Удалить" at bounding box center [597, 437] width 55 height 19
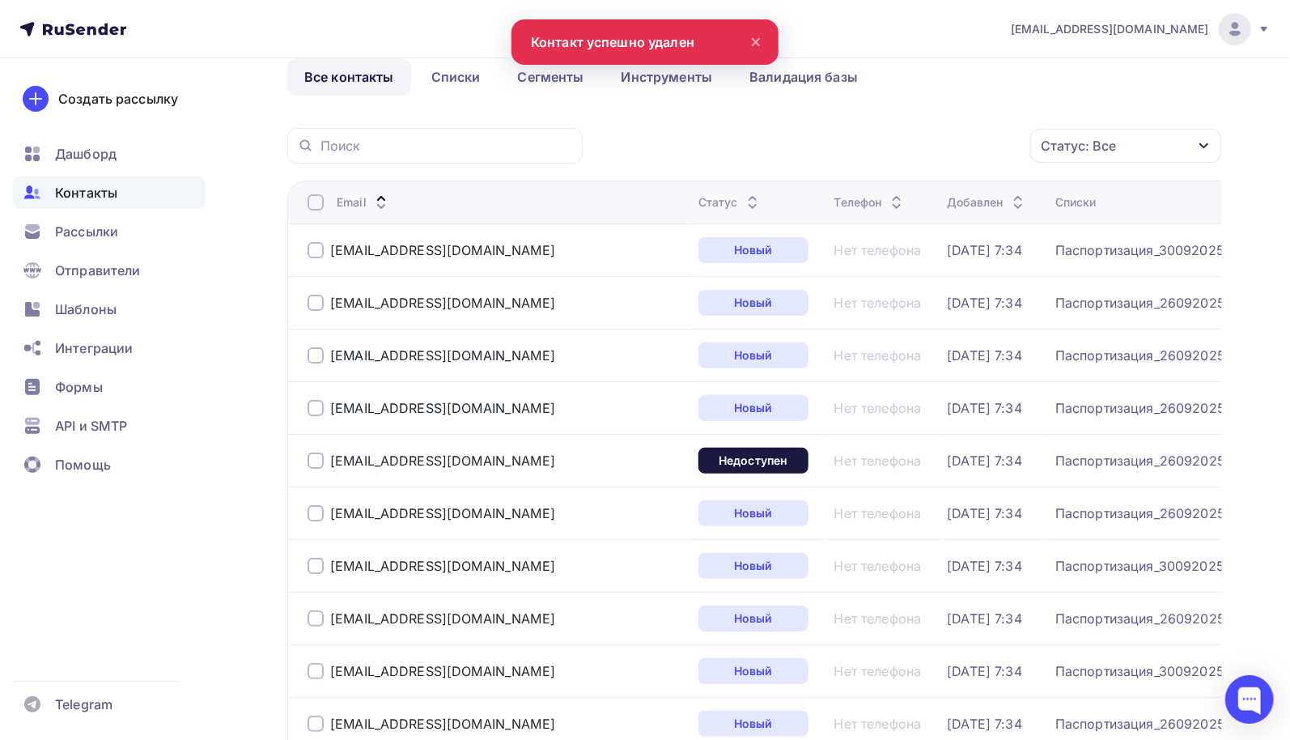
scroll to position [0, 0]
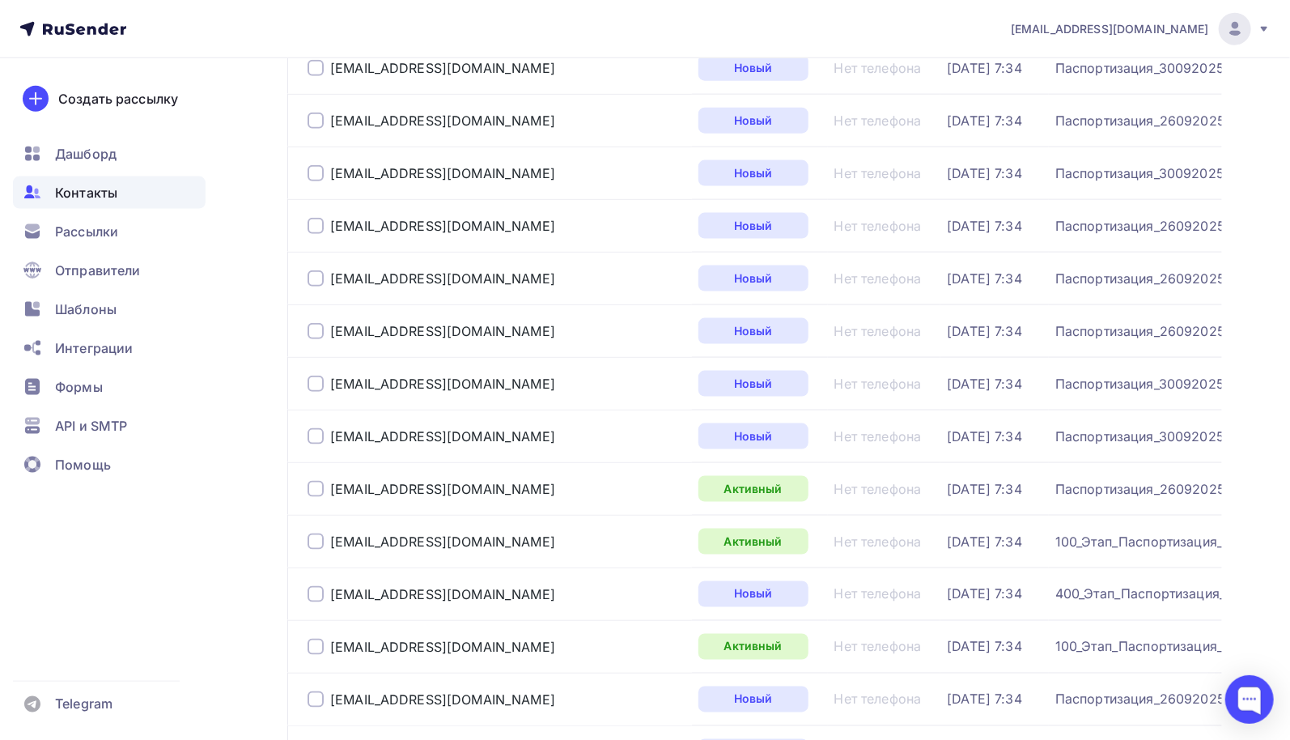
scroll to position [971, 0]
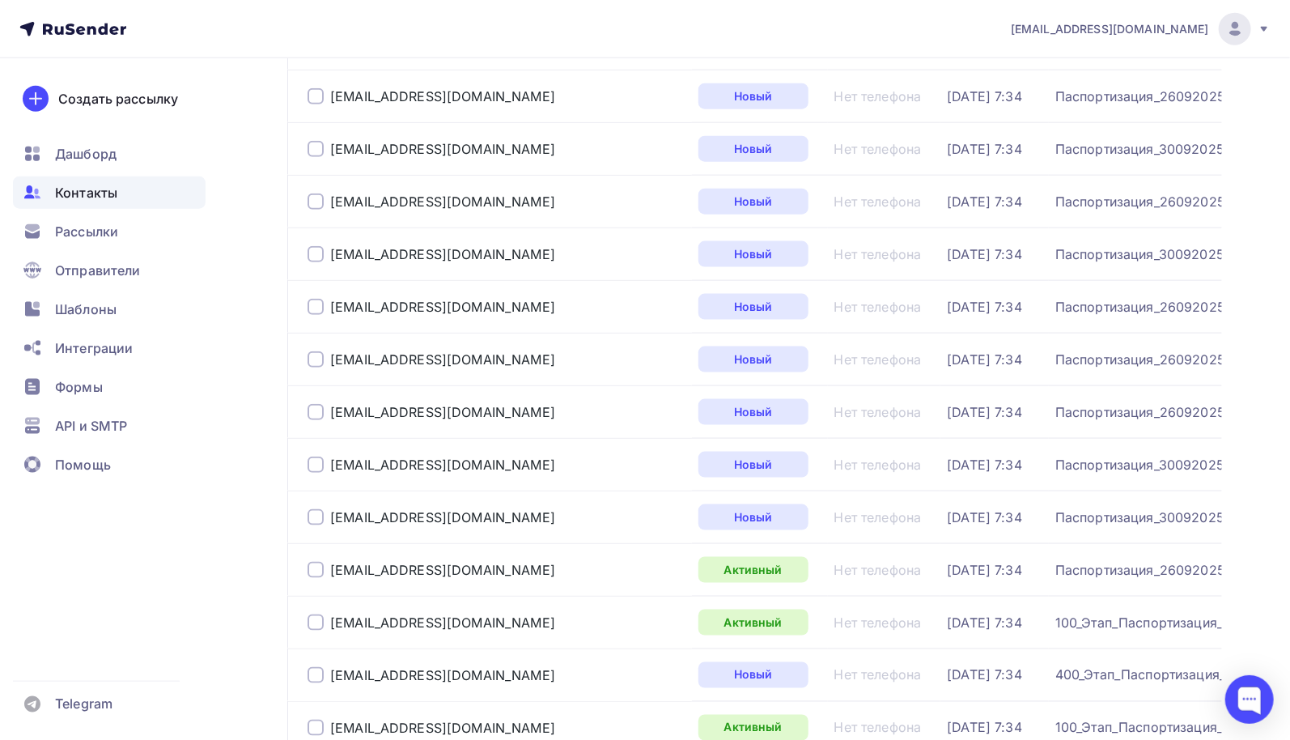
click at [316, 355] on div at bounding box center [315, 359] width 16 height 16
drag, startPoint x: 476, startPoint y: 356, endPoint x: 333, endPoint y: 362, distance: 142.5
click at [333, 362] on div "[EMAIL_ADDRESS][DOMAIN_NAME]" at bounding box center [496, 359] width 378 height 26
copy div "[EMAIL_ADDRESS][DOMAIN_NAME]"
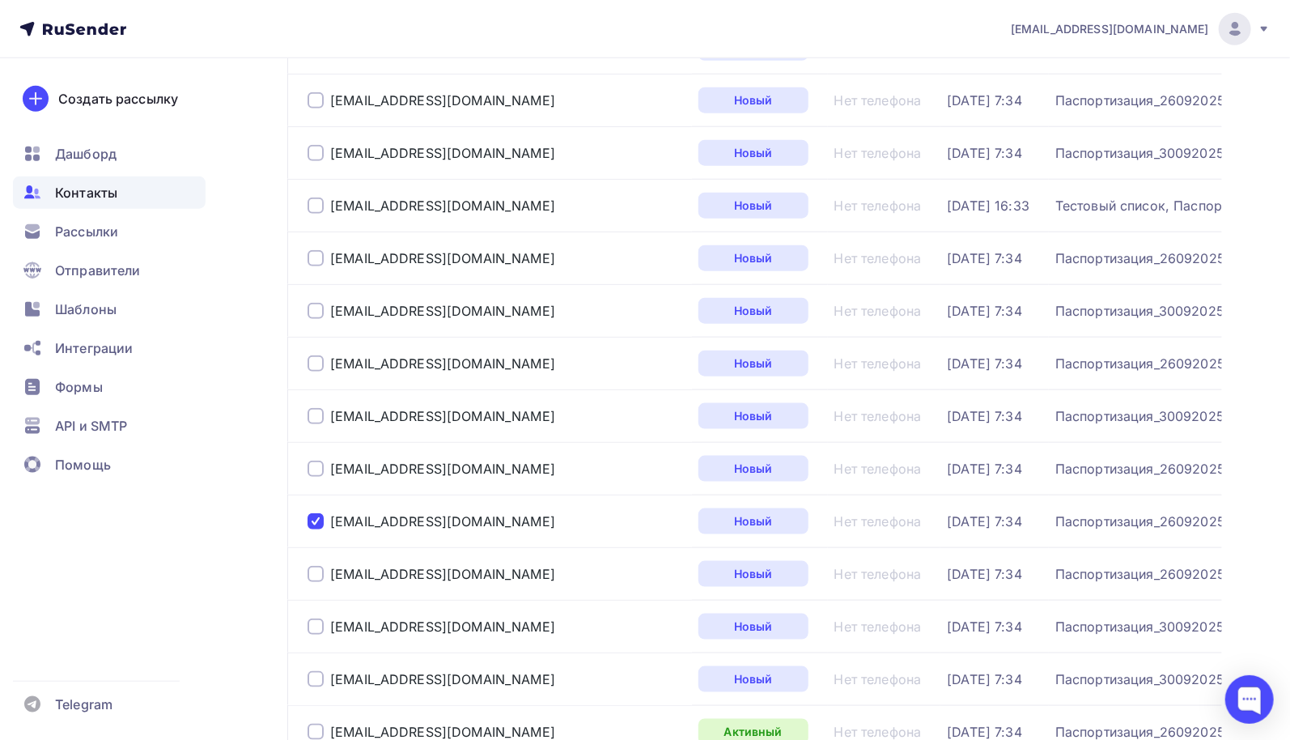
scroll to position [728, 0]
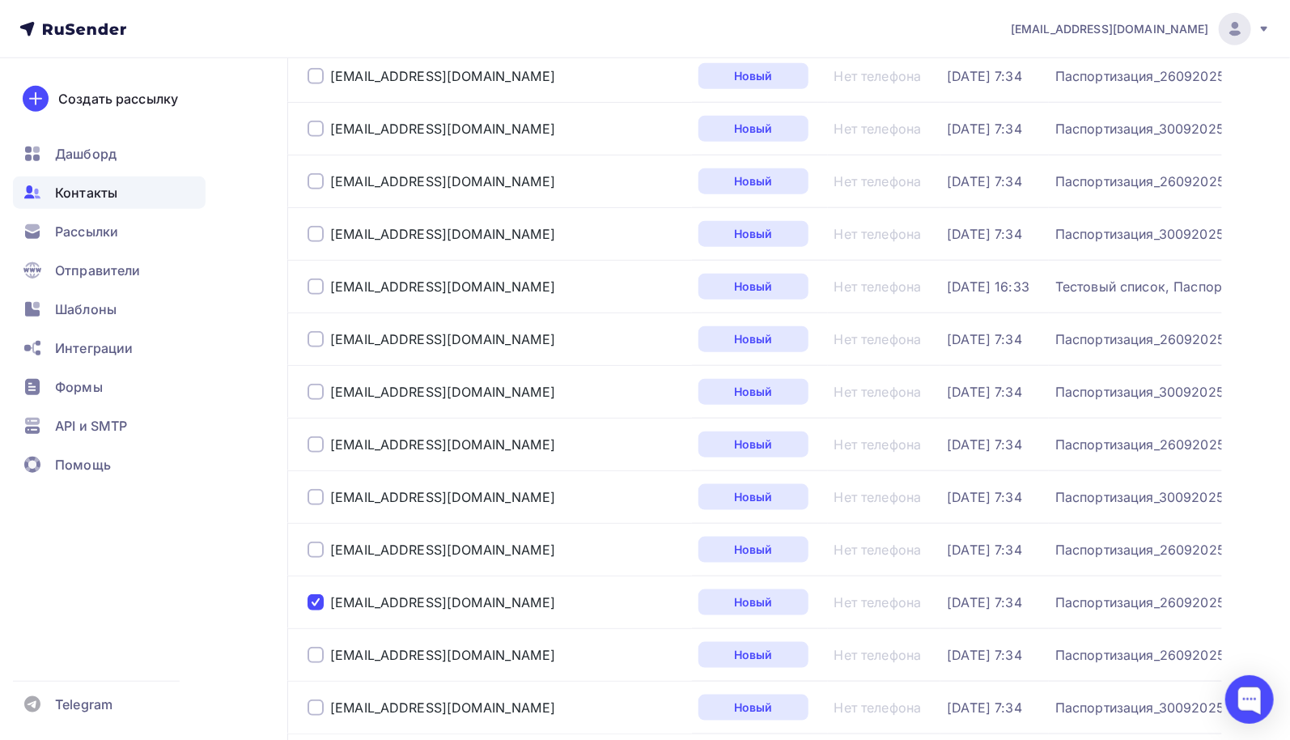
click at [105, 192] on span "Контакты" at bounding box center [86, 192] width 62 height 19
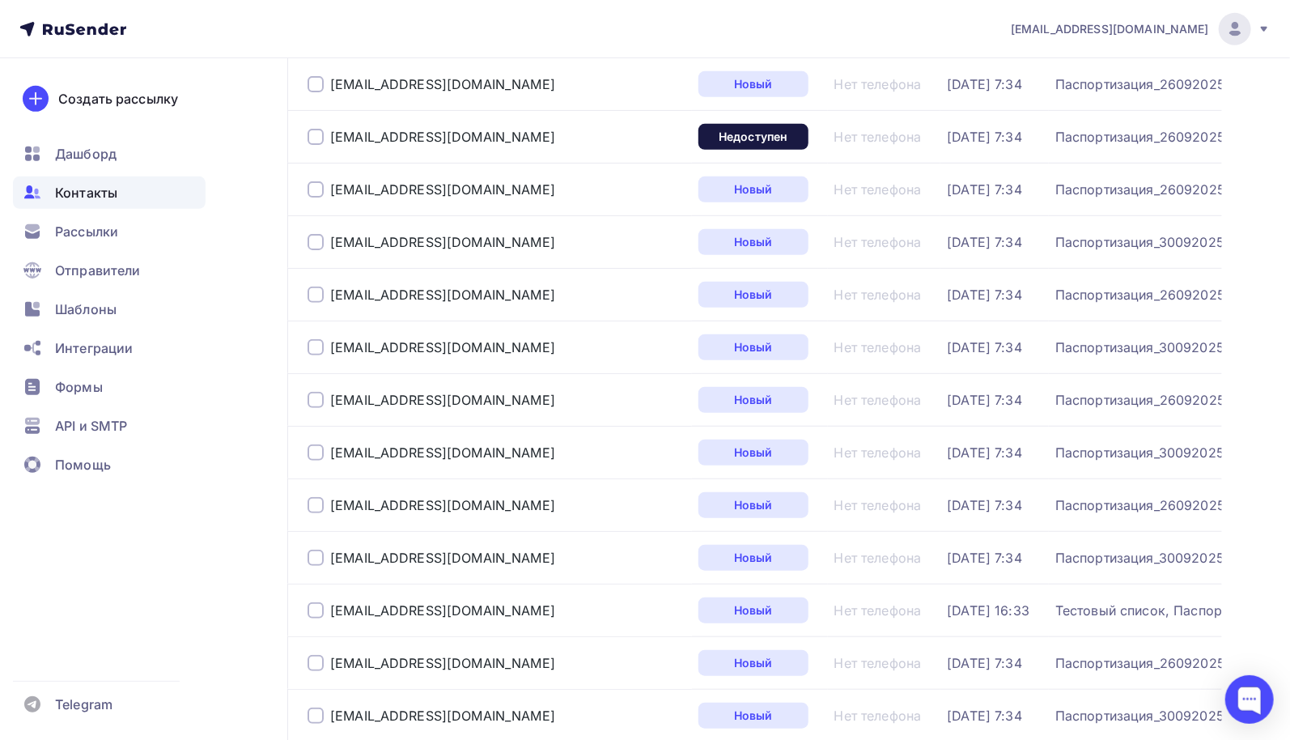
scroll to position [0, 0]
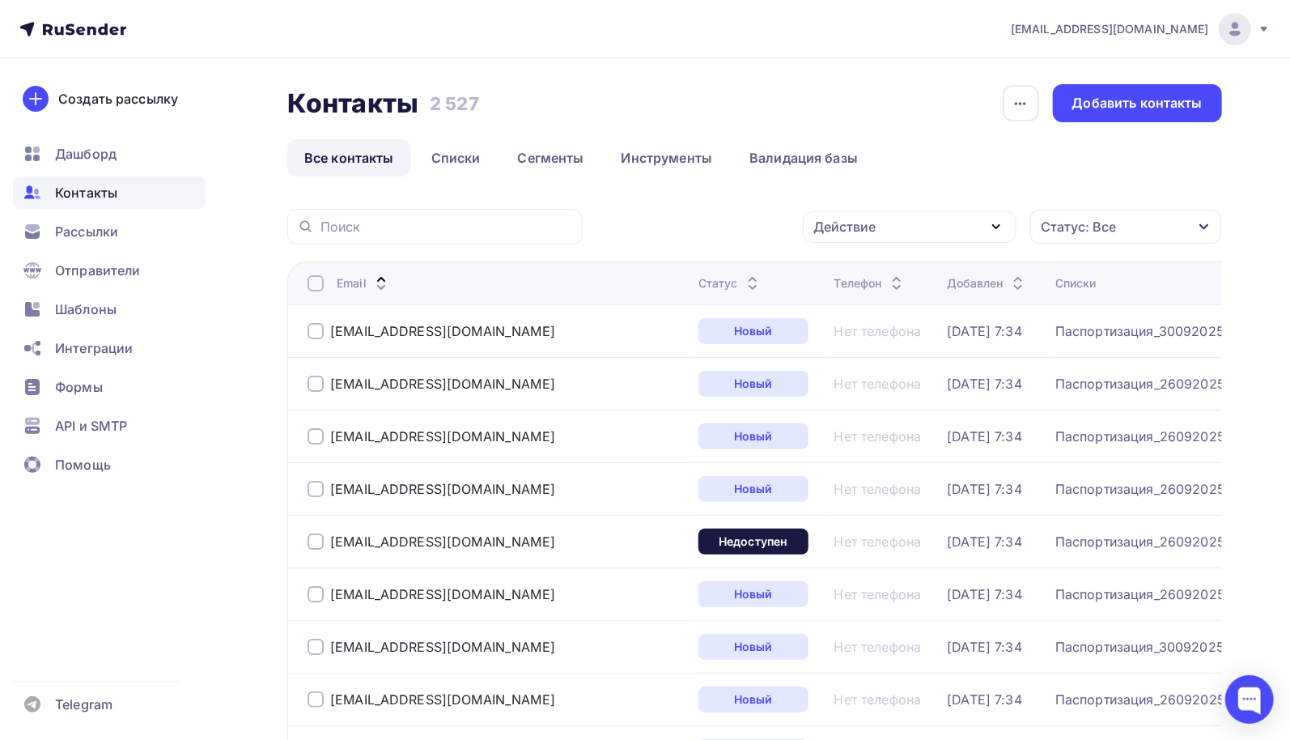
click at [1212, 223] on div "Статус: Все" at bounding box center [1125, 227] width 191 height 34
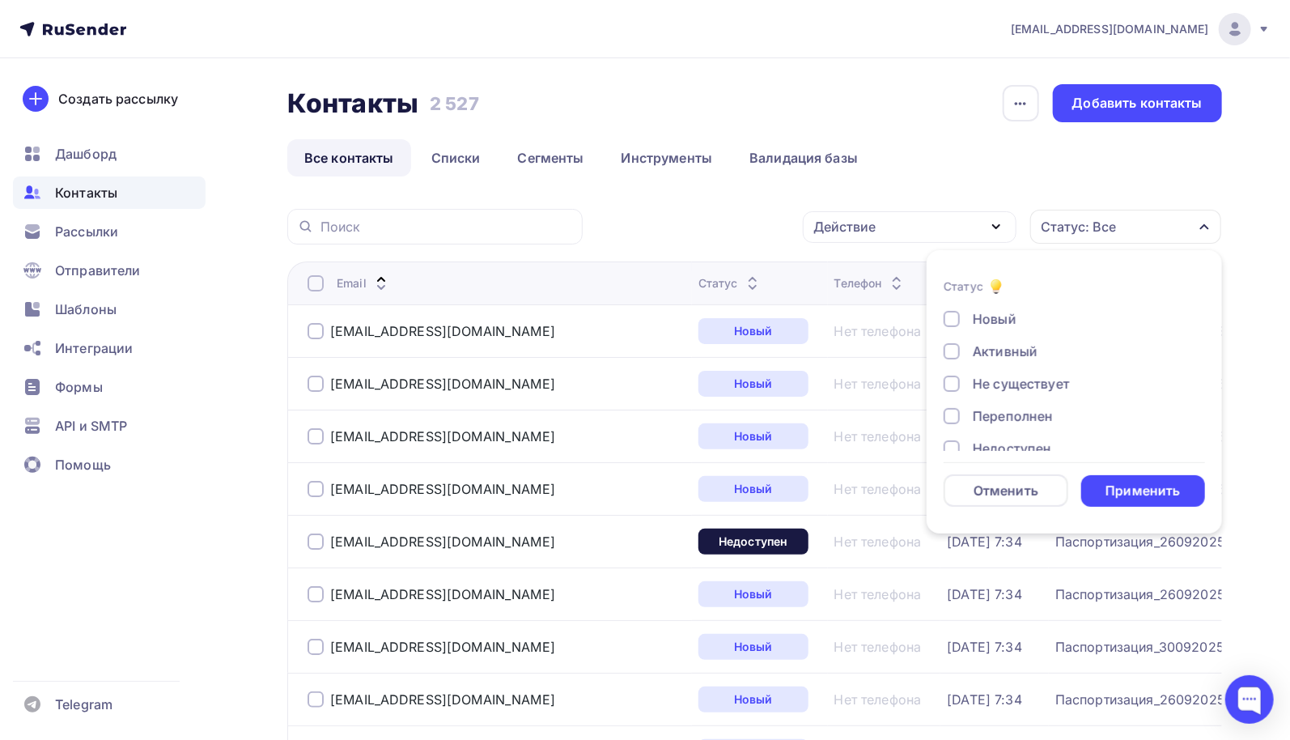
scroll to position [117, 0]
drag, startPoint x: 953, startPoint y: 392, endPoint x: 955, endPoint y: 400, distance: 8.3
click at [953, 394] on div at bounding box center [951, 396] width 16 height 16
click at [951, 426] on div at bounding box center [951, 429] width 16 height 16
click at [951, 364] on div at bounding box center [951, 364] width 16 height 16
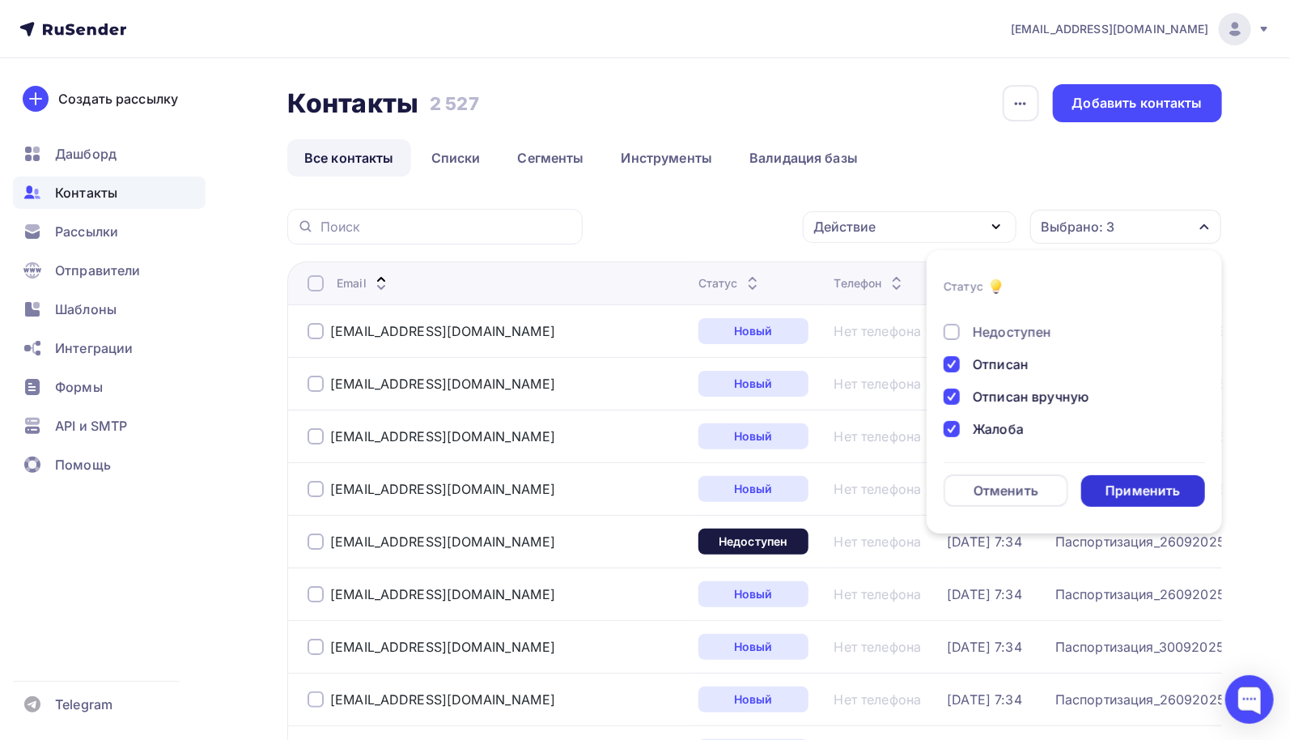
click at [1130, 491] on div "Применить" at bounding box center [1142, 490] width 74 height 19
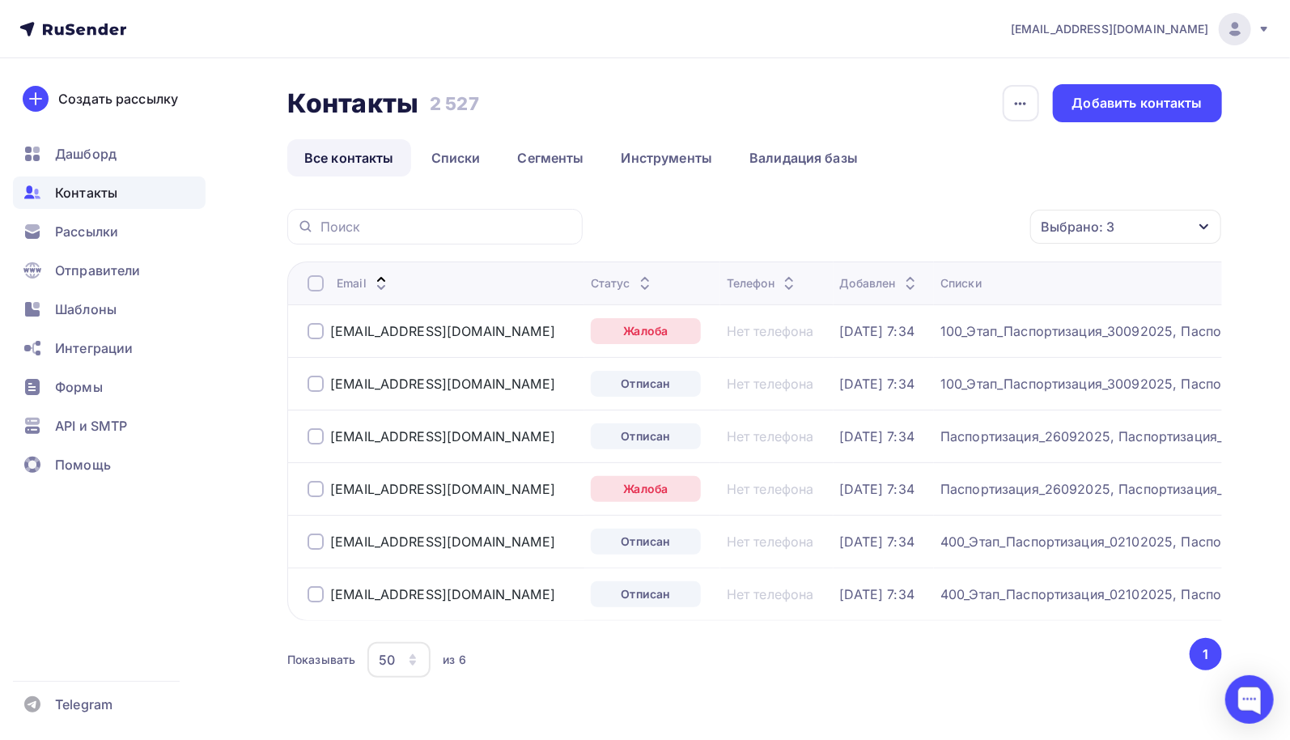
scroll to position [56, 0]
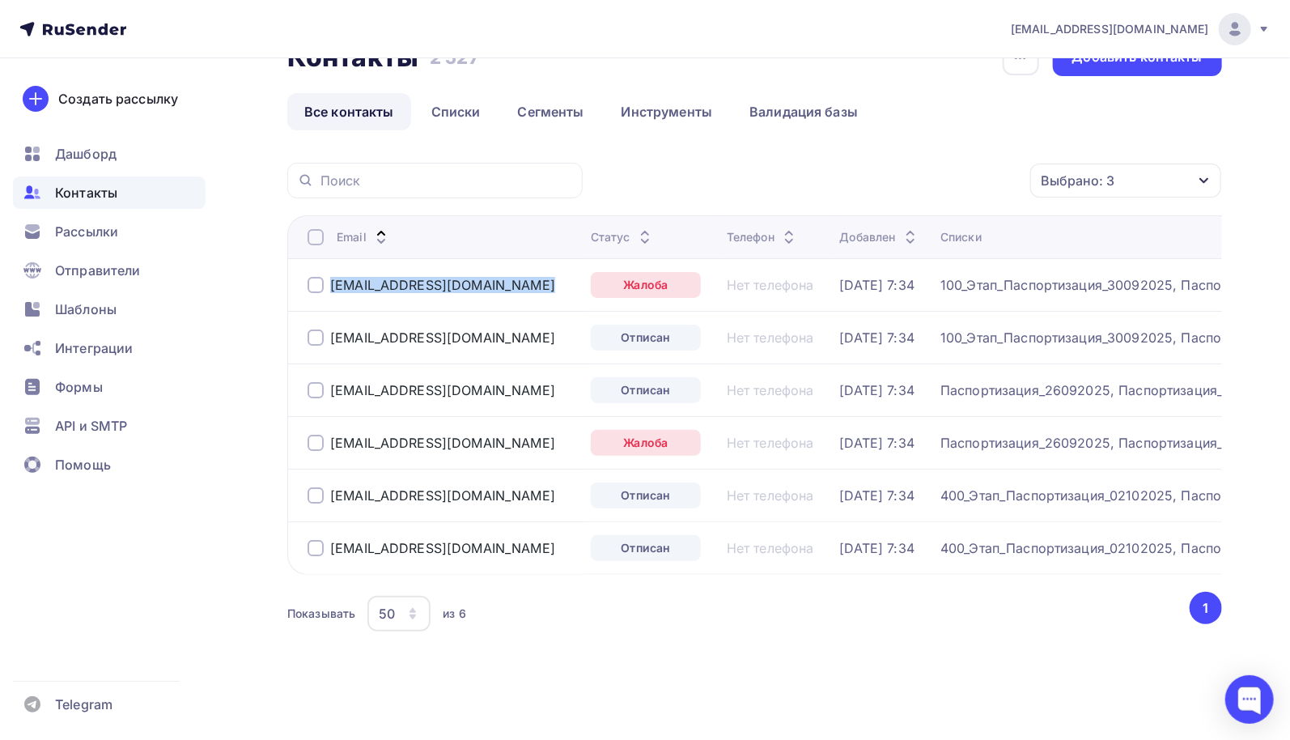
drag, startPoint x: 431, startPoint y: 277, endPoint x: 321, endPoint y: 274, distance: 110.1
click at [321, 274] on div "[EMAIL_ADDRESS][DOMAIN_NAME]" at bounding box center [442, 285] width 270 height 26
copy div "[EMAIL_ADDRESS][DOMAIN_NAME]"
click at [97, 234] on span "Рассылки" at bounding box center [86, 231] width 63 height 19
